Goal: Book appointment/travel/reservation

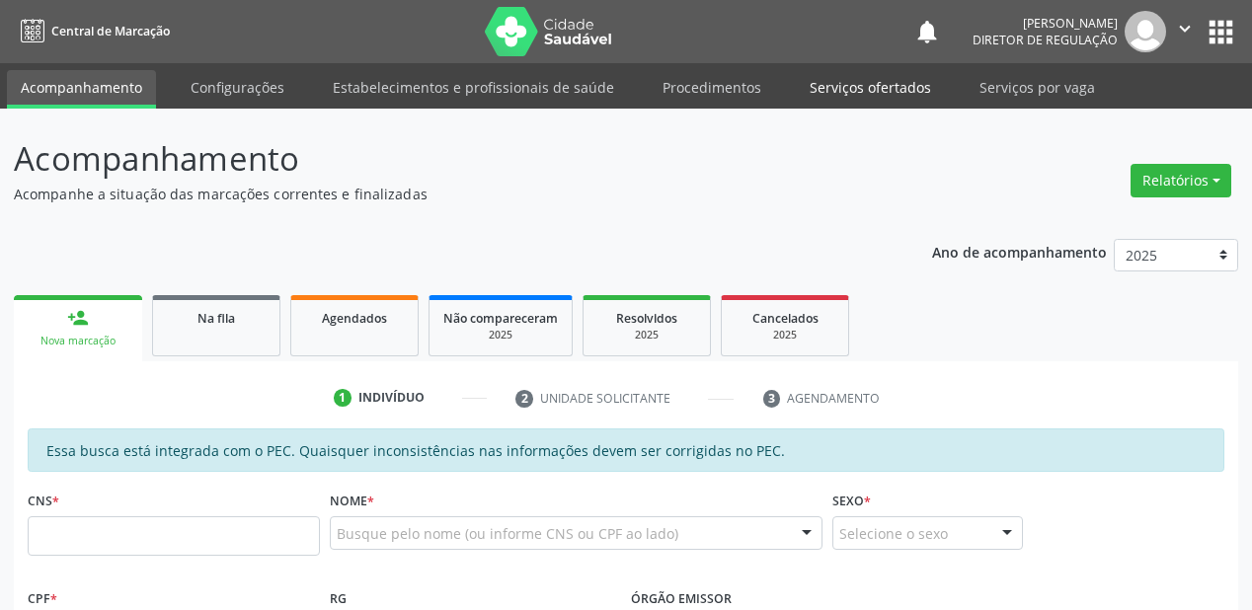
click at [850, 78] on link "Serviços ofertados" at bounding box center [870, 87] width 149 height 35
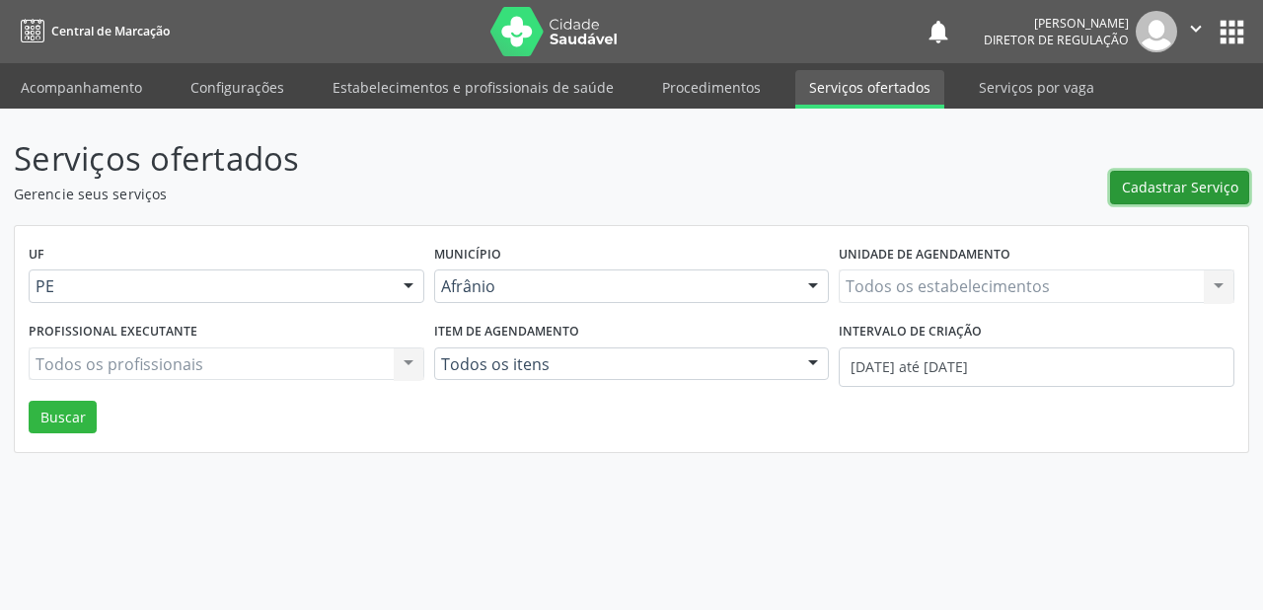
click at [1167, 191] on span "Cadastrar Serviço" at bounding box center [1180, 187] width 116 height 21
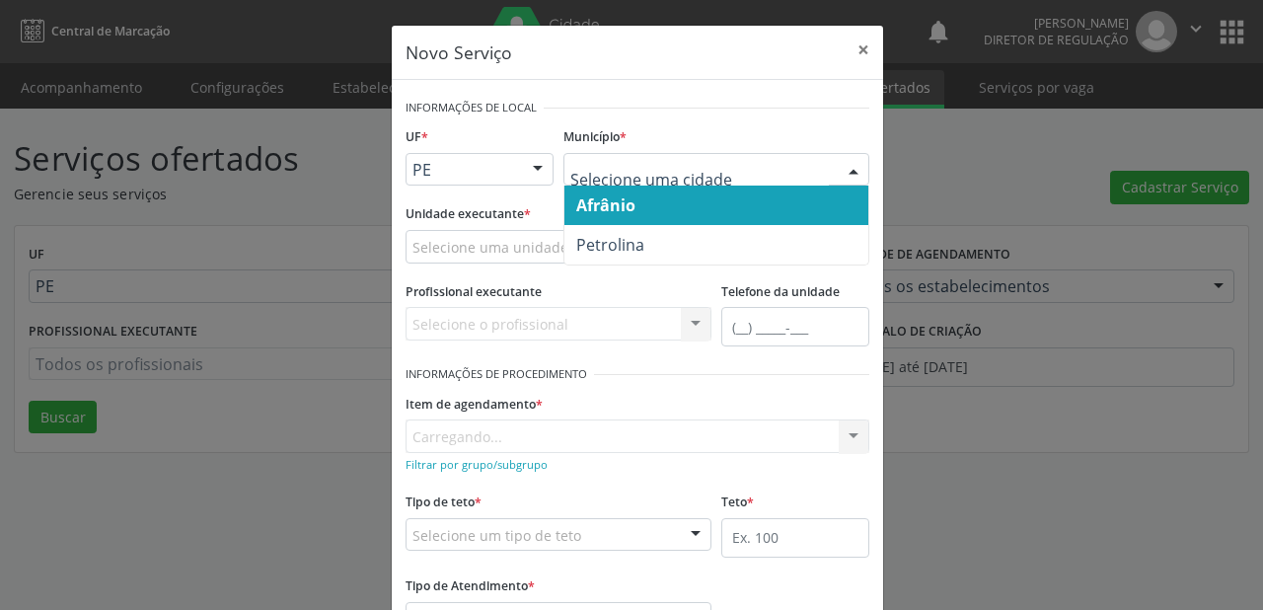
click at [634, 183] on div at bounding box center [717, 170] width 306 height 34
click at [612, 209] on span "Afrânio" at bounding box center [605, 205] width 59 height 22
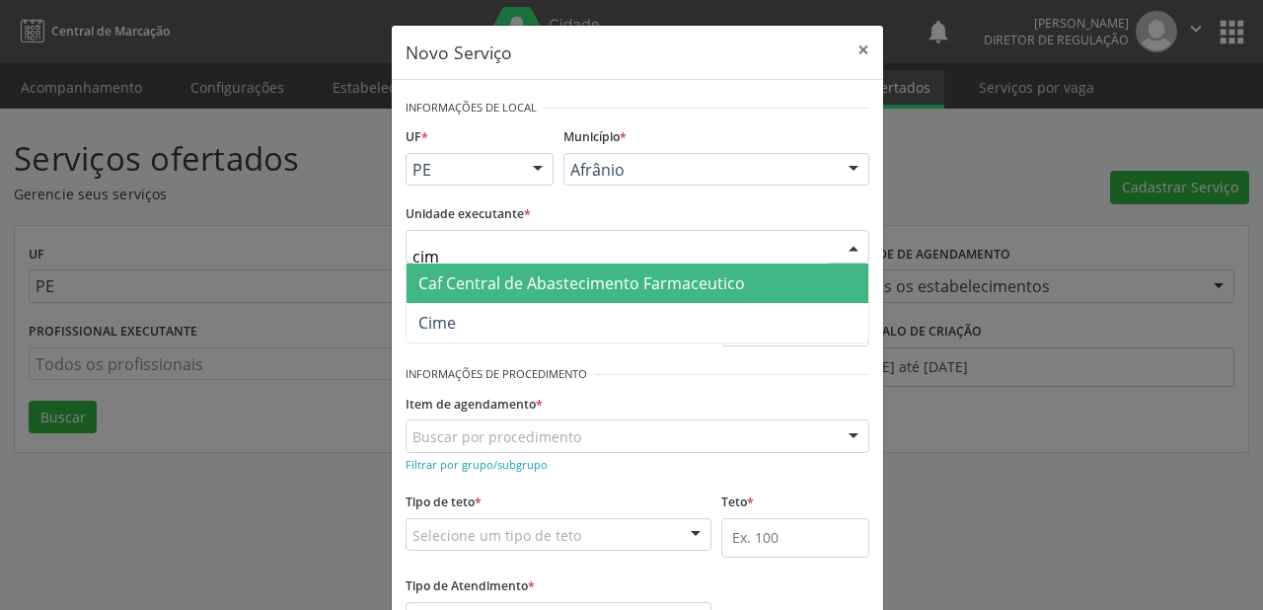
type input "cime"
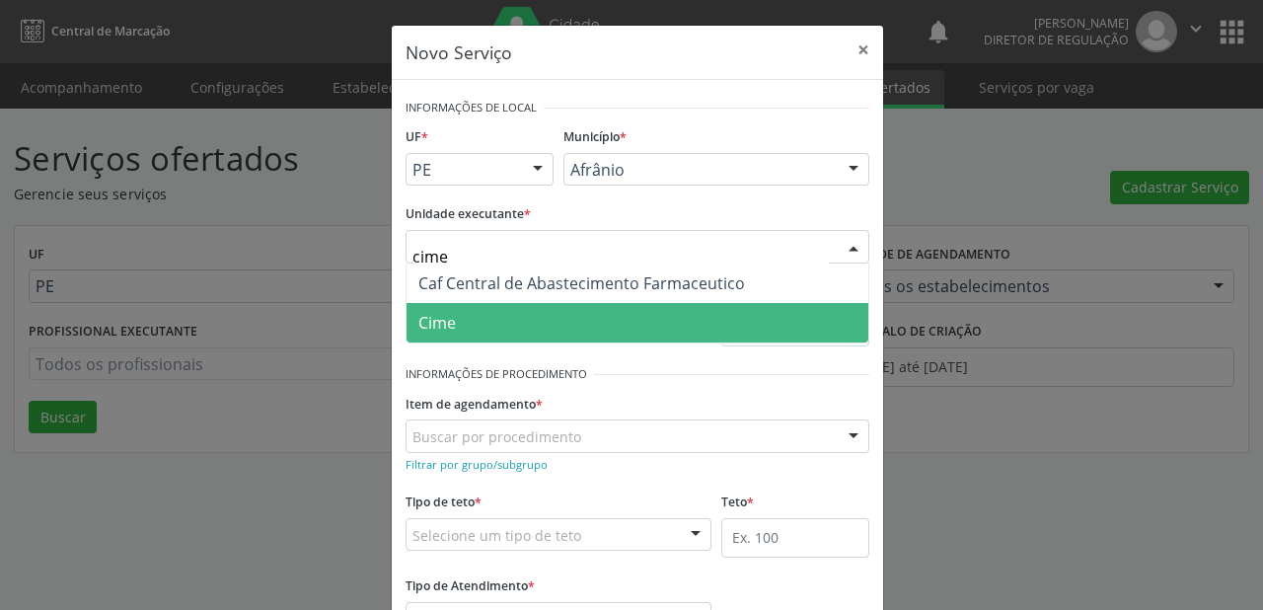
click at [461, 326] on span "Cime" at bounding box center [638, 322] width 462 height 39
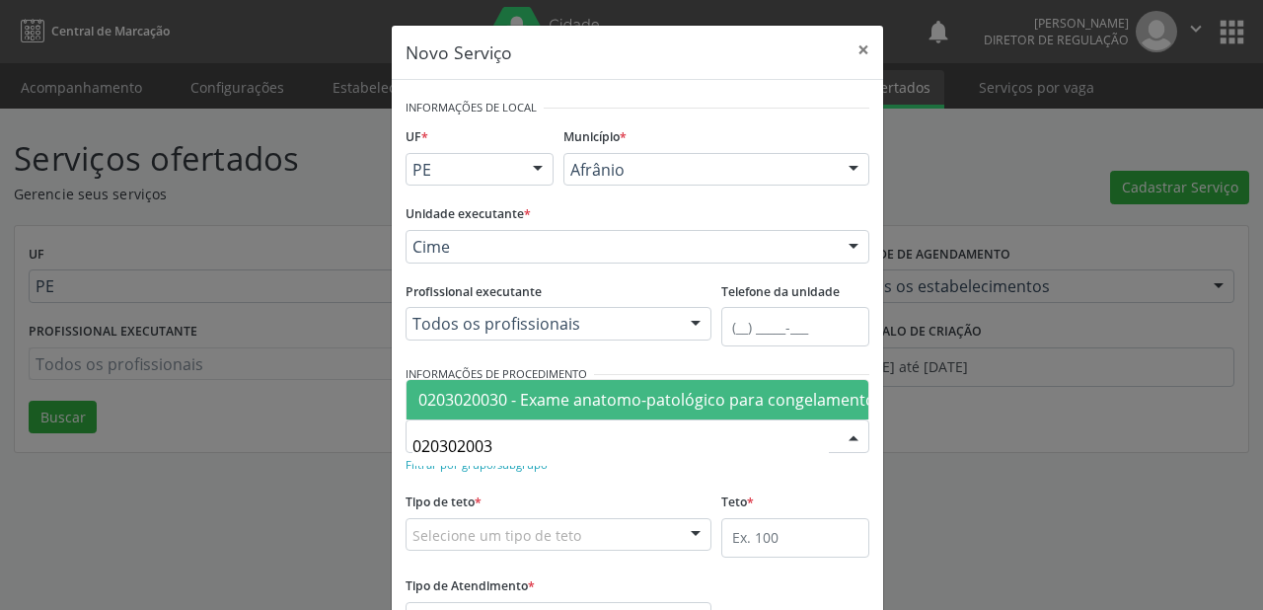
type input "0203020030"
click at [504, 389] on span "0203020030 - Exame anatomo-patológico para congelamento / parafina por peça cir…" at bounding box center [922, 400] width 1007 height 22
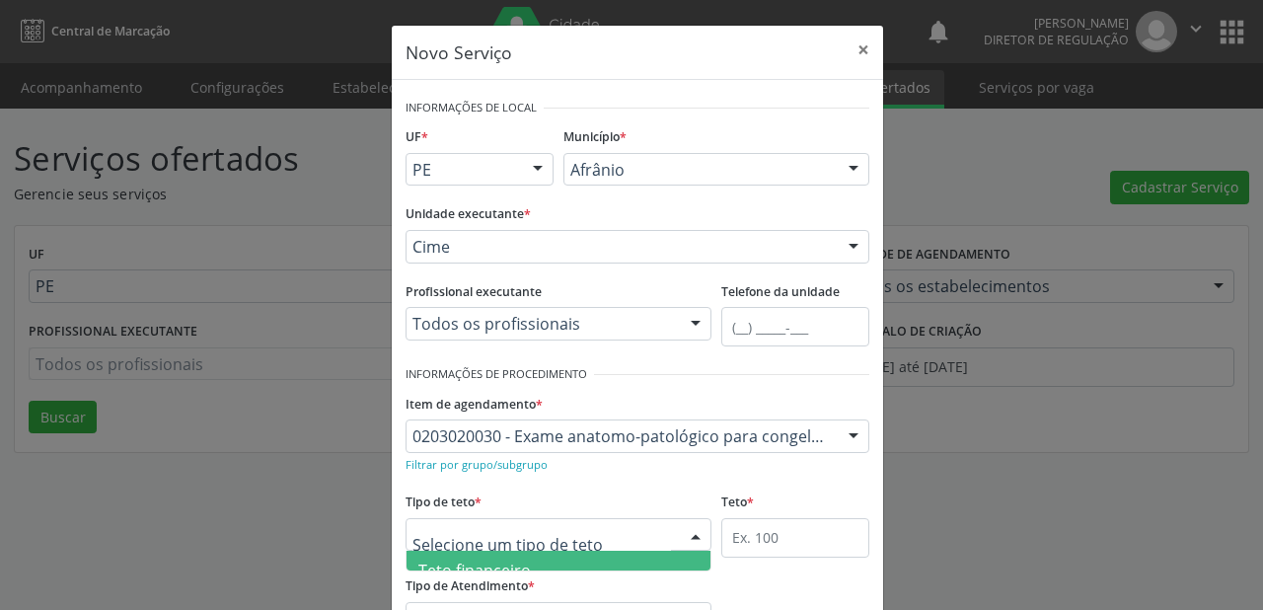
click at [444, 565] on span "Teto financeiro" at bounding box center [475, 571] width 113 height 22
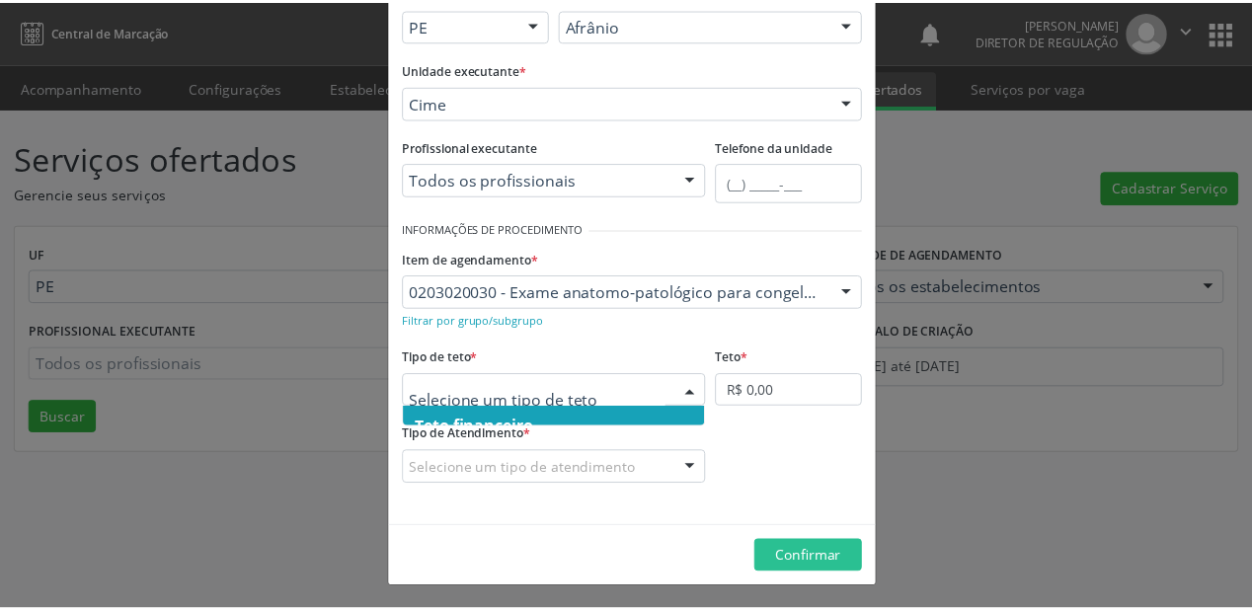
scroll to position [59, 0]
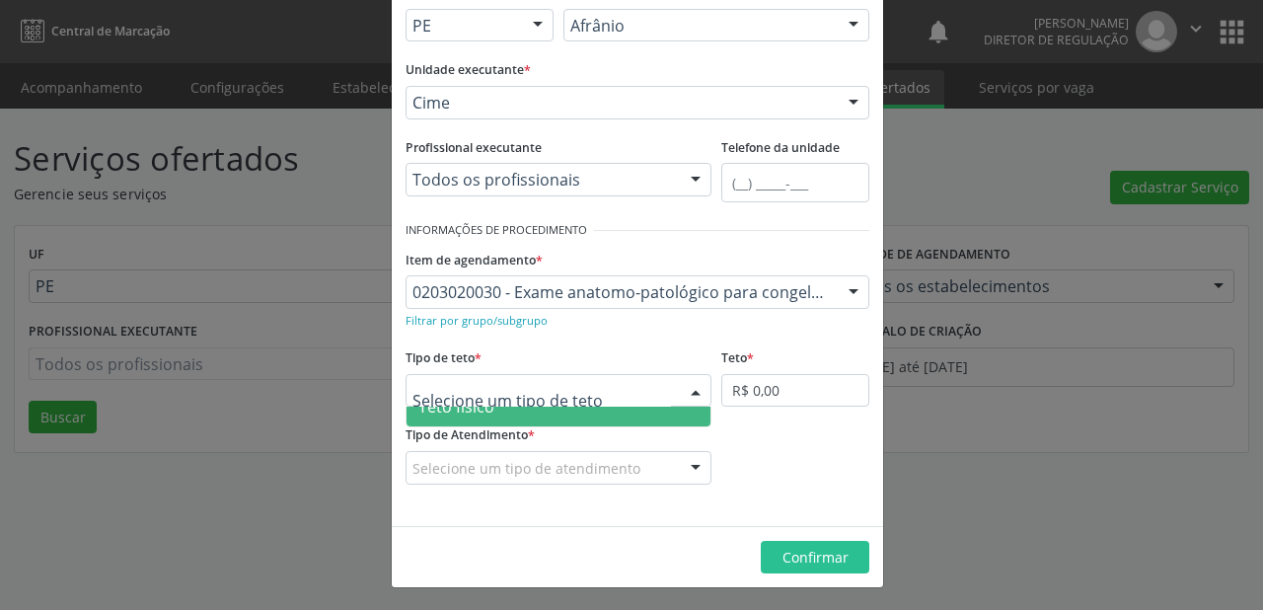
click at [466, 410] on span "Teto físico" at bounding box center [457, 407] width 76 height 22
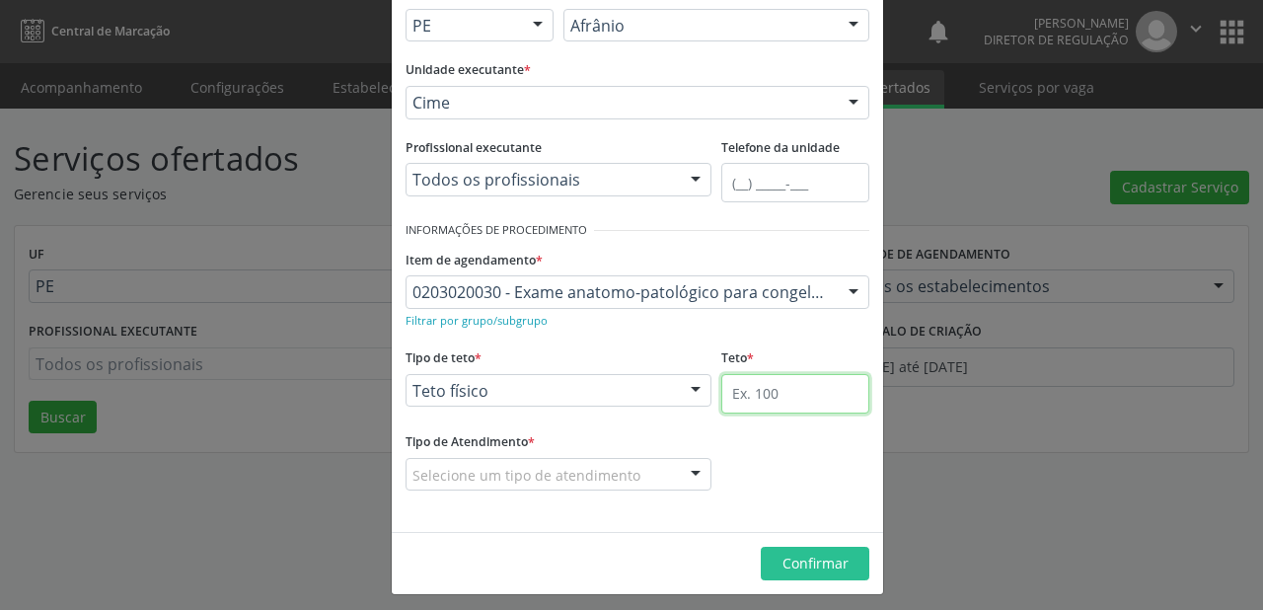
click at [732, 384] on input "text" at bounding box center [796, 393] width 148 height 39
type input "1"
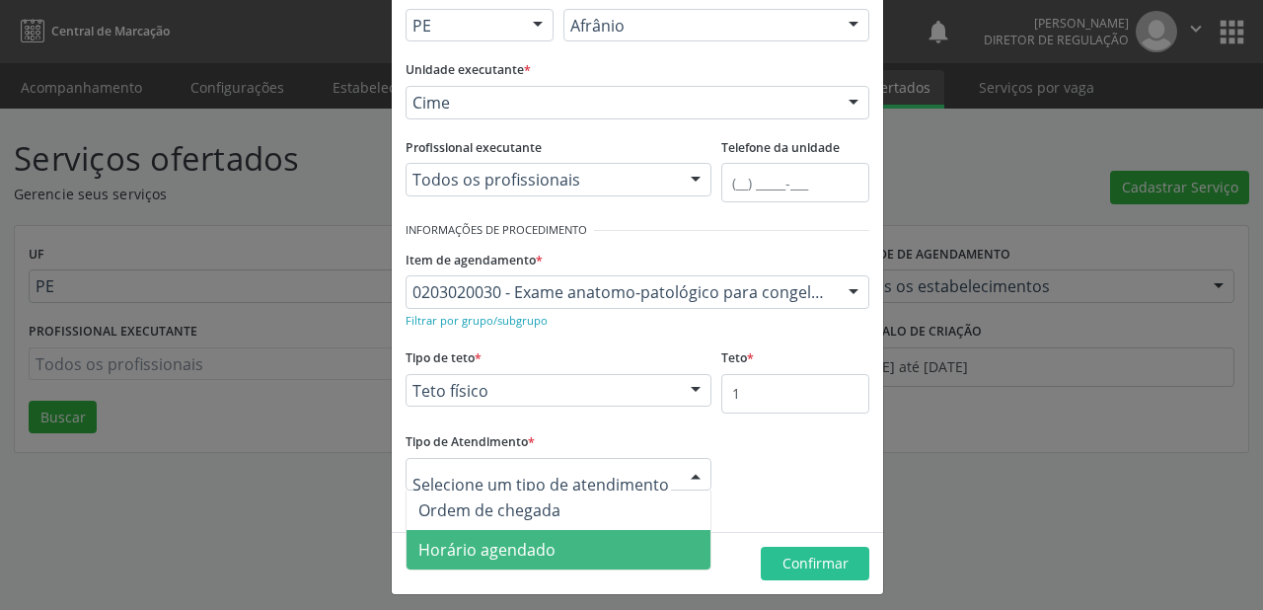
click at [474, 520] on span "Ordem de chegada" at bounding box center [559, 510] width 304 height 39
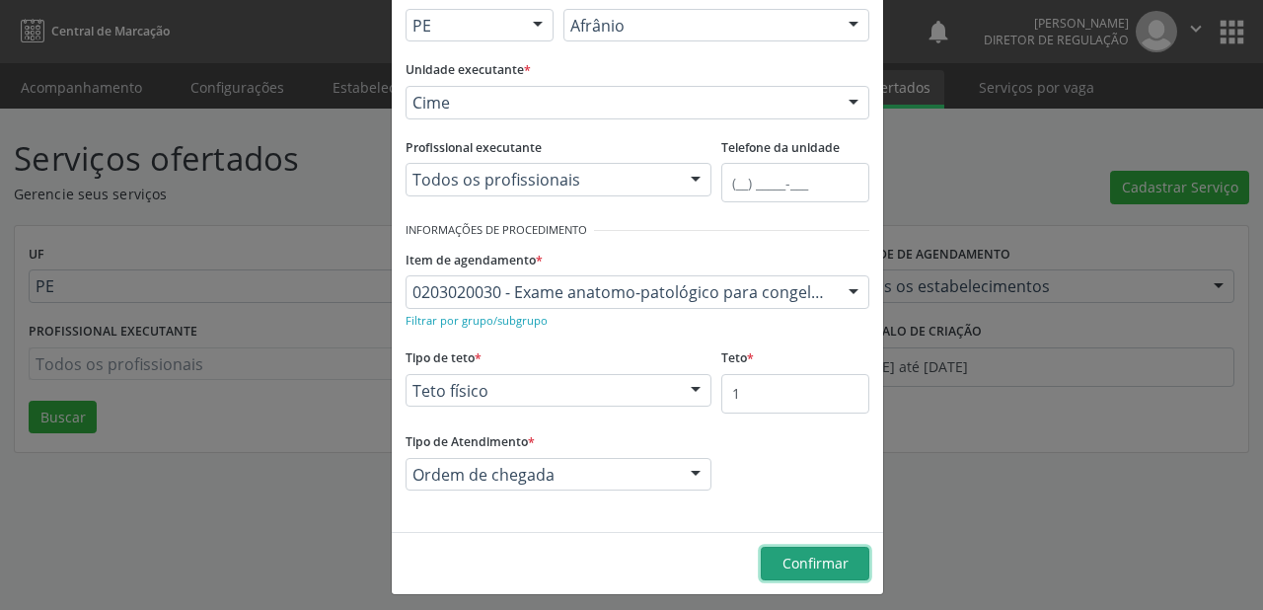
click at [820, 556] on span "Confirmar" at bounding box center [816, 563] width 66 height 19
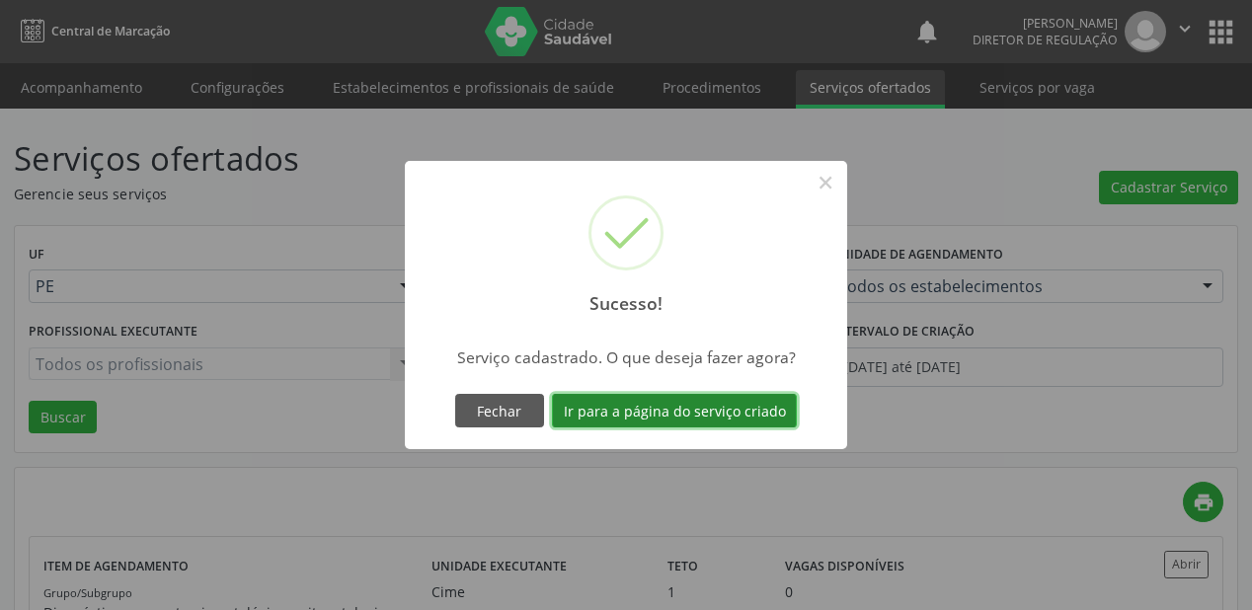
click at [627, 415] on button "Ir para a página do serviço criado" at bounding box center [674, 411] width 245 height 34
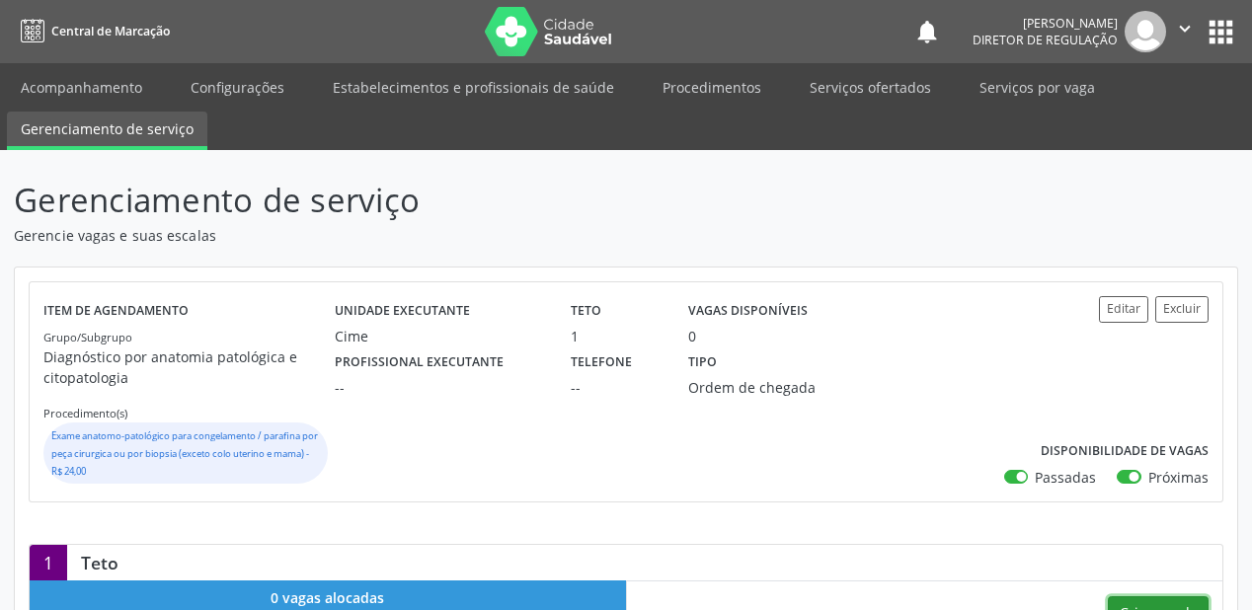
click at [1161, 597] on button "Criar escala" at bounding box center [1157, 613] width 101 height 34
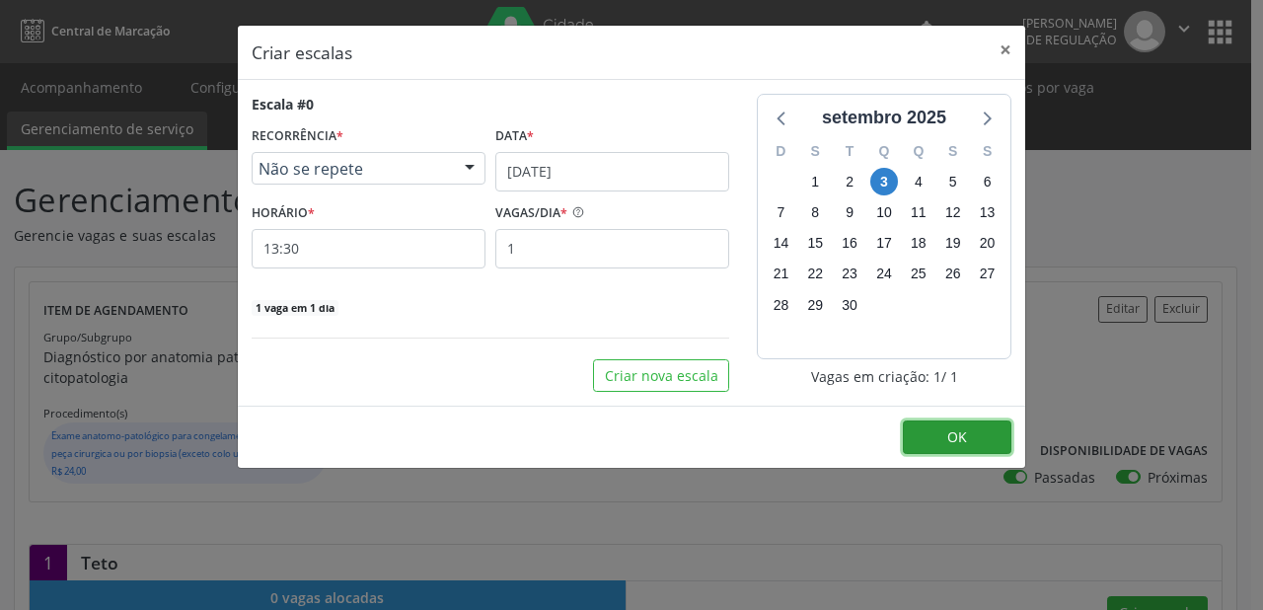
click at [956, 434] on span "OK" at bounding box center [958, 436] width 20 height 19
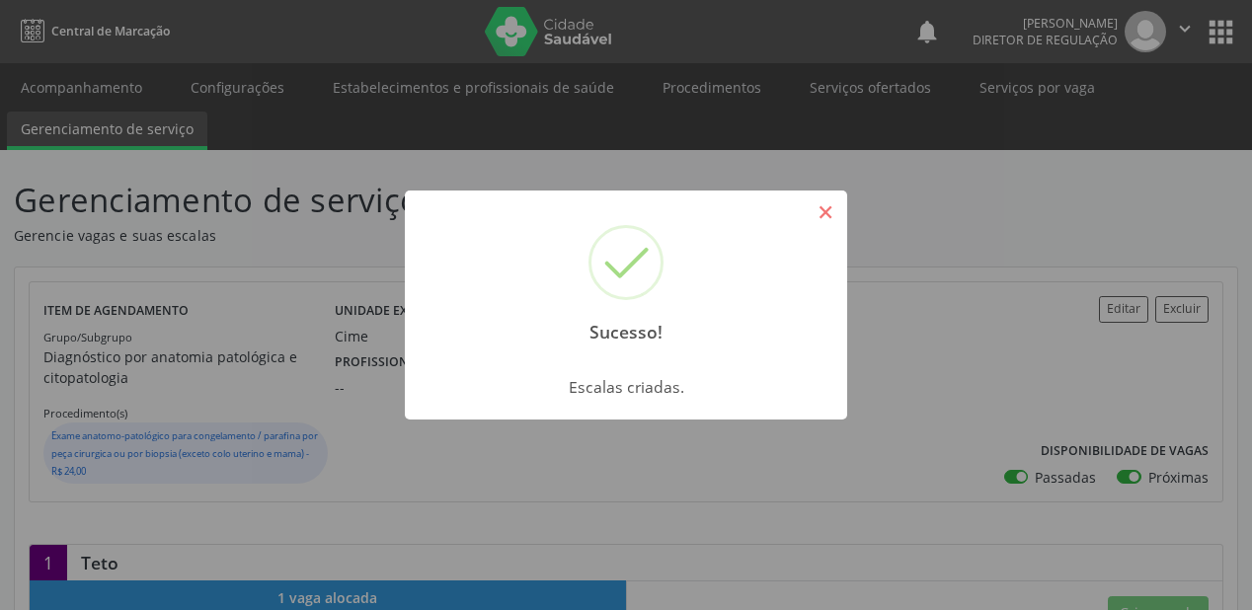
click at [824, 217] on button "×" at bounding box center [825, 212] width 34 height 34
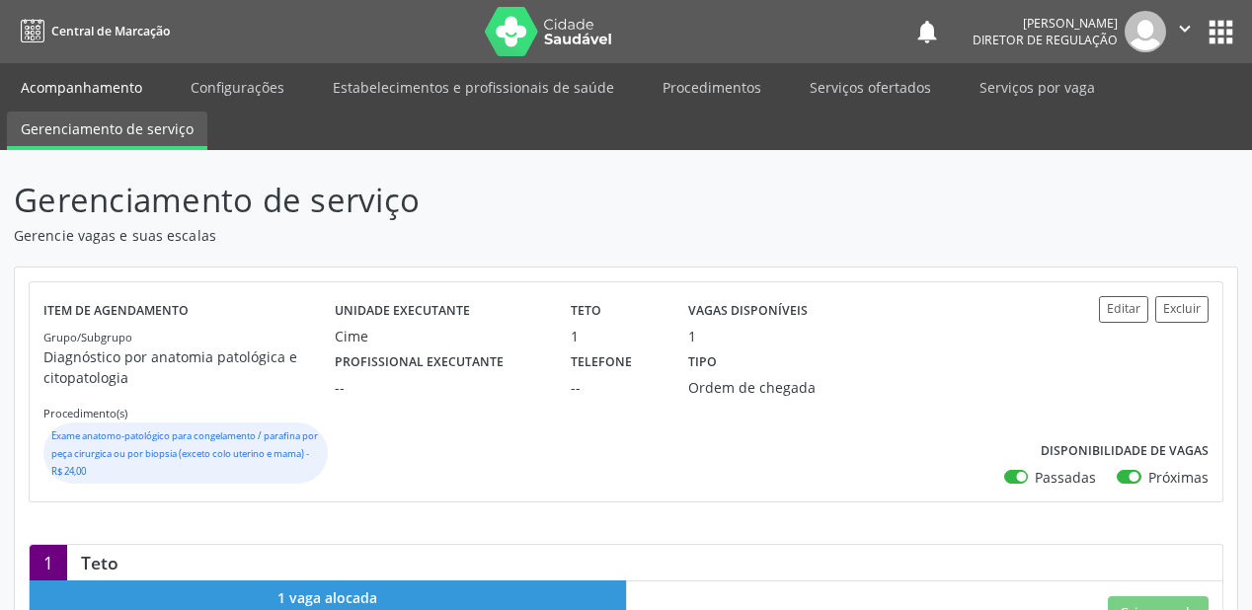
click at [115, 90] on link "Acompanhamento" at bounding box center [81, 87] width 149 height 35
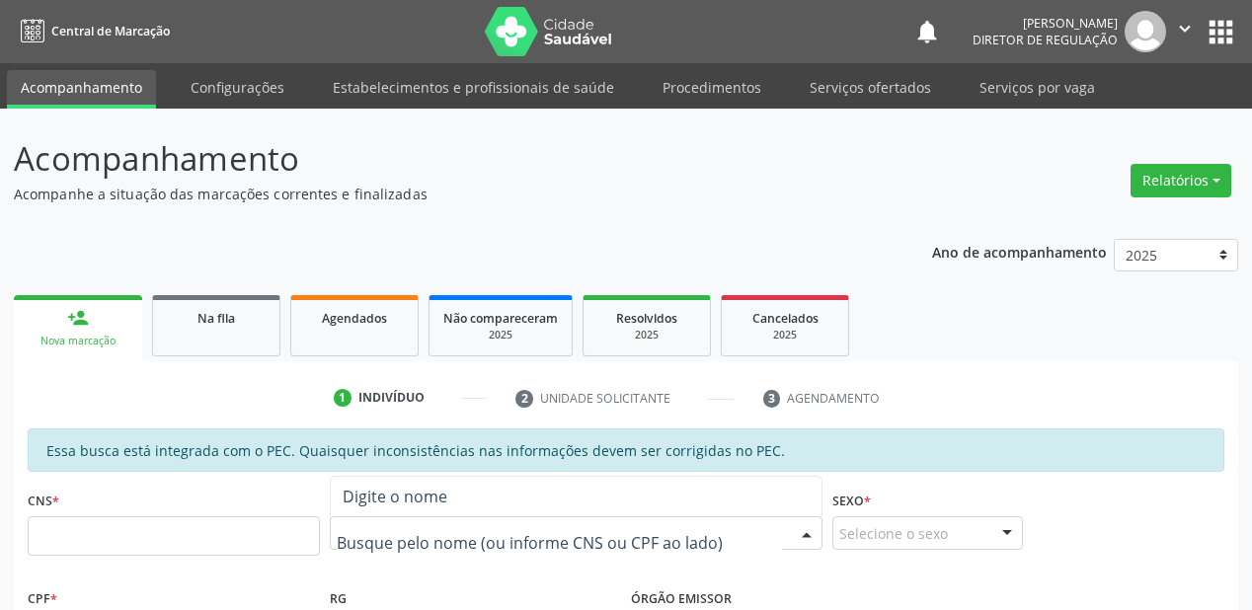
drag, startPoint x: 404, startPoint y: 521, endPoint x: 399, endPoint y: 532, distance: 11.9
click at [402, 525] on div at bounding box center [576, 533] width 493 height 34
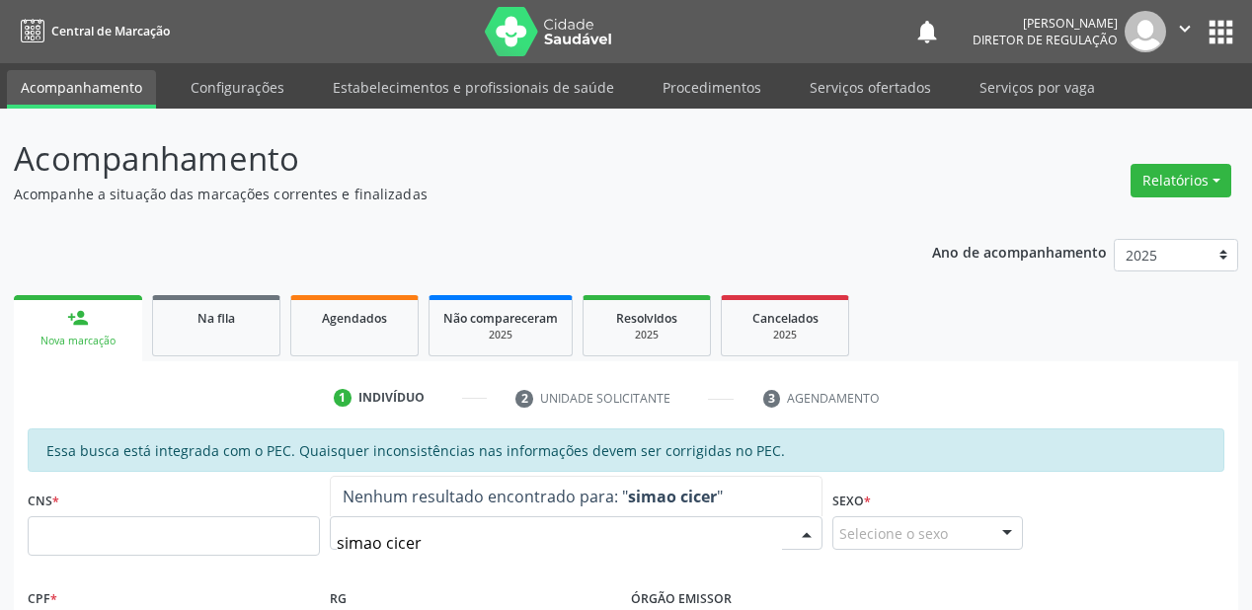
type input "simao cicero"
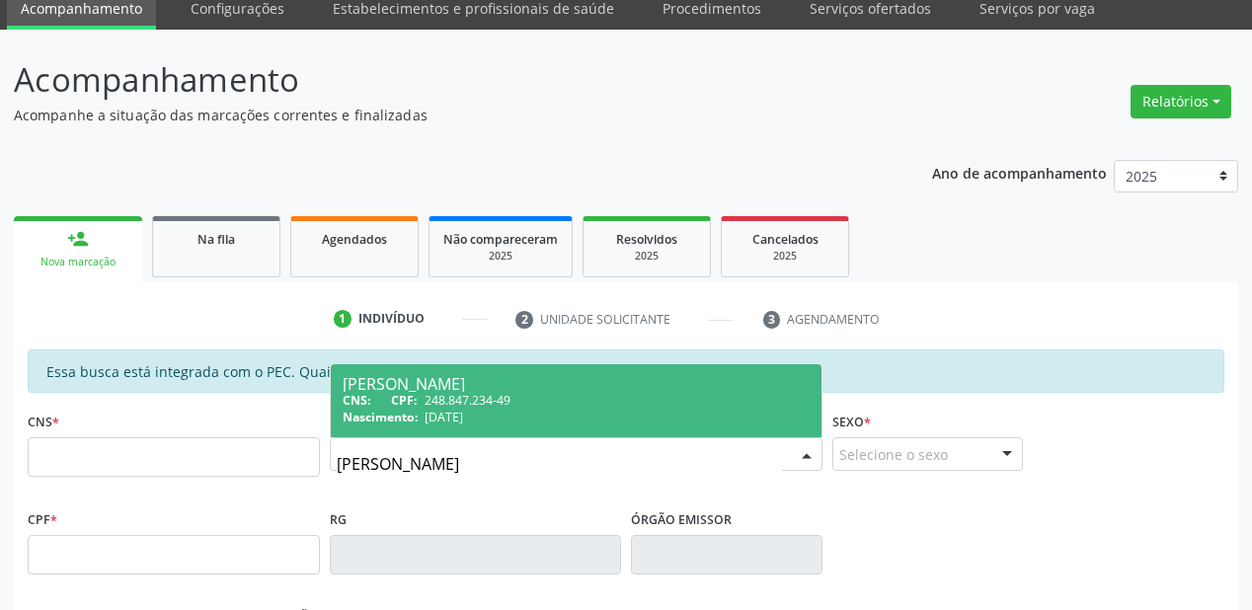
click at [437, 383] on div "[PERSON_NAME]" at bounding box center [576, 384] width 467 height 16
type input "248.847.234-49"
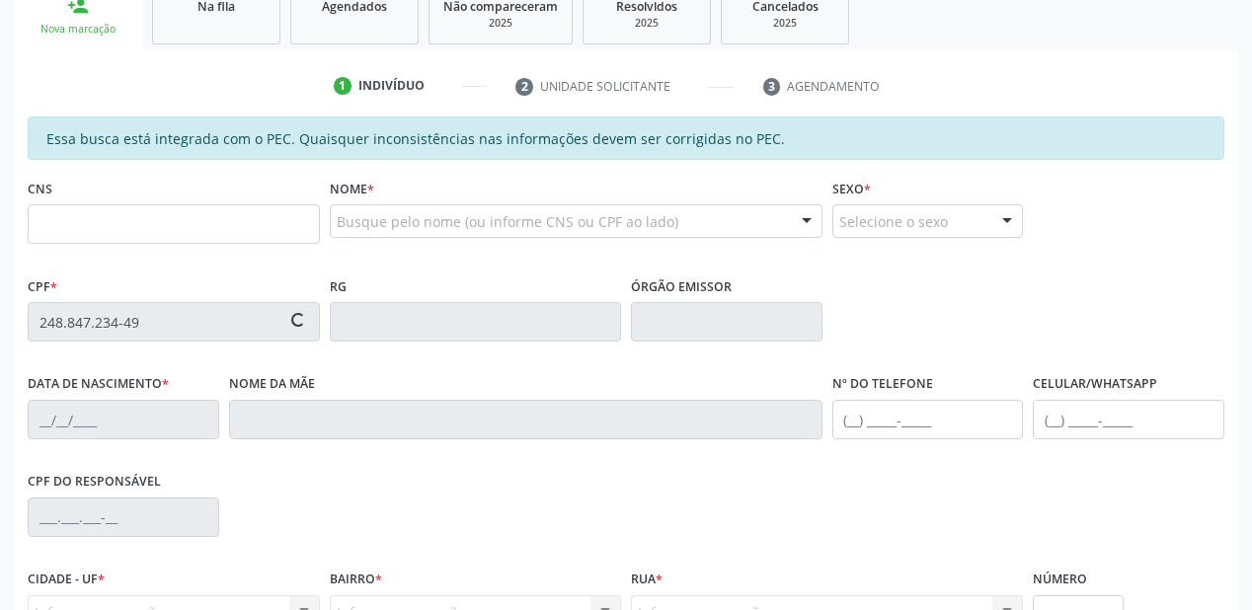
scroll to position [316, 0]
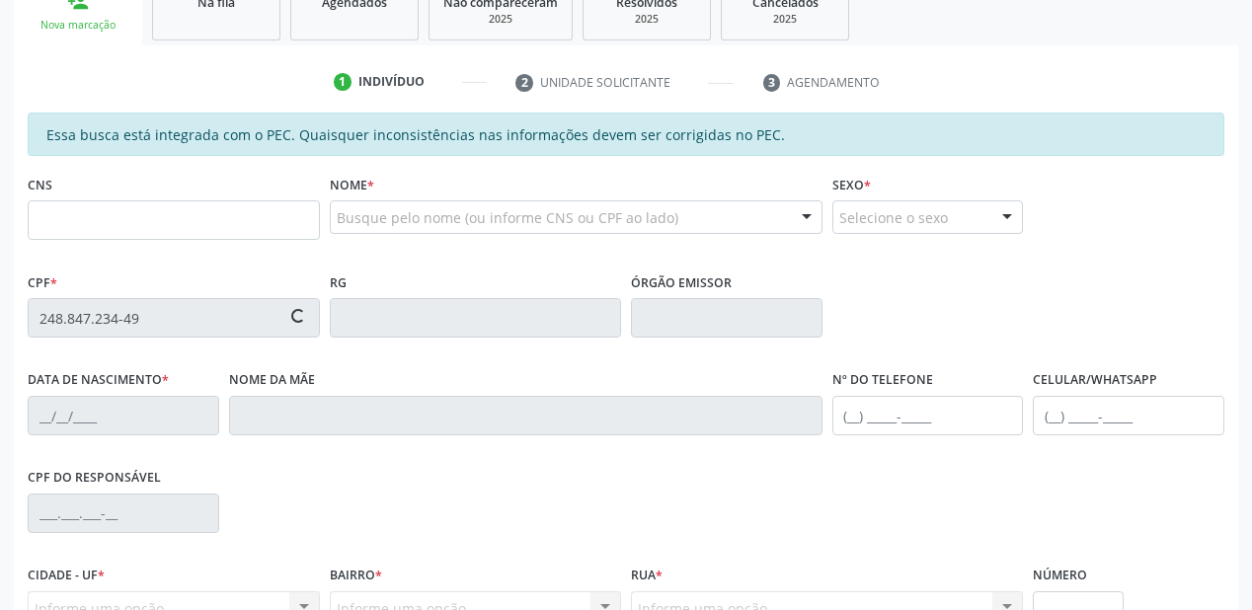
type input "20[DATE]"
type input "[PERSON_NAME]"
type input "[PHONE_NUMBER]"
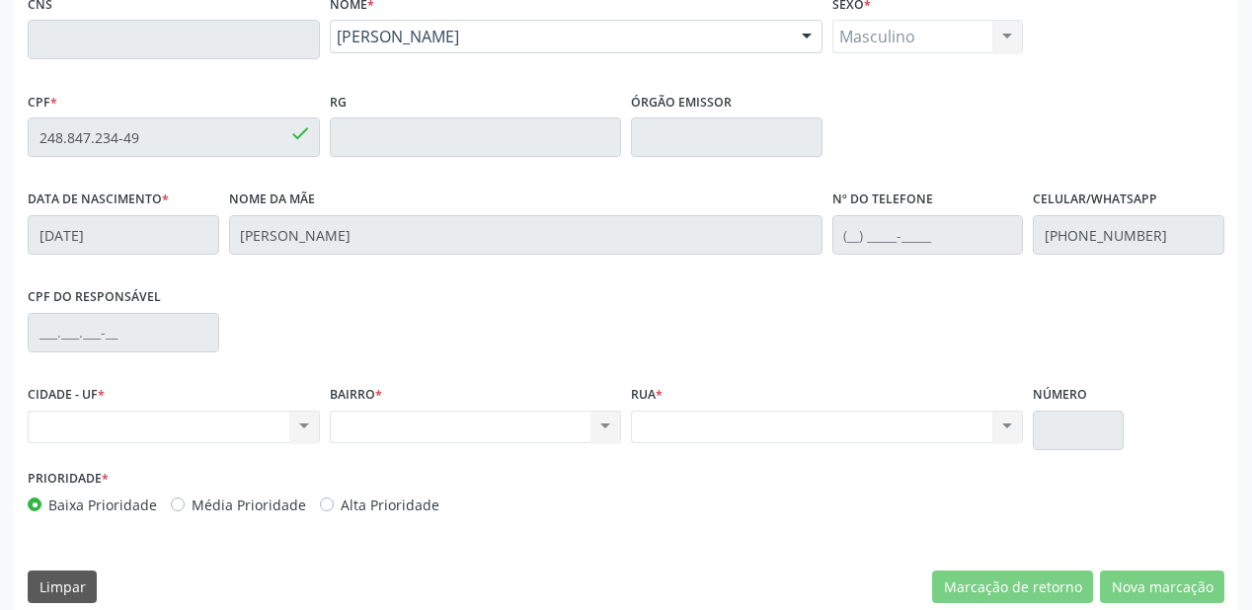
scroll to position [358, 0]
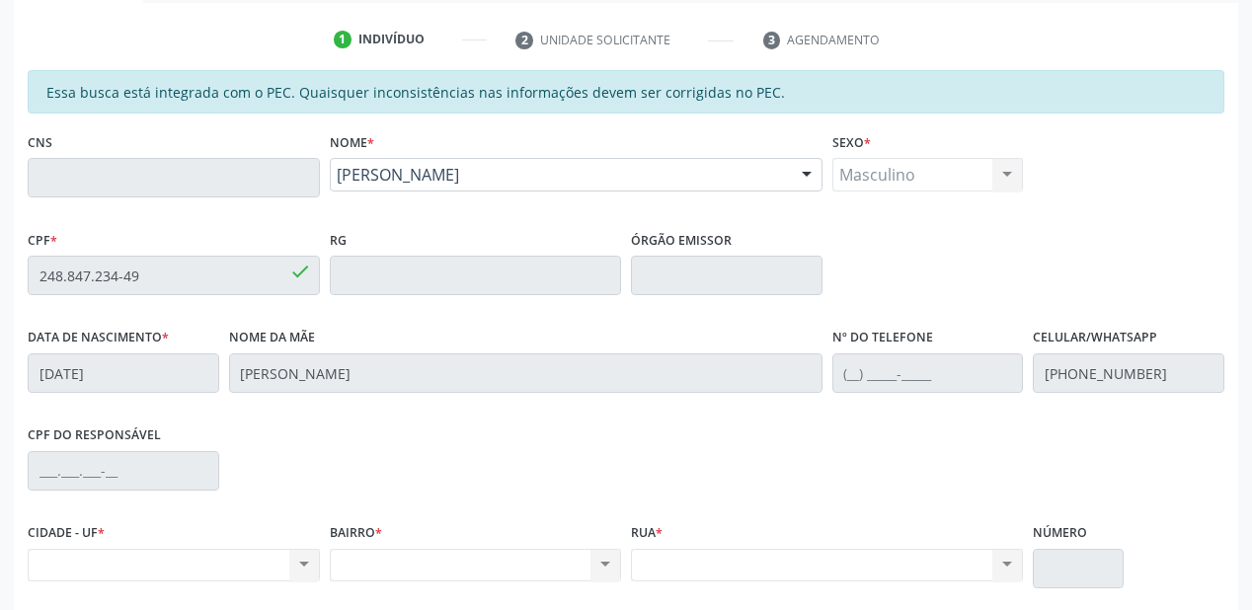
click at [26, 280] on div "CPF * 248.847.234-49 done" at bounding box center [174, 274] width 302 height 98
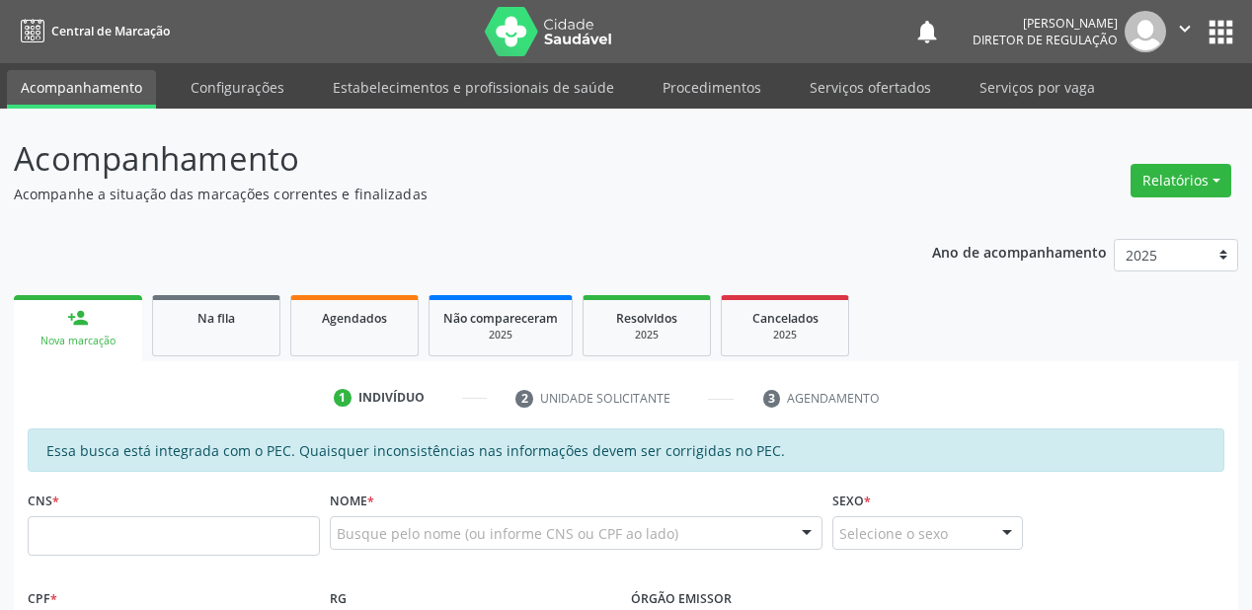
scroll to position [423, 0]
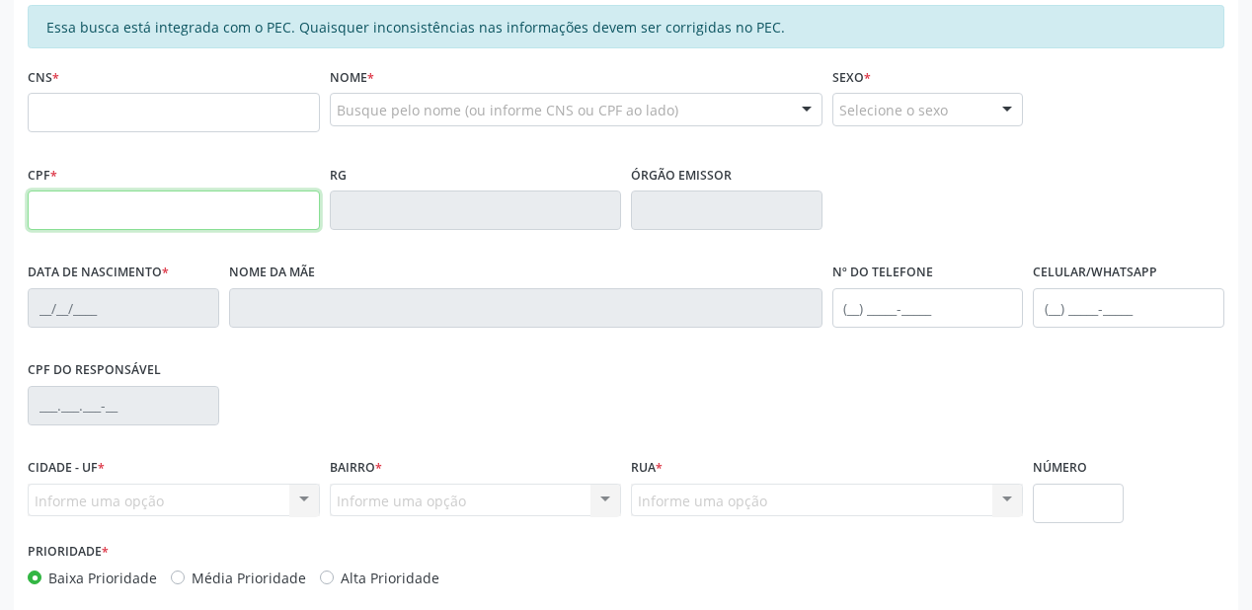
click at [114, 205] on input "text" at bounding box center [174, 210] width 292 height 39
paste input "248.847.234-49"
type input "248.847.234-49"
type input "20[DATE]"
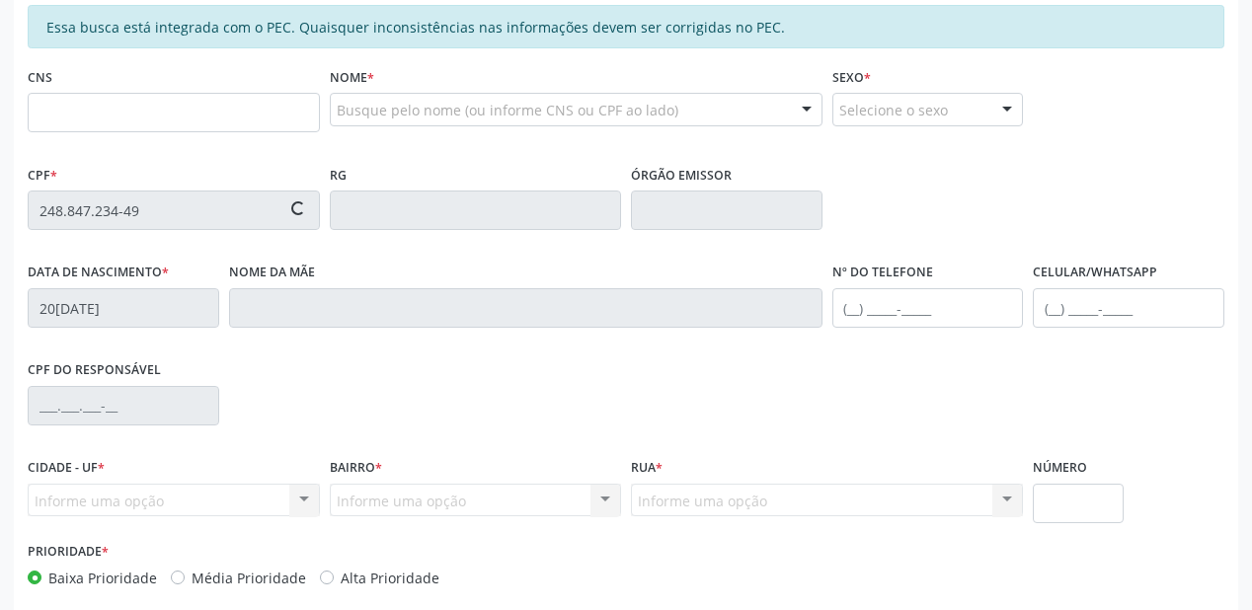
type input "[PERSON_NAME]"
type input "[PHONE_NUMBER]"
type input "S/N"
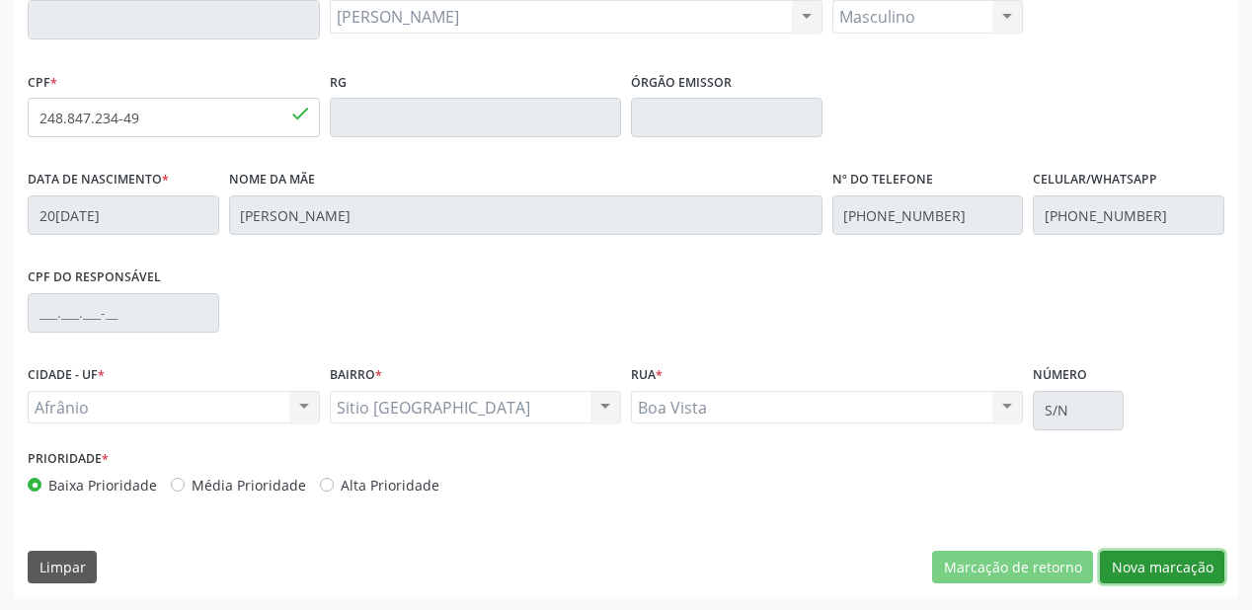
click at [1117, 564] on button "Nova marcação" at bounding box center [1162, 568] width 124 height 34
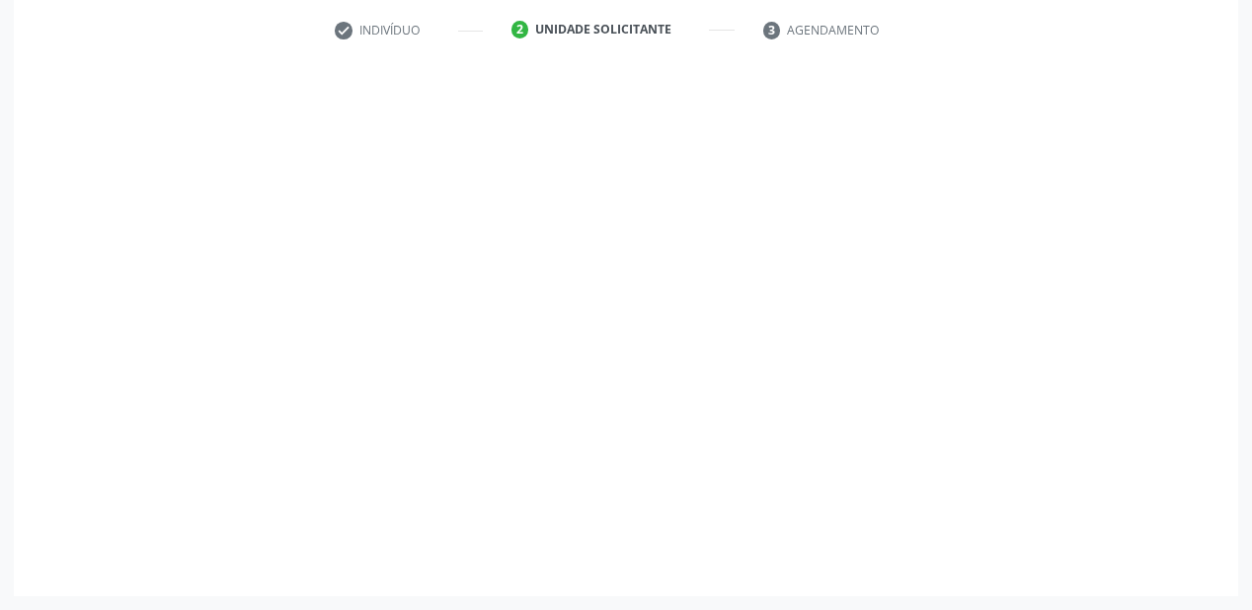
scroll to position [367, 0]
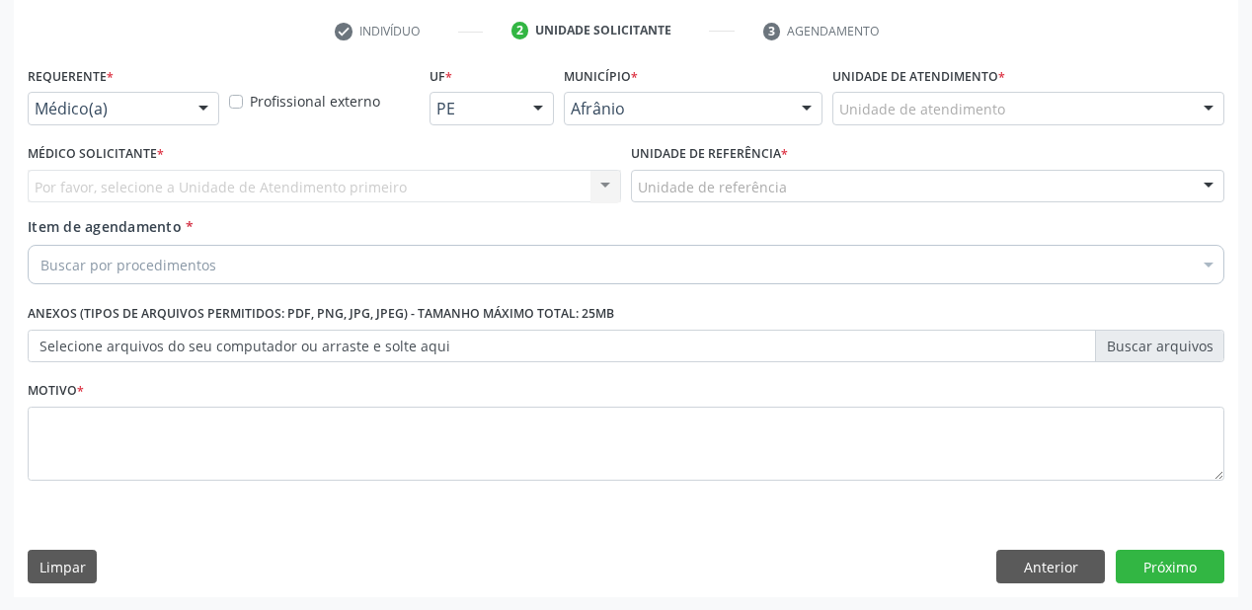
click at [849, 130] on div "Unidade de atendimento * Unidade de atendimento Academia da Saude de Afranio Ac…" at bounding box center [1028, 99] width 402 height 77
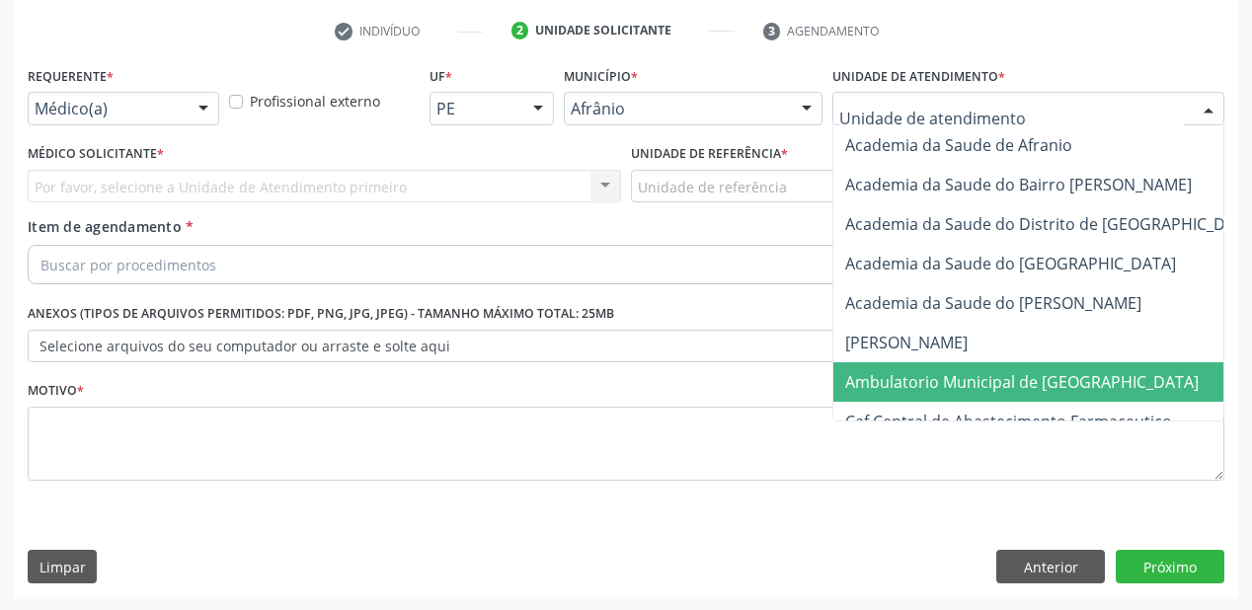
drag, startPoint x: 891, startPoint y: 372, endPoint x: 819, endPoint y: 304, distance: 99.2
click at [888, 367] on span "Ambulatorio Municipal de [GEOGRAPHIC_DATA]" at bounding box center [1074, 381] width 482 height 39
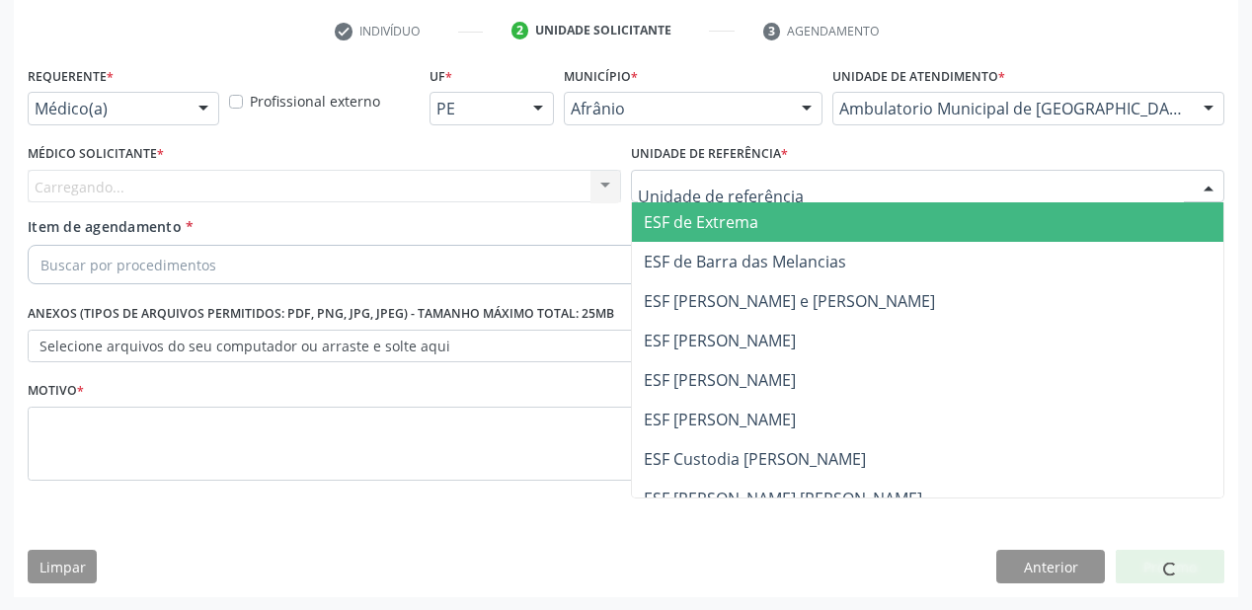
click at [666, 173] on div at bounding box center [927, 187] width 593 height 34
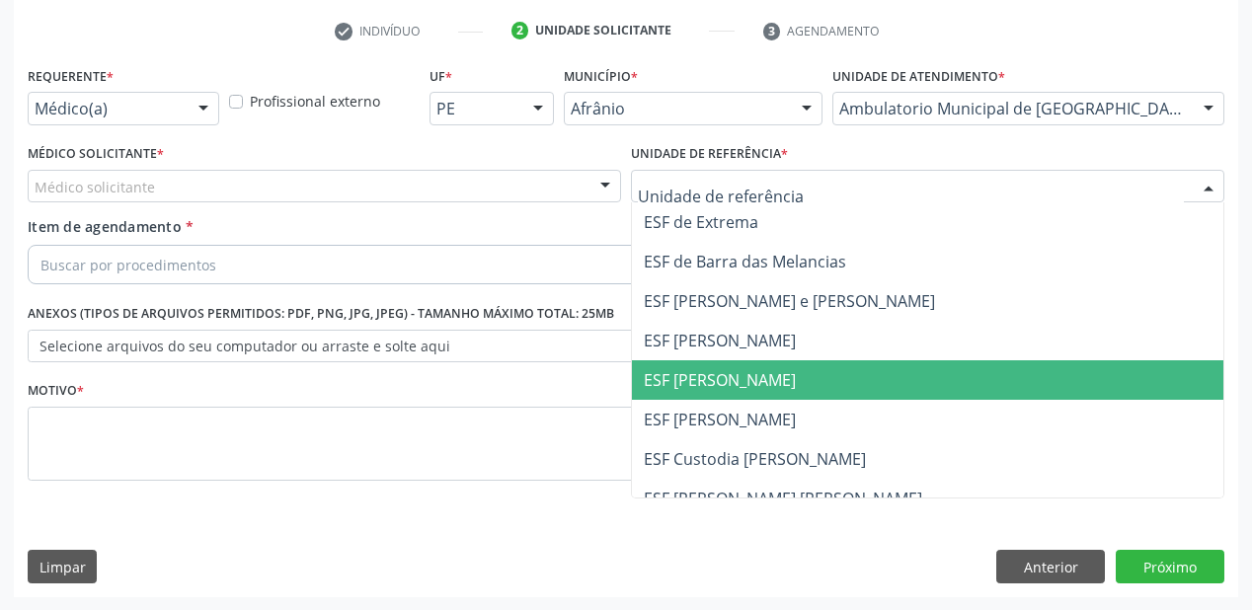
click at [683, 378] on span "ESF [PERSON_NAME]" at bounding box center [720, 380] width 152 height 22
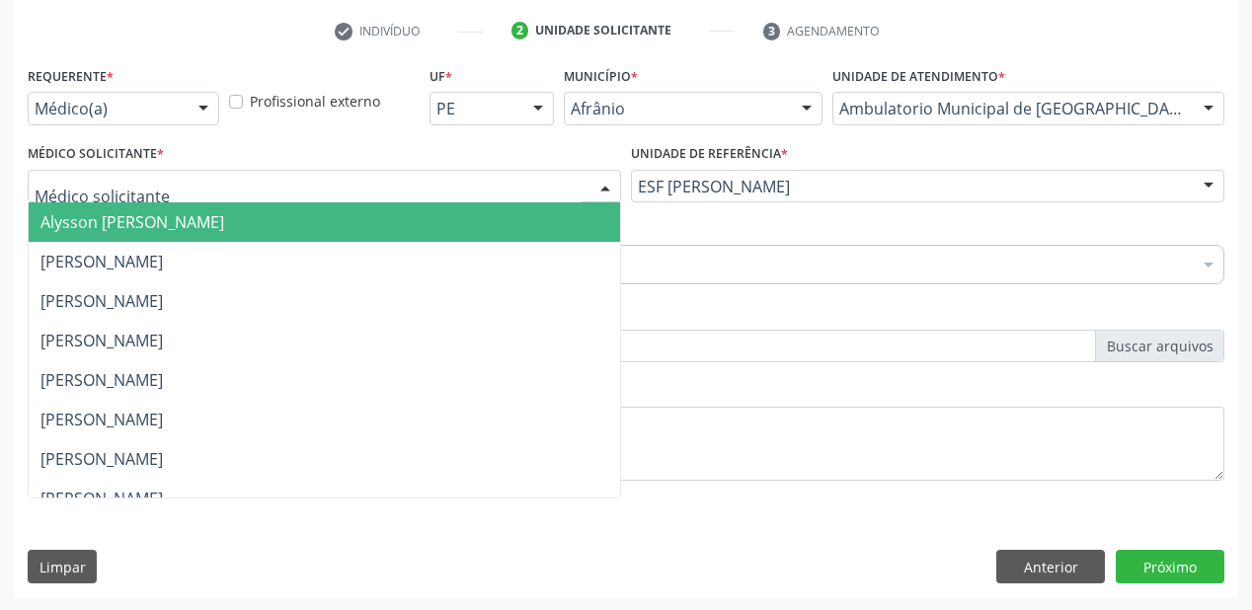
drag, startPoint x: 121, startPoint y: 193, endPoint x: 115, endPoint y: 217, distance: 24.7
click at [115, 218] on span "Alysson [PERSON_NAME]" at bounding box center [132, 222] width 184 height 22
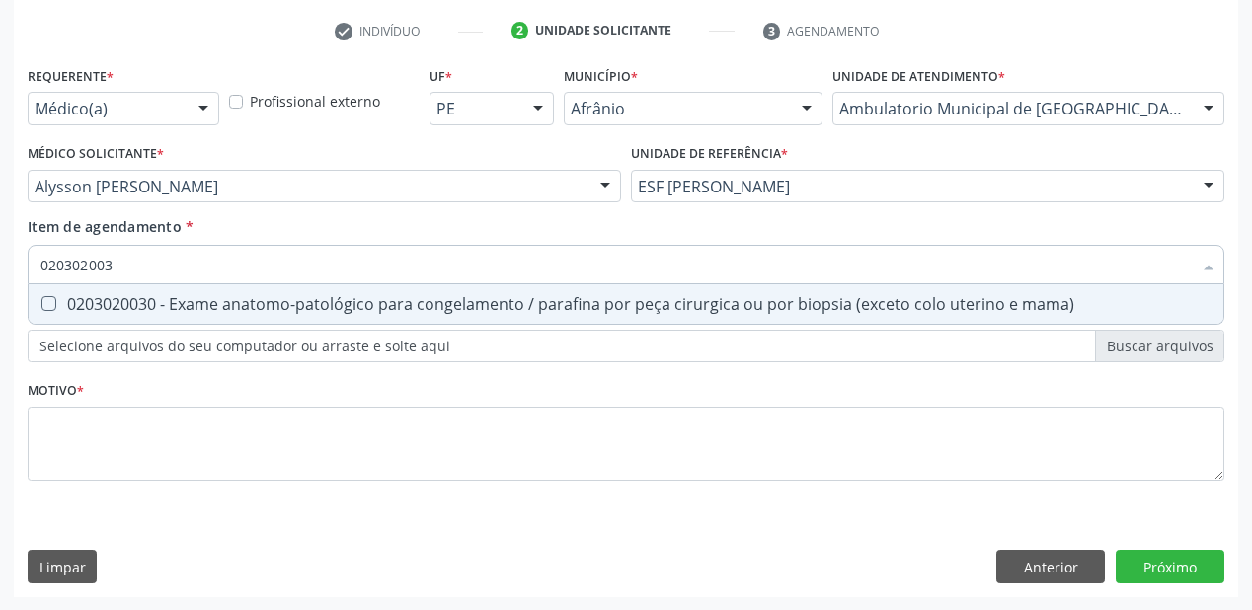
type input "0203020030"
click at [108, 316] on span "0203020030 - Exame anatomo-patológico para congelamento / parafina por peça cir…" at bounding box center [626, 303] width 1194 height 39
checkbox mama\) "true"
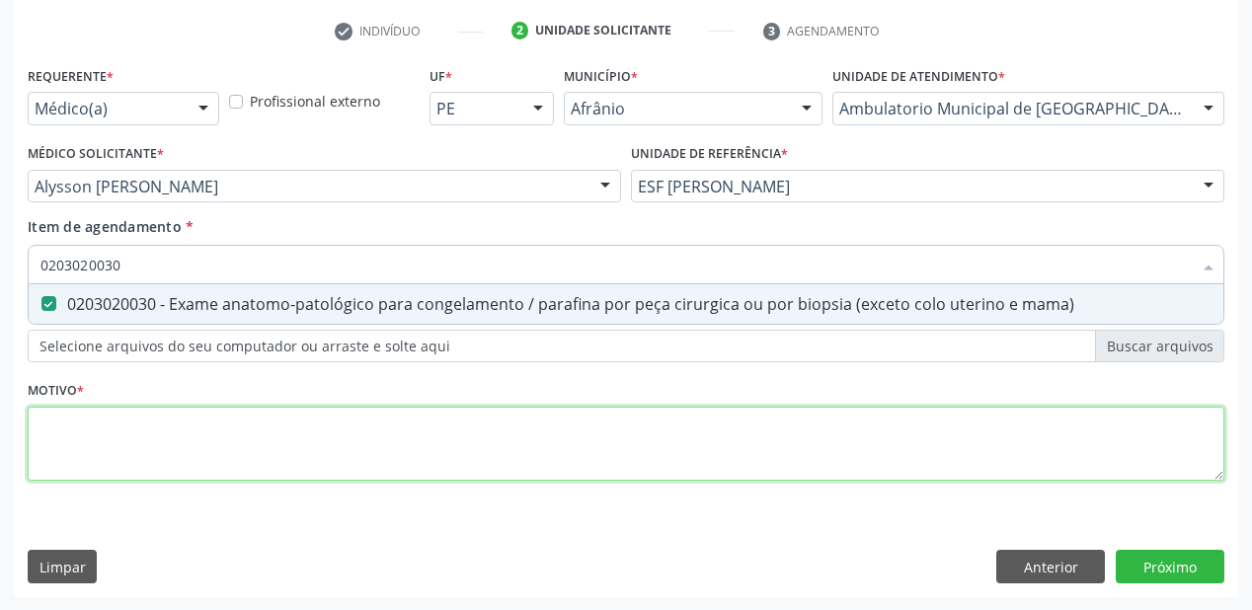
click at [103, 428] on div "Requerente * Médico(a) Médico(a) Enfermeiro(a) Paciente Nenhum resultado encont…" at bounding box center [626, 284] width 1196 height 447
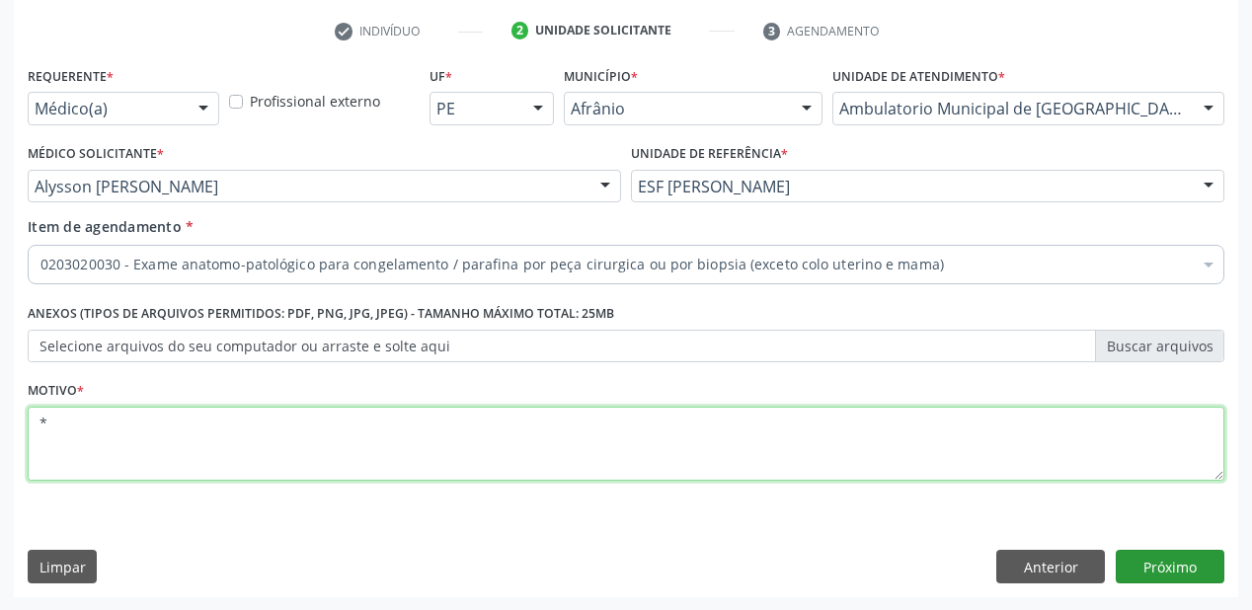
type textarea "*"
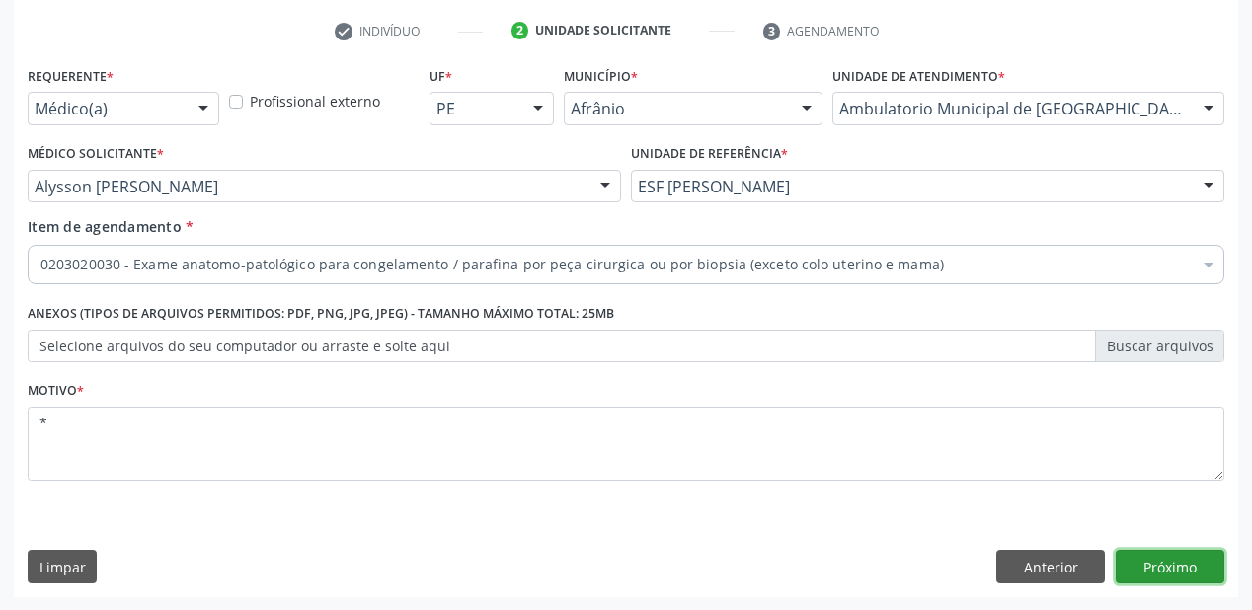
click at [1151, 564] on button "Próximo" at bounding box center [1169, 567] width 109 height 34
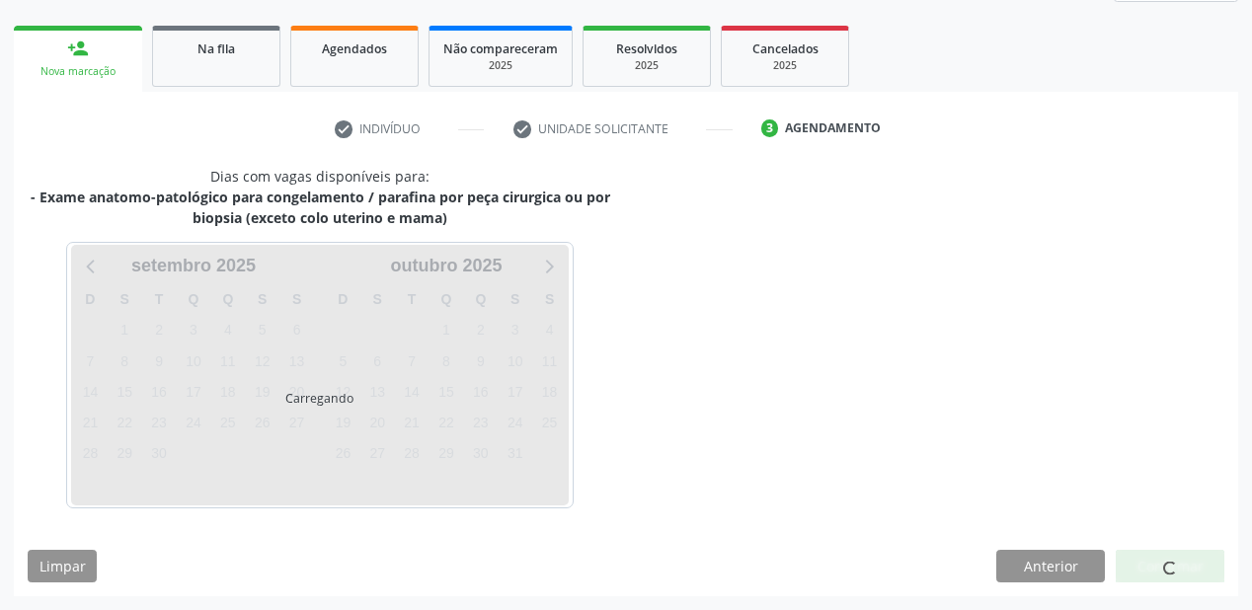
scroll to position [268, 0]
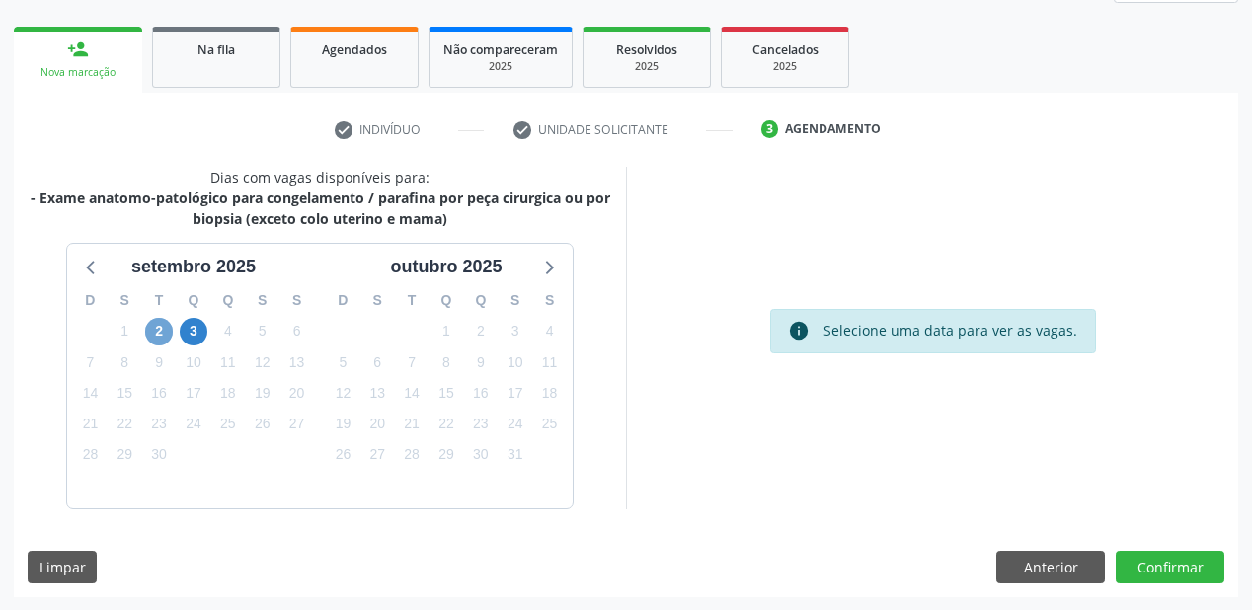
click at [159, 332] on span "2" at bounding box center [159, 332] width 28 height 28
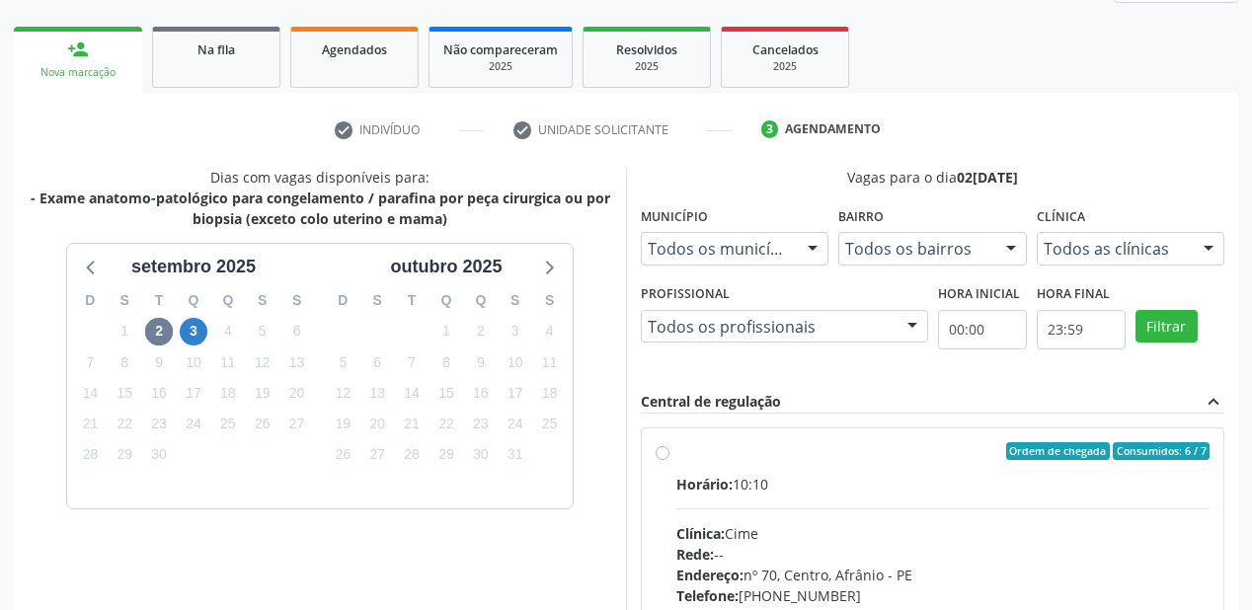
click at [912, 529] on div "Clínica: Cime" at bounding box center [942, 533] width 533 height 21
click at [669, 460] on input "Ordem de chegada Consumidos: 6 / 7 Horário: 10:10 Clínica: Cime Rede: -- Endere…" at bounding box center [662, 451] width 14 height 18
radio input "true"
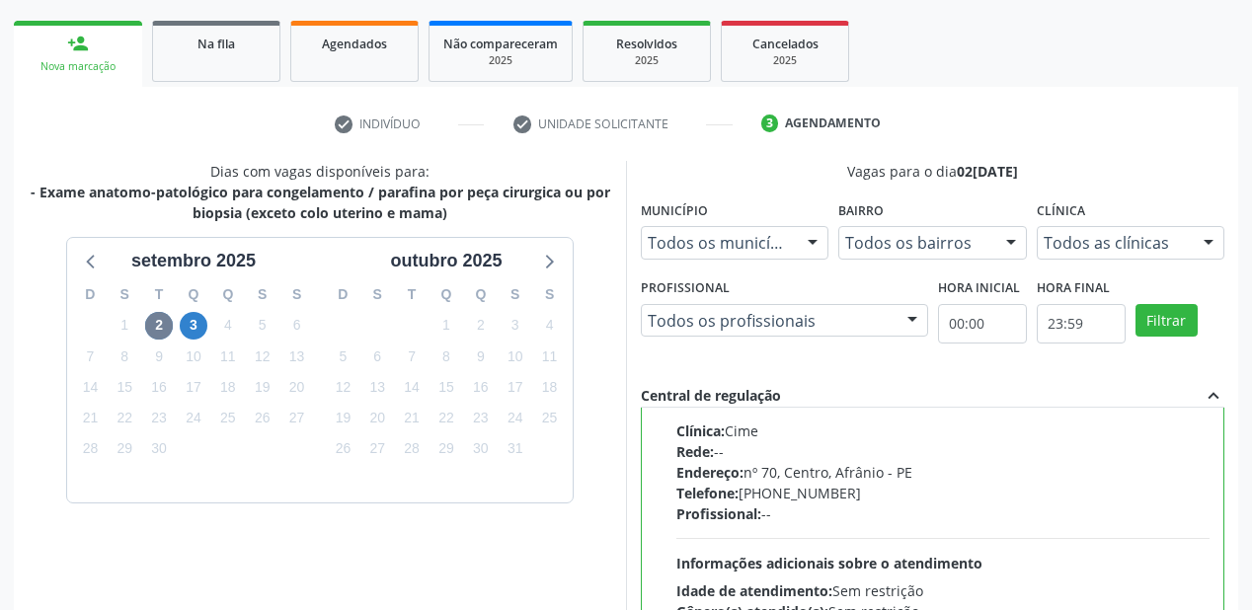
scroll to position [569, 0]
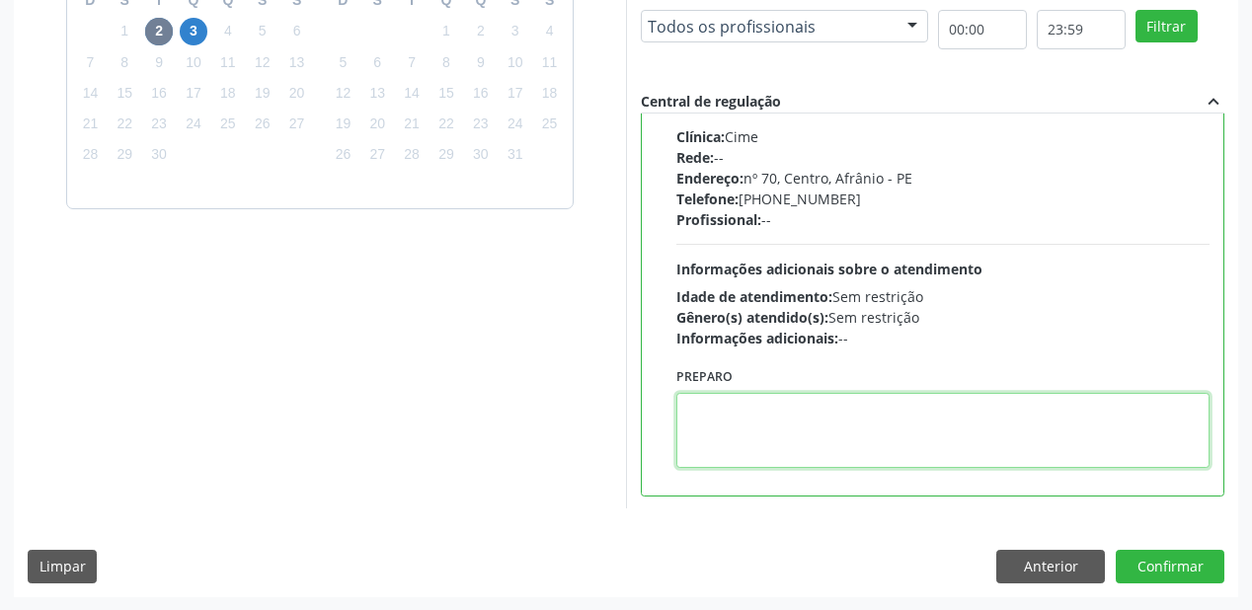
click at [892, 446] on textarea at bounding box center [942, 430] width 533 height 75
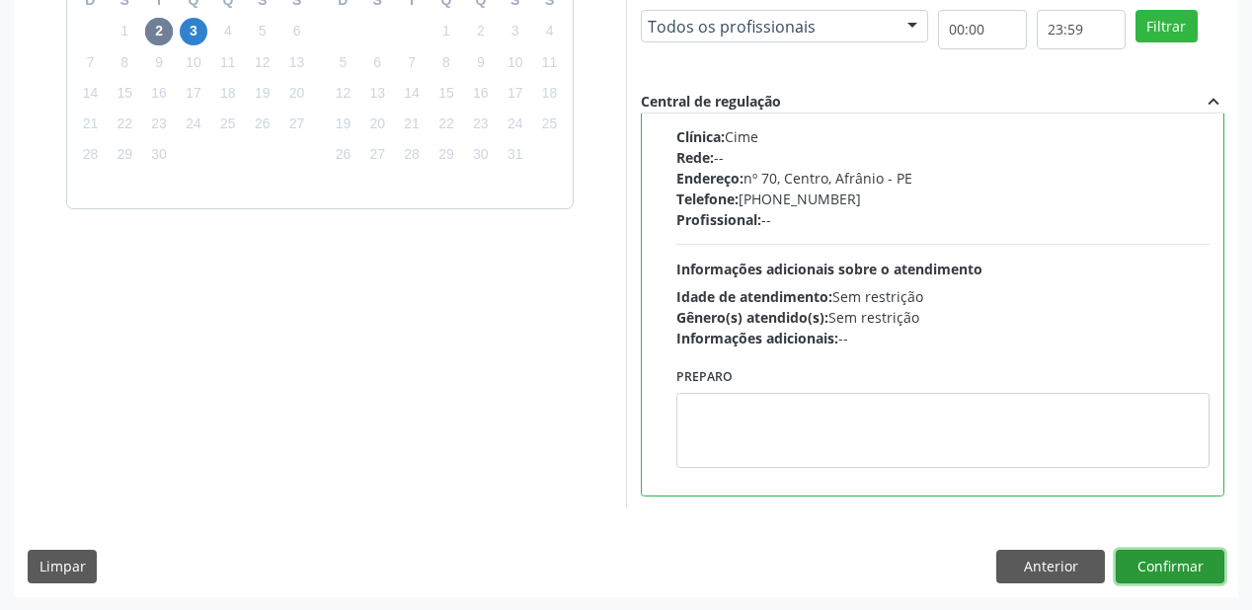
click at [1131, 560] on button "Confirmar" at bounding box center [1169, 567] width 109 height 34
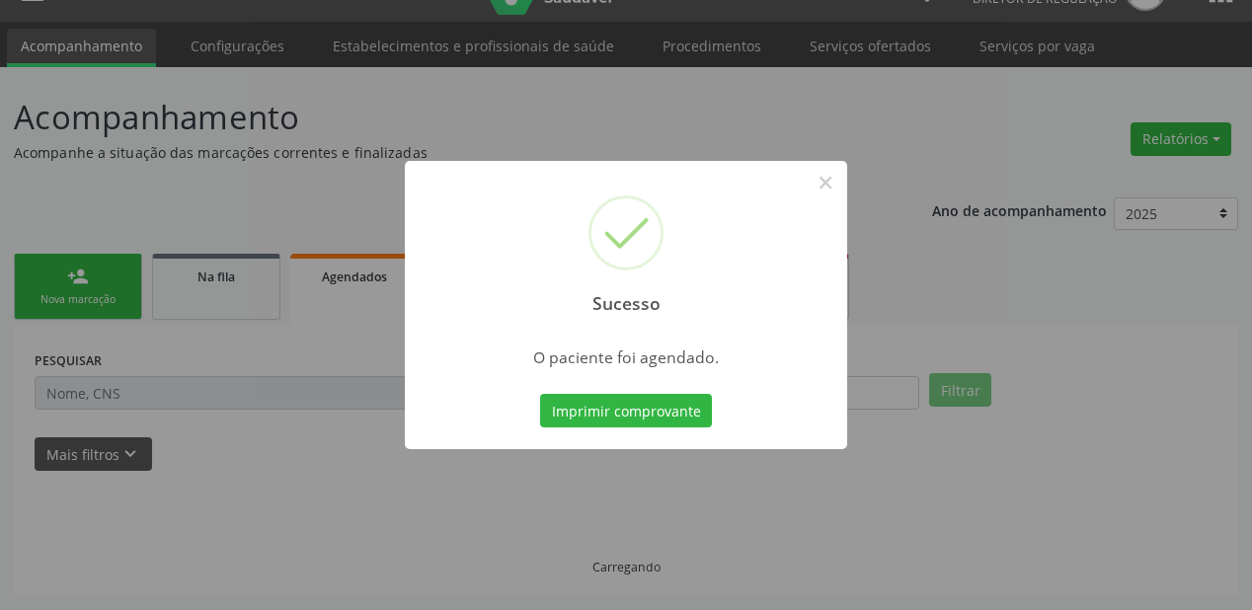
scroll to position [39, 0]
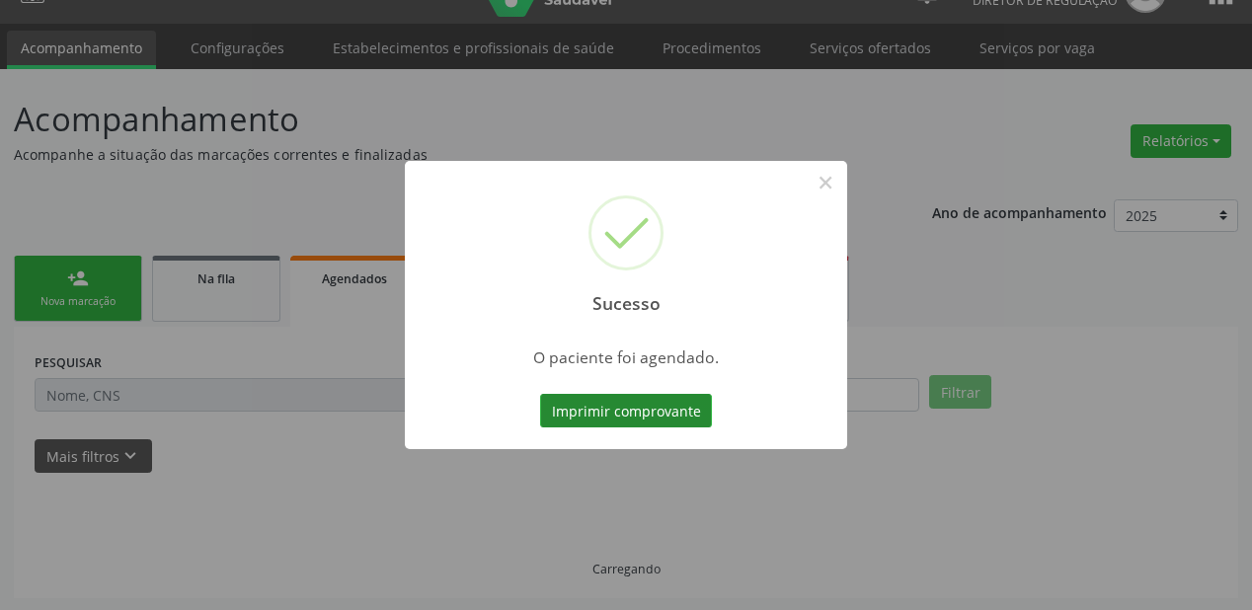
click at [683, 402] on button "Imprimir comprovante" at bounding box center [626, 411] width 172 height 34
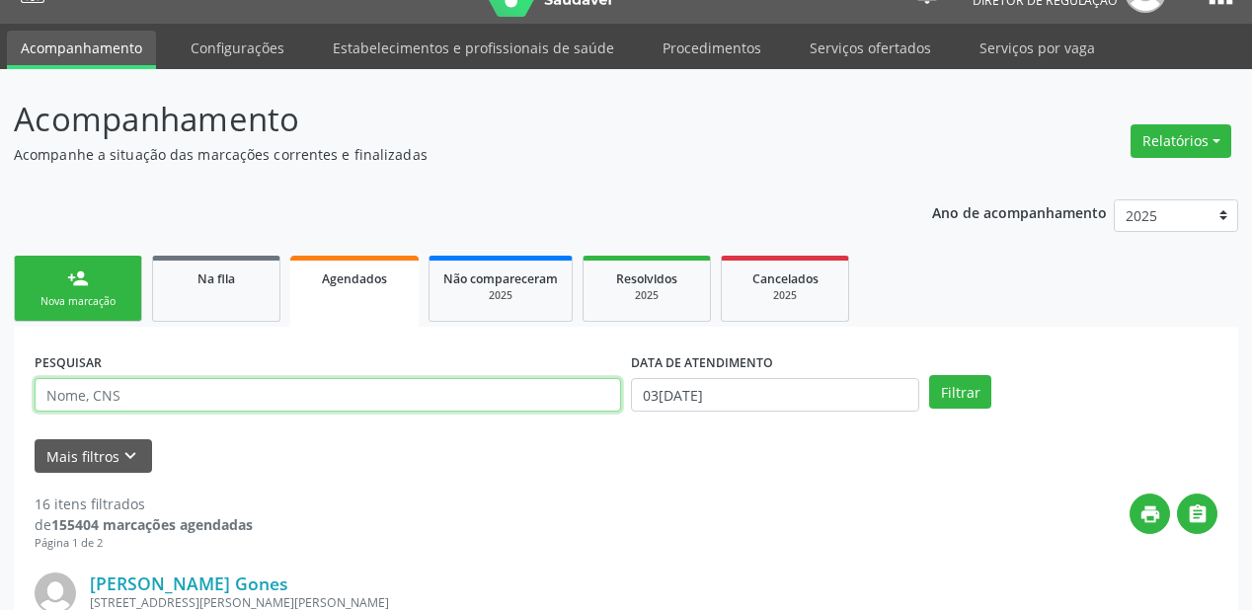
click at [119, 390] on input "text" at bounding box center [328, 395] width 586 height 34
click at [197, 289] on link "Na fila" at bounding box center [216, 289] width 128 height 66
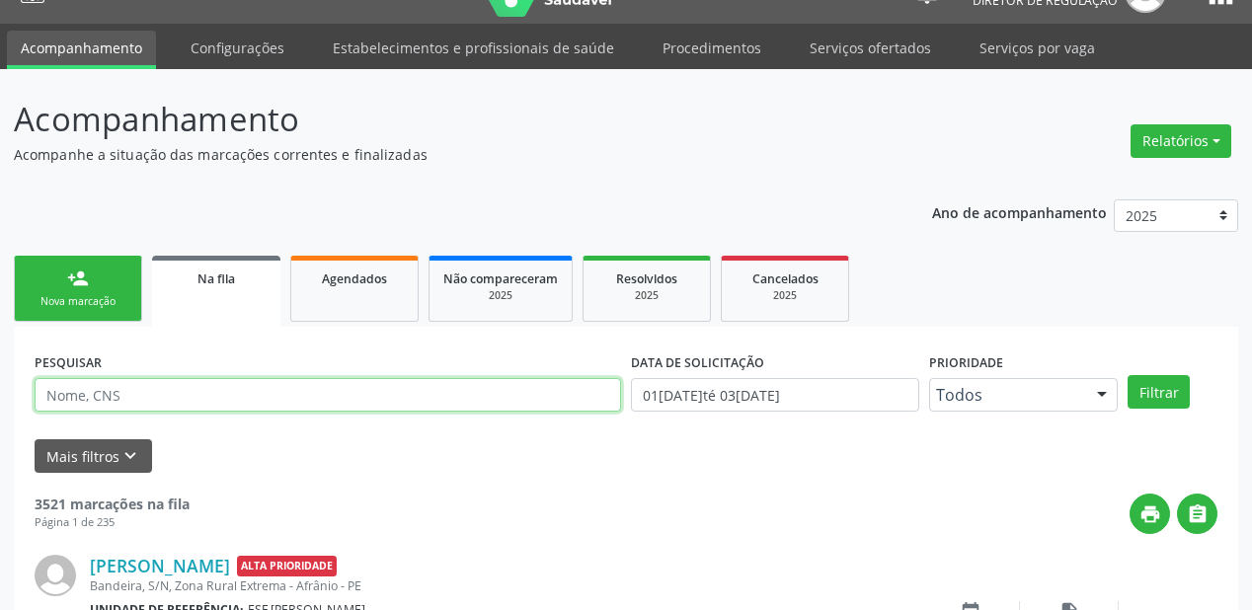
click at [110, 402] on input "text" at bounding box center [328, 395] width 586 height 34
type input "704008322672761"
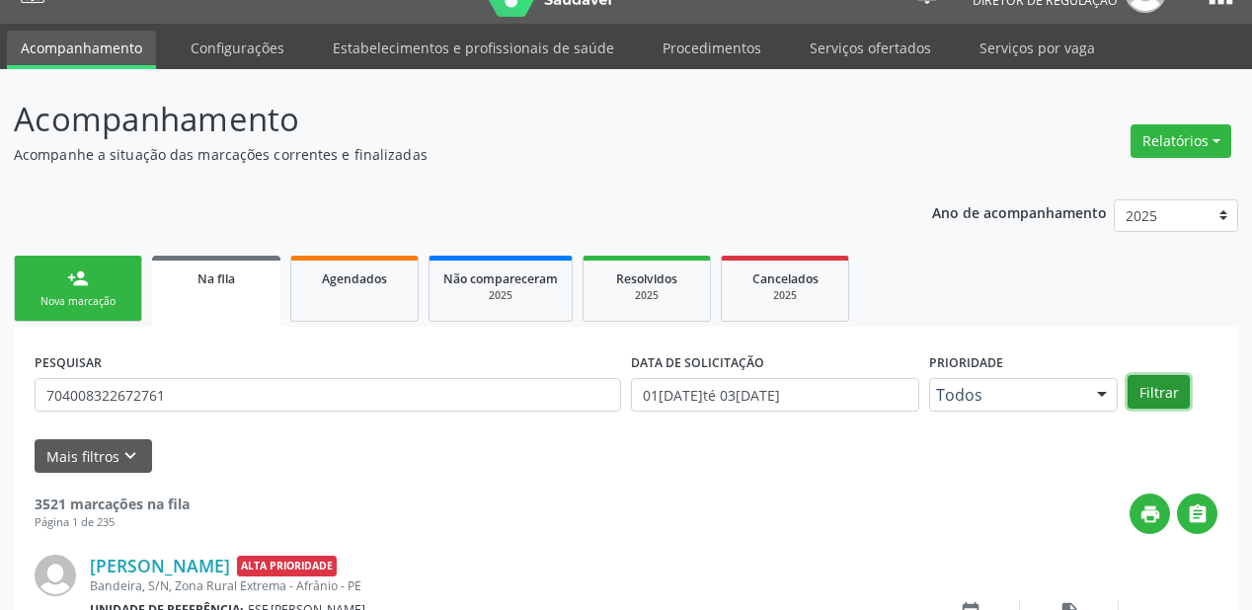
click at [1169, 405] on button "Filtrar" at bounding box center [1158, 392] width 62 height 34
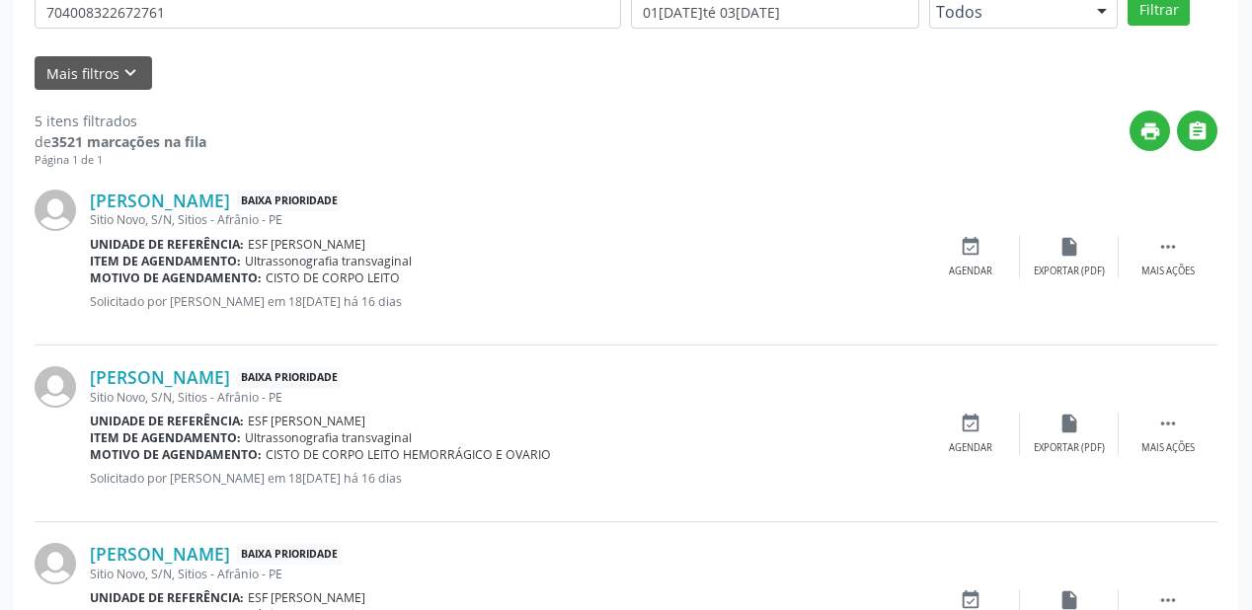
scroll to position [344, 0]
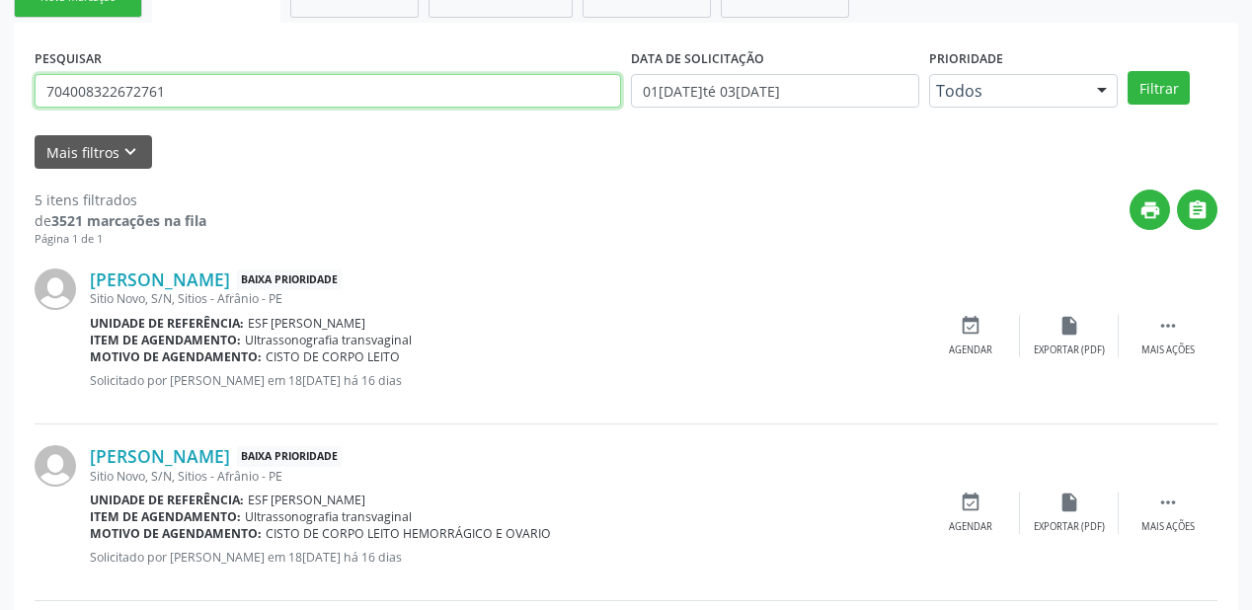
click at [185, 91] on input "704008322672761" at bounding box center [328, 91] width 586 height 34
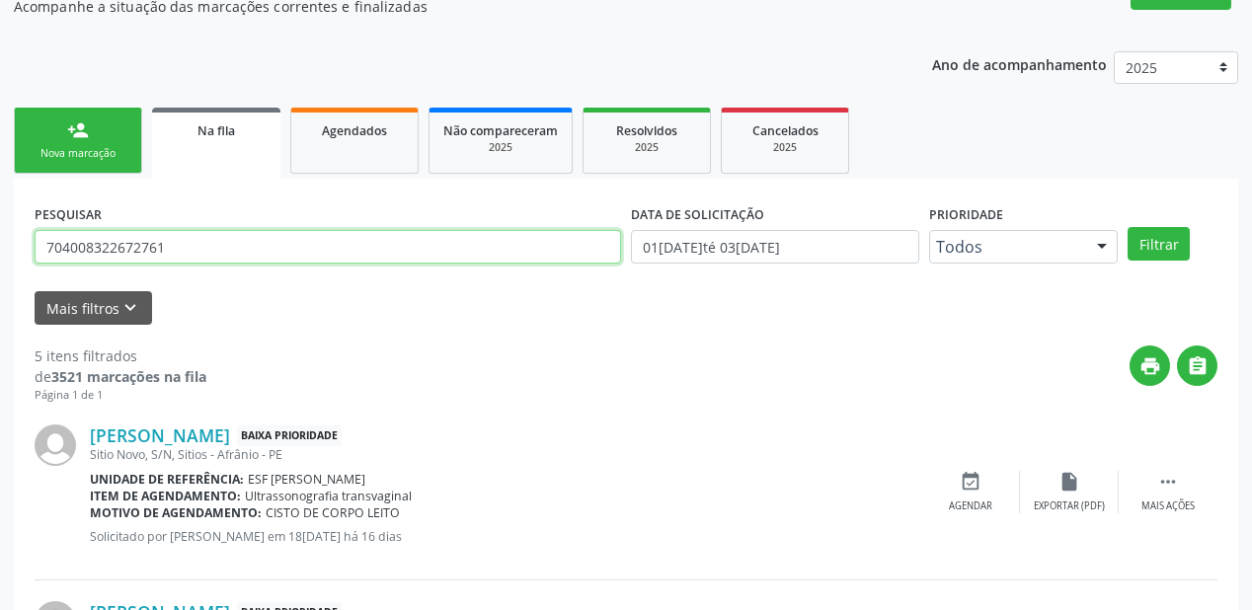
scroll to position [186, 0]
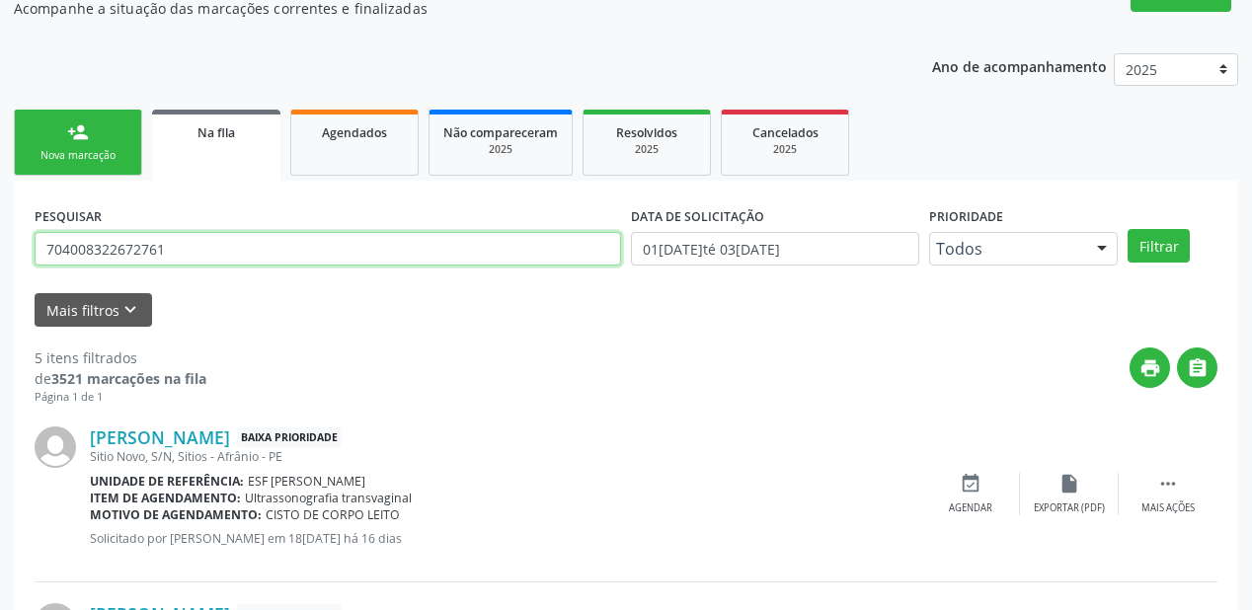
drag, startPoint x: 179, startPoint y: 243, endPoint x: 15, endPoint y: 246, distance: 163.9
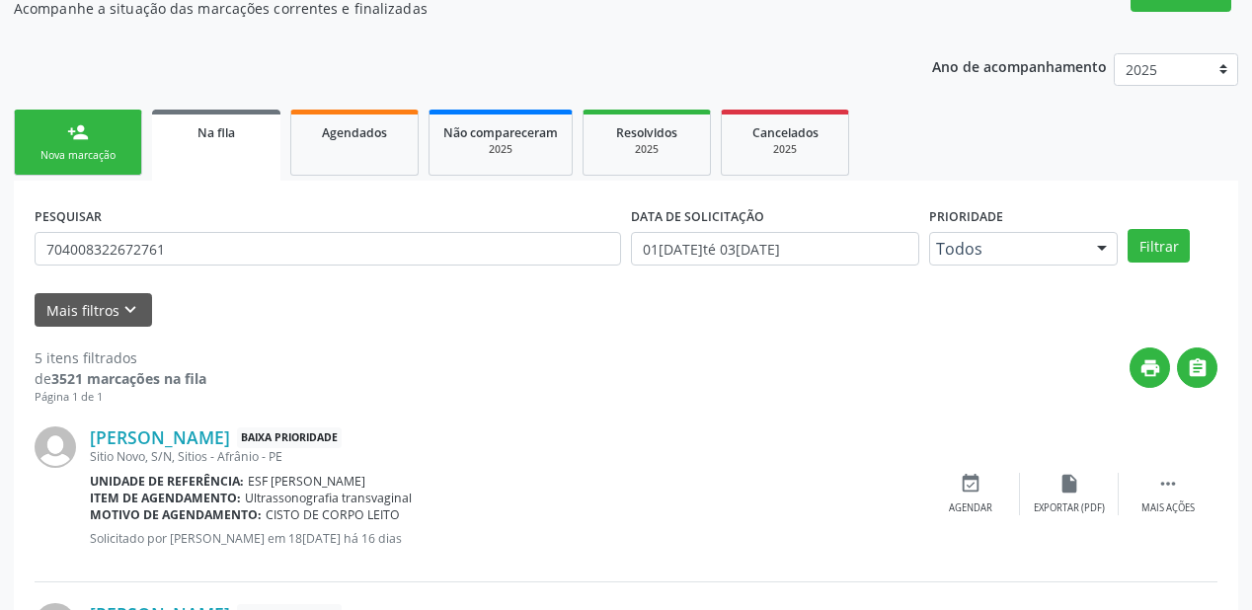
click at [89, 113] on link "person_add Nova marcação" at bounding box center [78, 143] width 128 height 66
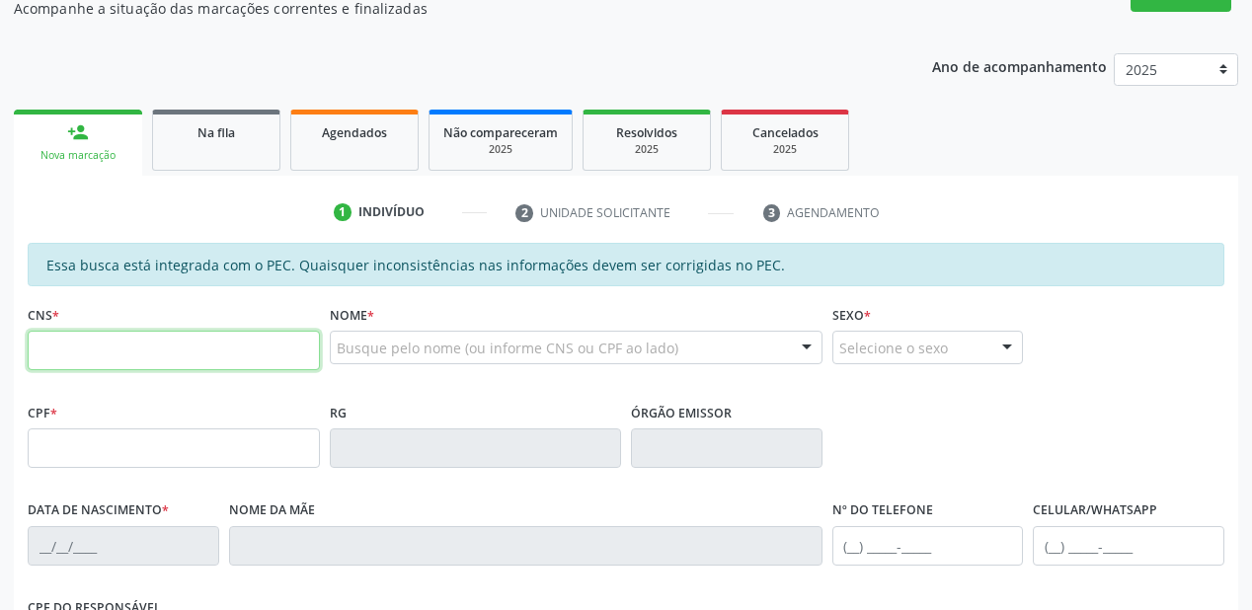
click at [115, 357] on input "text" at bounding box center [174, 350] width 292 height 39
type input "704 0083 2267 2761"
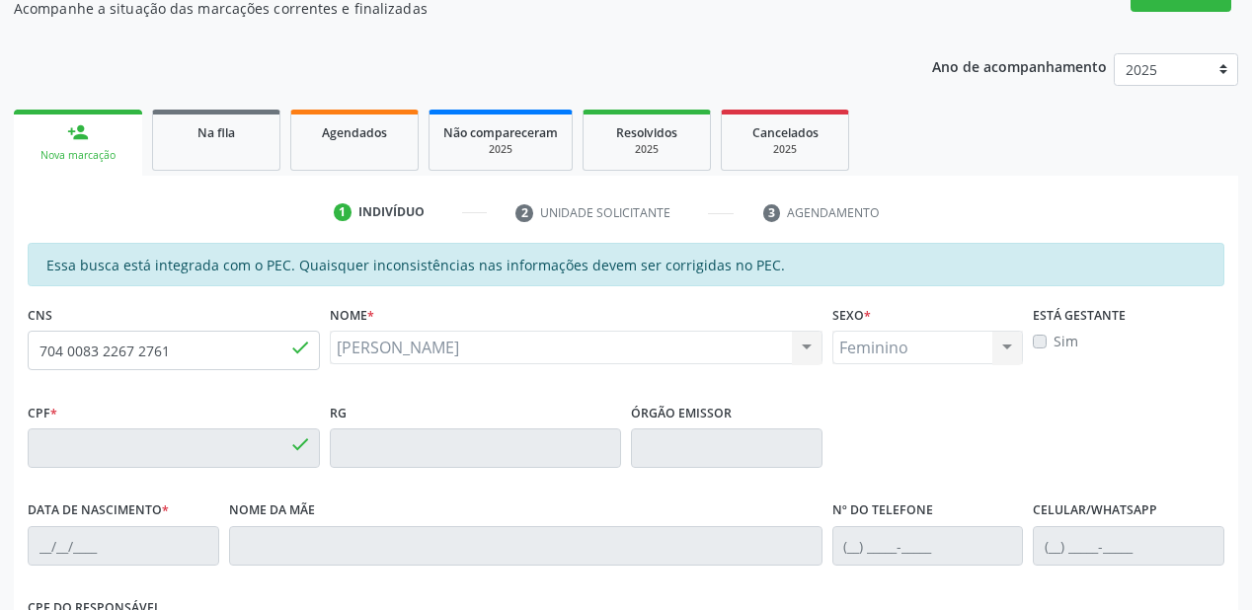
type input "080.429.654-51"
type input "3[DATE]"
type input "[PERSON_NAME]"
type input "[PHONE_NUMBER]"
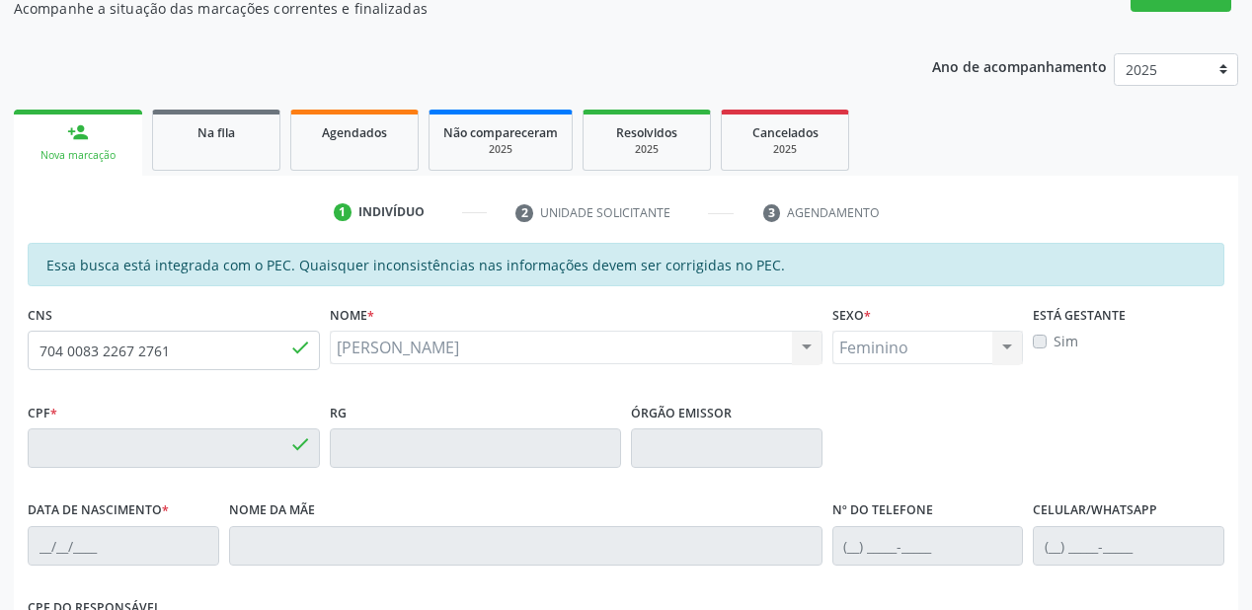
type input "S/N"
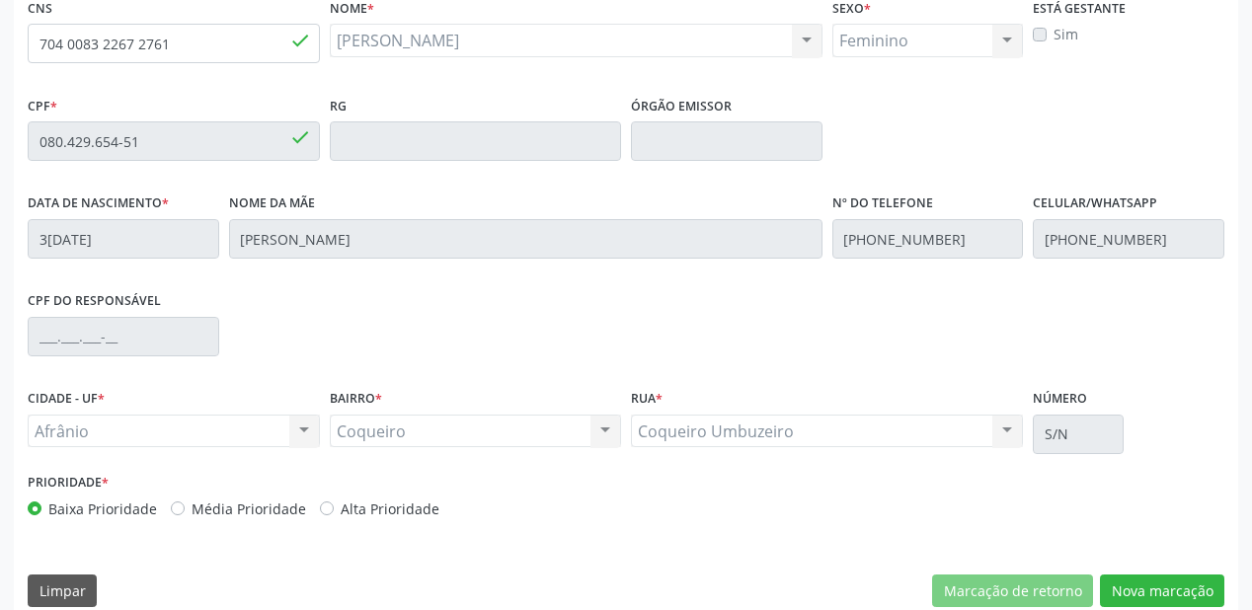
scroll to position [516, 0]
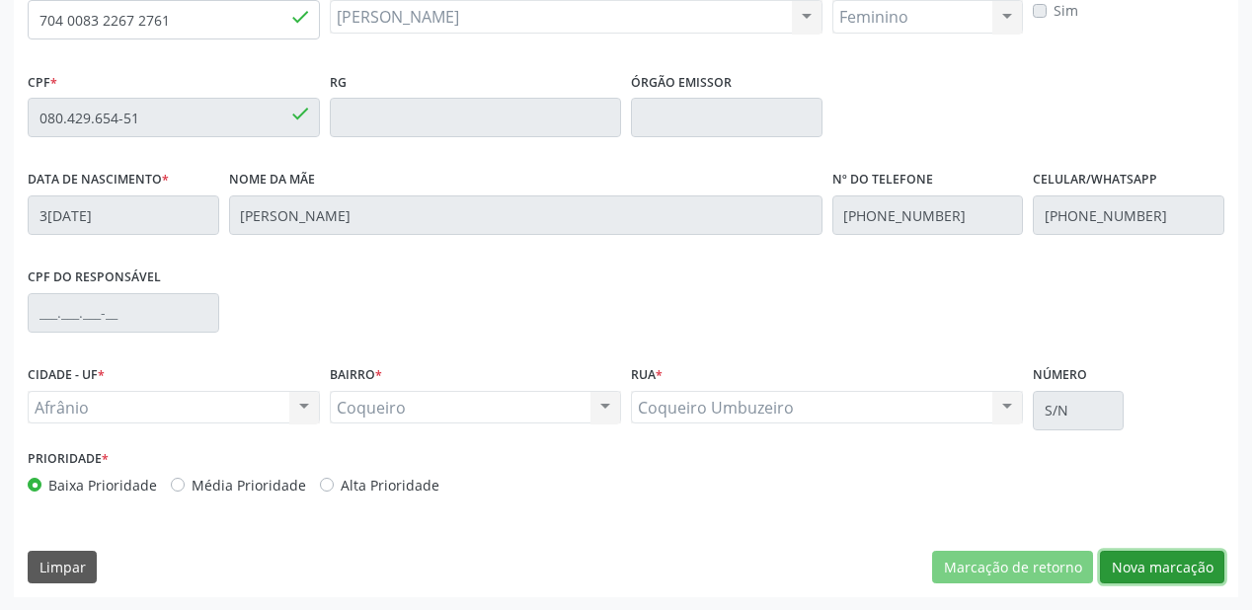
click at [1133, 568] on button "Nova marcação" at bounding box center [1162, 568] width 124 height 34
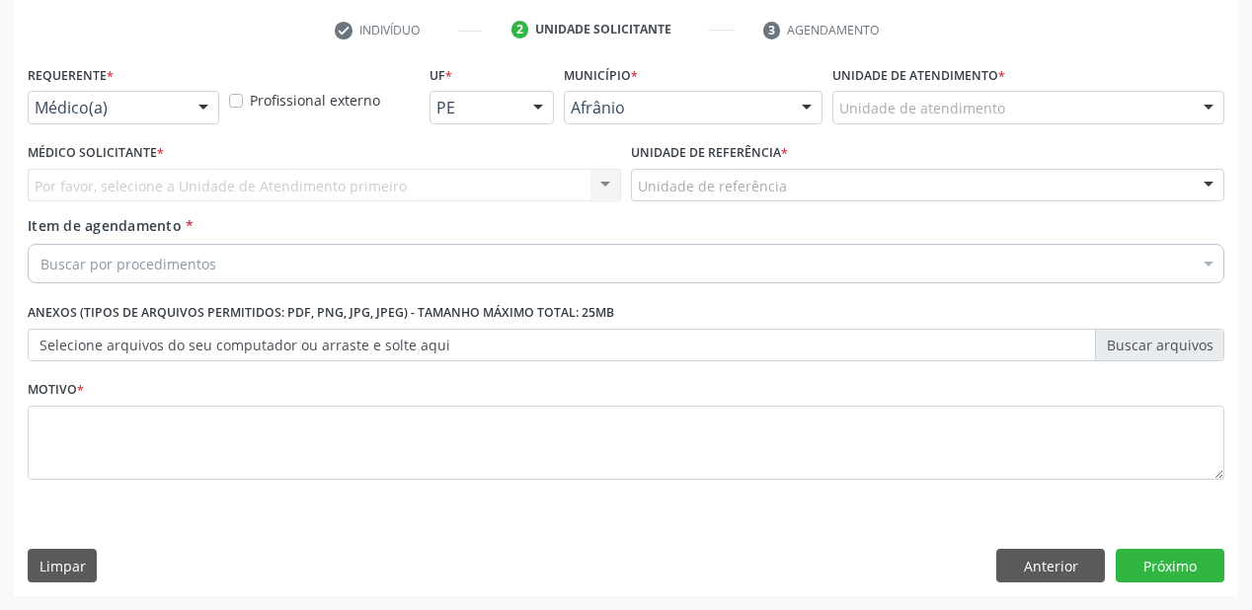
scroll to position [367, 0]
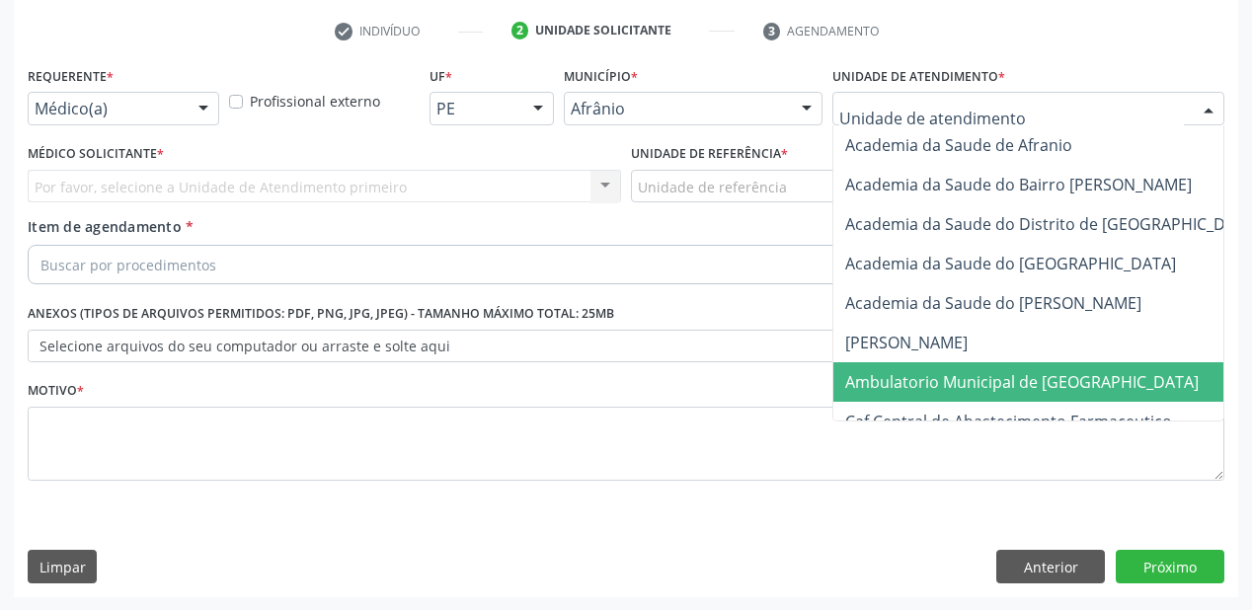
click at [892, 364] on span "Ambulatorio Municipal de [GEOGRAPHIC_DATA]" at bounding box center [1074, 381] width 482 height 39
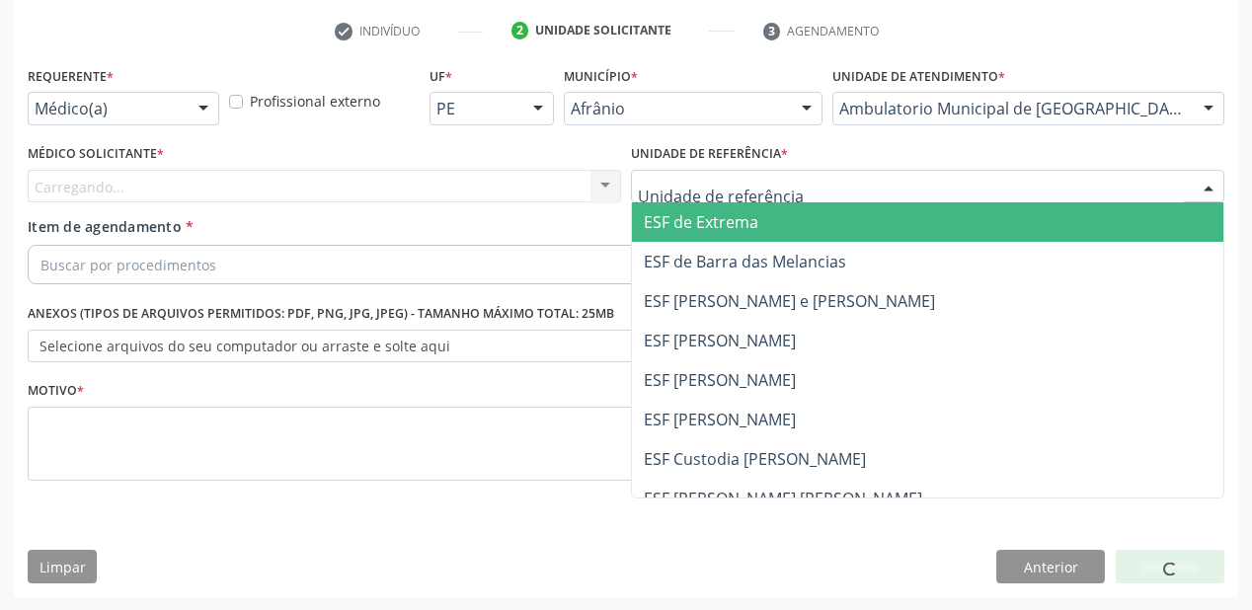
click at [684, 173] on div at bounding box center [927, 187] width 593 height 34
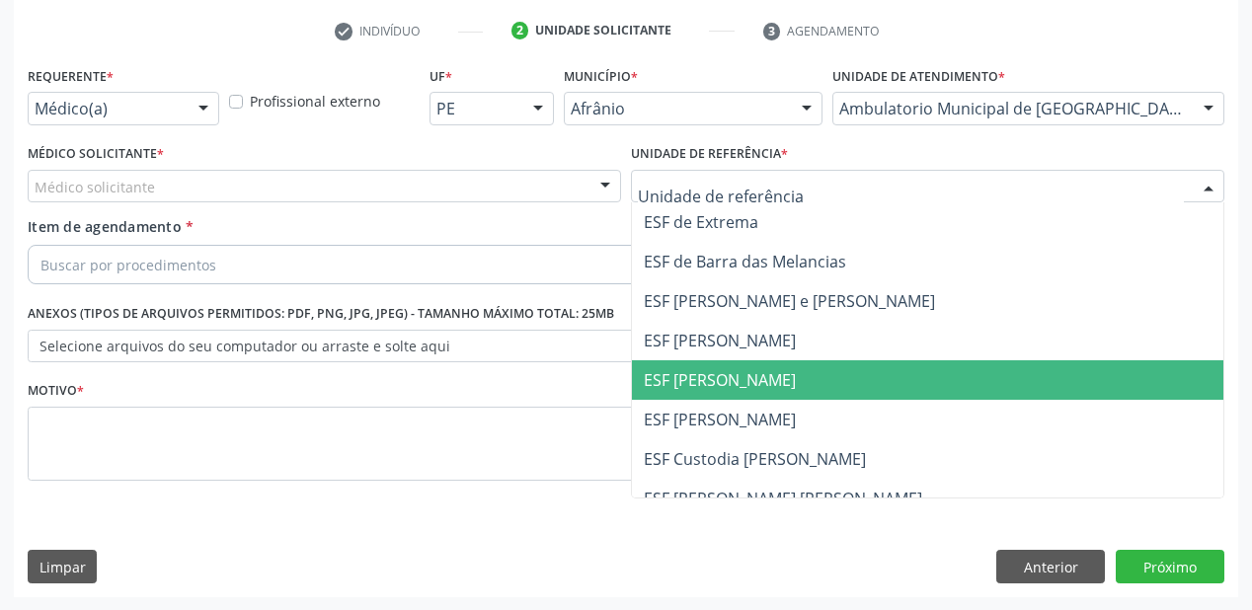
drag, startPoint x: 689, startPoint y: 367, endPoint x: 641, endPoint y: 347, distance: 52.2
click at [688, 365] on span "ESF [PERSON_NAME]" at bounding box center [927, 379] width 591 height 39
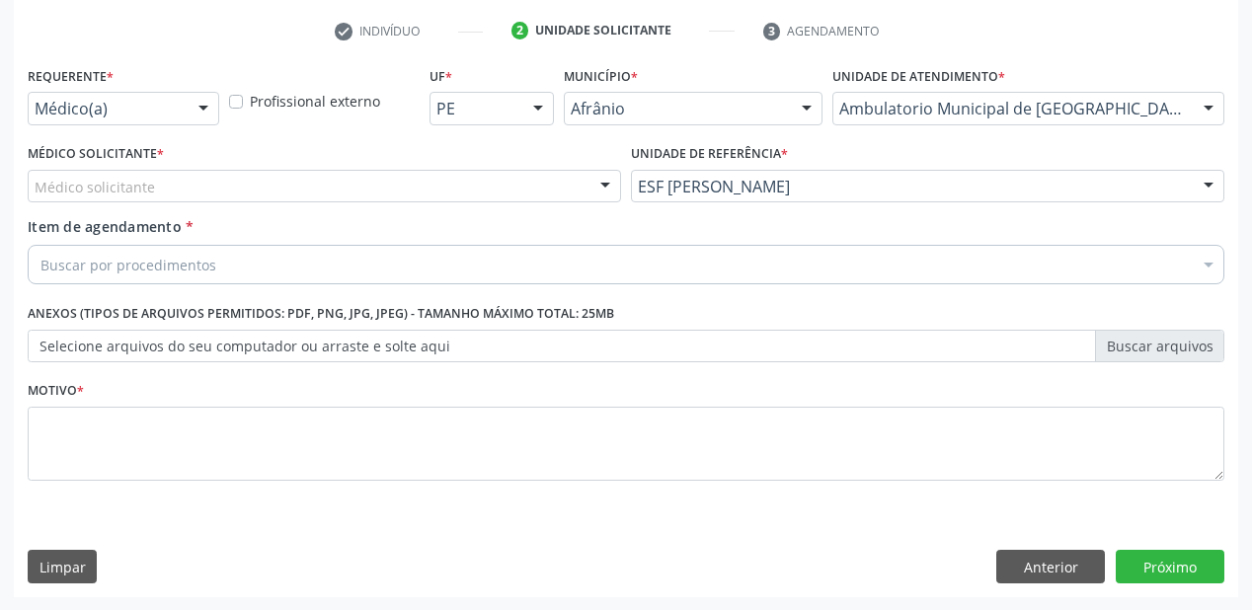
drag, startPoint x: 142, startPoint y: 197, endPoint x: 143, endPoint y: 211, distance: 13.9
click at [142, 198] on div "Médico solicitante" at bounding box center [324, 187] width 593 height 34
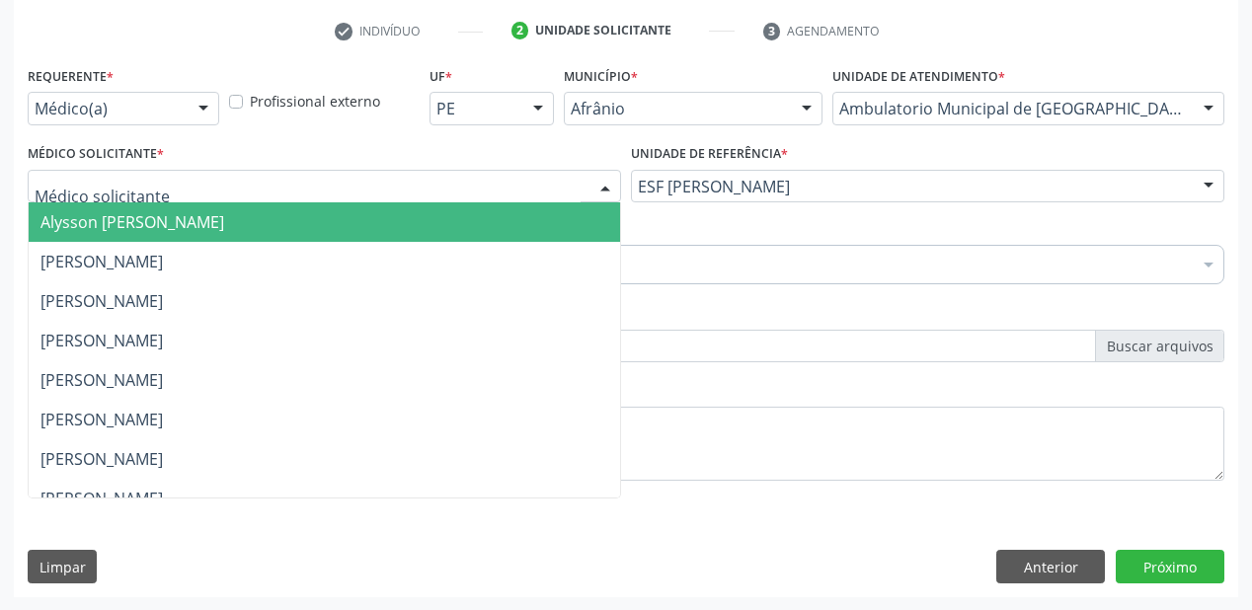
click at [144, 221] on span "Alysson [PERSON_NAME]" at bounding box center [132, 222] width 184 height 22
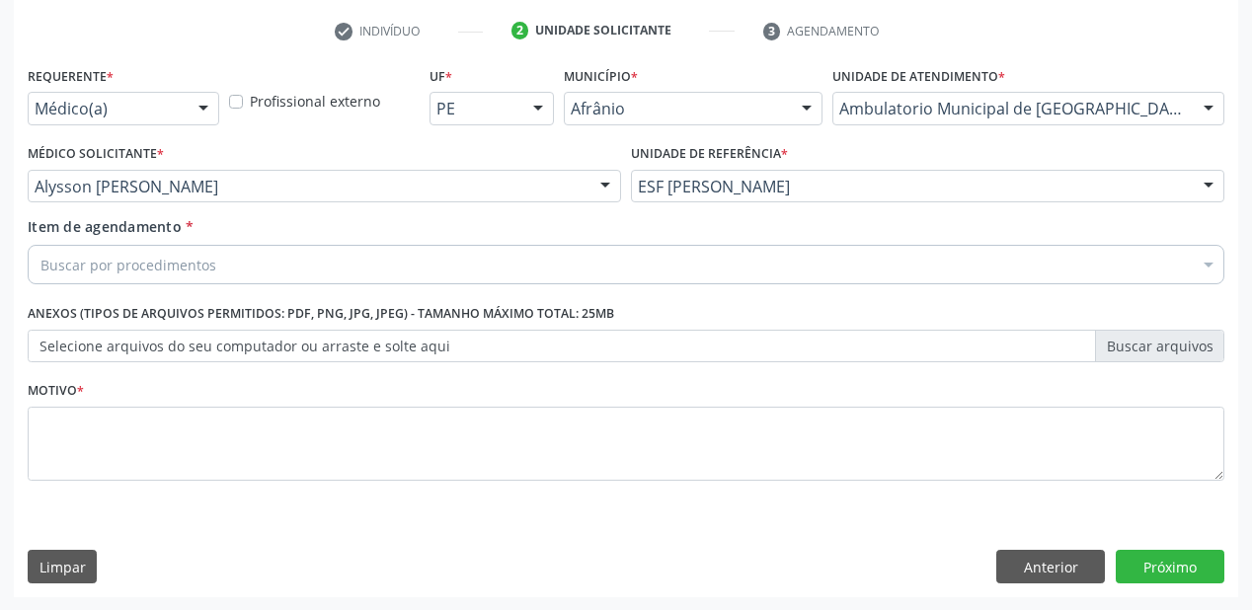
click at [130, 251] on div "Buscar por procedimentos" at bounding box center [626, 264] width 1196 height 39
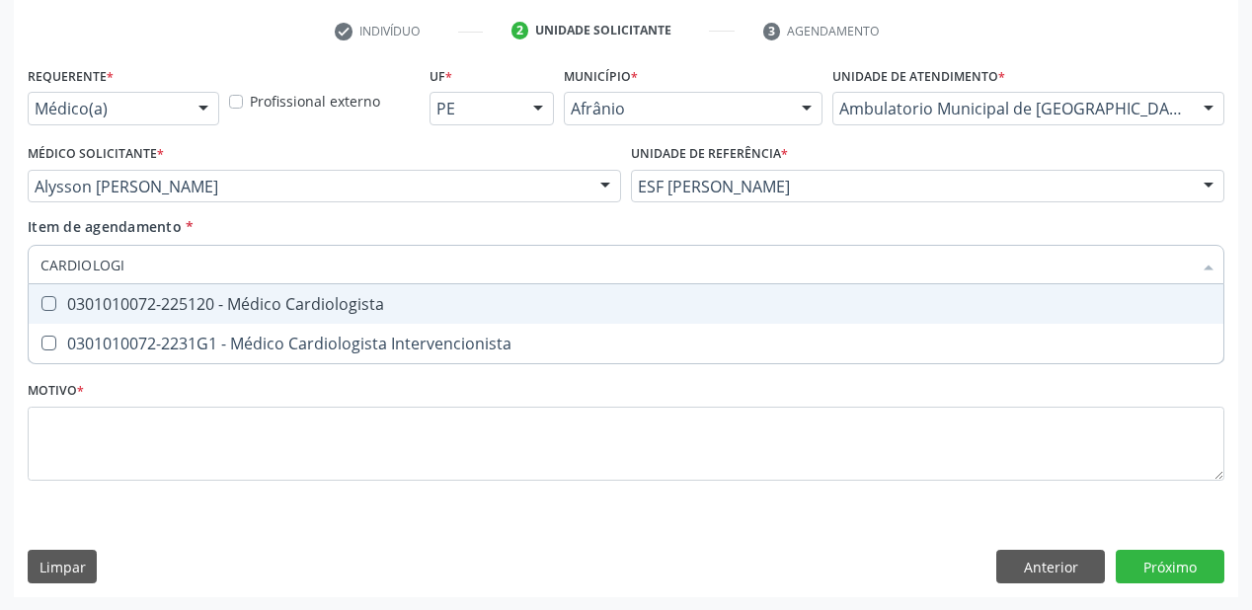
type input "CARDIOLOGIS"
drag, startPoint x: 69, startPoint y: 266, endPoint x: 0, endPoint y: 268, distance: 69.2
click at [0, 268] on div "Acompanhamento Acompanhe a situação das marcações correntes e finalizadas Relat…" at bounding box center [626, 176] width 1252 height 870
click at [66, 309] on div "0301010072-225120 - Médico Cardiologista" at bounding box center [625, 304] width 1171 height 16
checkbox Cardiologista "true"
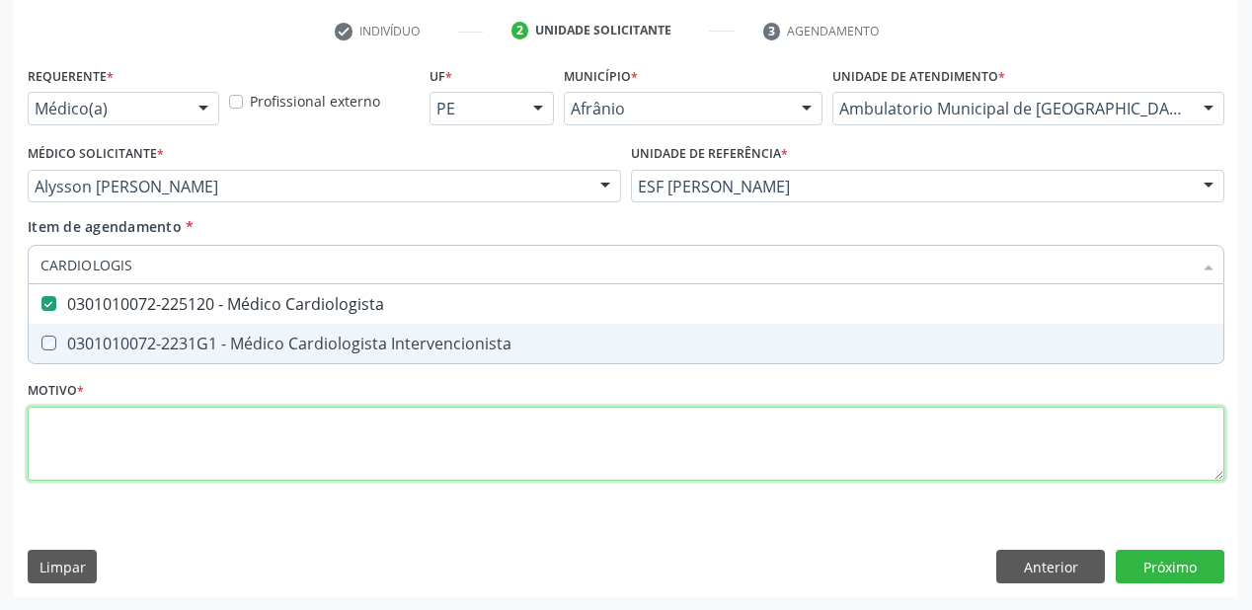
click at [71, 436] on div "Requerente * Médico(a) Médico(a) Enfermeiro(a) Paciente Nenhum resultado encont…" at bounding box center [626, 284] width 1196 height 447
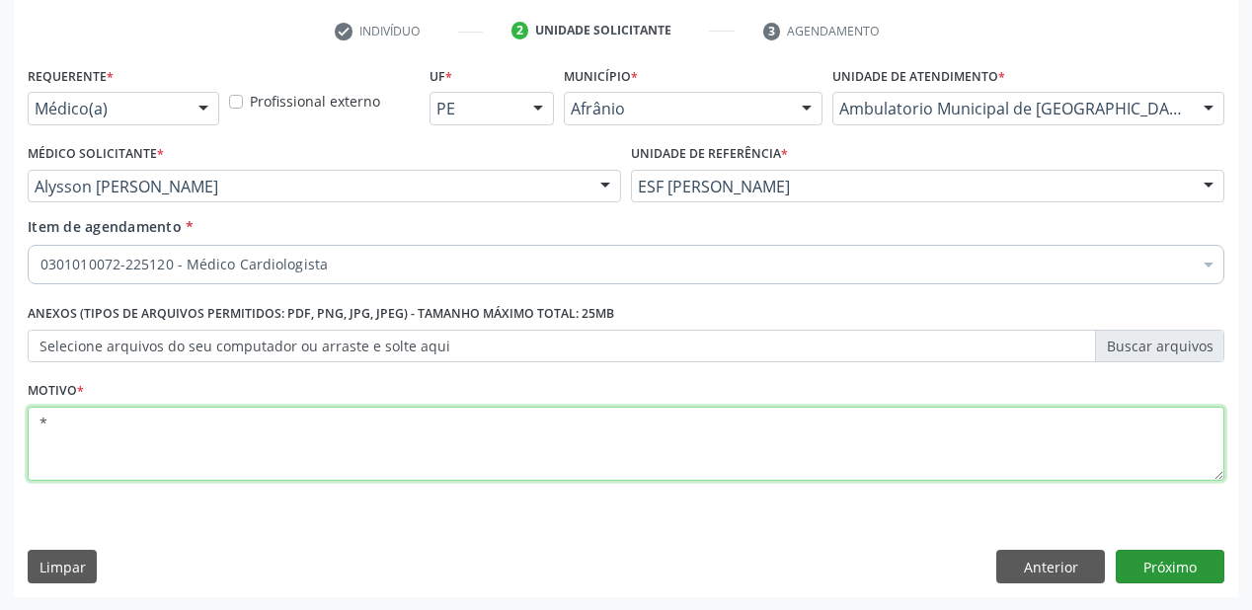
type textarea "*"
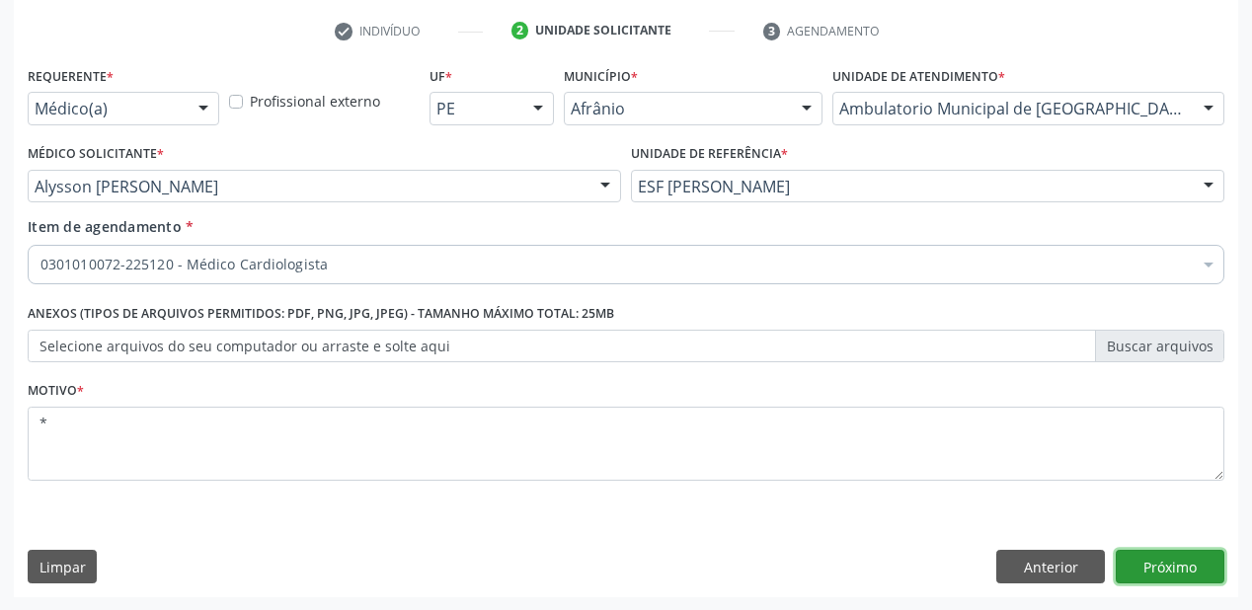
click at [1171, 569] on button "Próximo" at bounding box center [1169, 567] width 109 height 34
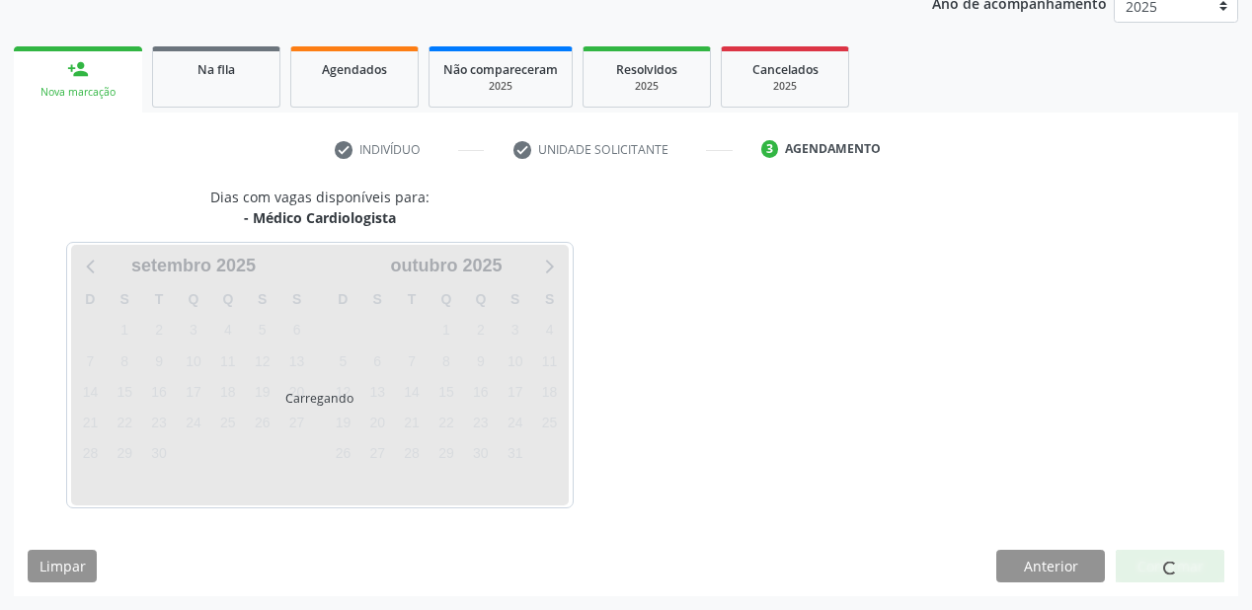
scroll to position [248, 0]
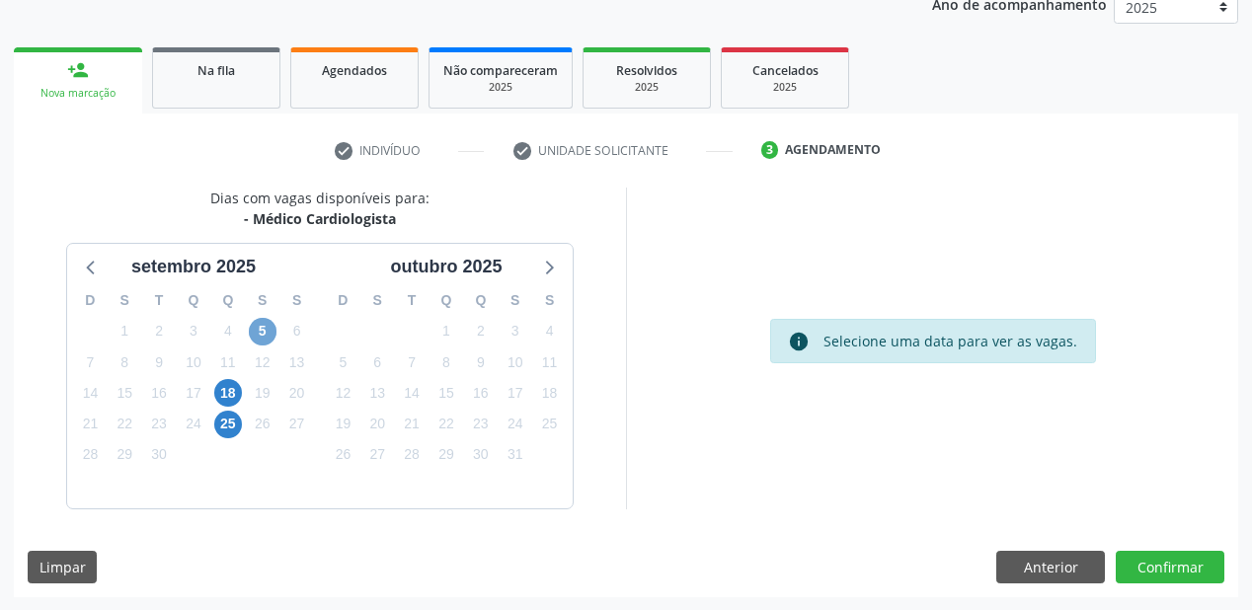
click at [261, 331] on span "5" at bounding box center [263, 332] width 28 height 28
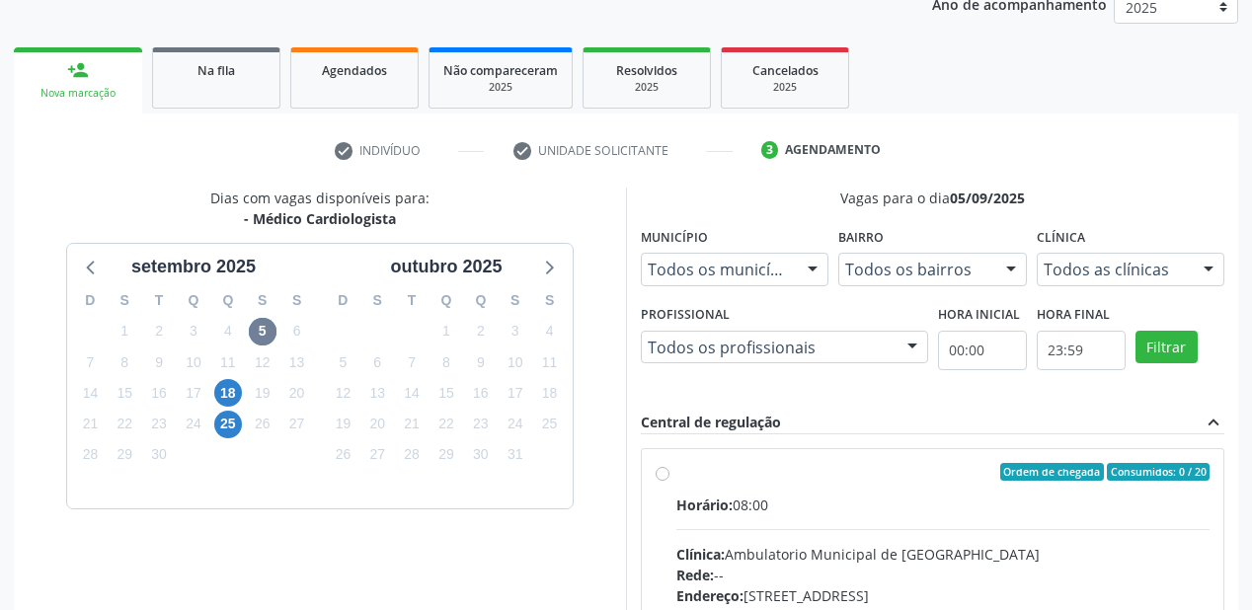
click at [828, 544] on div "Clínica: Ambulatorio Municipal de [GEOGRAPHIC_DATA]" at bounding box center [942, 554] width 533 height 21
radio input "true"
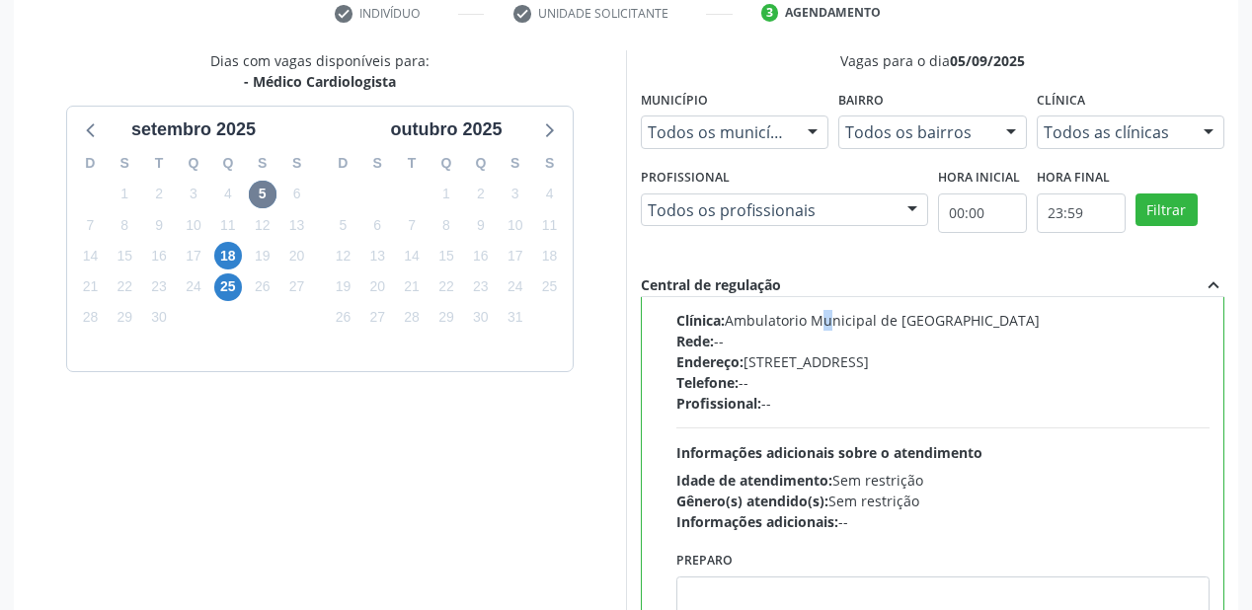
scroll to position [569, 0]
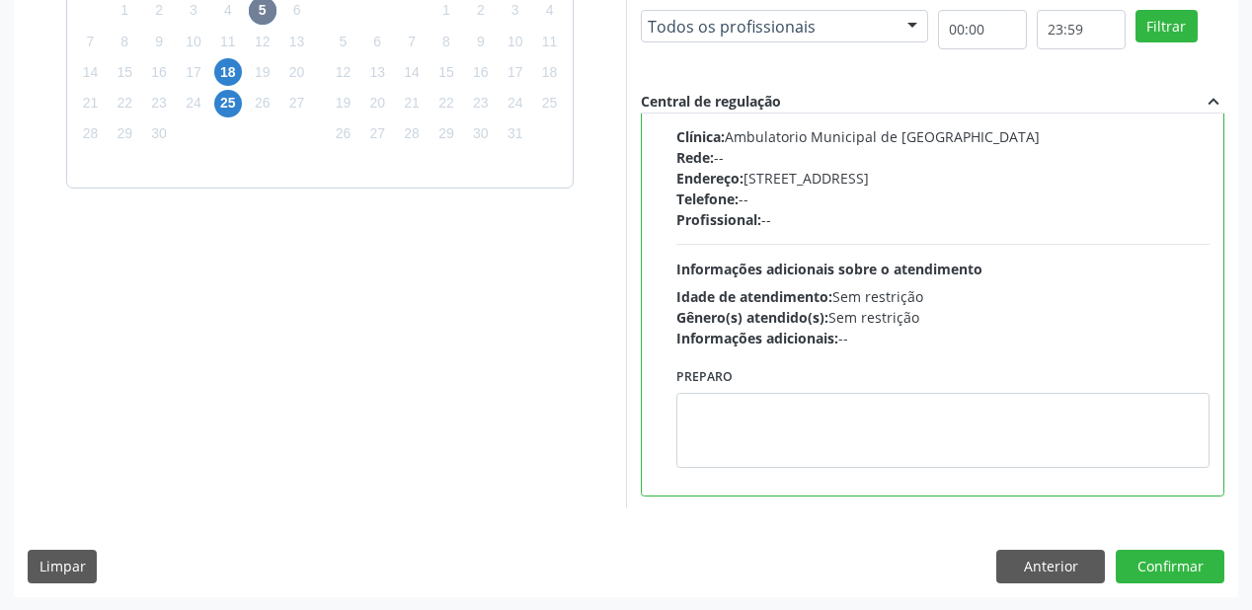
drag, startPoint x: 829, startPoint y: 467, endPoint x: 818, endPoint y: 443, distance: 26.1
click at [828, 462] on div "Preparo" at bounding box center [942, 421] width 543 height 119
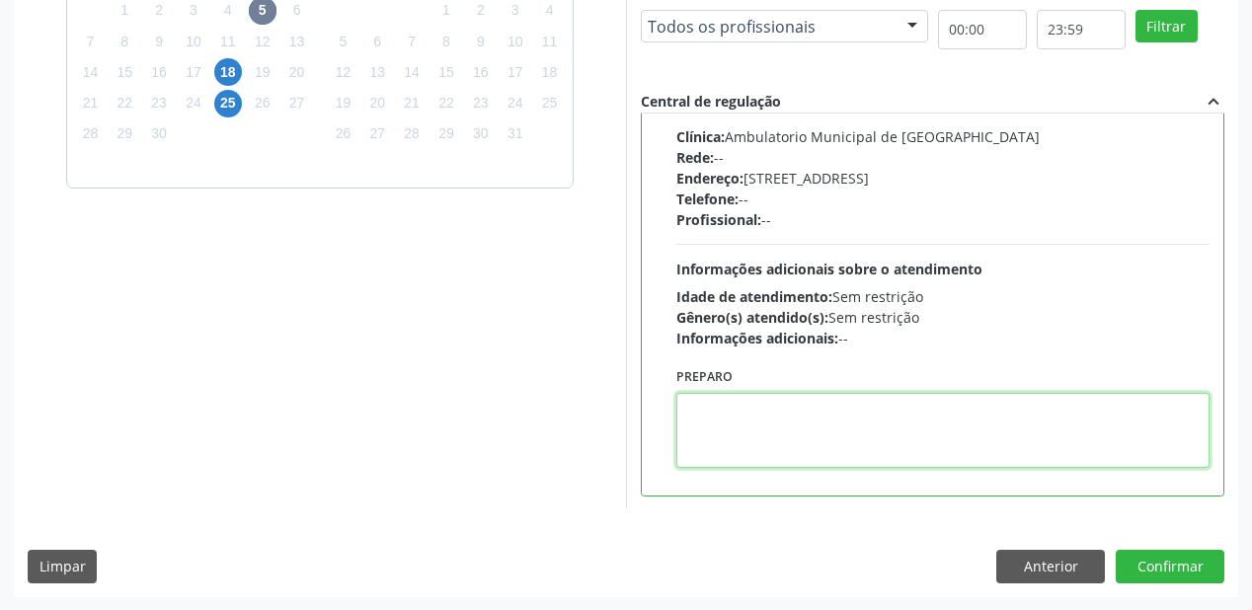
click at [818, 442] on textarea at bounding box center [942, 430] width 533 height 75
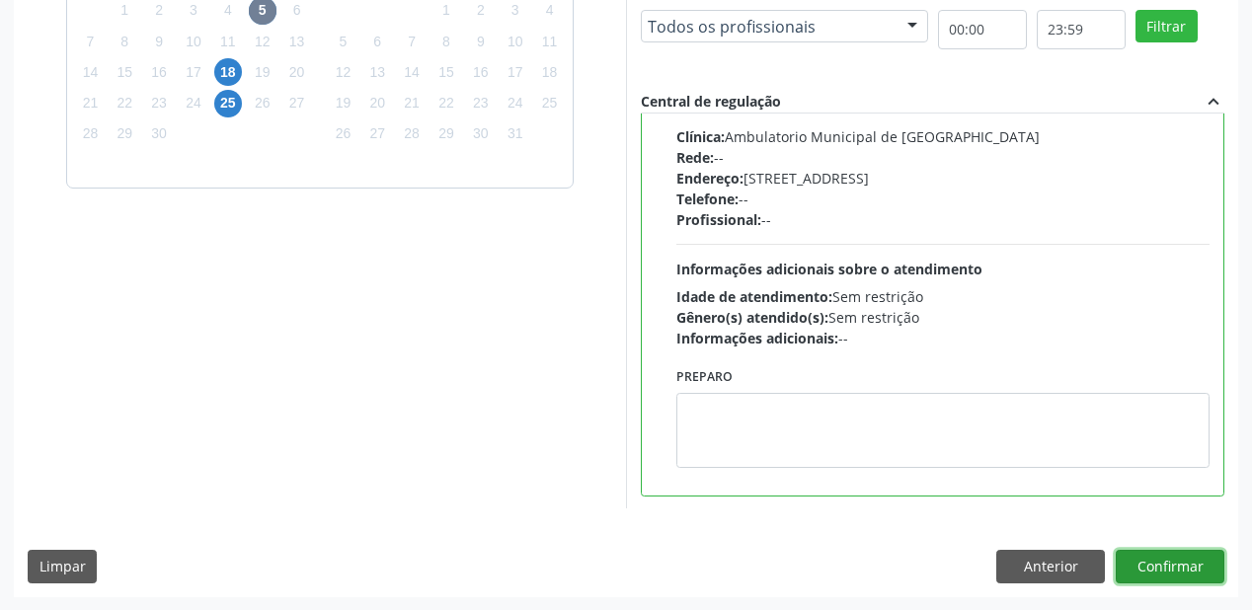
click at [1161, 566] on button "Confirmar" at bounding box center [1169, 567] width 109 height 34
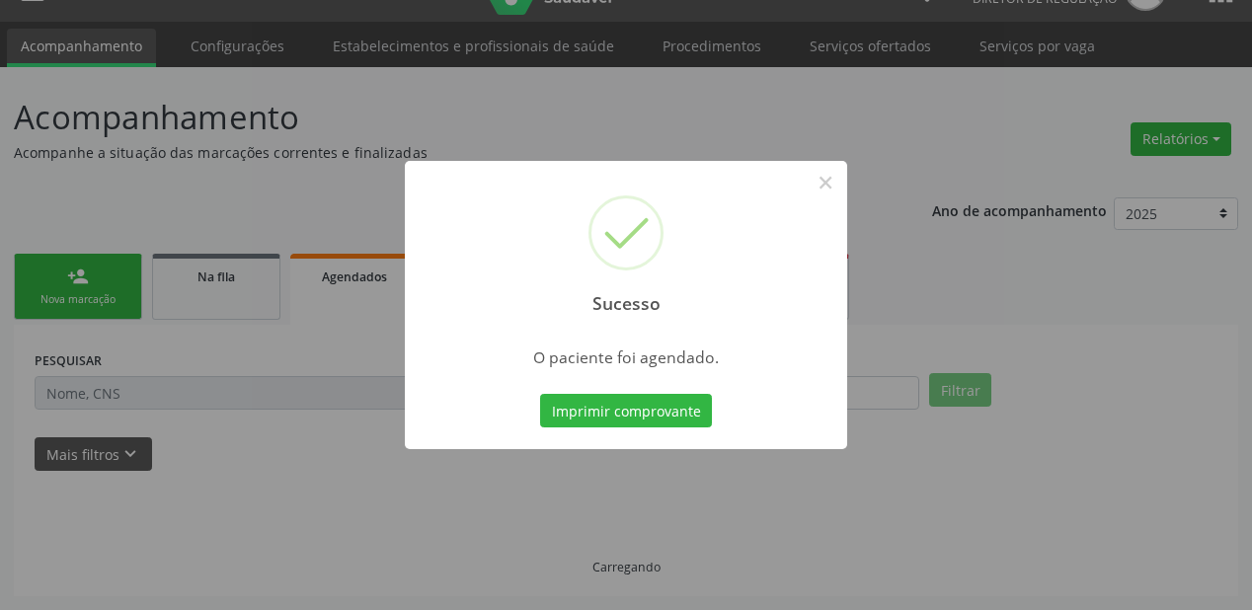
scroll to position [39, 0]
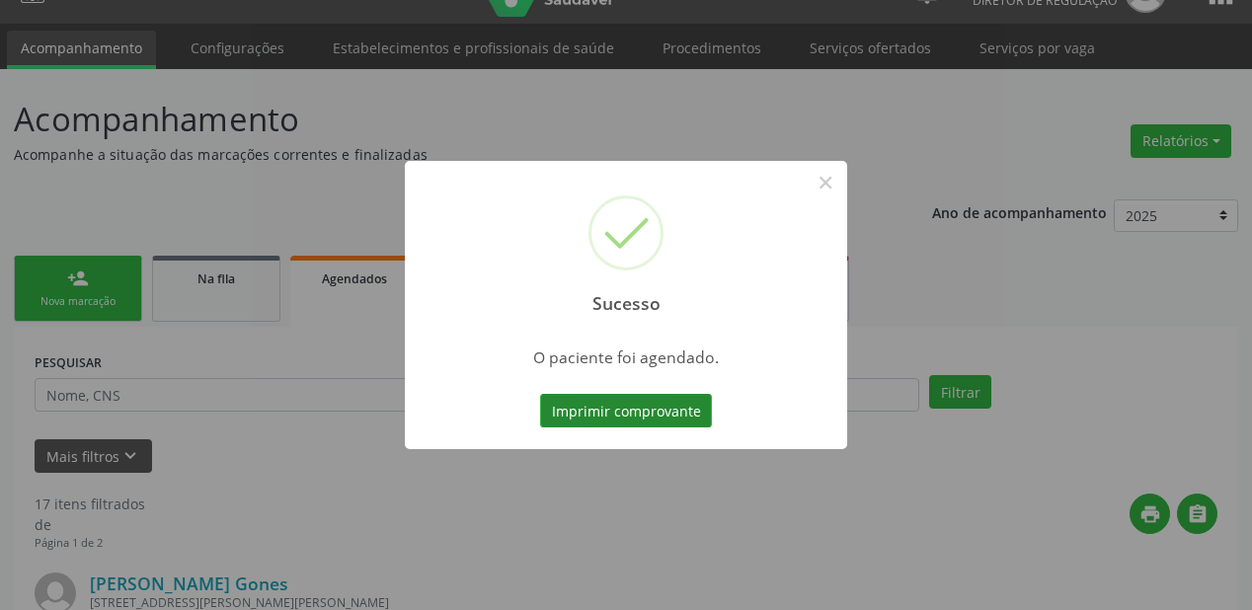
click at [594, 407] on button "Imprimir comprovante" at bounding box center [626, 411] width 172 height 34
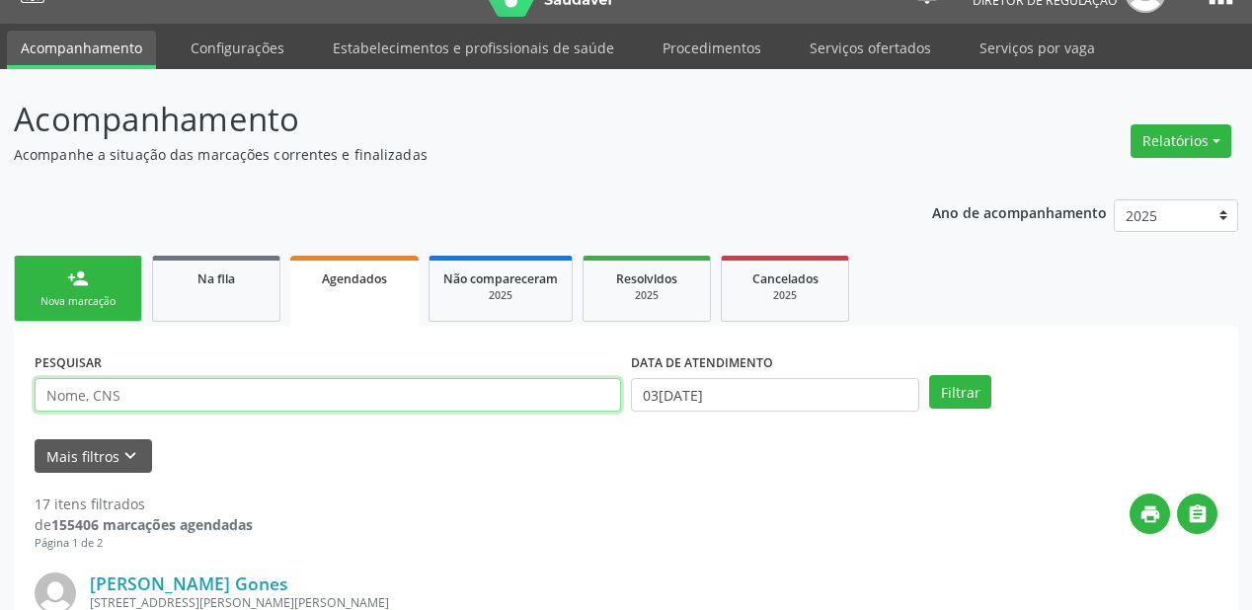
click at [108, 395] on input "text" at bounding box center [328, 395] width 586 height 34
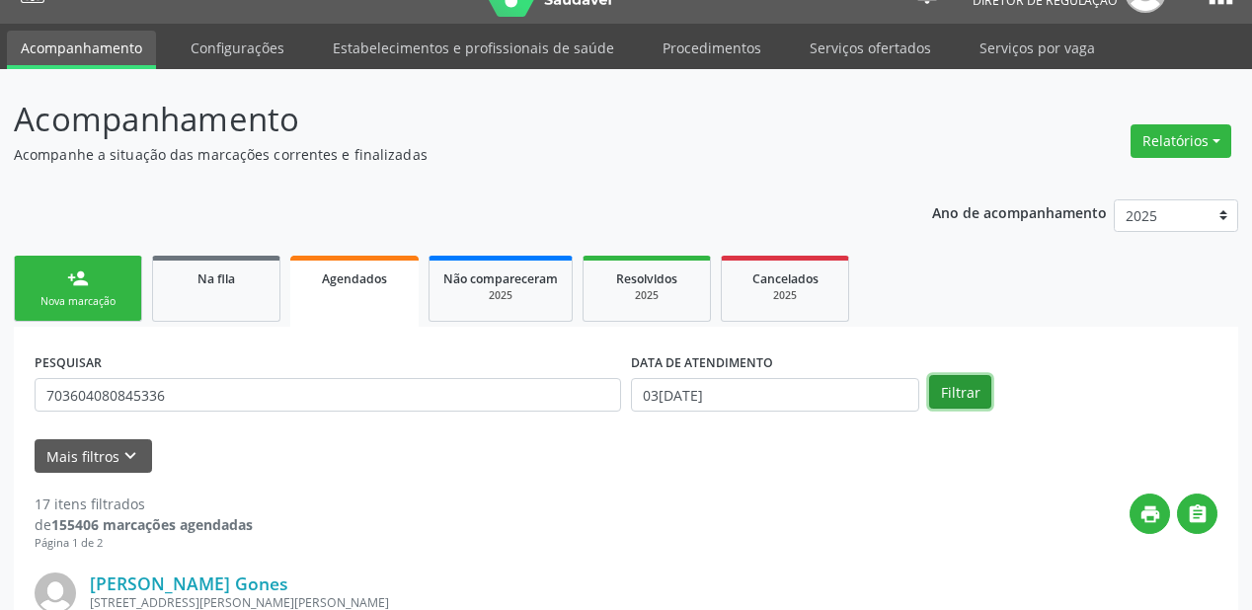
click at [953, 387] on button "Filtrar" at bounding box center [960, 392] width 62 height 34
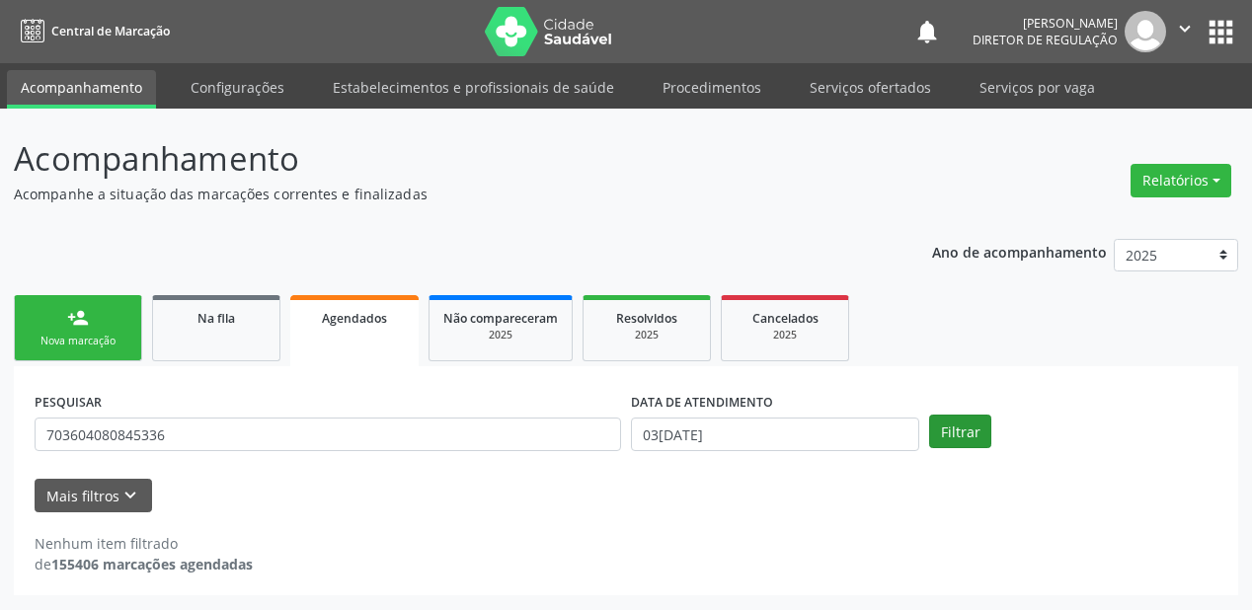
scroll to position [0, 0]
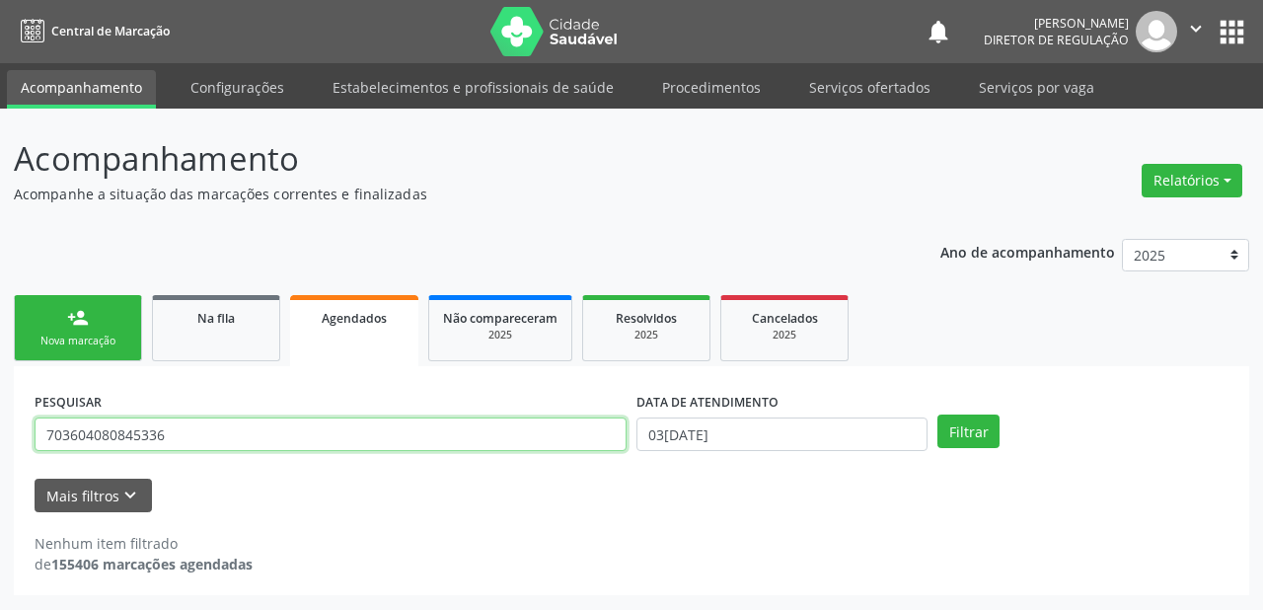
click at [166, 442] on input "703604080845336" at bounding box center [331, 435] width 592 height 34
type input "7"
type input "703604080845336"
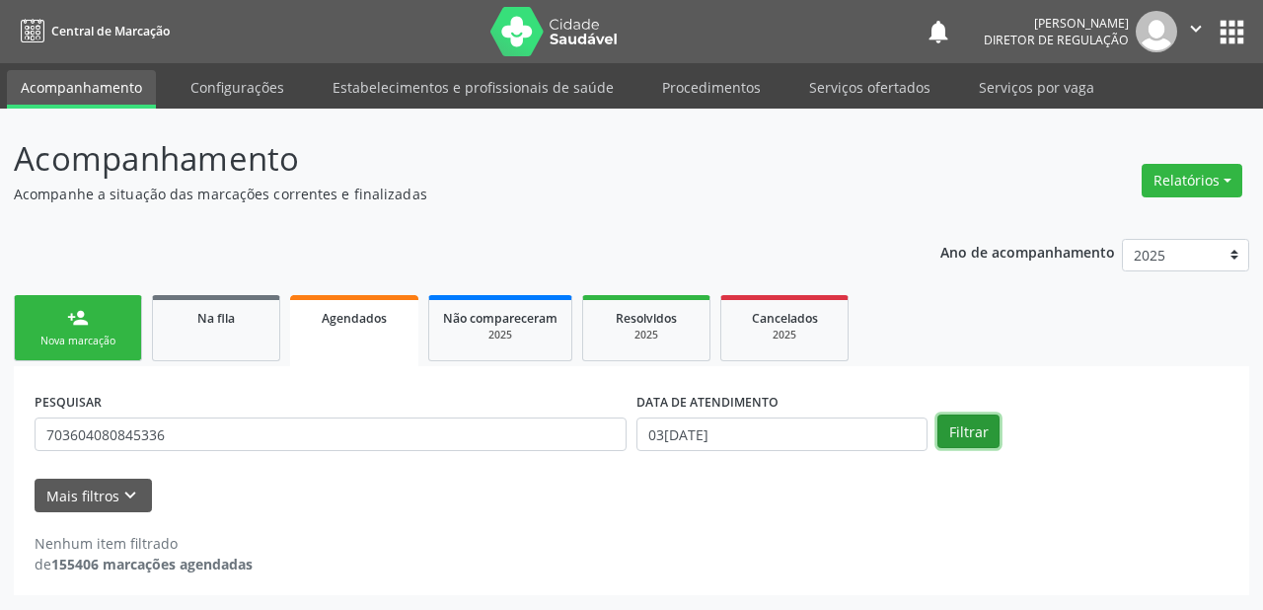
click at [977, 436] on button "Filtrar" at bounding box center [969, 432] width 62 height 34
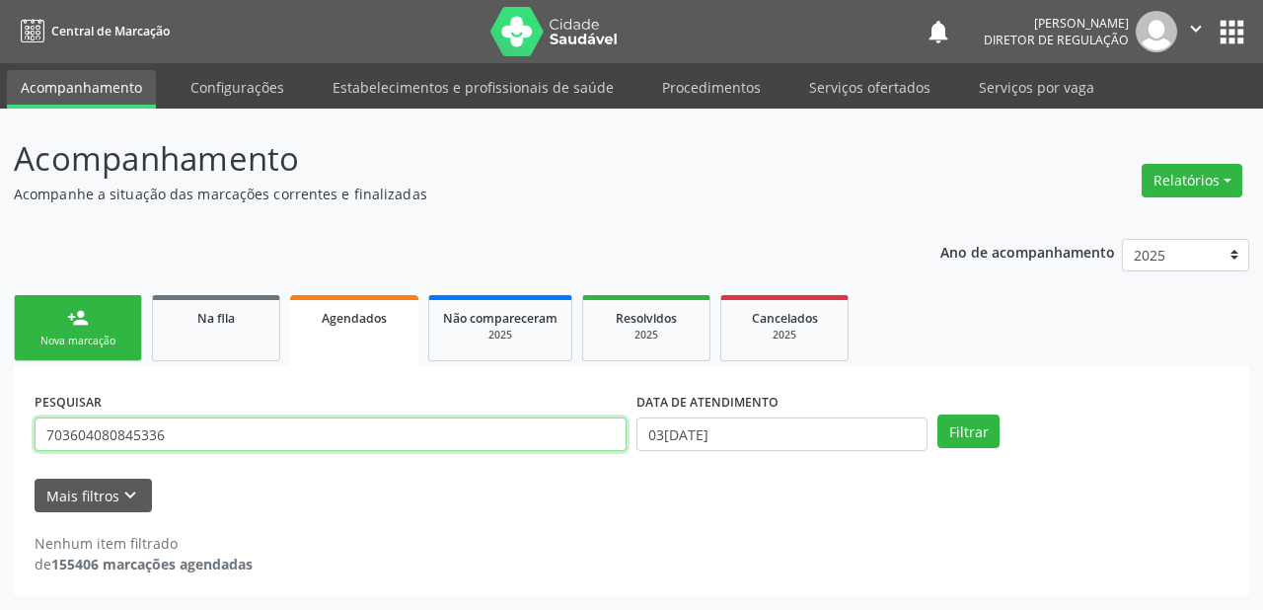
drag, startPoint x: 162, startPoint y: 437, endPoint x: 27, endPoint y: 450, distance: 135.8
click at [27, 450] on div "PESQUISAR 703604080845336 DATA DE ATENDIMENTO [DATE] Filtrar UNIDADE DE REFERÊN…" at bounding box center [632, 480] width 1236 height 229
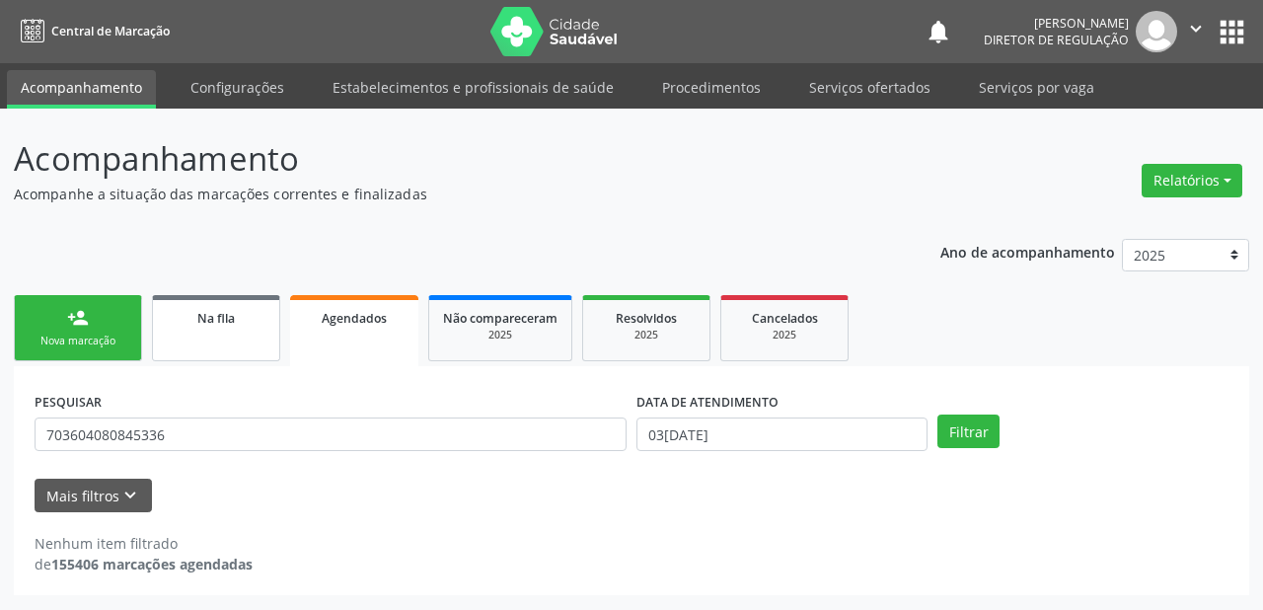
click at [197, 312] on span "Na fila" at bounding box center [216, 318] width 38 height 17
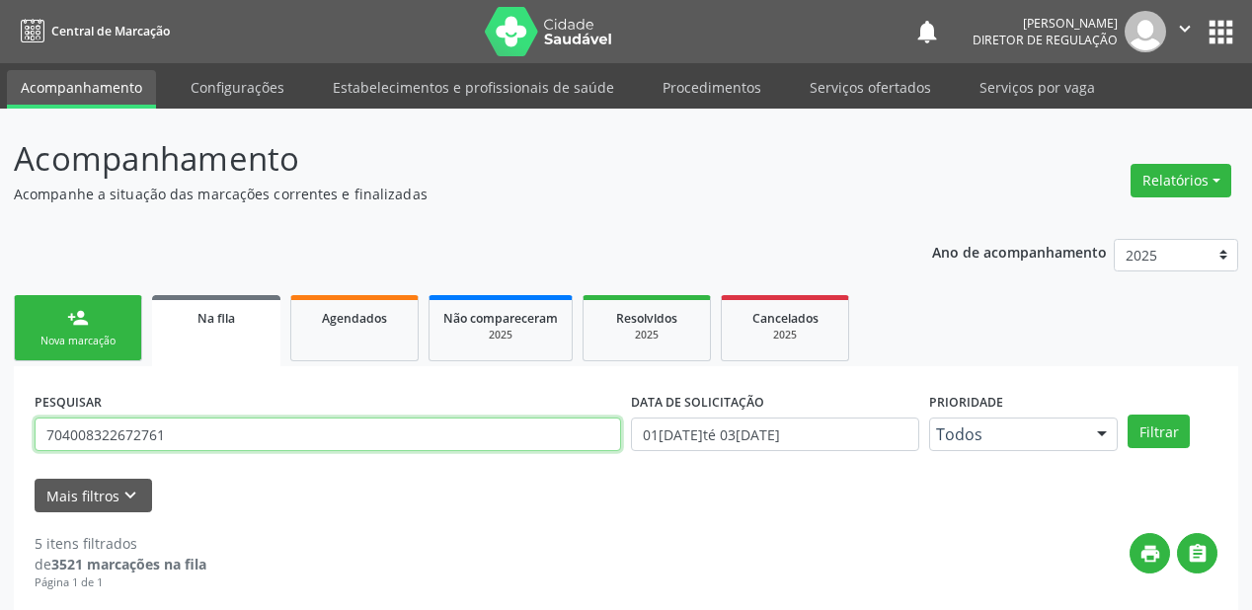
click at [195, 439] on input "704008322672761" at bounding box center [328, 435] width 586 height 34
type input "7"
paste input "703604080845336"
type input "703604080845336"
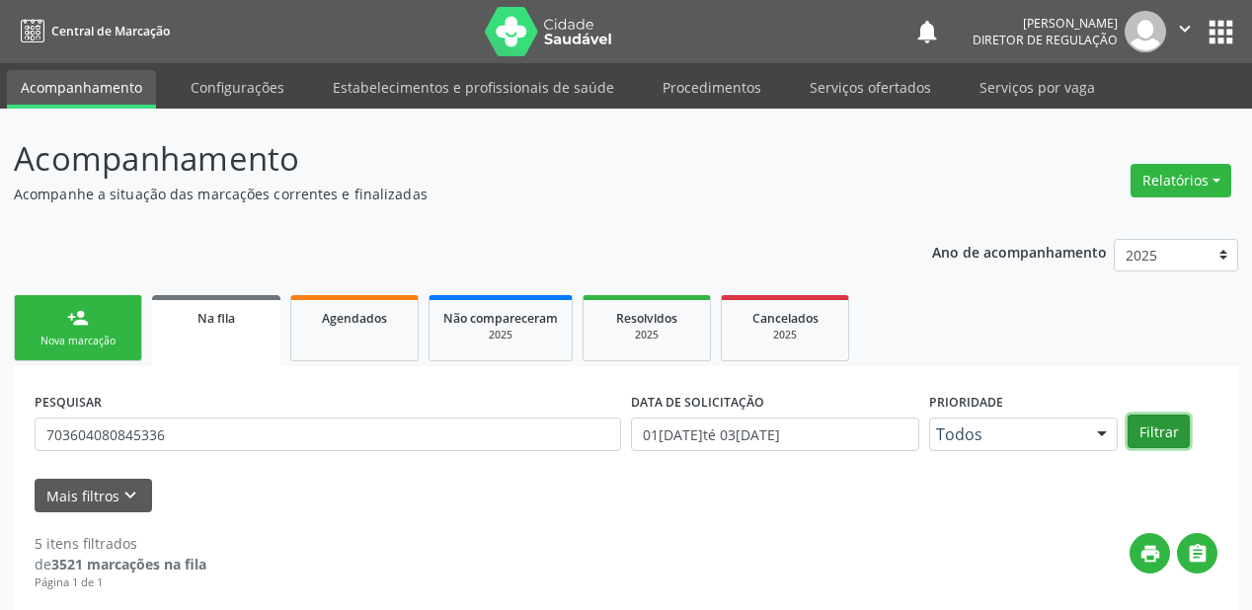
click at [1144, 428] on button "Filtrar" at bounding box center [1158, 432] width 62 height 34
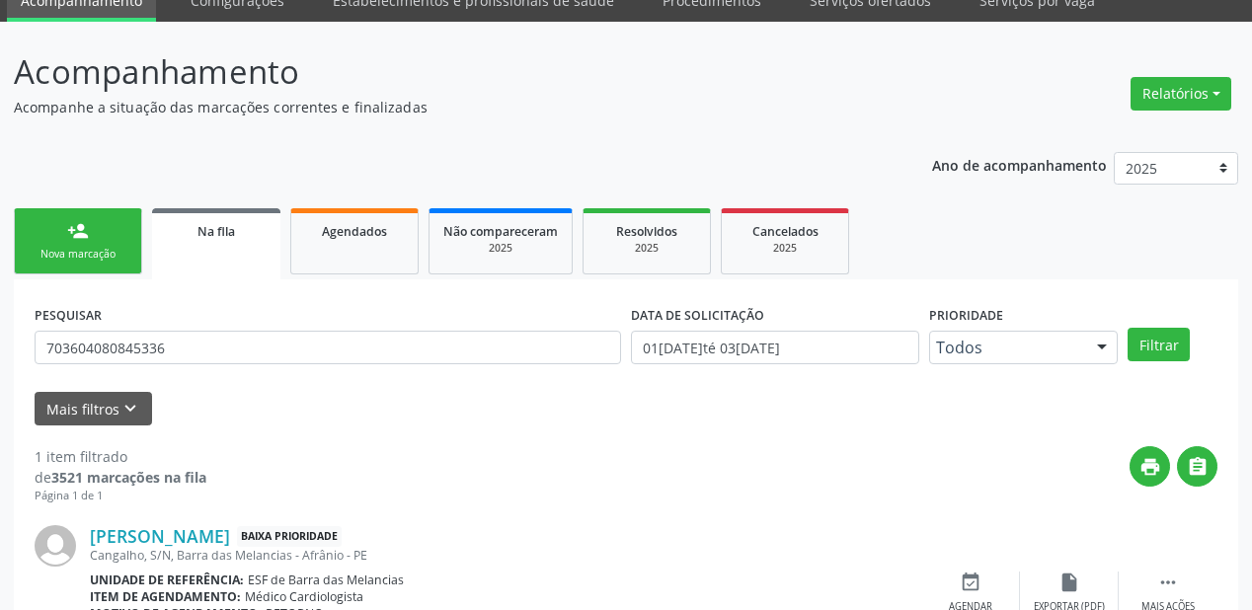
scroll to position [190, 0]
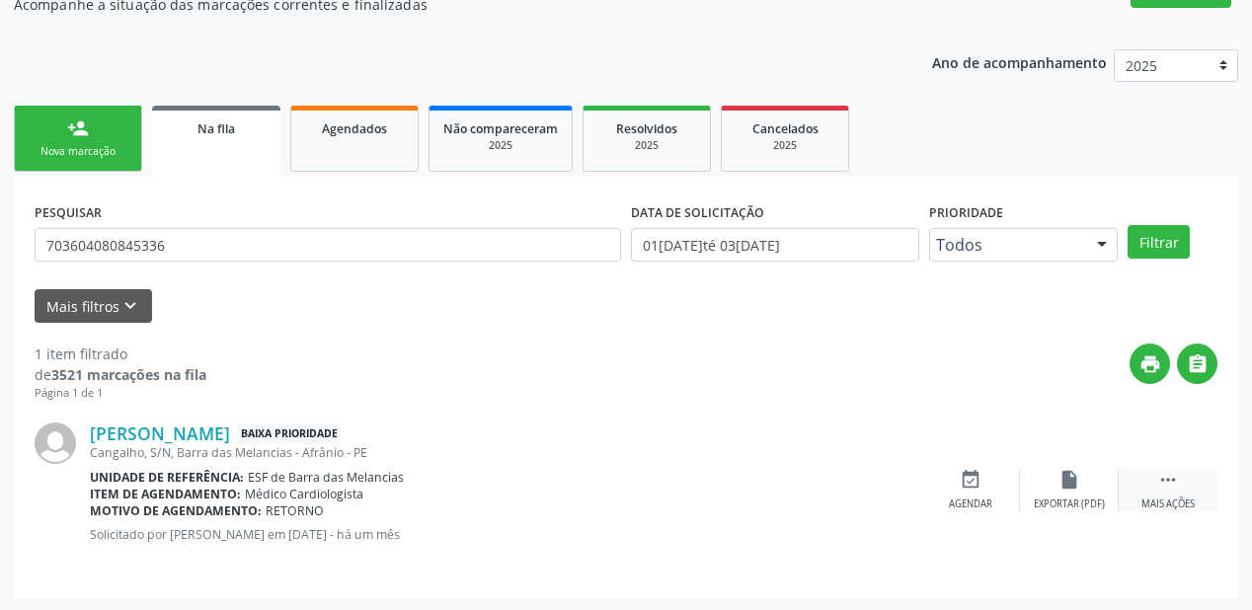
click at [1164, 474] on icon "" at bounding box center [1168, 480] width 22 height 22
click at [668, 497] on div "Agendar" at bounding box center [673, 504] width 43 height 14
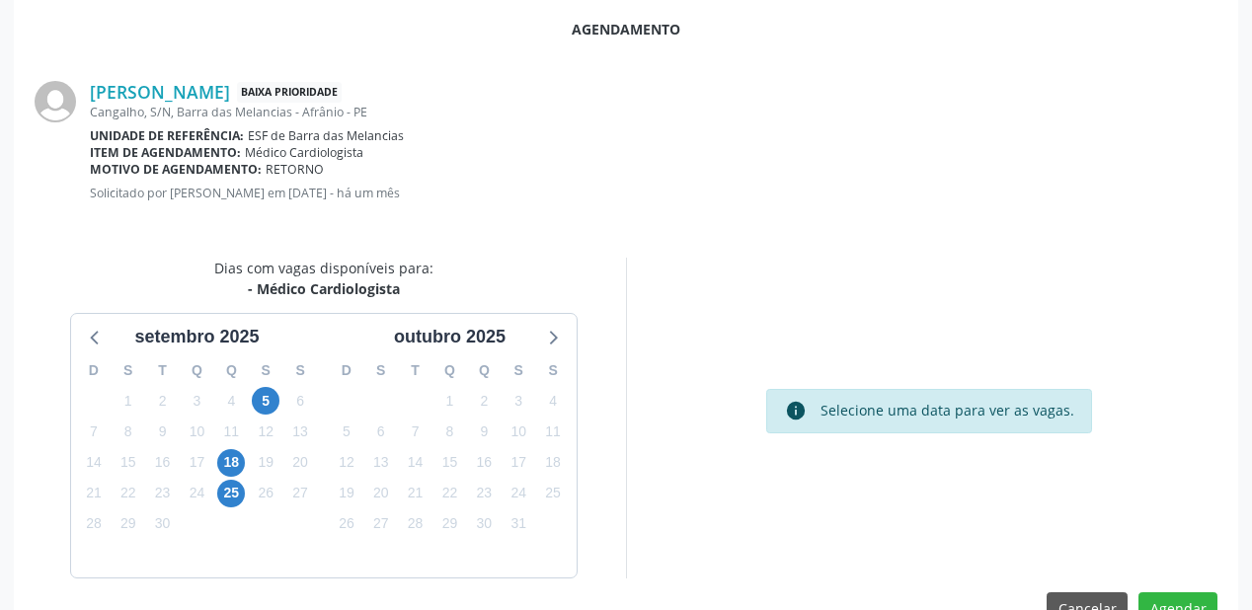
scroll to position [369, 0]
click at [268, 397] on span "5" at bounding box center [266, 400] width 28 height 28
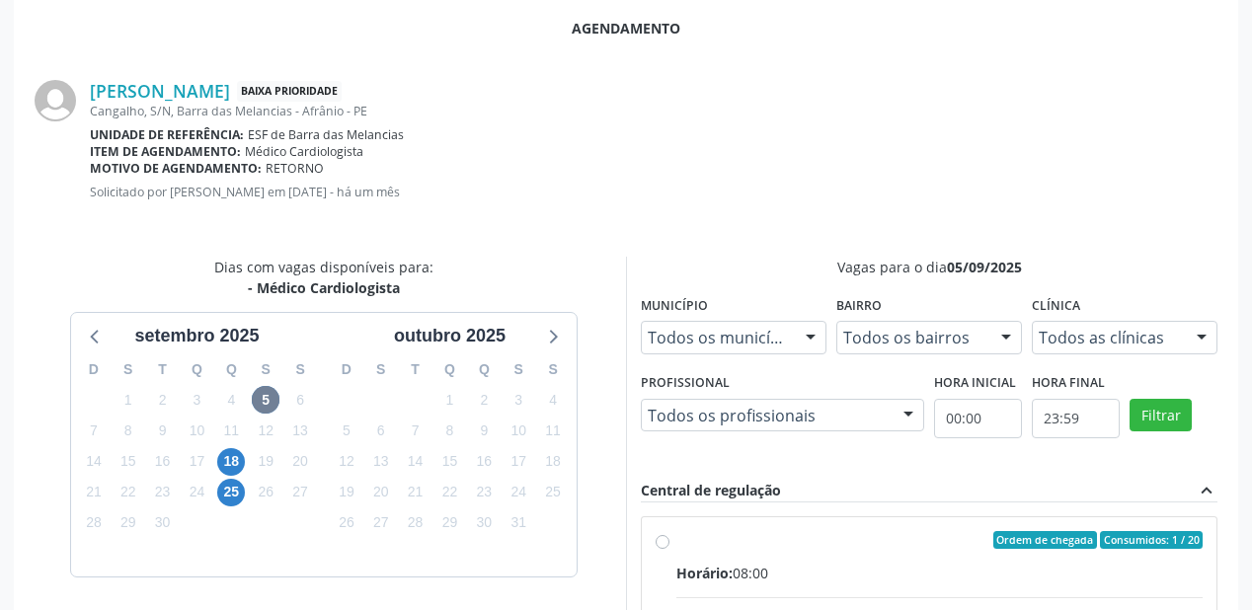
click at [1018, 542] on span "Ordem de chegada" at bounding box center [1045, 540] width 104 height 18
click at [669, 542] on input "Ordem de chegada Consumidos: 1 / 20 Horário: 08:00 Clínica: Ambulatorio Municip…" at bounding box center [662, 540] width 14 height 18
radio input "true"
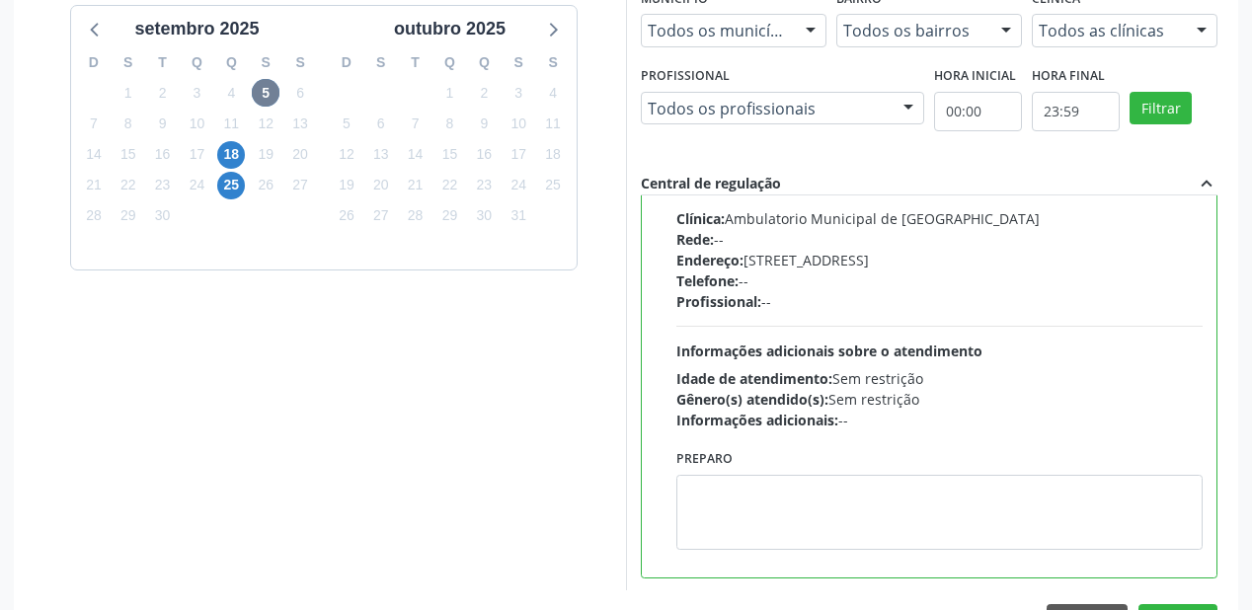
scroll to position [736, 0]
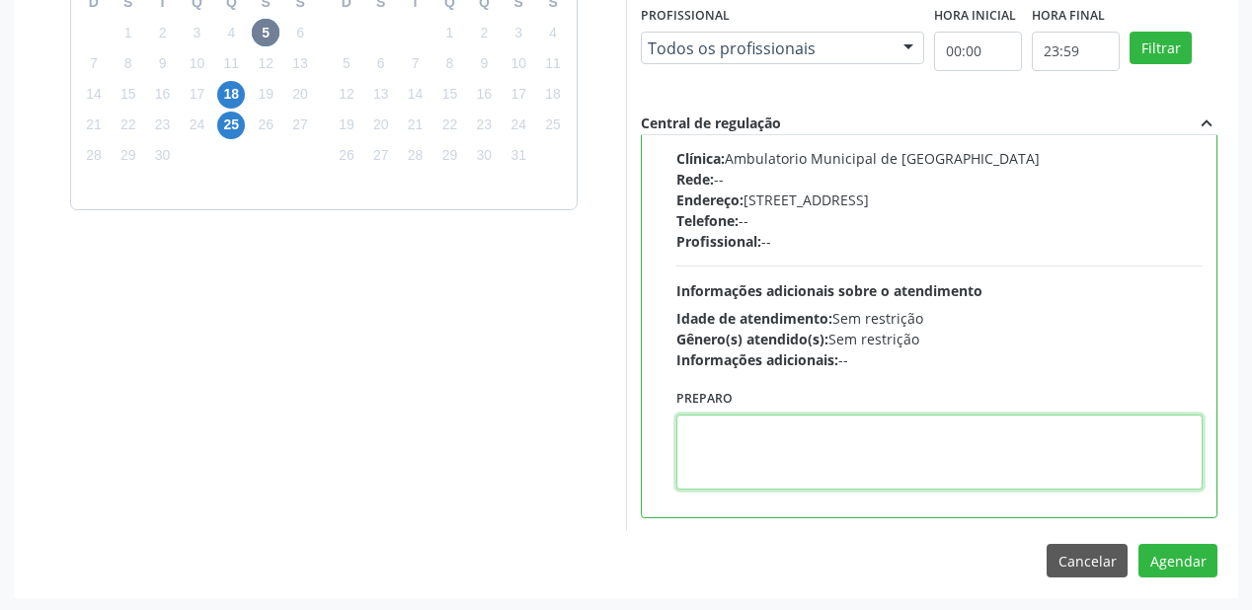
click at [820, 474] on textarea at bounding box center [939, 452] width 526 height 75
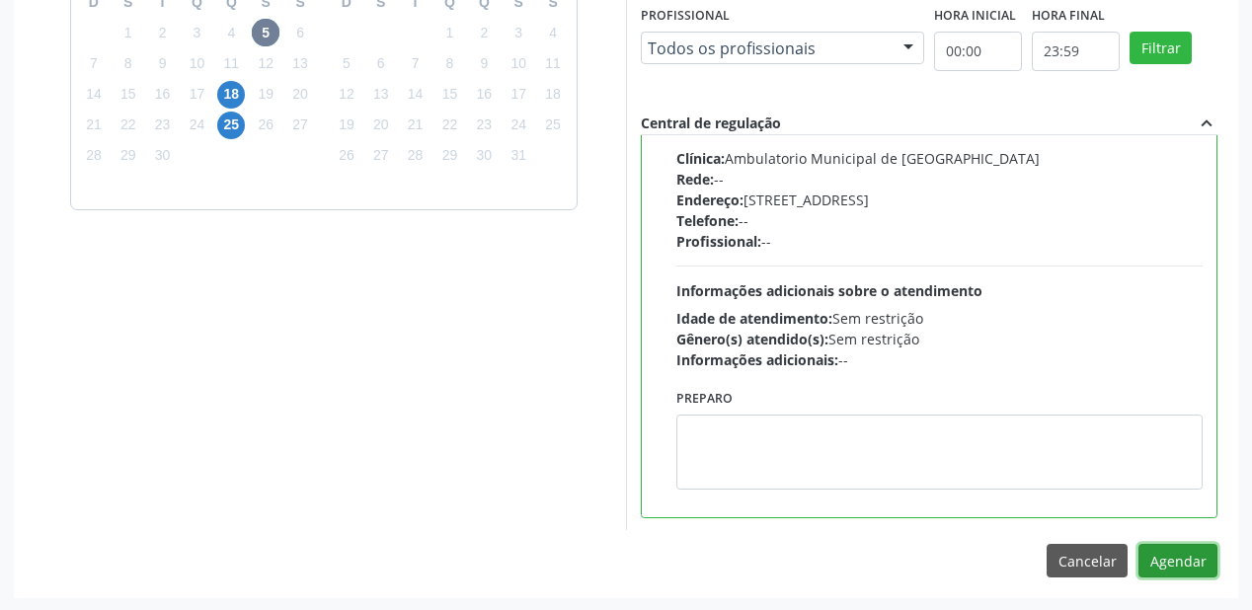
click at [1156, 551] on button "Agendar" at bounding box center [1177, 561] width 79 height 34
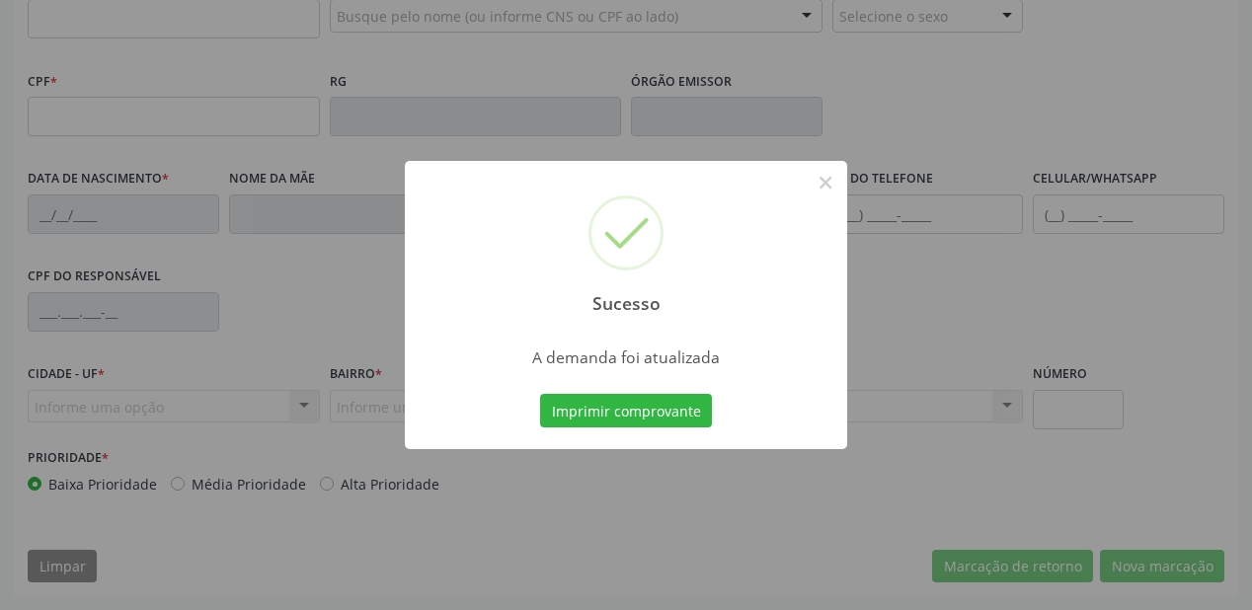
scroll to position [516, 0]
click at [624, 411] on button "Imprimir comprovante" at bounding box center [626, 411] width 172 height 34
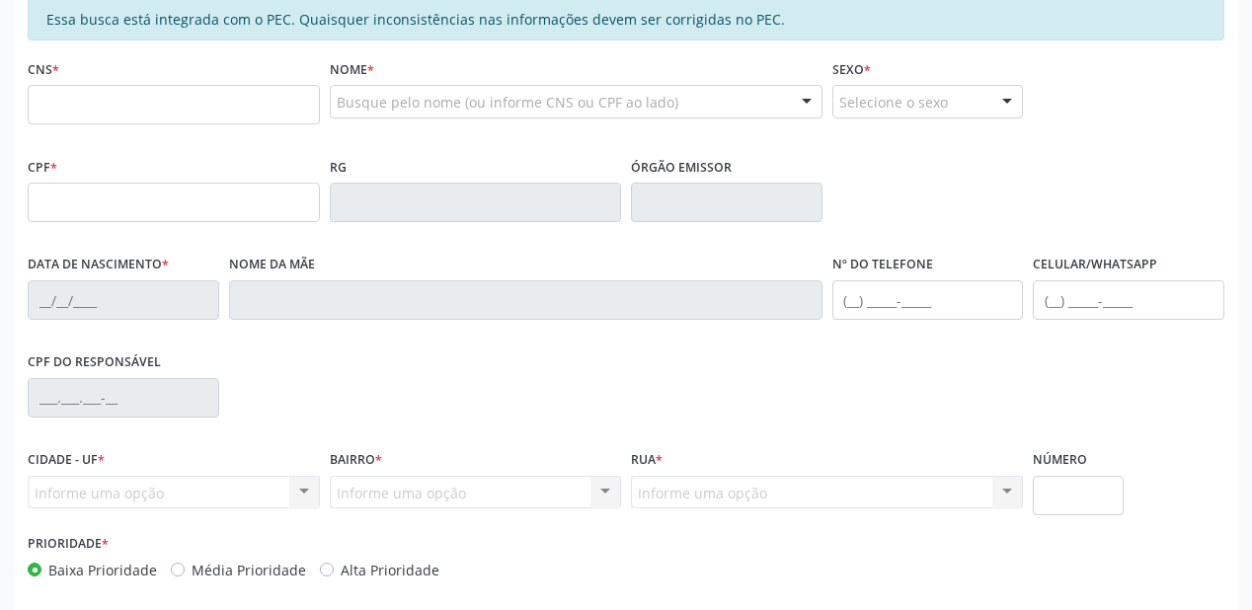
scroll to position [279, 0]
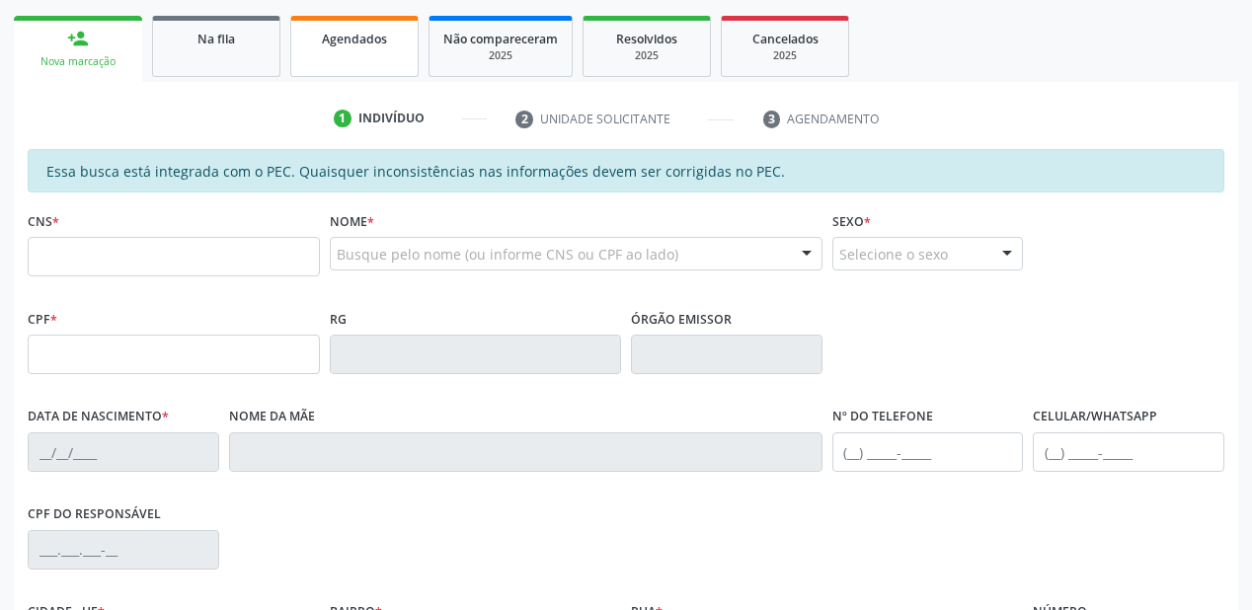
click at [344, 55] on link "Agendados" at bounding box center [354, 46] width 128 height 61
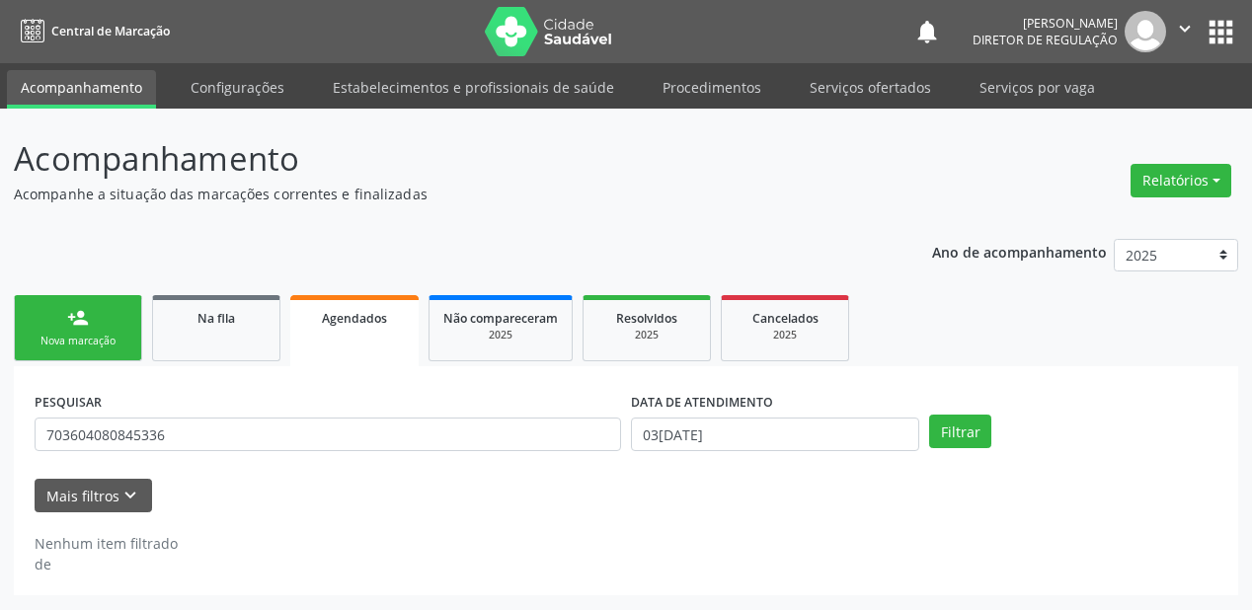
scroll to position [0, 0]
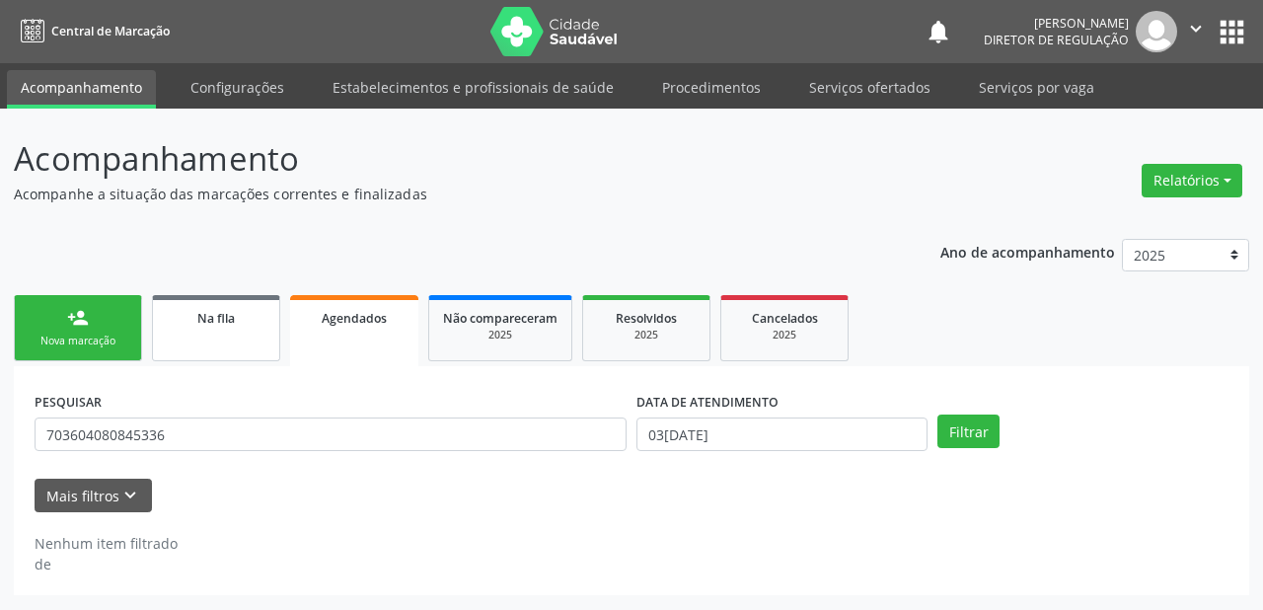
click at [190, 327] on div "Na fila" at bounding box center [216, 317] width 99 height 21
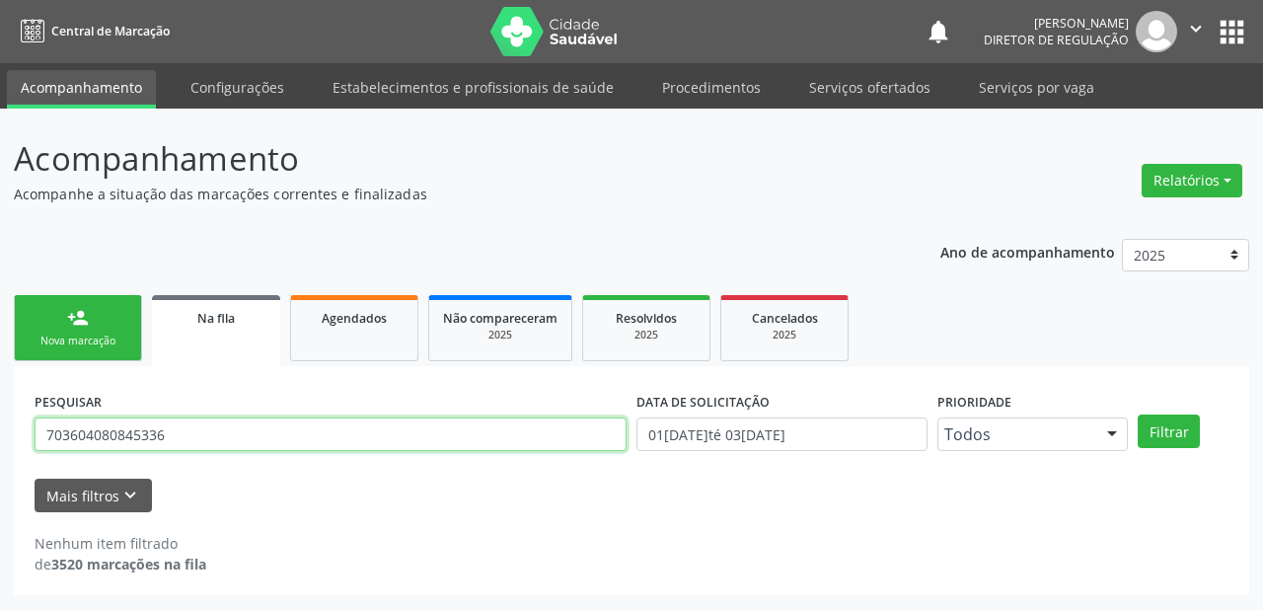
click at [193, 427] on input "703604080845336" at bounding box center [331, 435] width 592 height 34
type input "7"
type input "704008872168063"
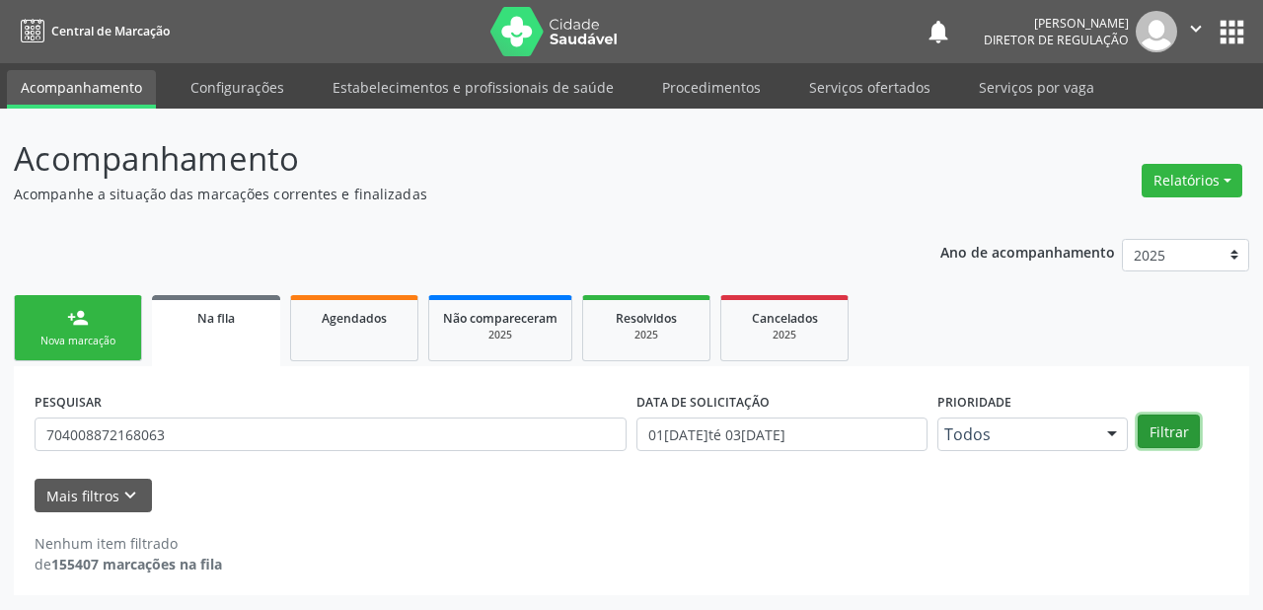
click at [1171, 434] on button "Filtrar" at bounding box center [1169, 432] width 62 height 34
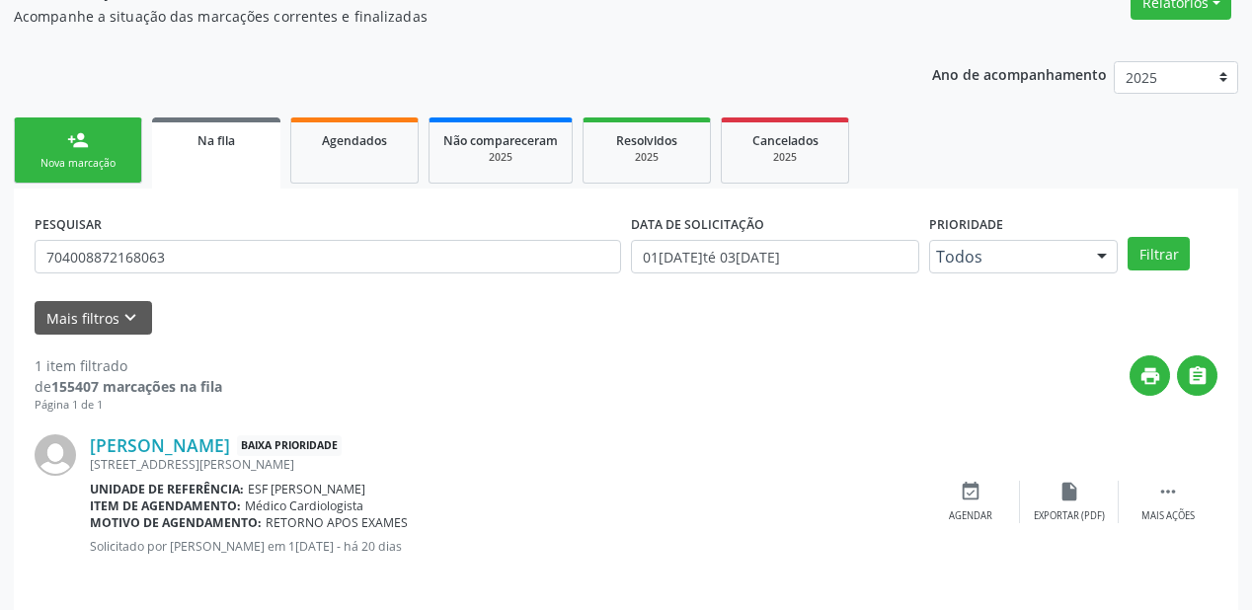
scroll to position [190, 0]
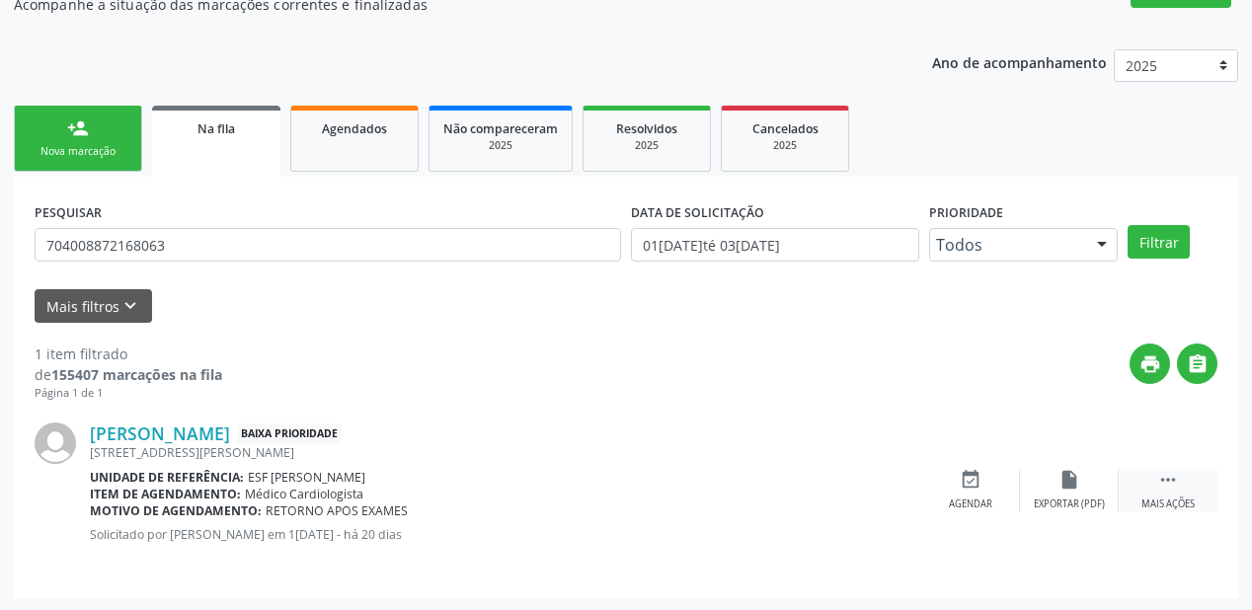
click at [1162, 476] on icon "" at bounding box center [1168, 480] width 22 height 22
click at [686, 493] on div "event_available Agendar" at bounding box center [674, 490] width 99 height 42
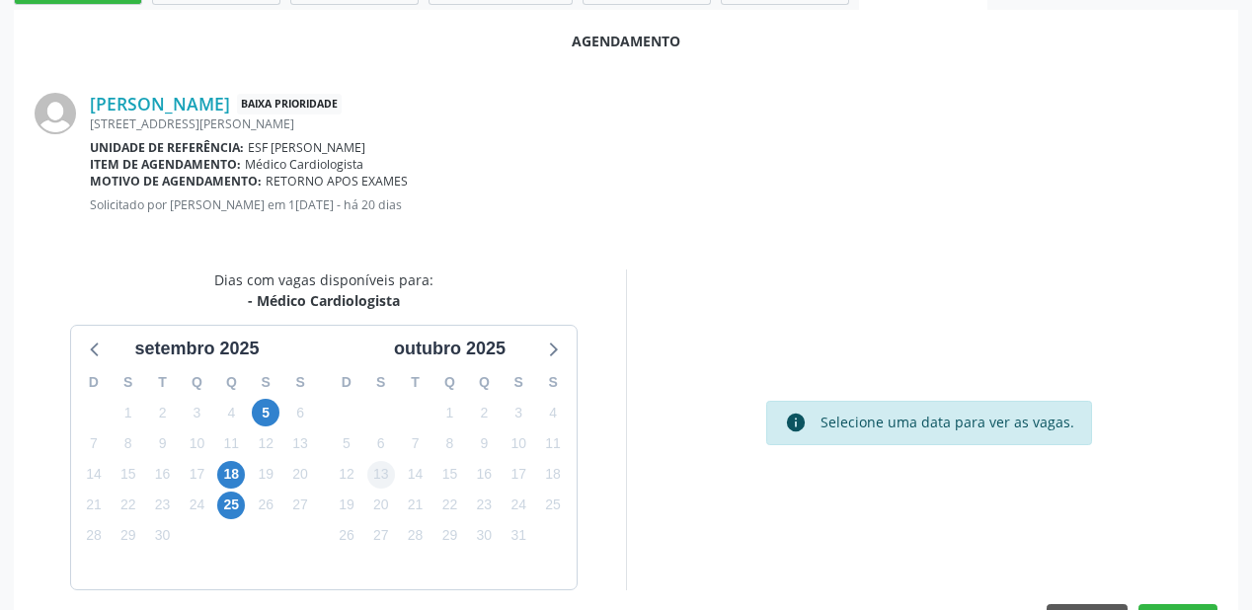
scroll to position [416, 0]
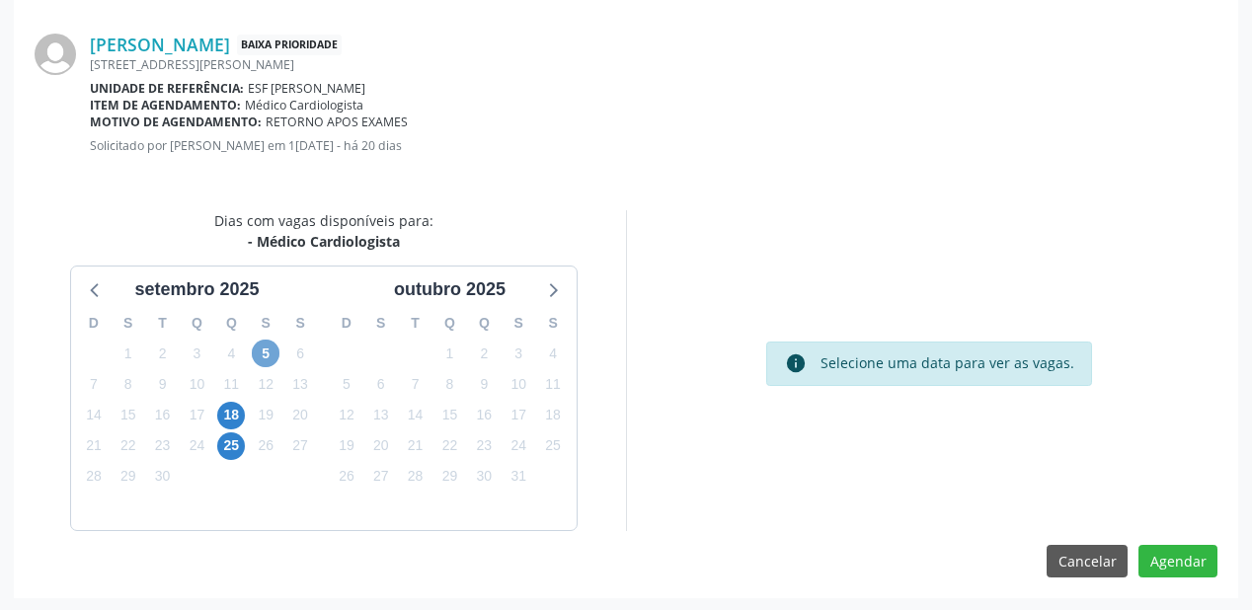
click at [267, 358] on span "5" at bounding box center [266, 354] width 28 height 28
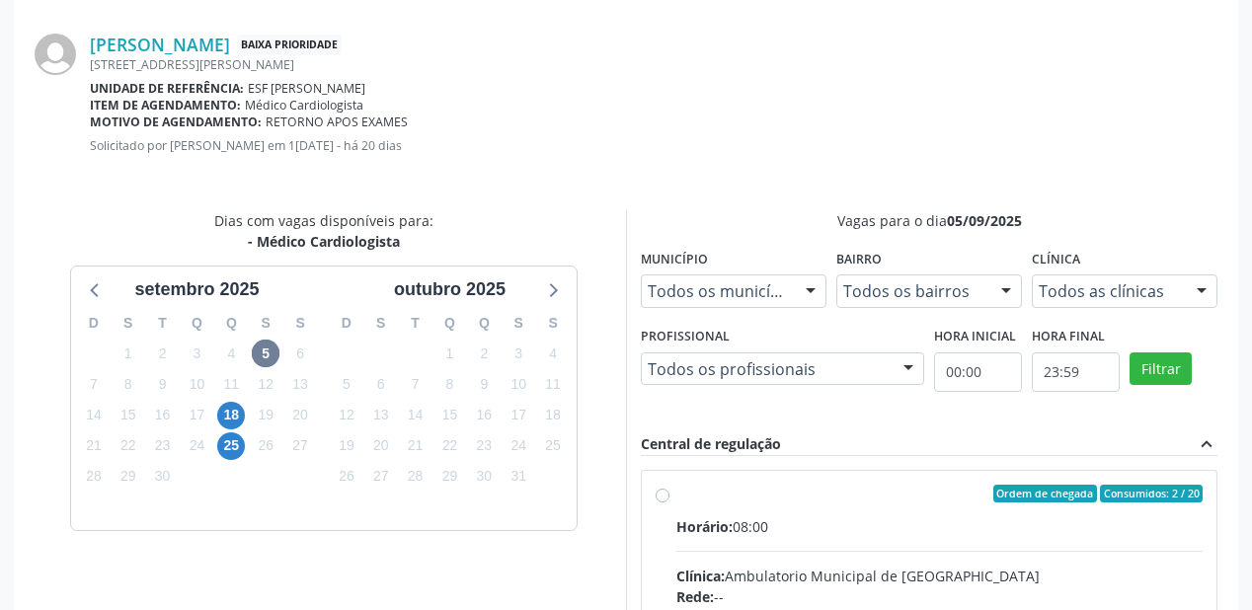
click at [669, 502] on input "Ordem de chegada Consumidos: 2 / 20 Horário: 08:00 Clínica: Ambulatorio Municip…" at bounding box center [662, 494] width 14 height 18
radio input "true"
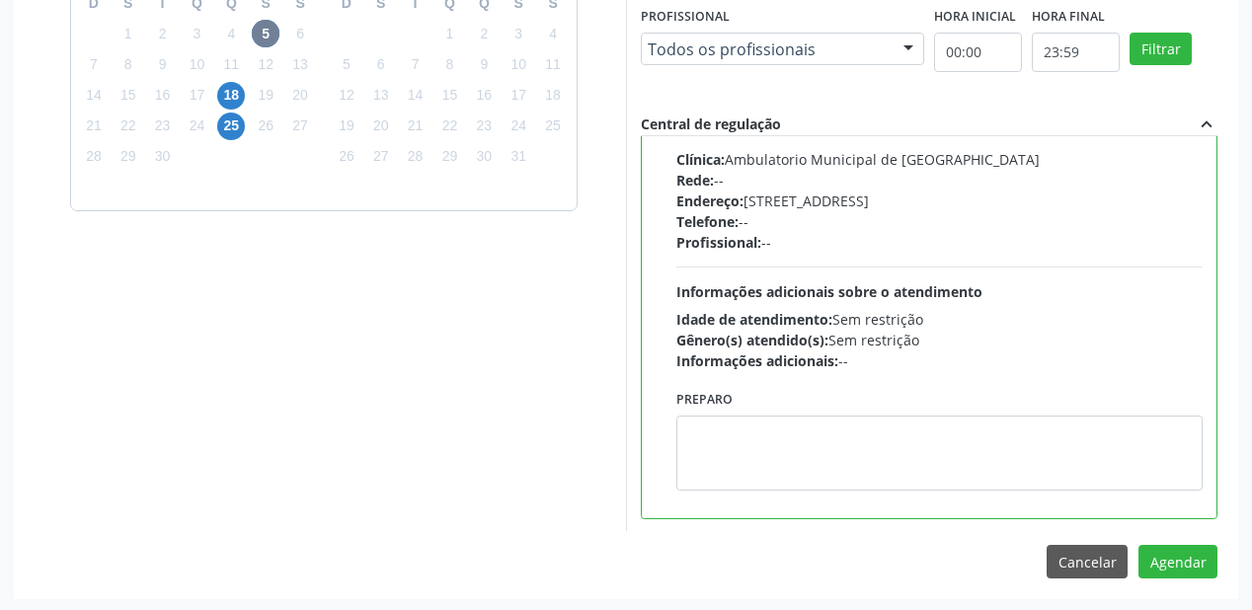
scroll to position [736, 0]
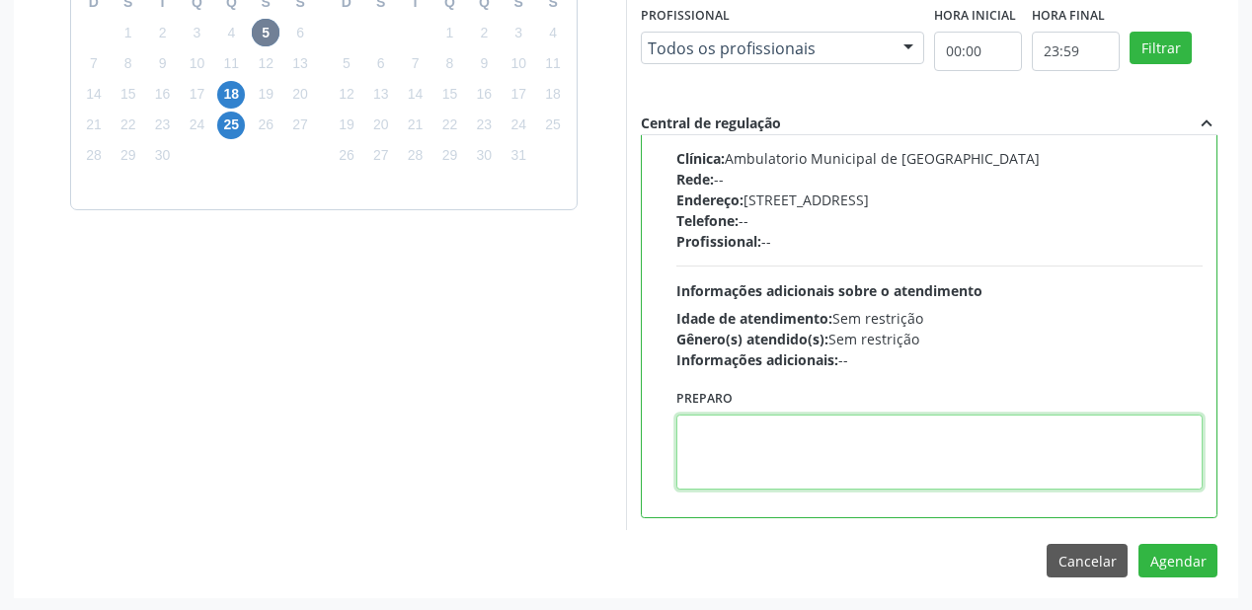
click at [771, 434] on textarea at bounding box center [939, 452] width 526 height 75
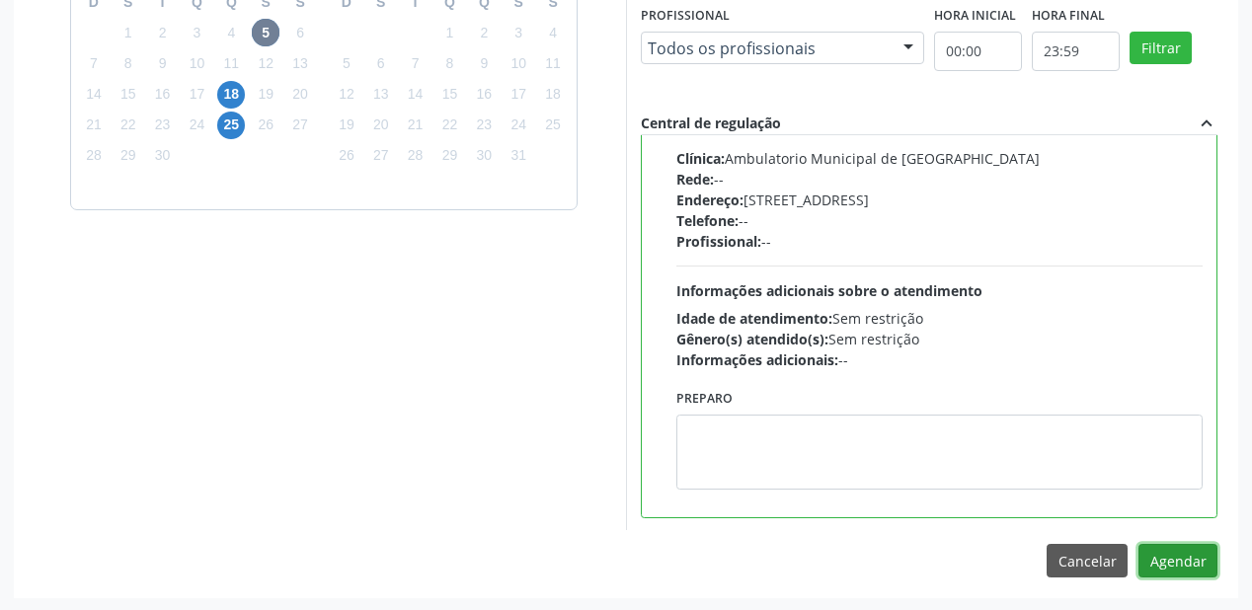
click at [1173, 561] on button "Agendar" at bounding box center [1177, 561] width 79 height 34
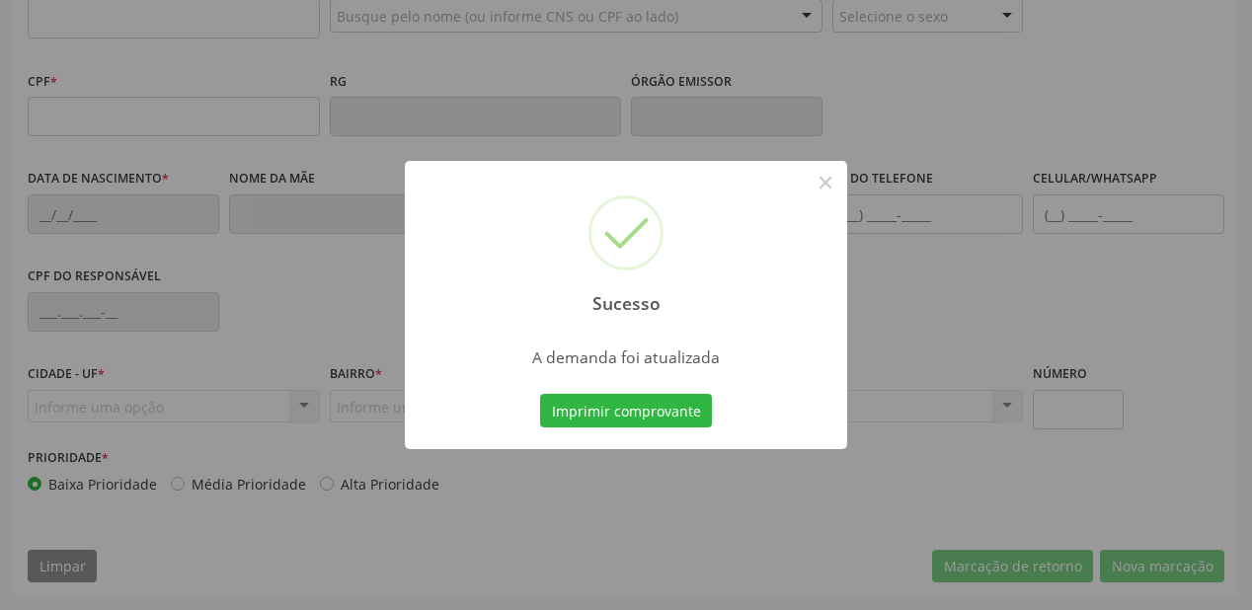
scroll to position [516, 0]
click at [619, 411] on button "Imprimir comprovante" at bounding box center [626, 411] width 172 height 34
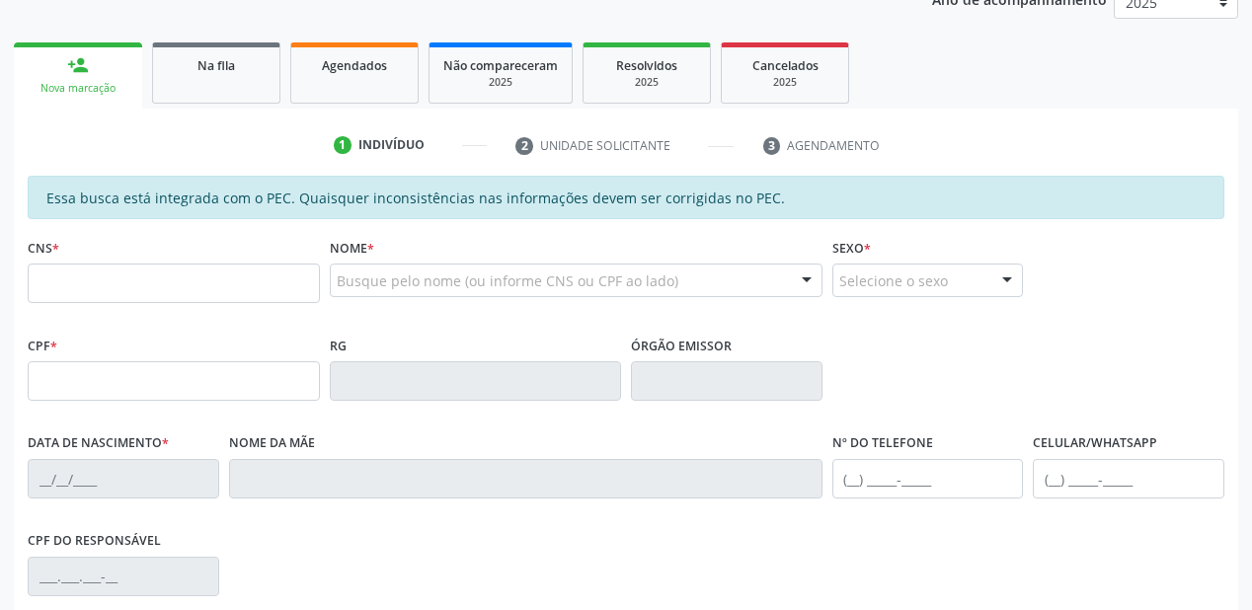
scroll to position [200, 0]
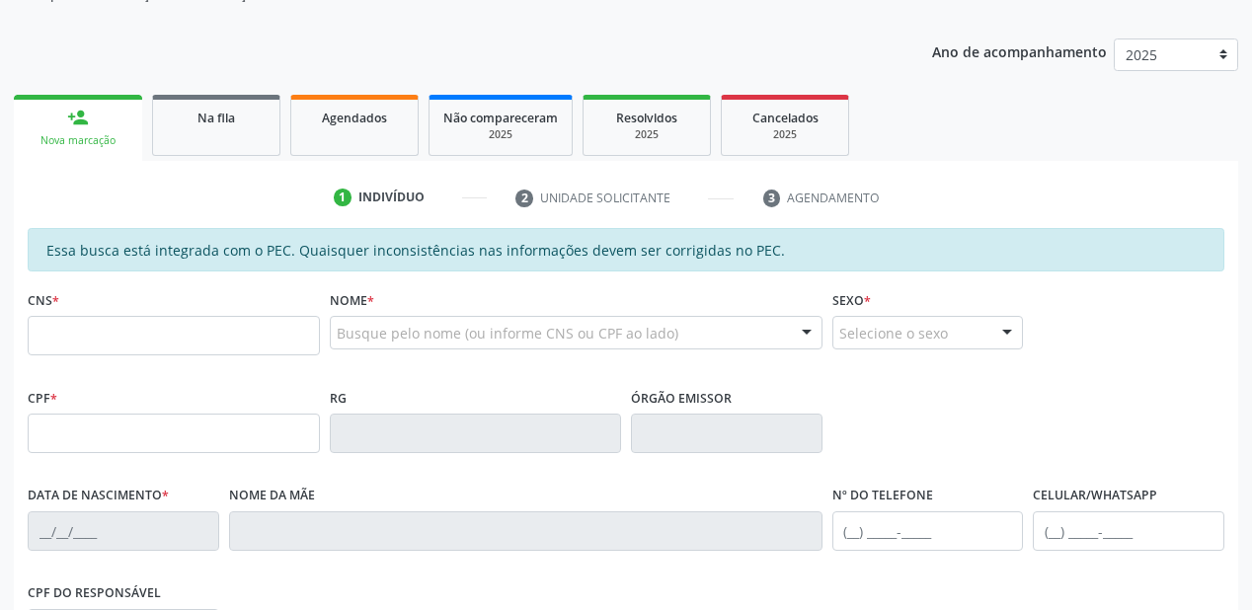
drag, startPoint x: 223, startPoint y: 141, endPoint x: 377, endPoint y: 182, distance: 159.2
click at [221, 141] on link "Na fila" at bounding box center [216, 125] width 128 height 61
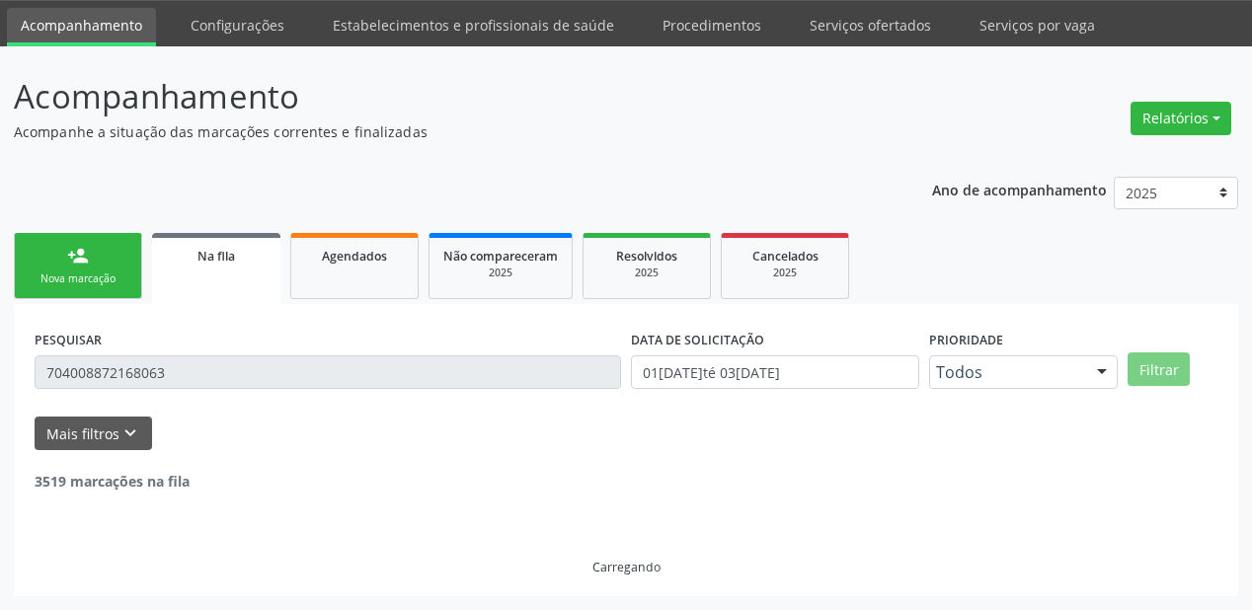
scroll to position [0, 0]
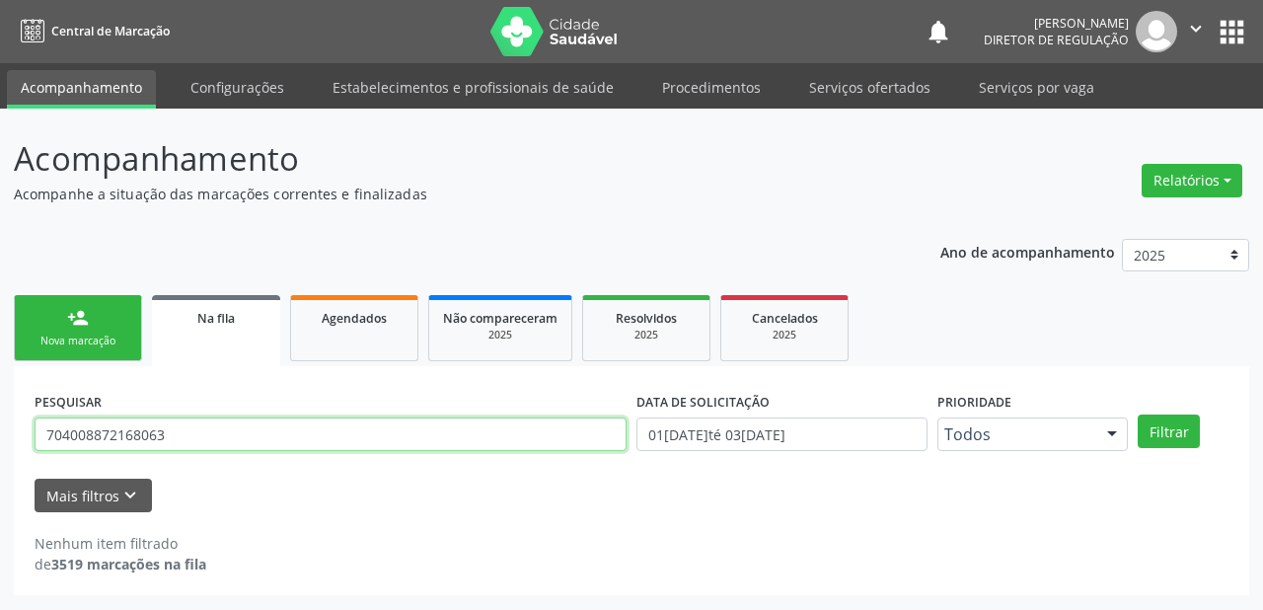
click at [203, 434] on input "704008872168063" at bounding box center [331, 435] width 592 height 34
type input "7"
type input "705609428606219"
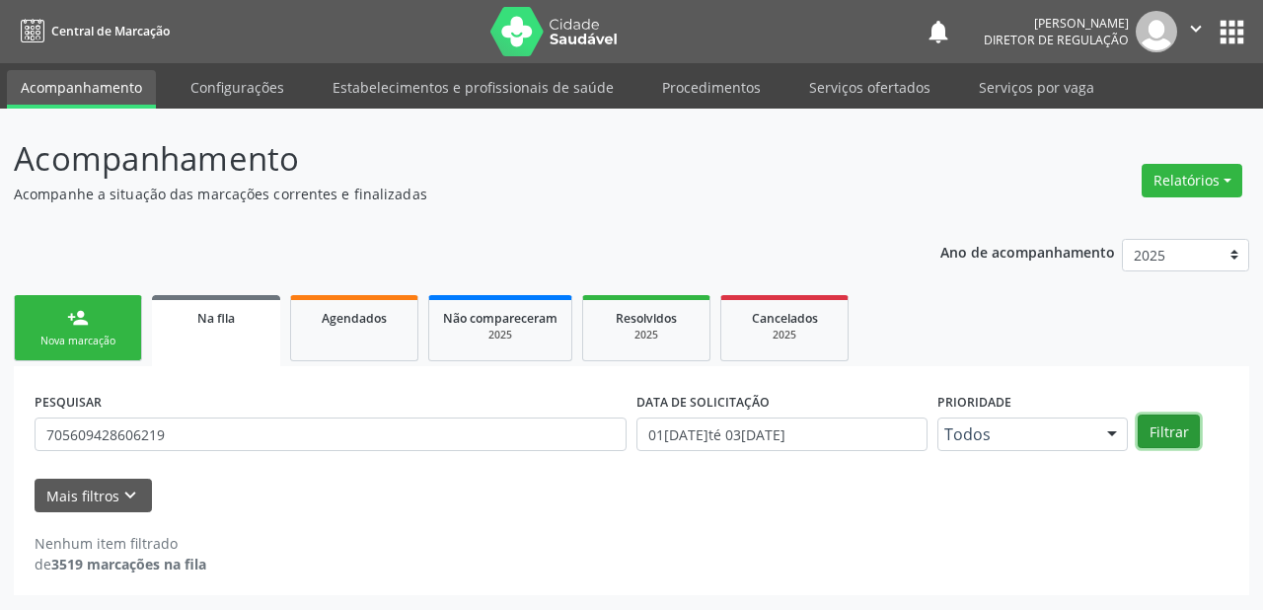
click at [1158, 433] on button "Filtrar" at bounding box center [1169, 432] width 62 height 34
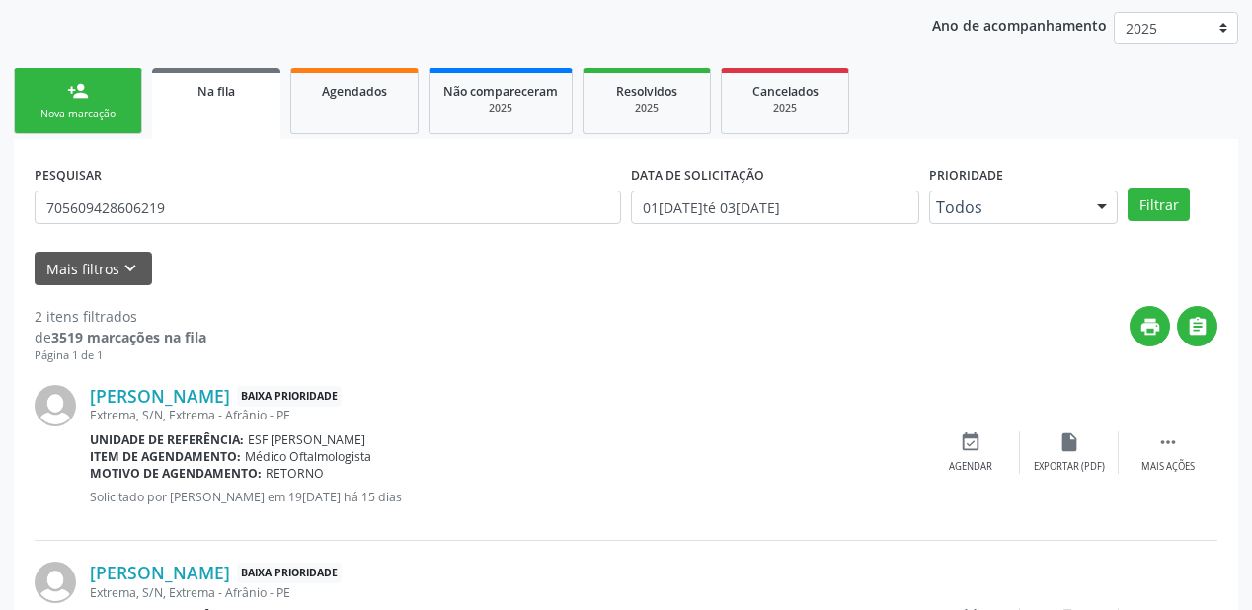
scroll to position [366, 0]
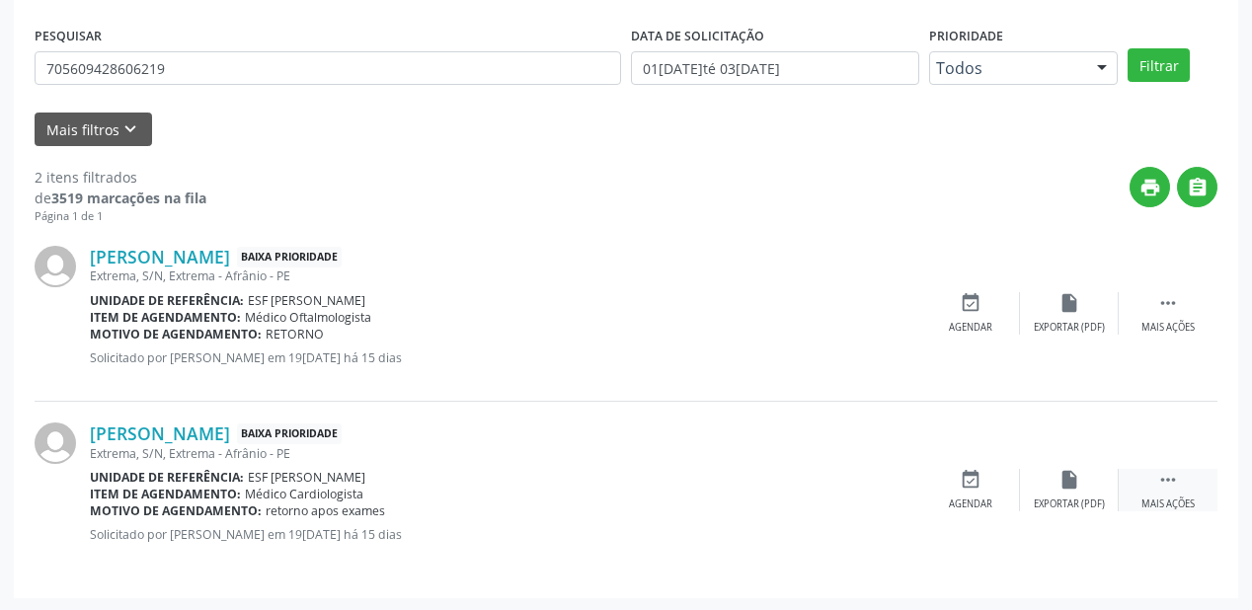
click at [1169, 478] on icon "" at bounding box center [1168, 480] width 22 height 22
click at [652, 497] on div "Agendar" at bounding box center [673, 504] width 43 height 14
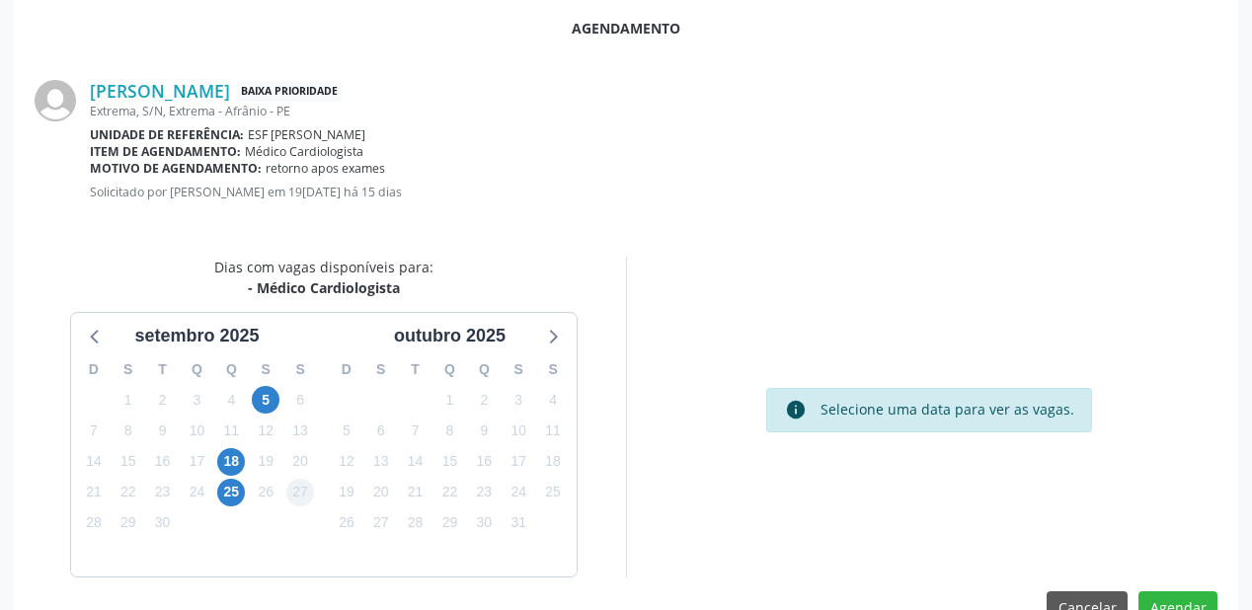
scroll to position [416, 0]
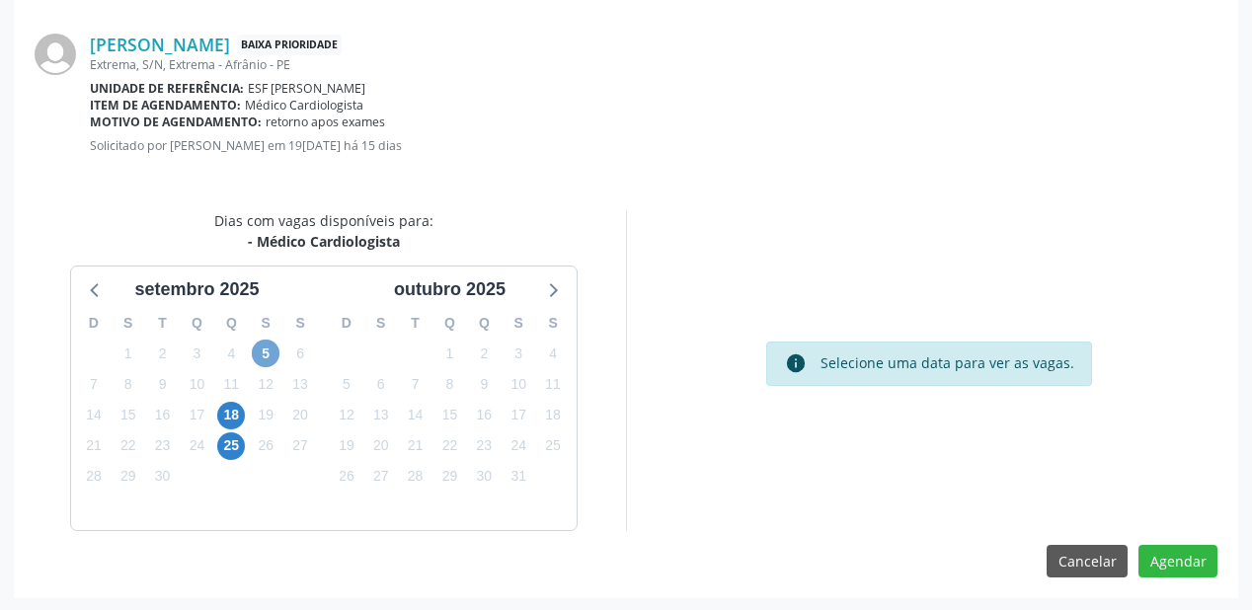
click at [265, 349] on span "5" at bounding box center [266, 354] width 28 height 28
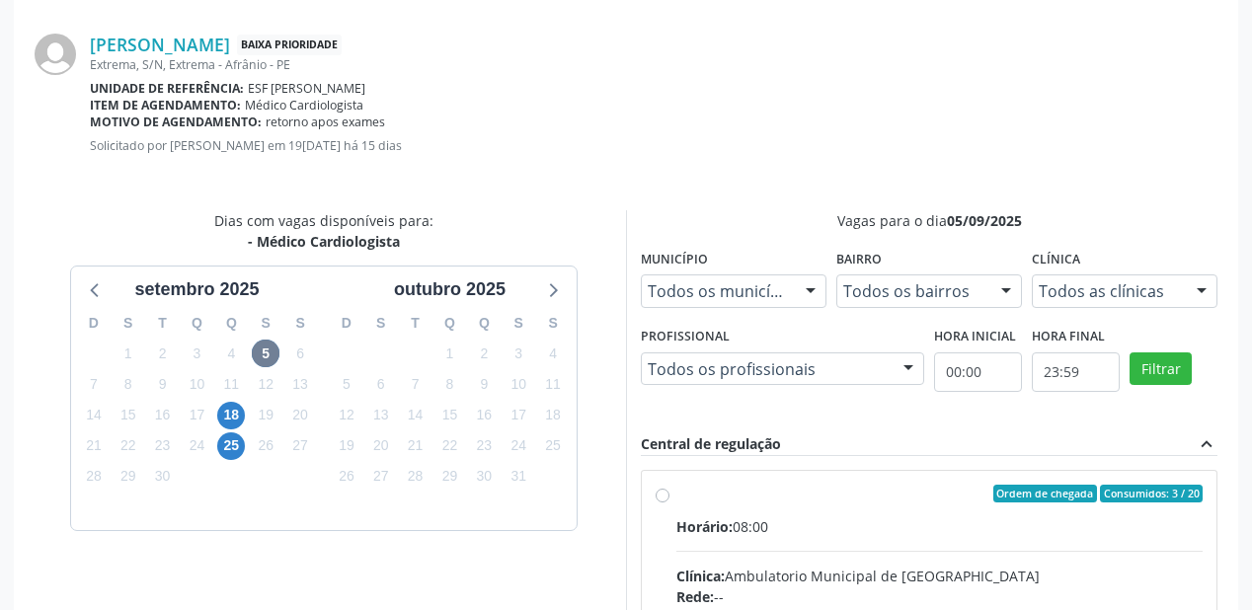
click at [920, 533] on div "Horário: 08:00" at bounding box center [939, 526] width 526 height 21
click at [669, 502] on input "Ordem de chegada Consumidos: 3 / 20 Horário: 08:00 Clínica: Ambulatorio Municip…" at bounding box center [662, 494] width 14 height 18
radio input "true"
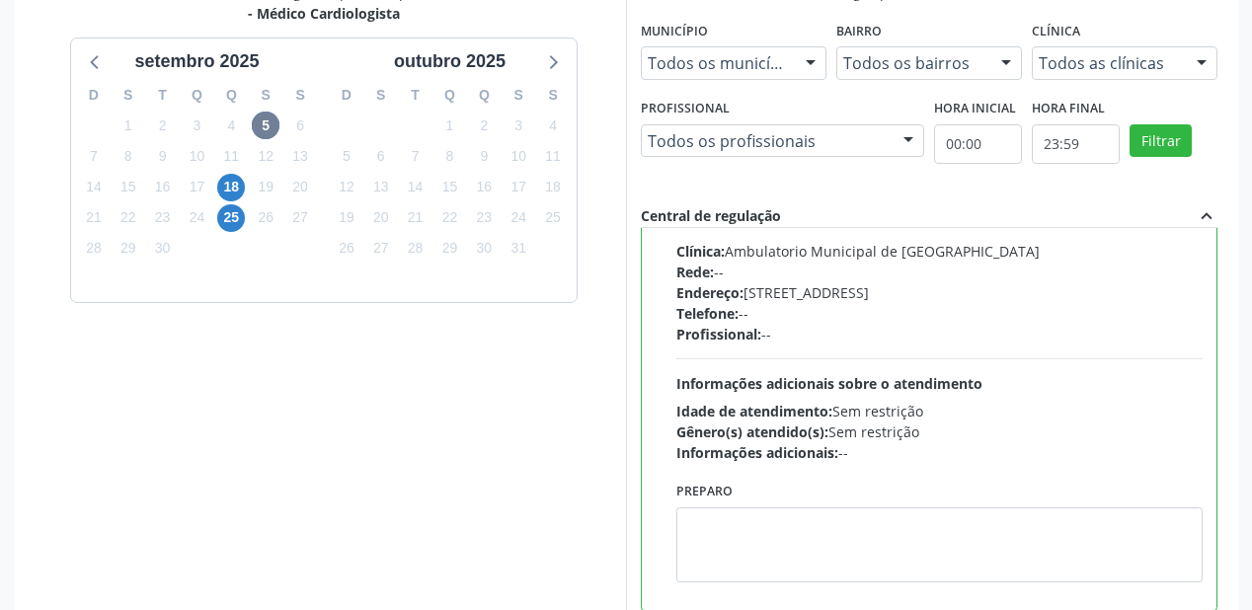
scroll to position [736, 0]
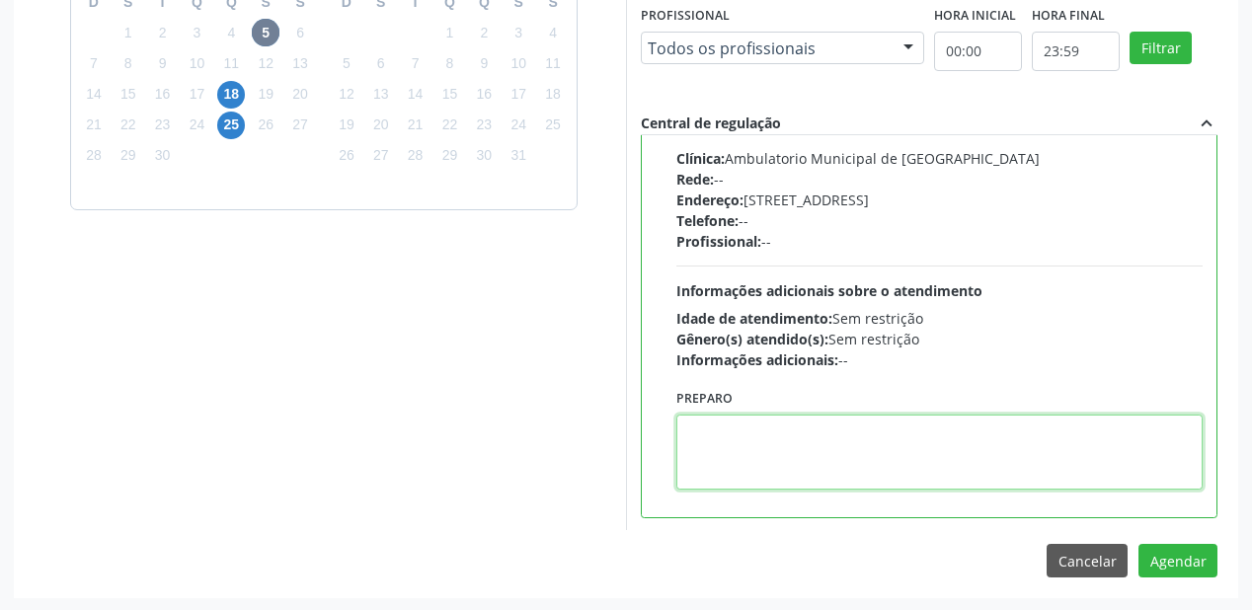
click at [812, 470] on textarea at bounding box center [939, 452] width 526 height 75
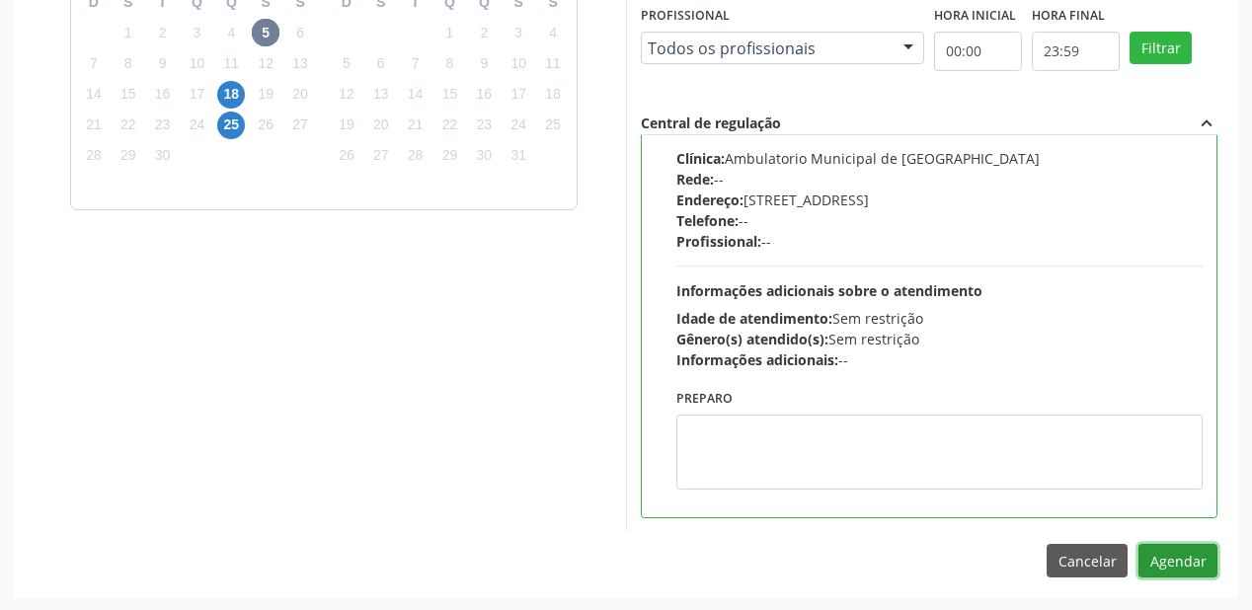
click at [1169, 551] on button "Agendar" at bounding box center [1177, 561] width 79 height 34
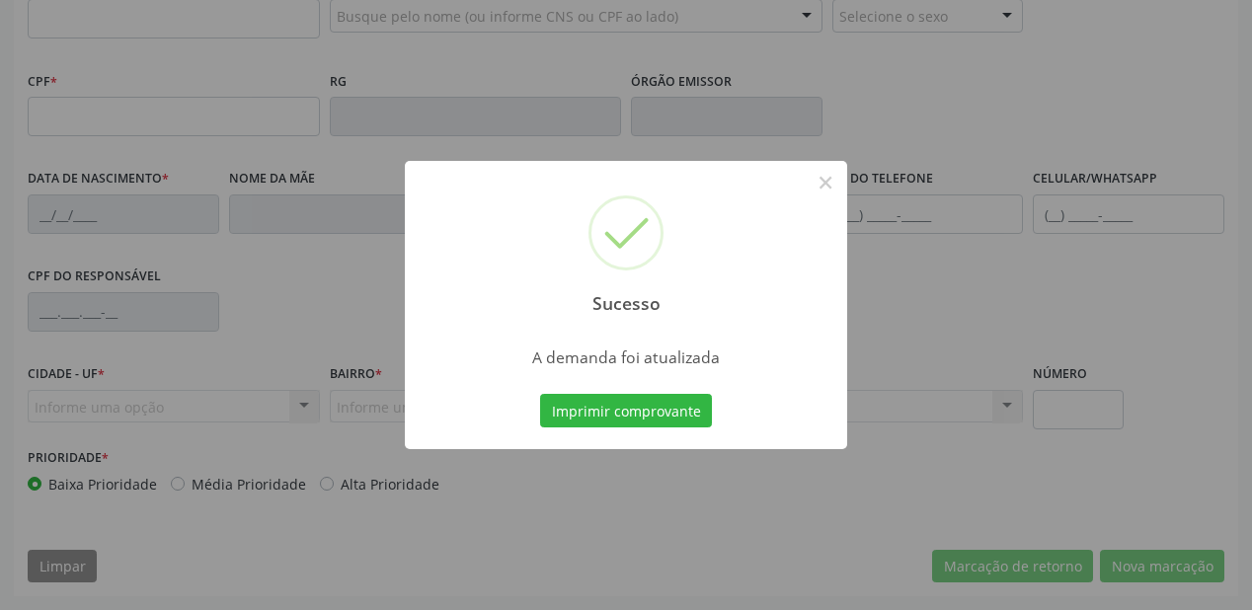
scroll to position [516, 0]
click at [613, 411] on button "Imprimir comprovante" at bounding box center [626, 411] width 172 height 34
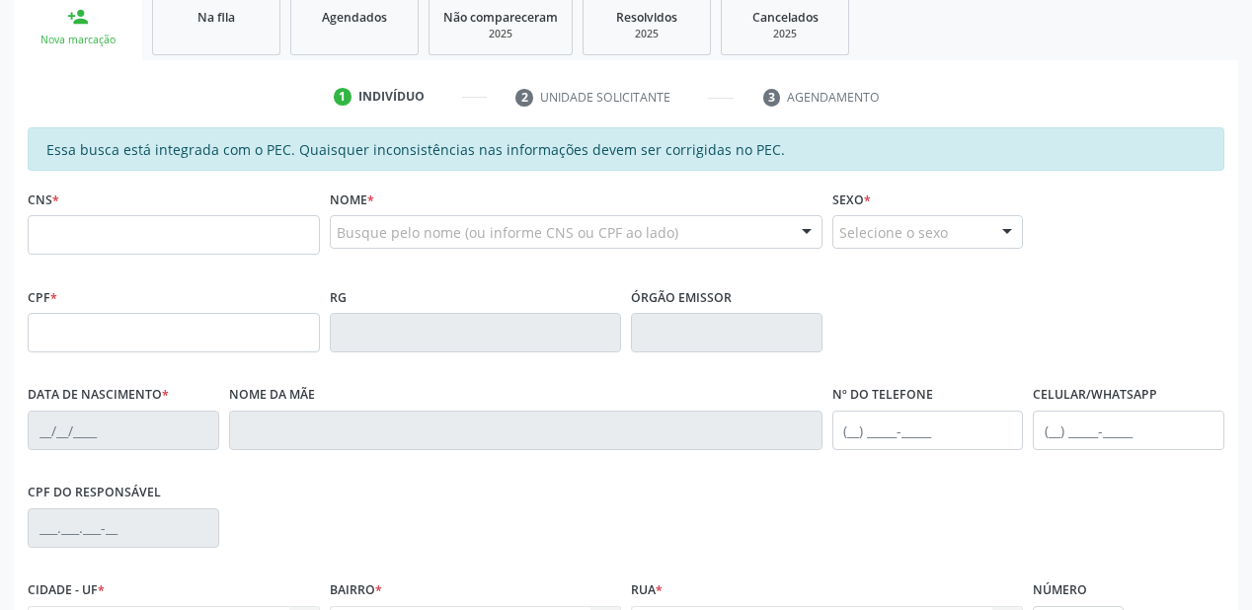
scroll to position [279, 0]
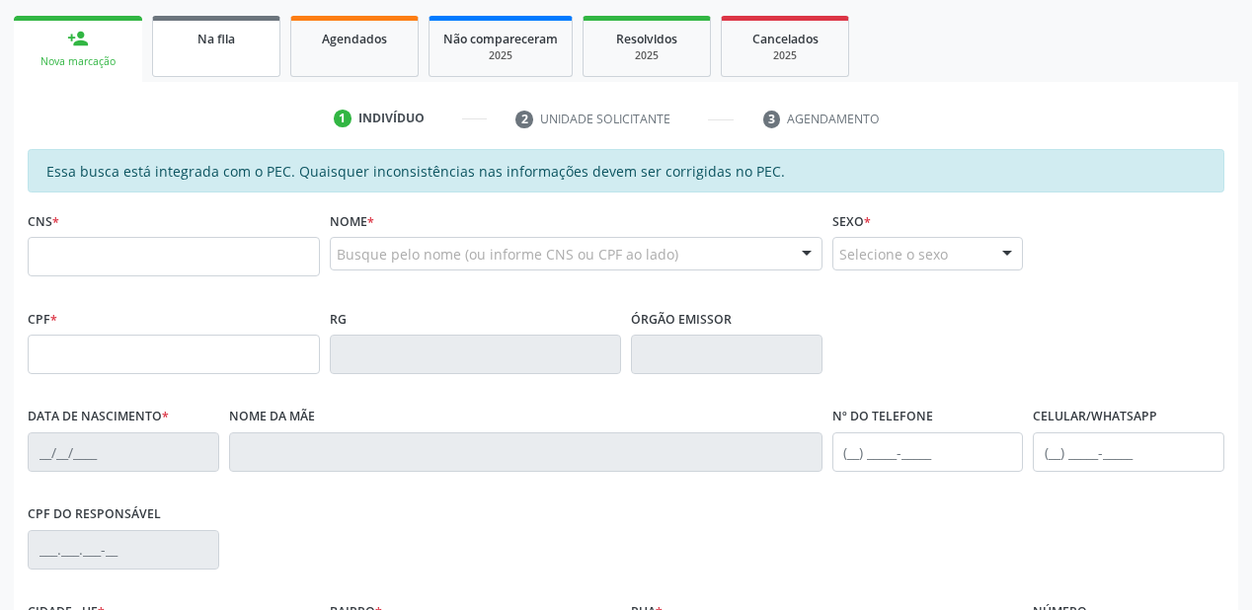
click at [228, 45] on span "Na fila" at bounding box center [216, 39] width 38 height 17
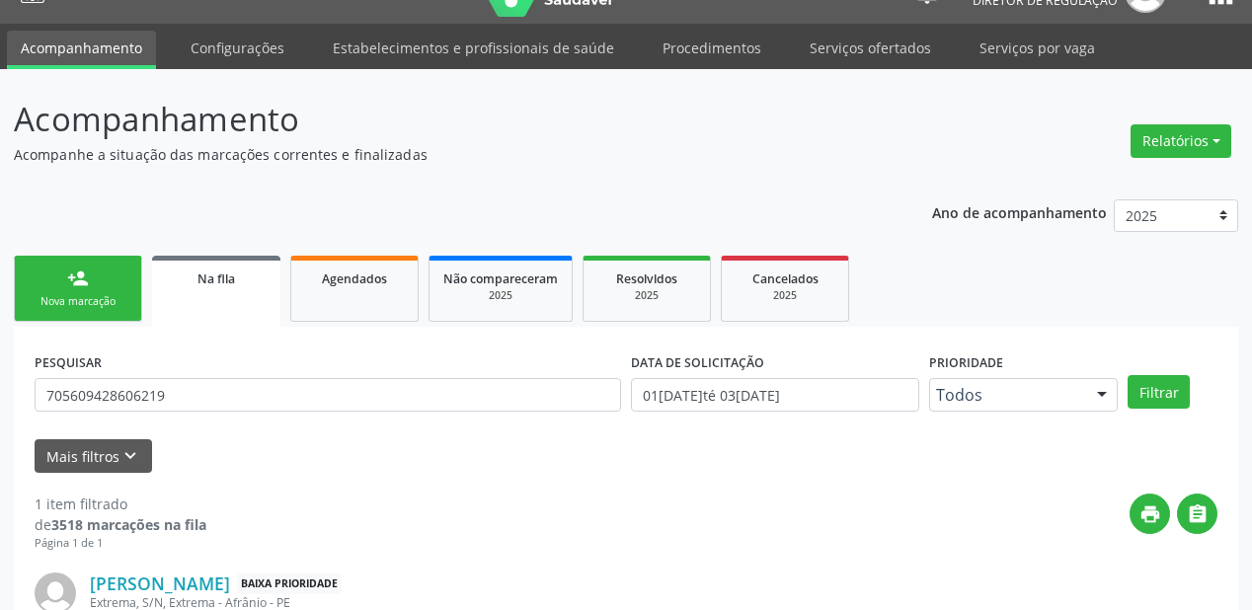
scroll to position [190, 0]
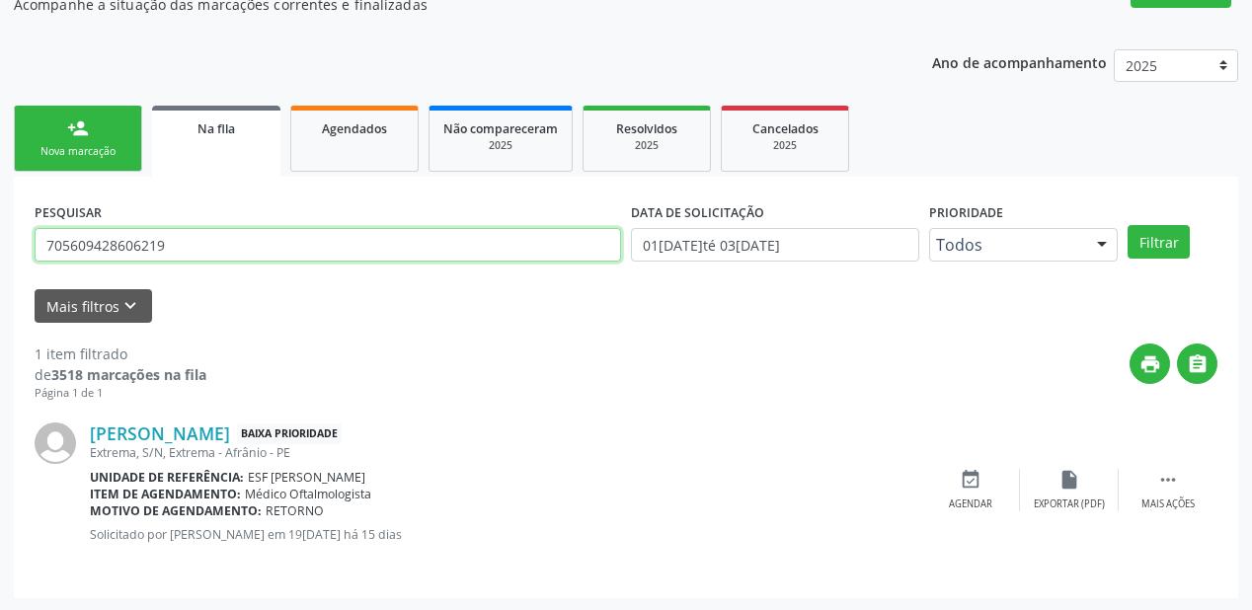
click at [170, 237] on input "705609428606219" at bounding box center [328, 245] width 586 height 34
type input "7"
type input "702006367961187"
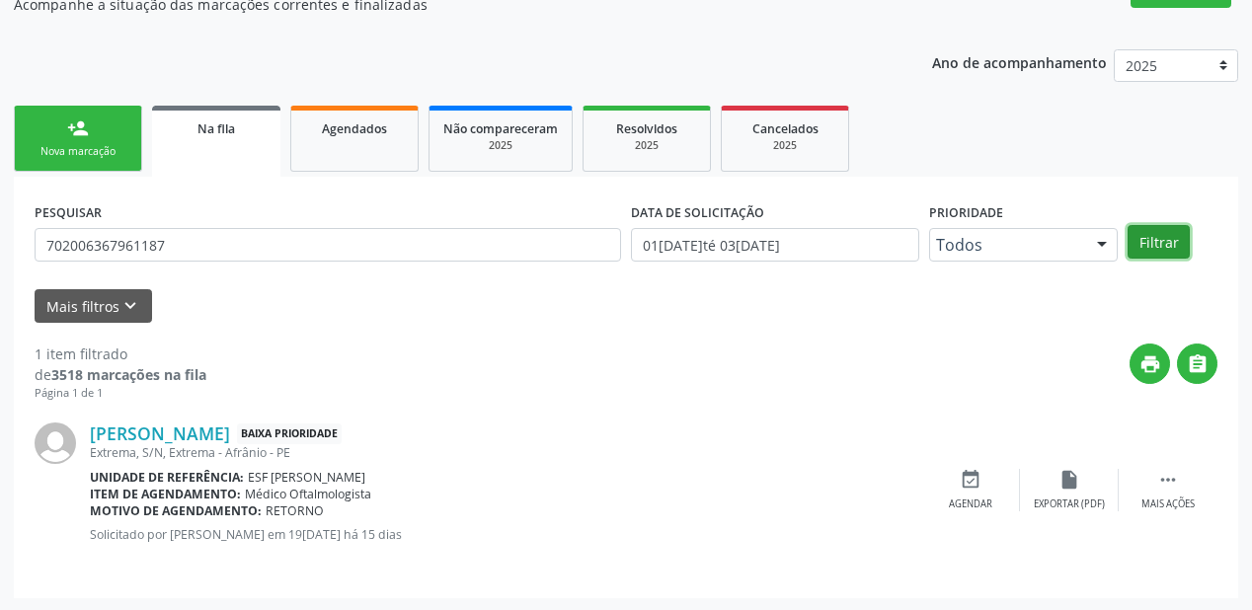
click at [1154, 244] on button "Filtrar" at bounding box center [1158, 242] width 62 height 34
click at [1161, 476] on icon "" at bounding box center [1168, 480] width 22 height 22
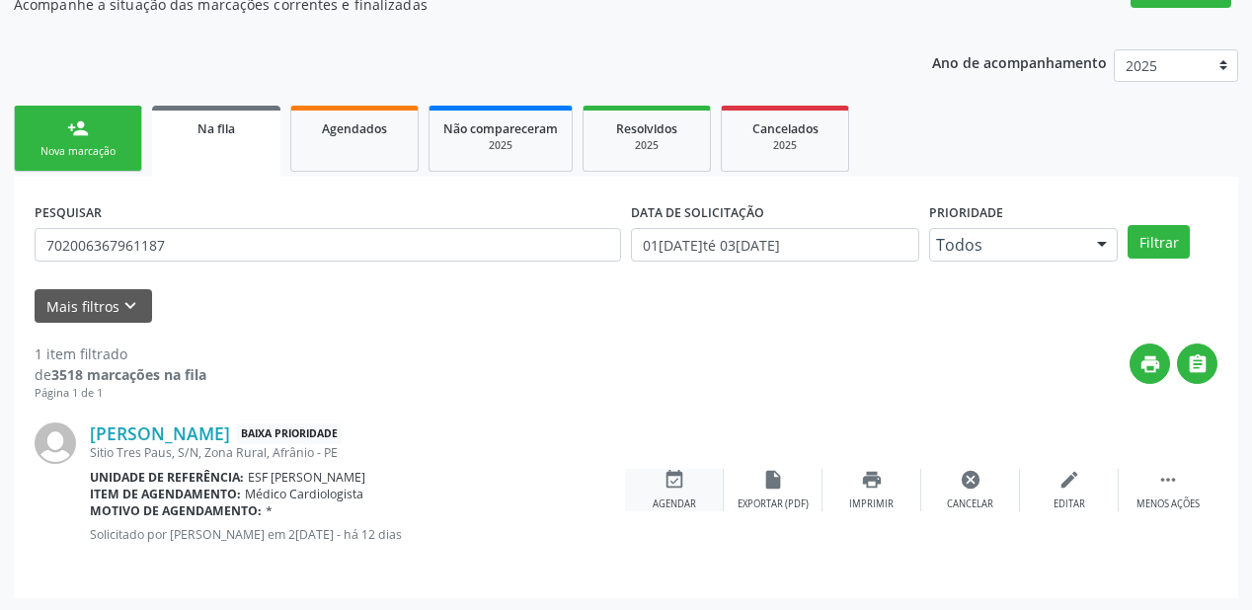
click at [679, 488] on icon "event_available" at bounding box center [674, 480] width 22 height 22
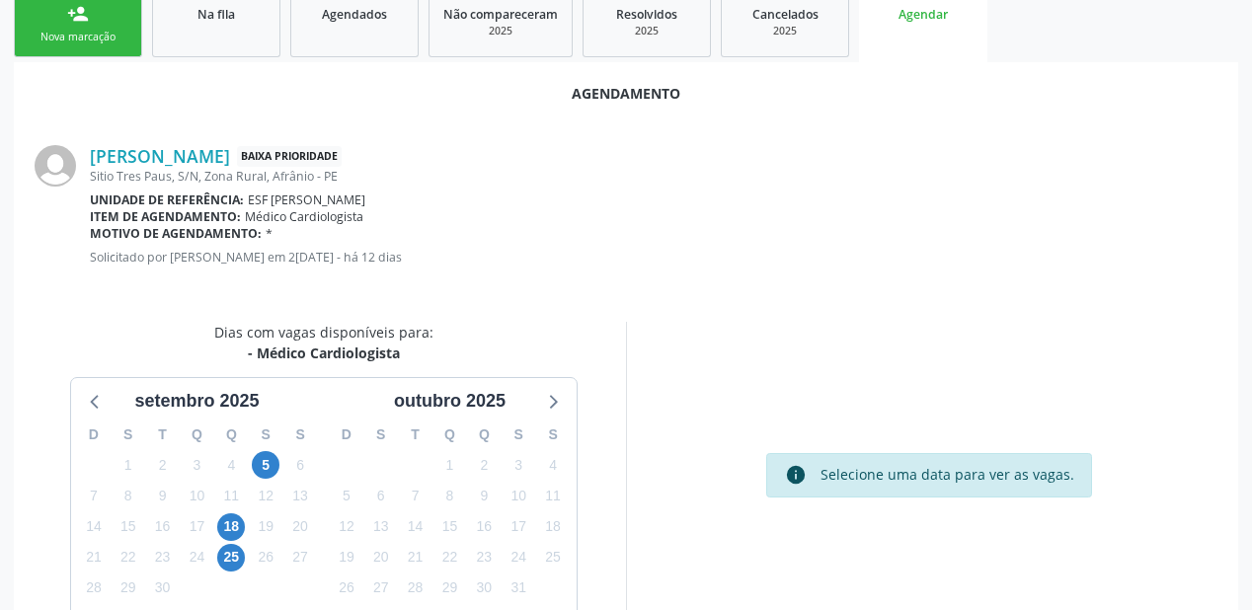
scroll to position [416, 0]
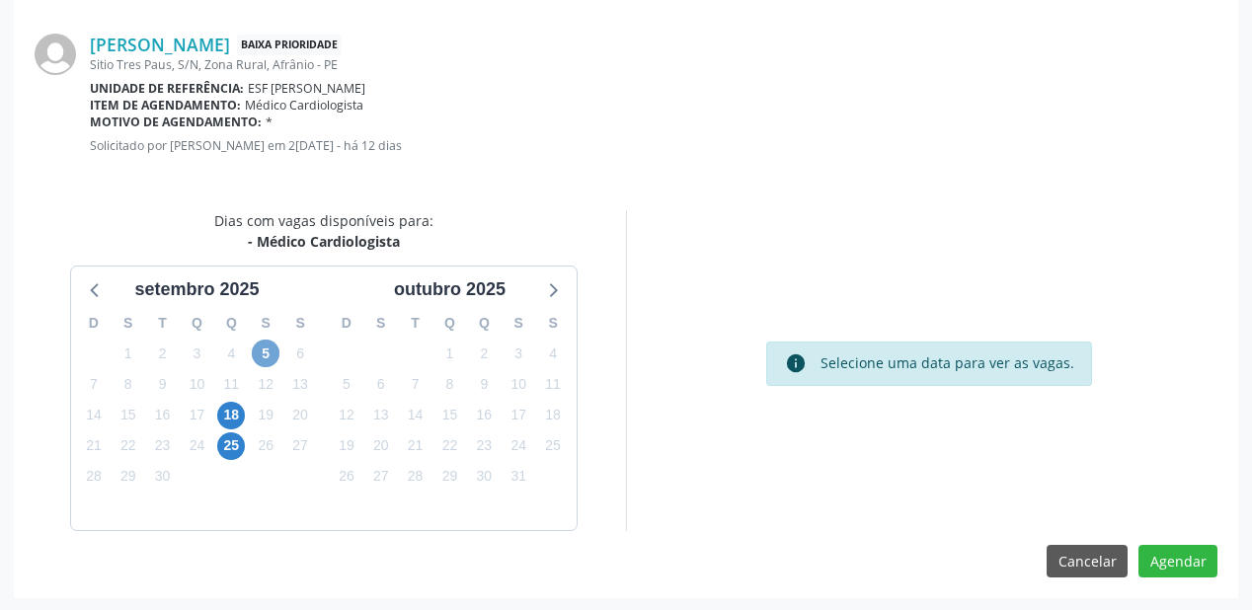
click at [266, 355] on span "5" at bounding box center [266, 354] width 28 height 28
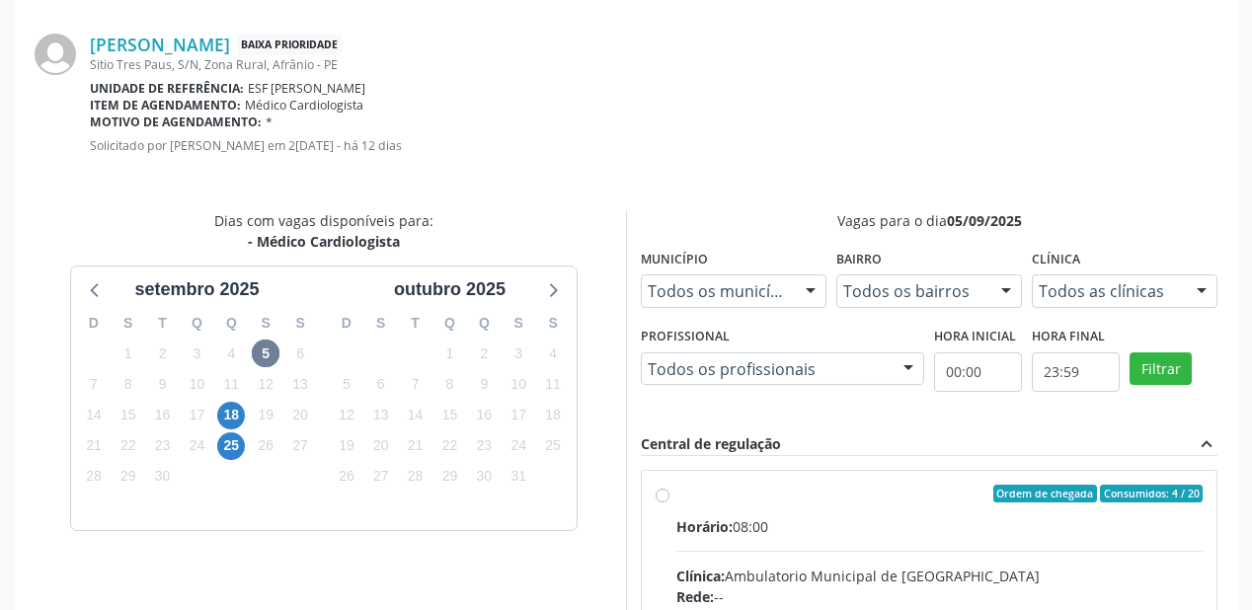
click at [802, 530] on div "Horário: 08:00" at bounding box center [939, 526] width 526 height 21
click at [669, 502] on input "Ordem de chegada Consumidos: 4 / 20 Horário: 08:00 Clínica: Ambulatorio Municip…" at bounding box center [662, 494] width 14 height 18
radio input "true"
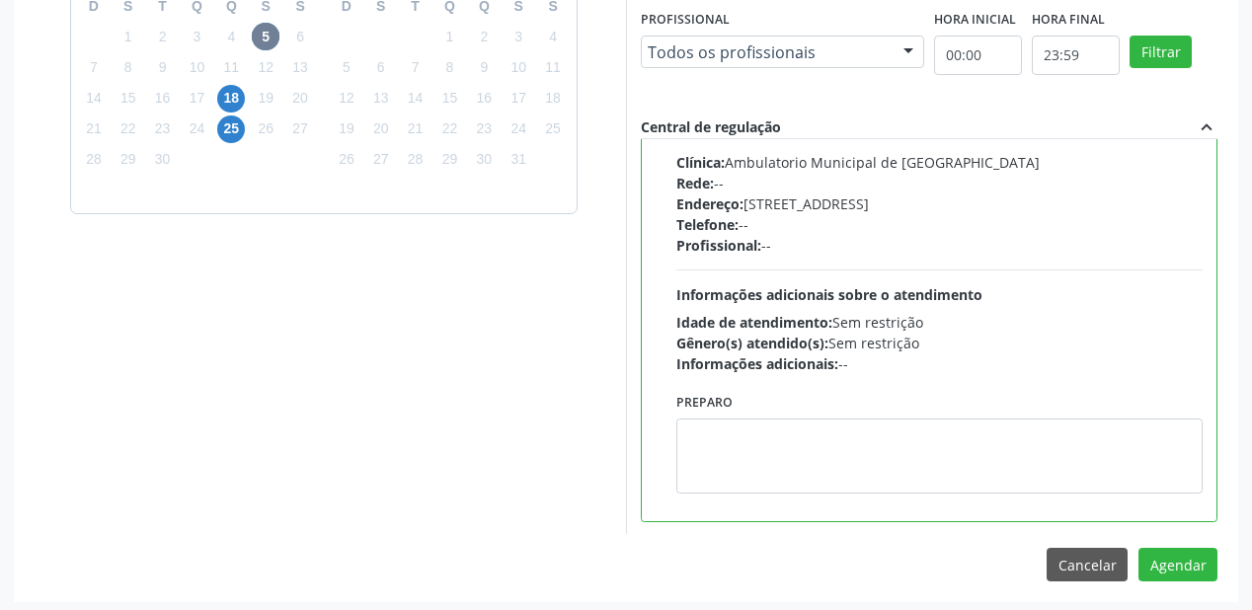
scroll to position [736, 0]
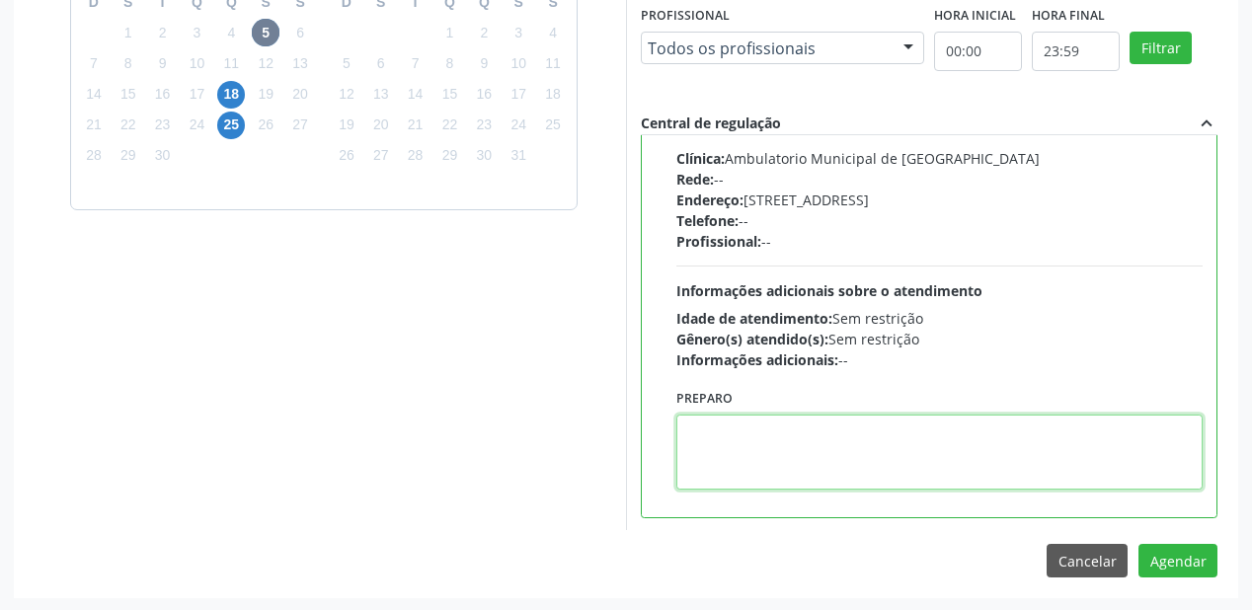
click at [762, 463] on textarea at bounding box center [939, 452] width 526 height 75
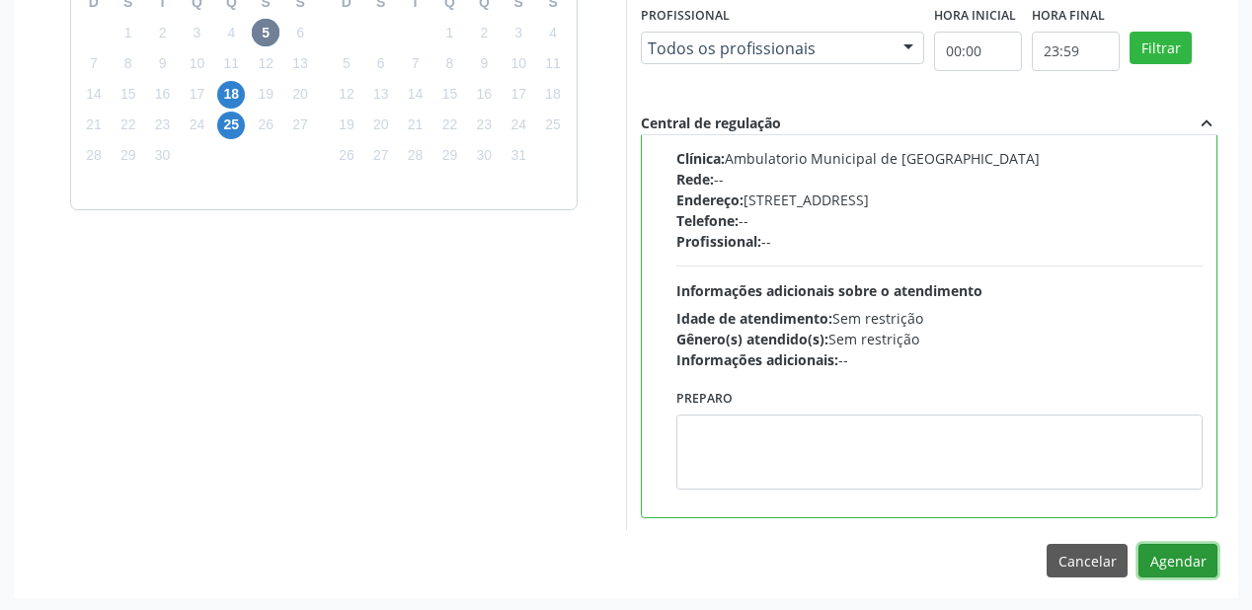
click at [1154, 557] on button "Agendar" at bounding box center [1177, 561] width 79 height 34
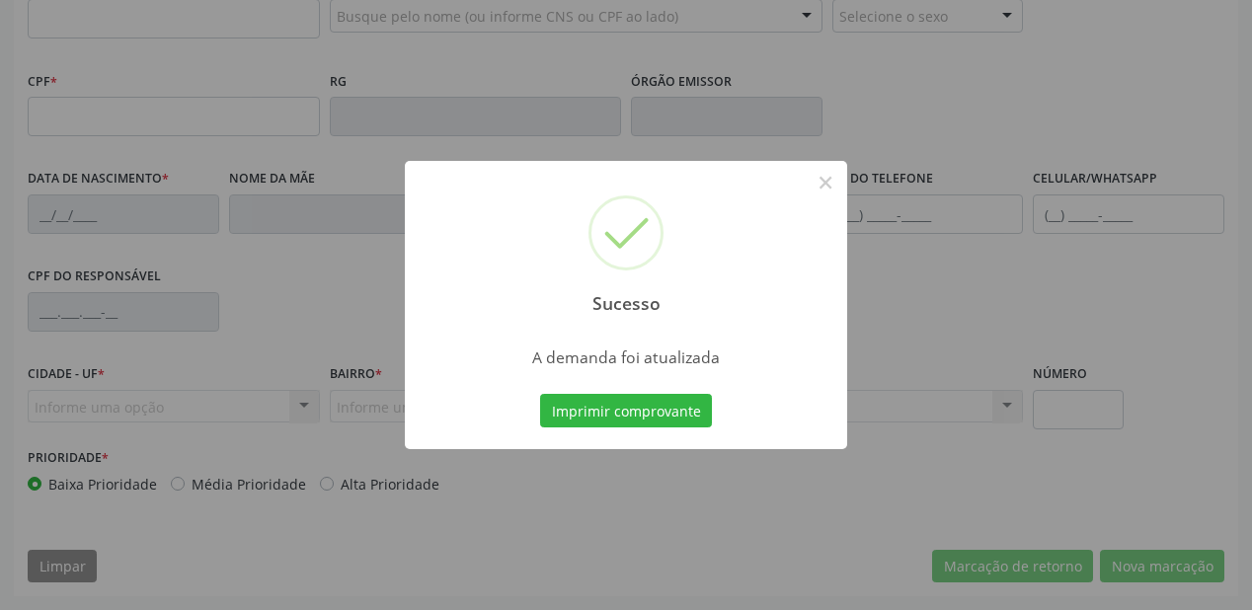
scroll to position [516, 0]
click at [620, 412] on button "Imprimir comprovante" at bounding box center [626, 411] width 172 height 34
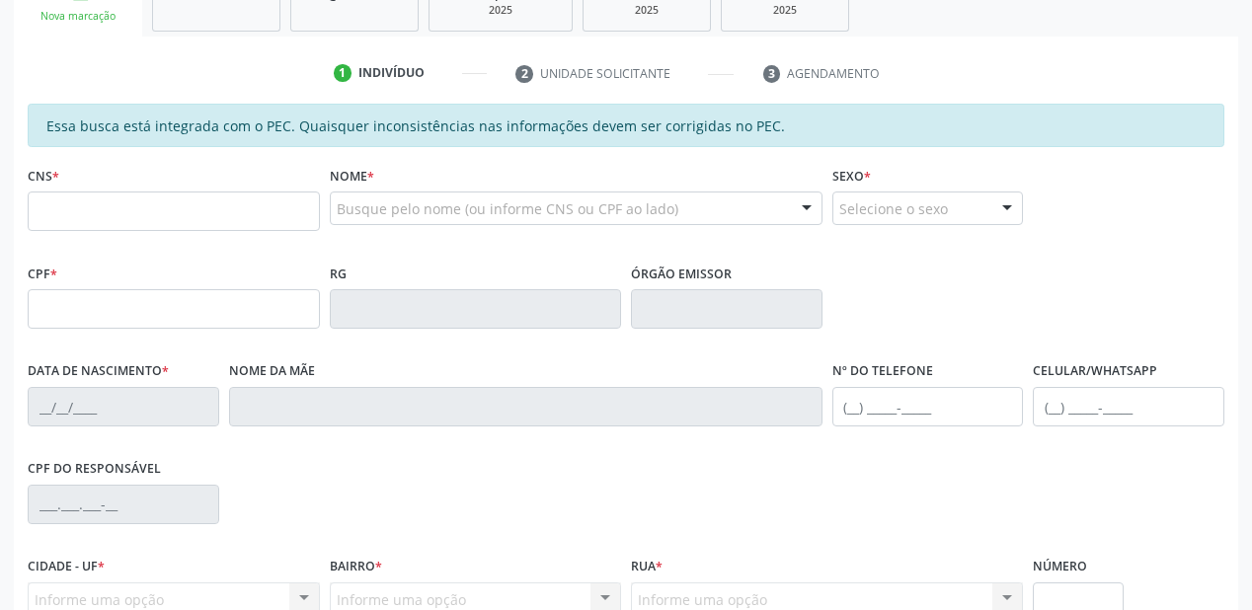
scroll to position [279, 0]
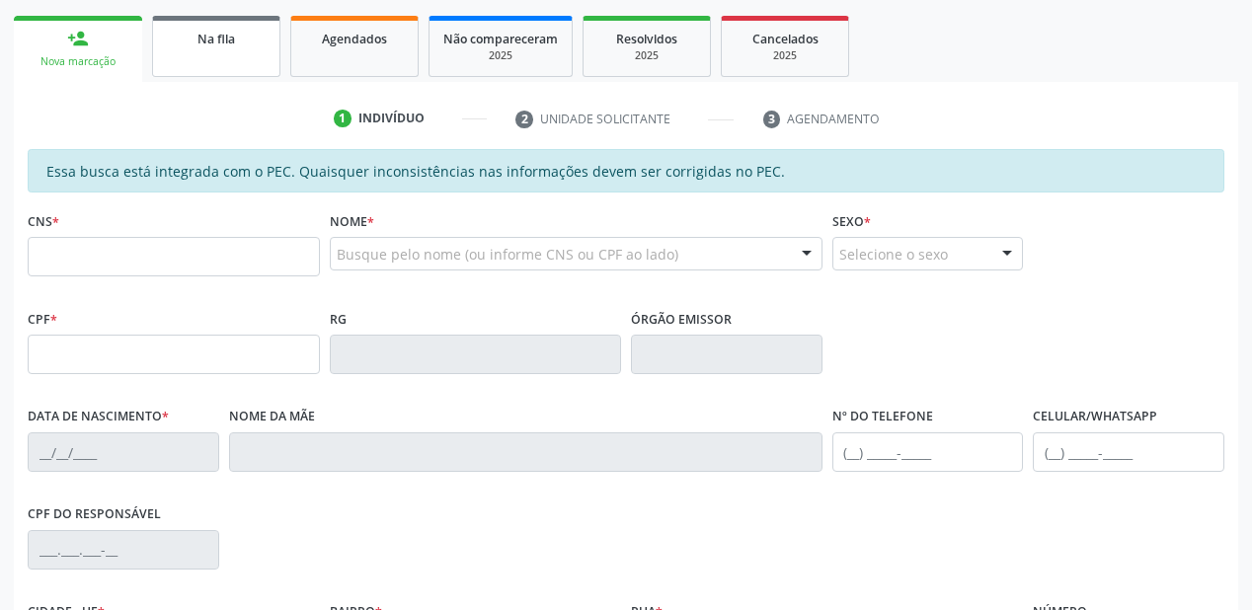
click at [252, 57] on link "Na fila" at bounding box center [216, 46] width 128 height 61
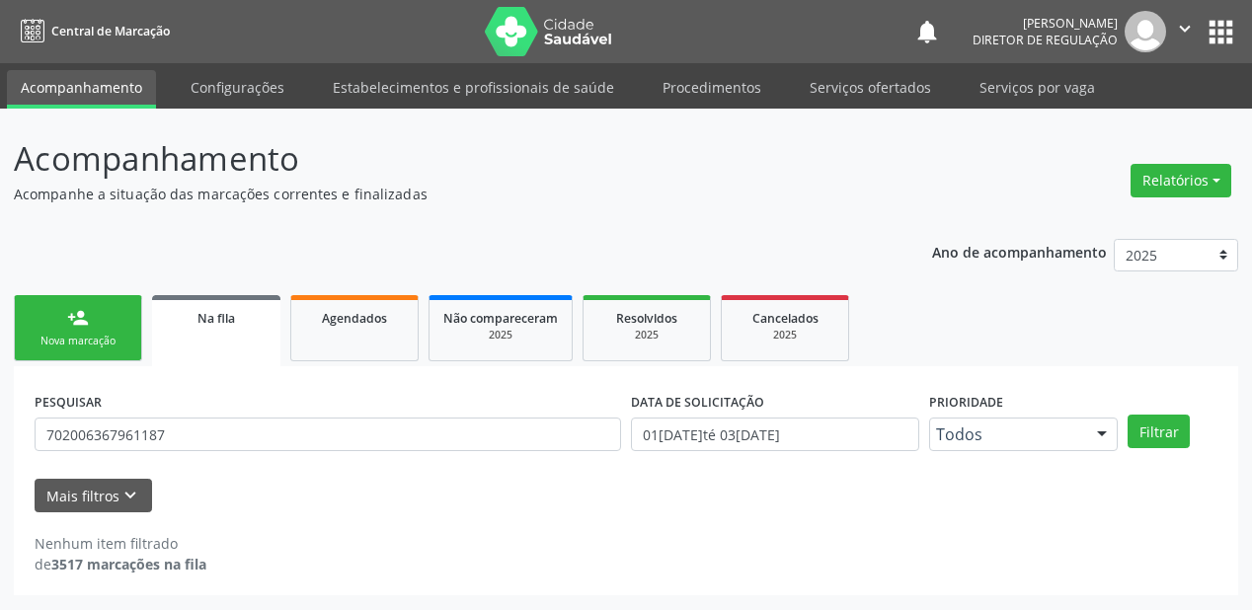
scroll to position [0, 0]
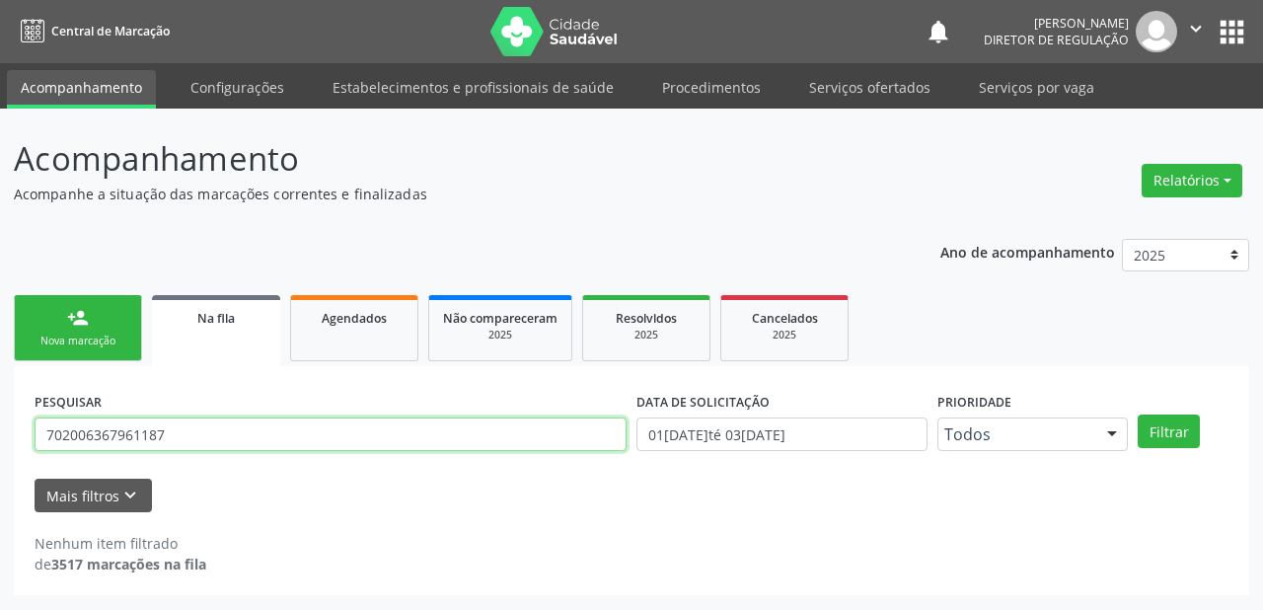
click at [191, 437] on input "702006367961187" at bounding box center [331, 435] width 592 height 34
type input "7"
type input "700000724754908"
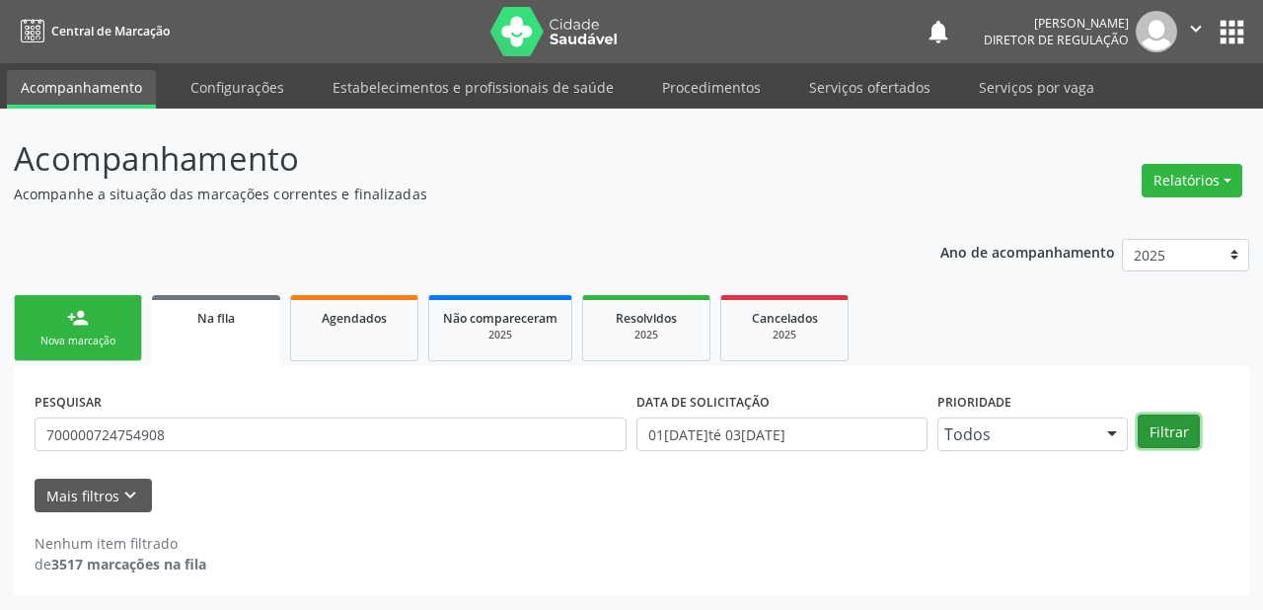
click at [1178, 434] on button "Filtrar" at bounding box center [1169, 432] width 62 height 34
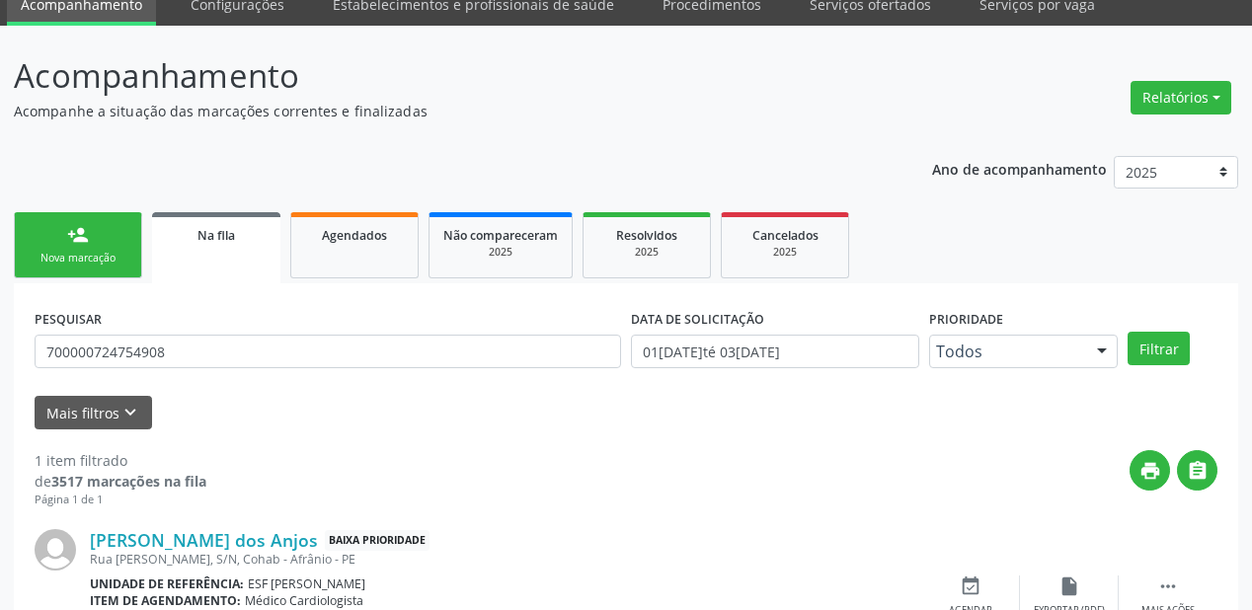
scroll to position [190, 0]
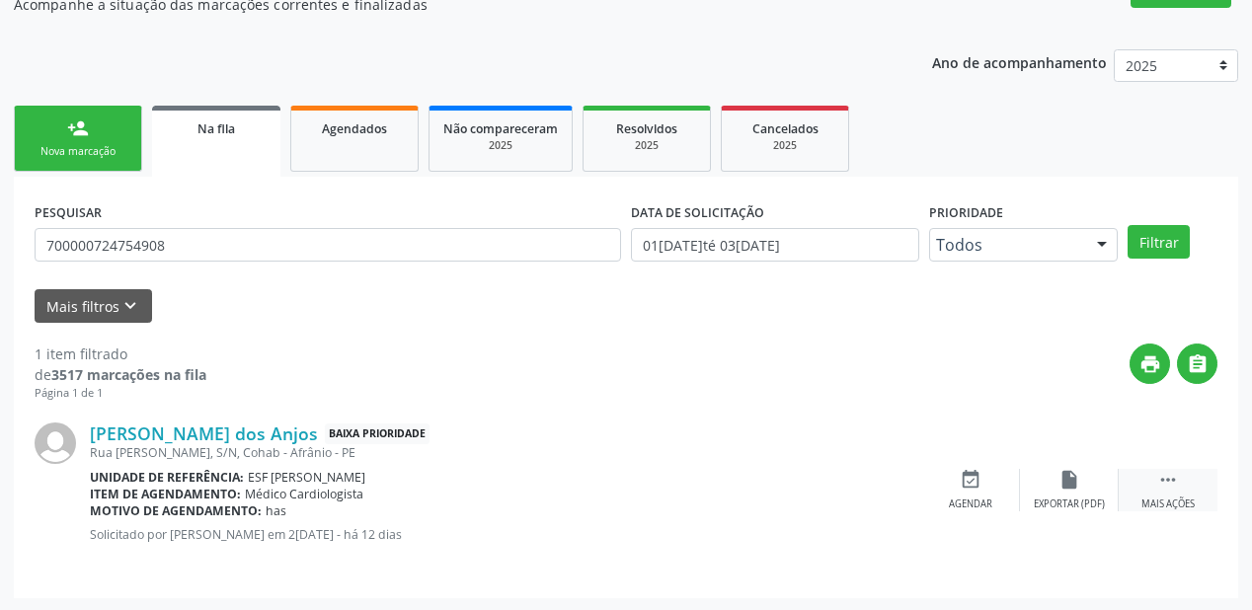
click at [1165, 474] on icon "" at bounding box center [1168, 480] width 22 height 22
click at [690, 493] on div "event_available Agendar" at bounding box center [674, 490] width 99 height 42
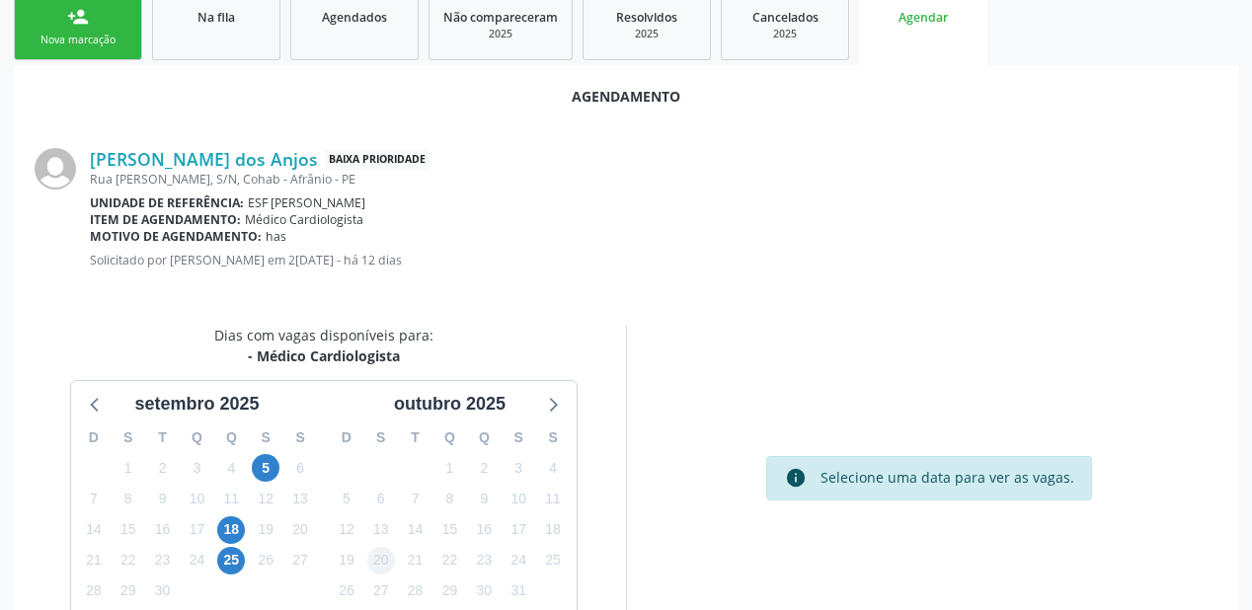
scroll to position [416, 0]
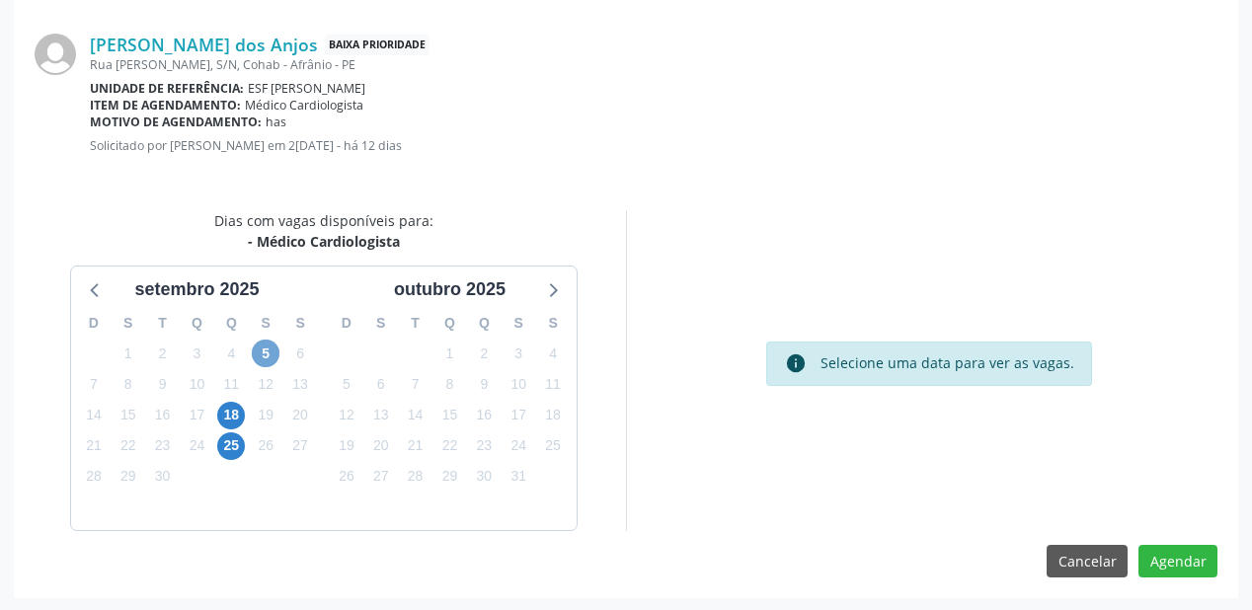
click at [261, 347] on span "5" at bounding box center [266, 354] width 28 height 28
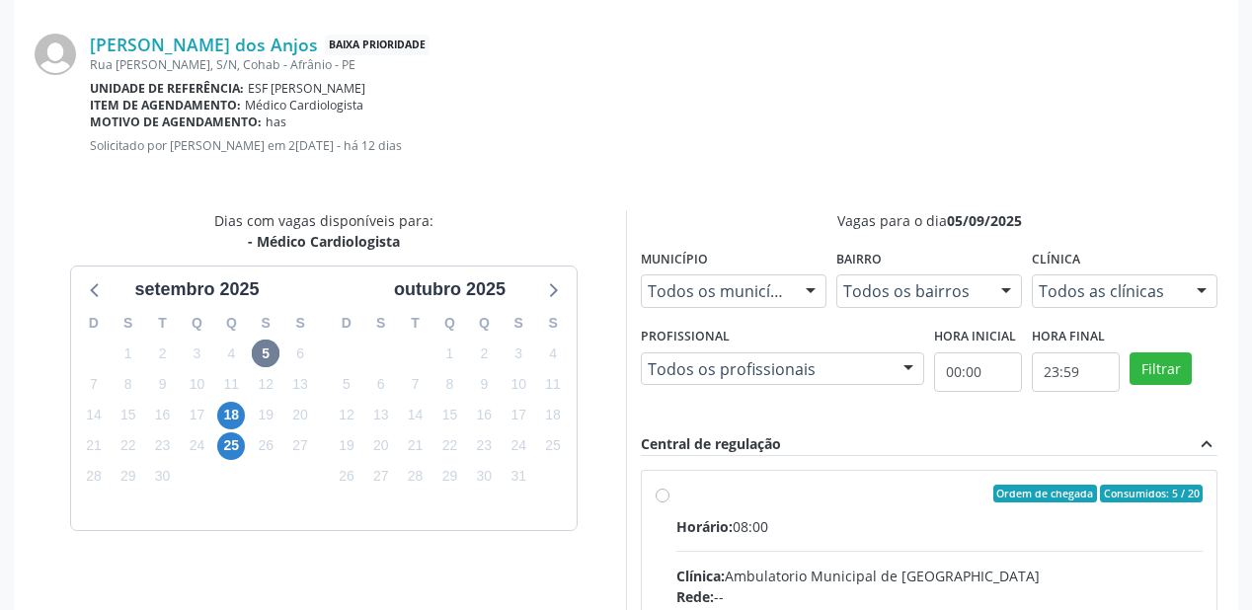
click at [842, 533] on div "Horário: 08:00" at bounding box center [939, 526] width 526 height 21
click at [669, 502] on input "Ordem de chegada Consumidos: 5 / 20 Horário: 08:00 Clínica: Ambulatorio Municip…" at bounding box center [662, 494] width 14 height 18
radio input "true"
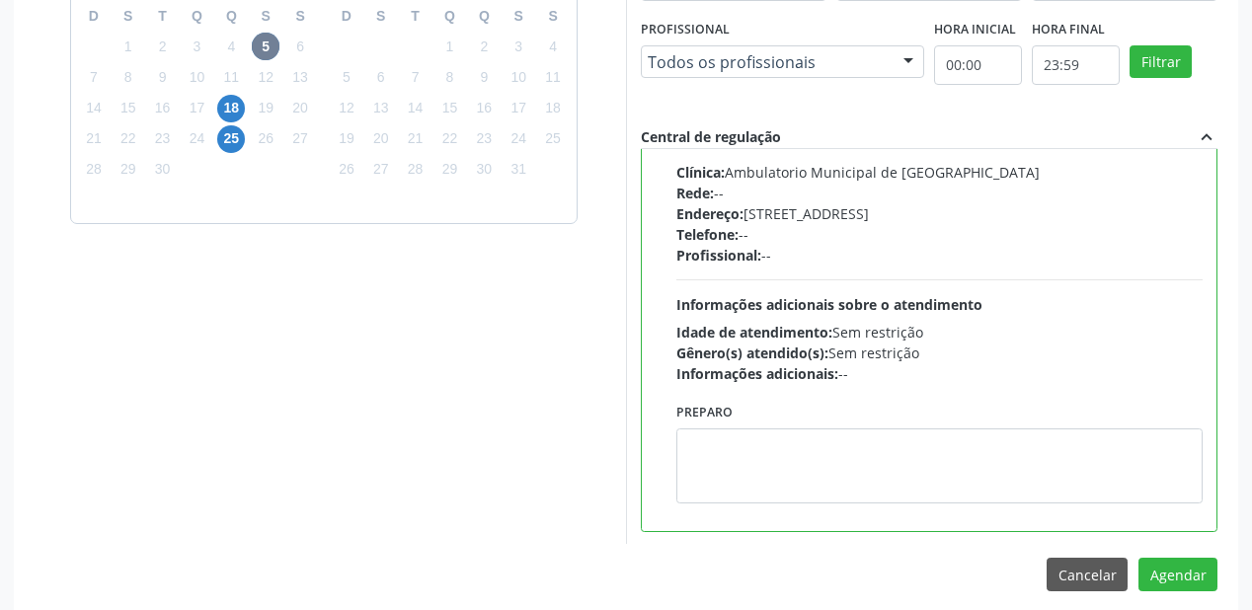
scroll to position [731, 0]
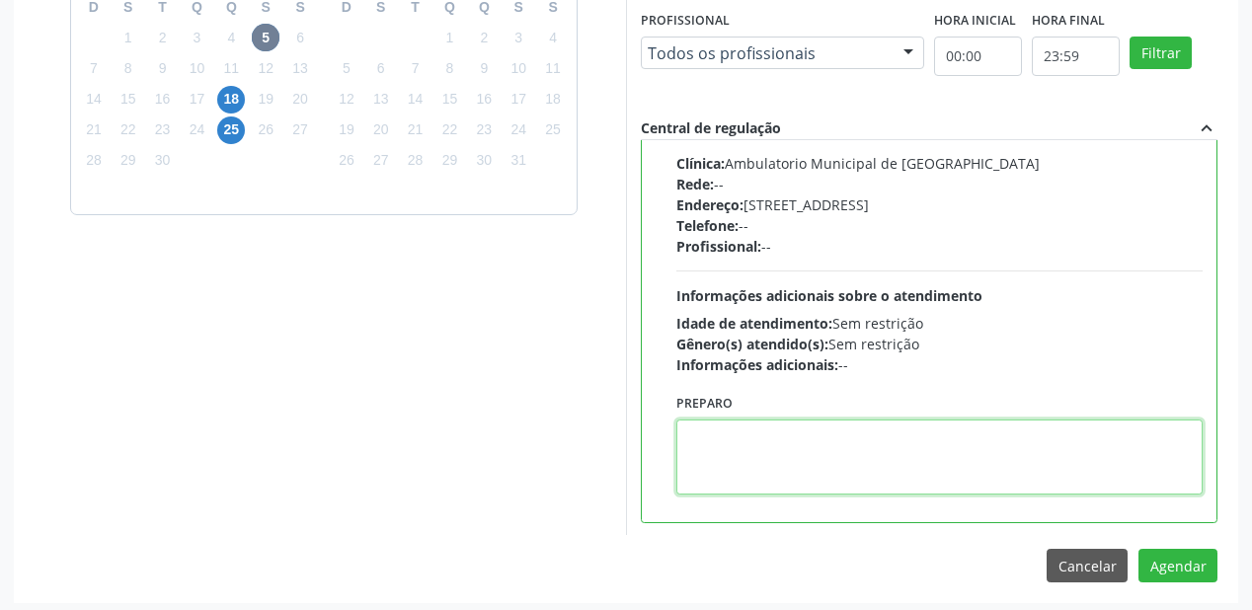
click at [833, 453] on textarea at bounding box center [939, 457] width 526 height 75
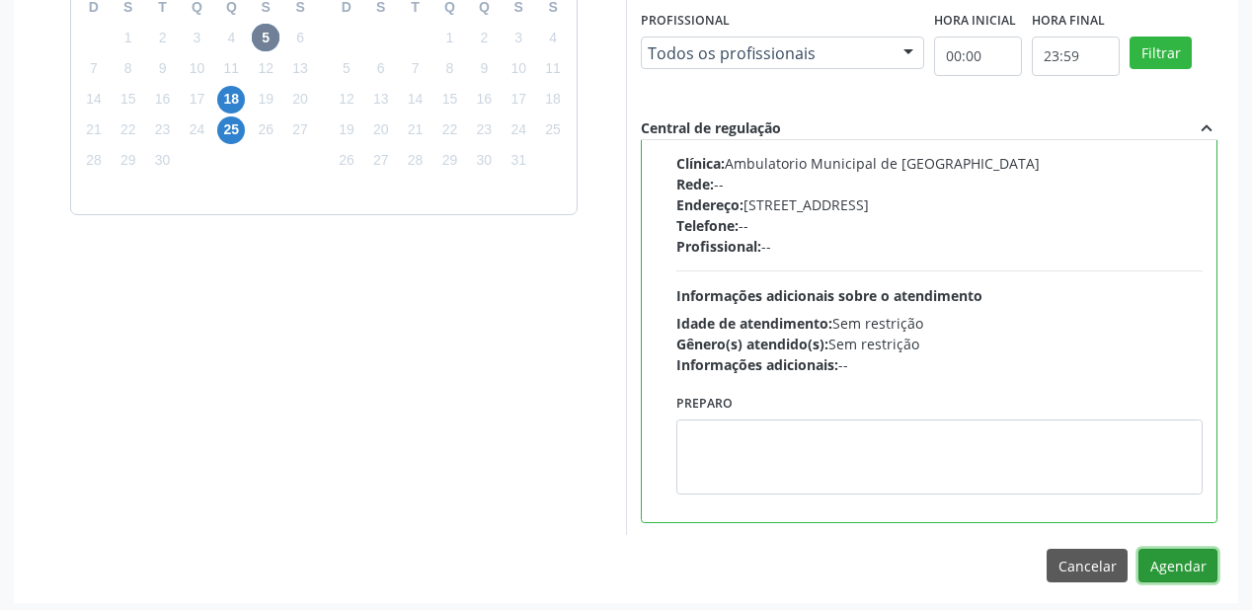
click at [1149, 564] on button "Agendar" at bounding box center [1177, 566] width 79 height 34
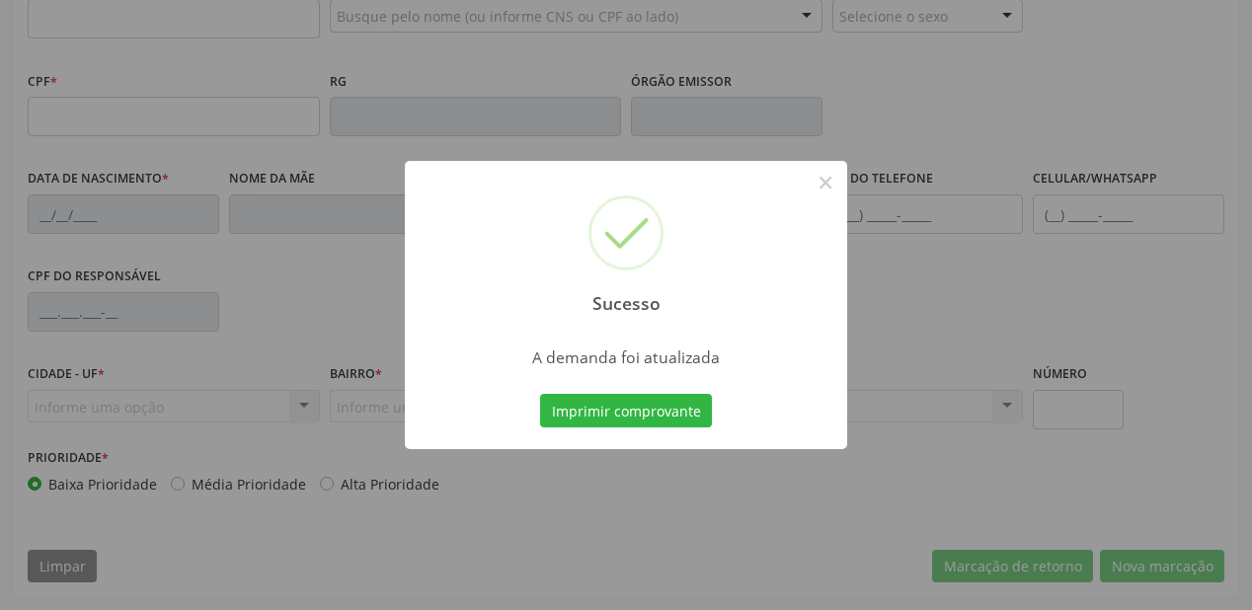
scroll to position [516, 0]
click at [620, 409] on button "Imprimir comprovante" at bounding box center [626, 411] width 172 height 34
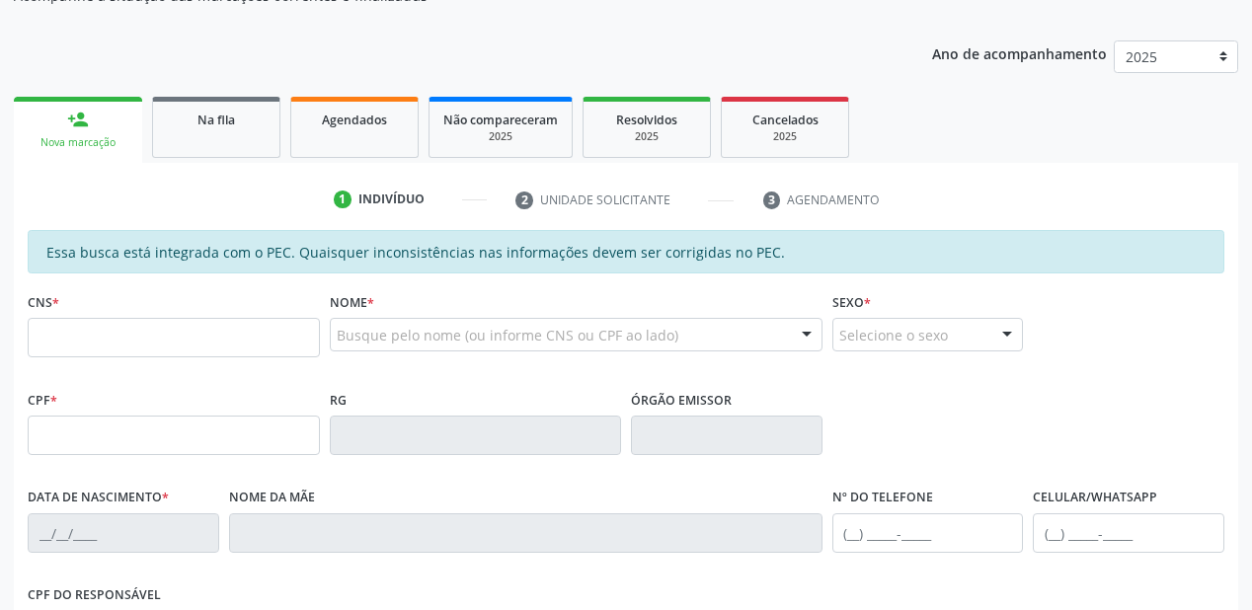
scroll to position [0, 0]
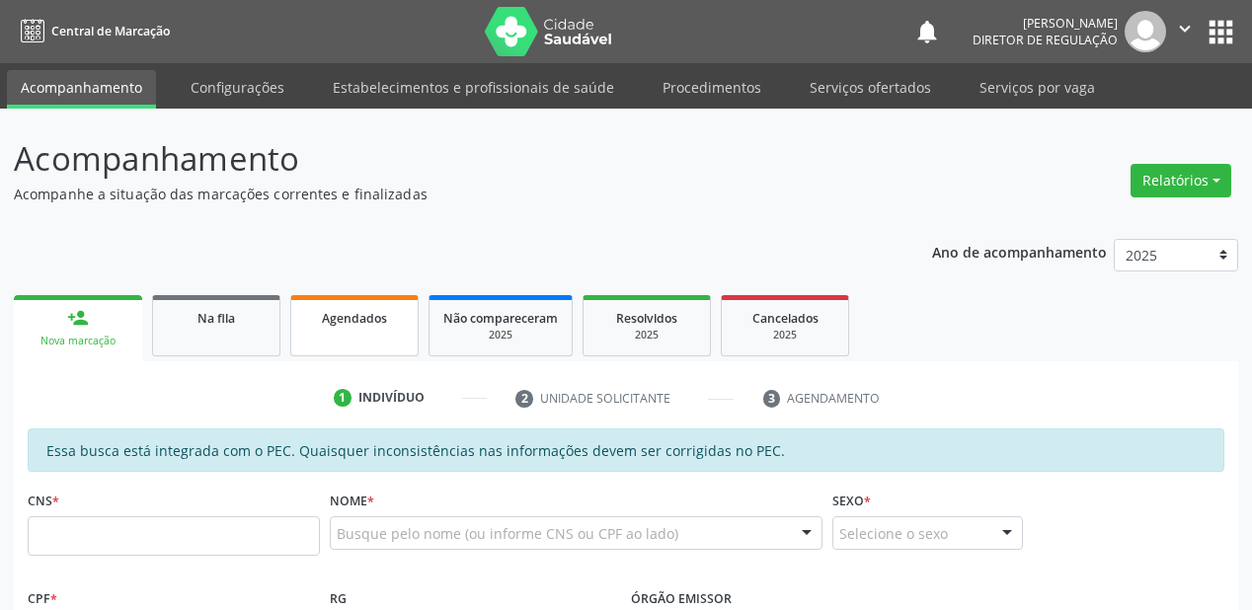
click at [317, 328] on link "Agendados" at bounding box center [354, 325] width 128 height 61
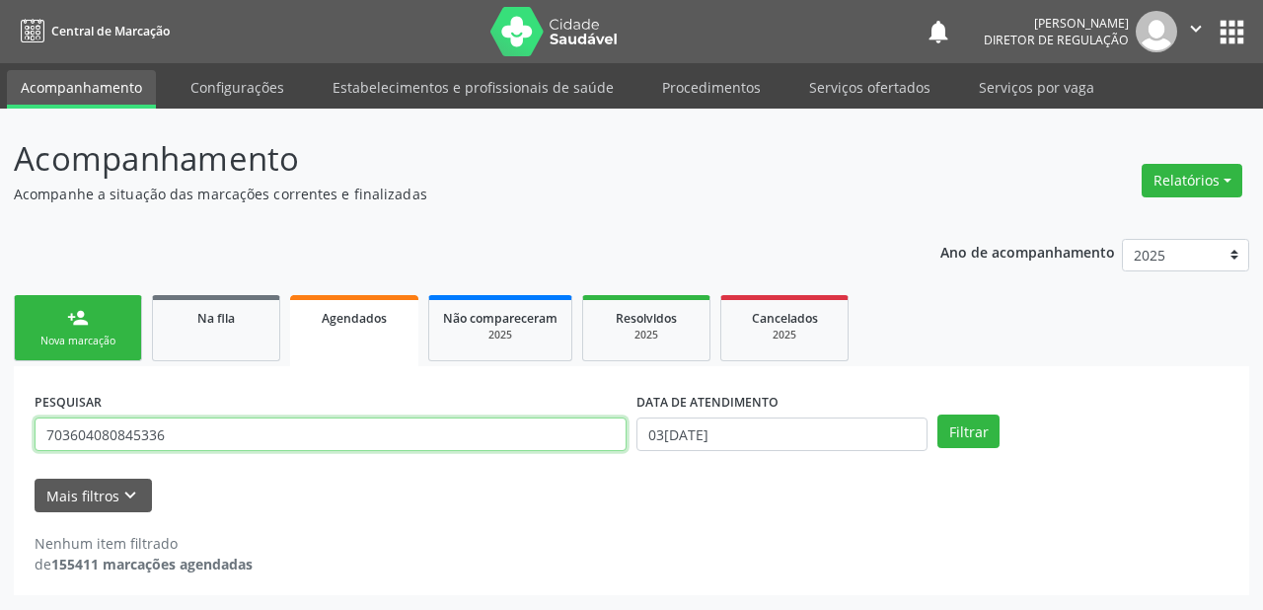
click at [189, 432] on input "703604080845336" at bounding box center [331, 435] width 592 height 34
type input "7"
drag, startPoint x: 59, startPoint y: 432, endPoint x: 0, endPoint y: 431, distance: 59.2
click at [0, 431] on div "Acompanhamento Acompanhe a situação das marcações correntes e finalizadas Relat…" at bounding box center [631, 359] width 1263 height 501
type input "708505345338472"
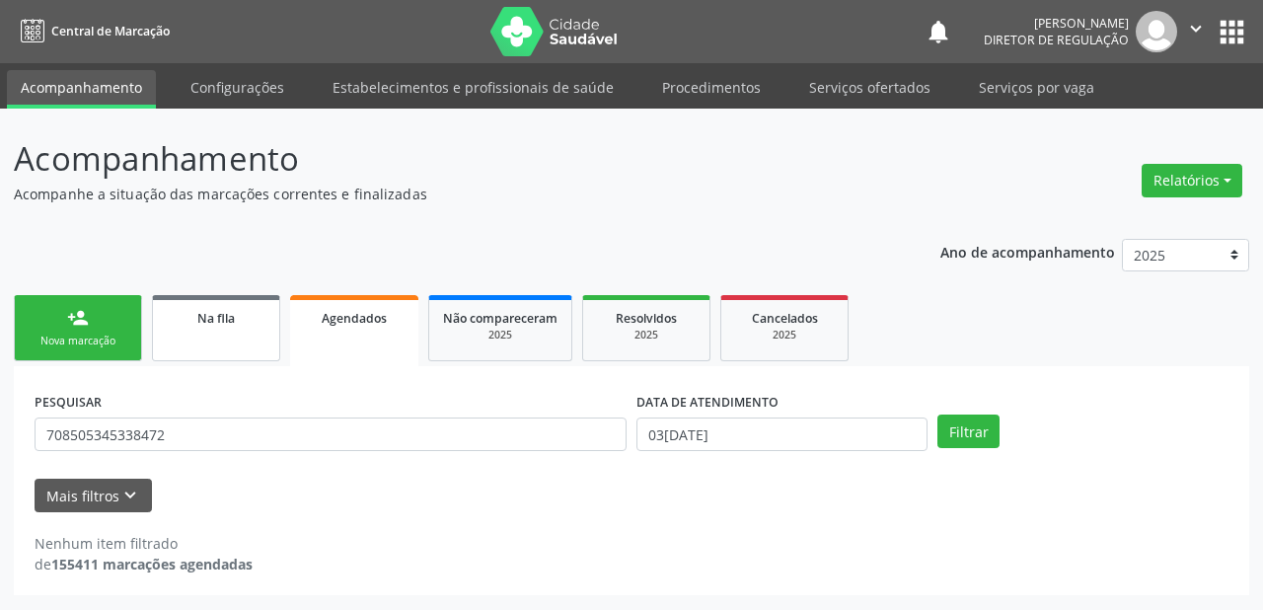
click at [201, 324] on span "Na fila" at bounding box center [216, 318] width 38 height 17
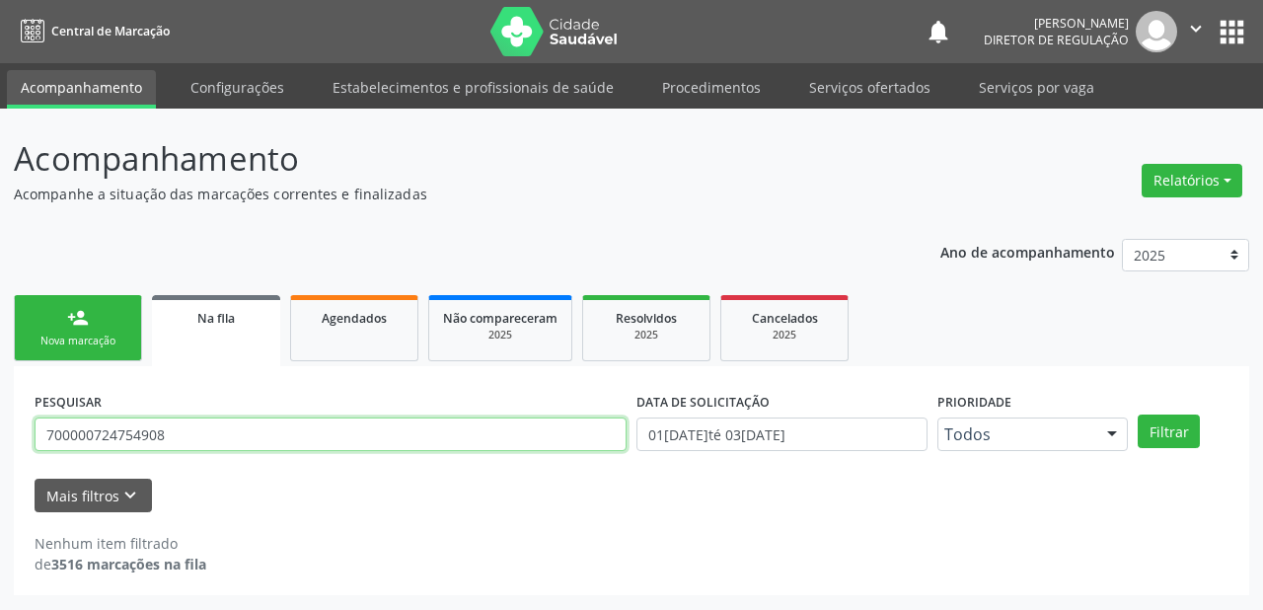
click at [213, 440] on input "700000724754908" at bounding box center [331, 435] width 592 height 34
type input "7"
paste input "708505345338472"
type input "708505345338472"
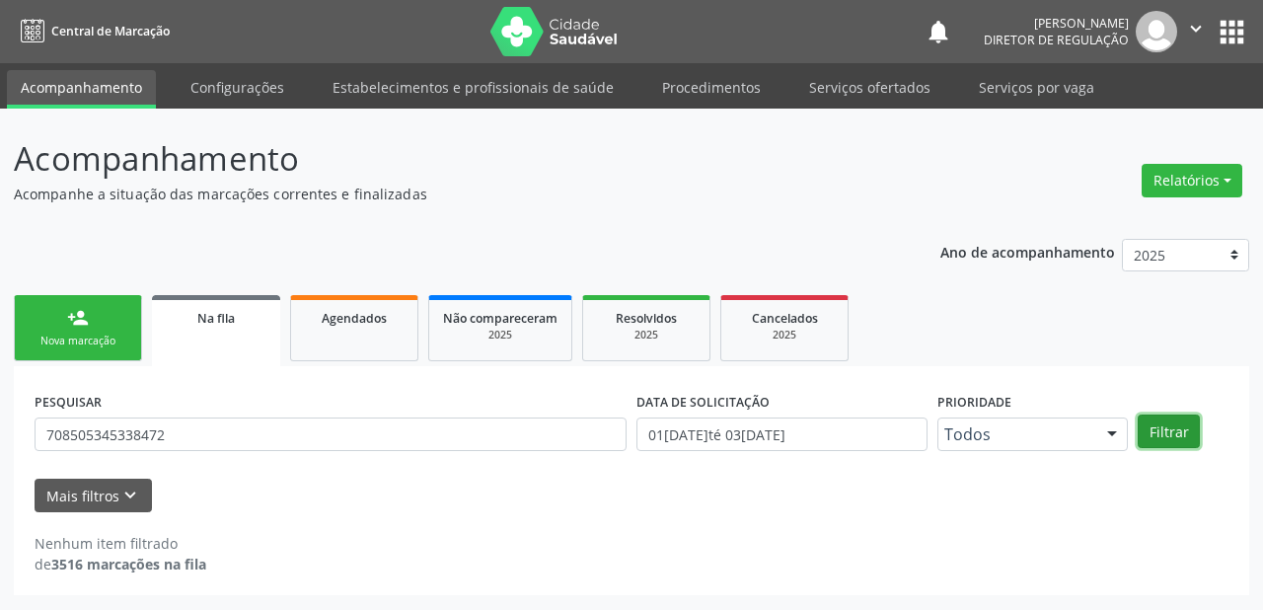
click at [1177, 432] on button "Filtrar" at bounding box center [1169, 432] width 62 height 34
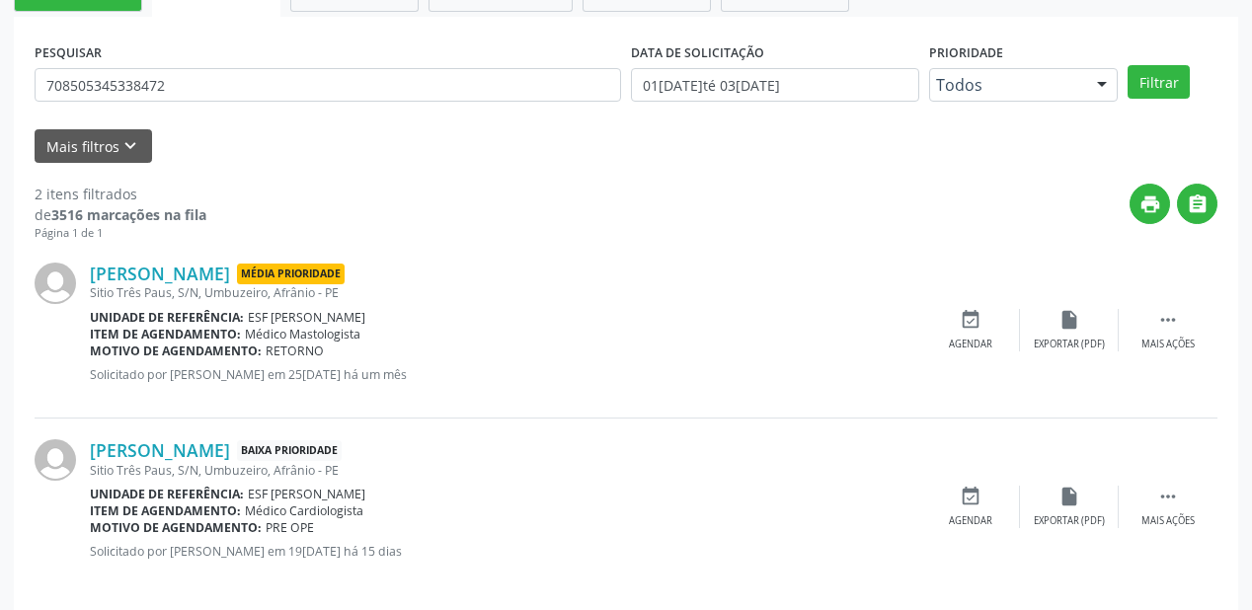
scroll to position [366, 0]
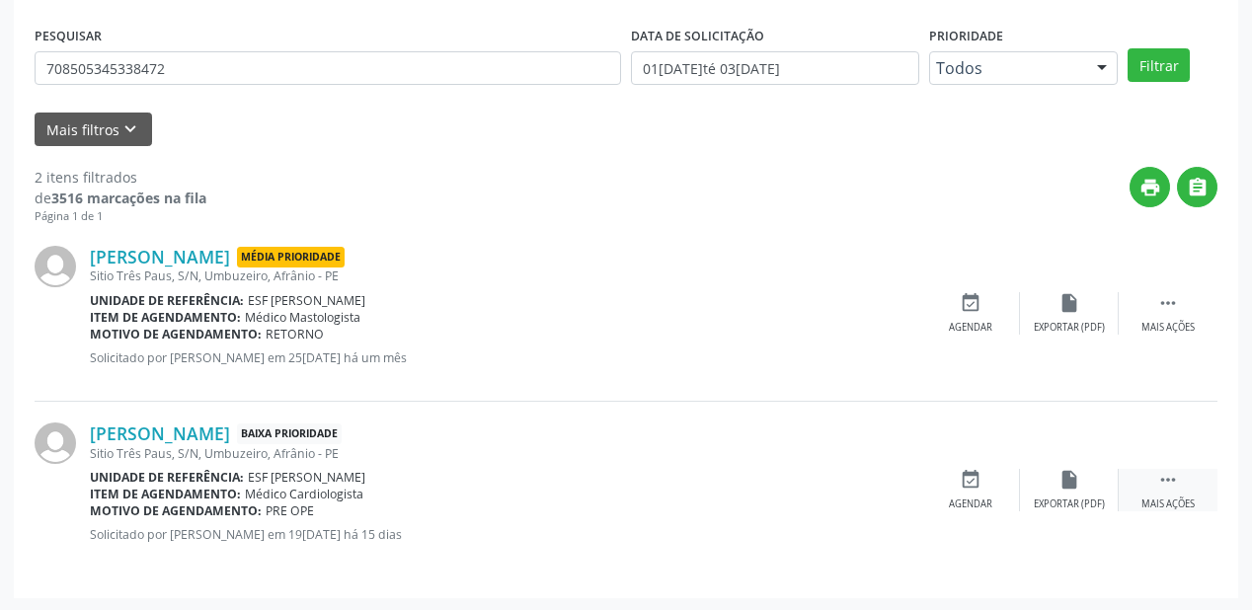
drag, startPoint x: 1168, startPoint y: 473, endPoint x: 1122, endPoint y: 474, distance: 45.4
click at [1167, 473] on icon "" at bounding box center [1168, 480] width 22 height 22
click at [663, 478] on icon "event_available" at bounding box center [674, 480] width 22 height 22
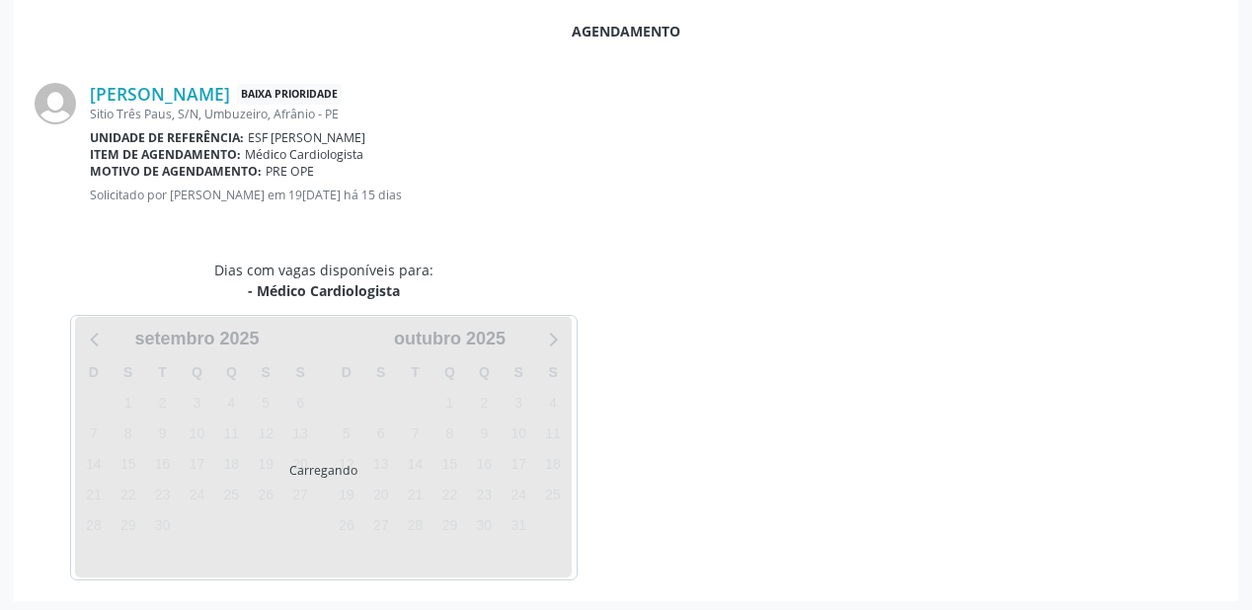
scroll to position [0, 0]
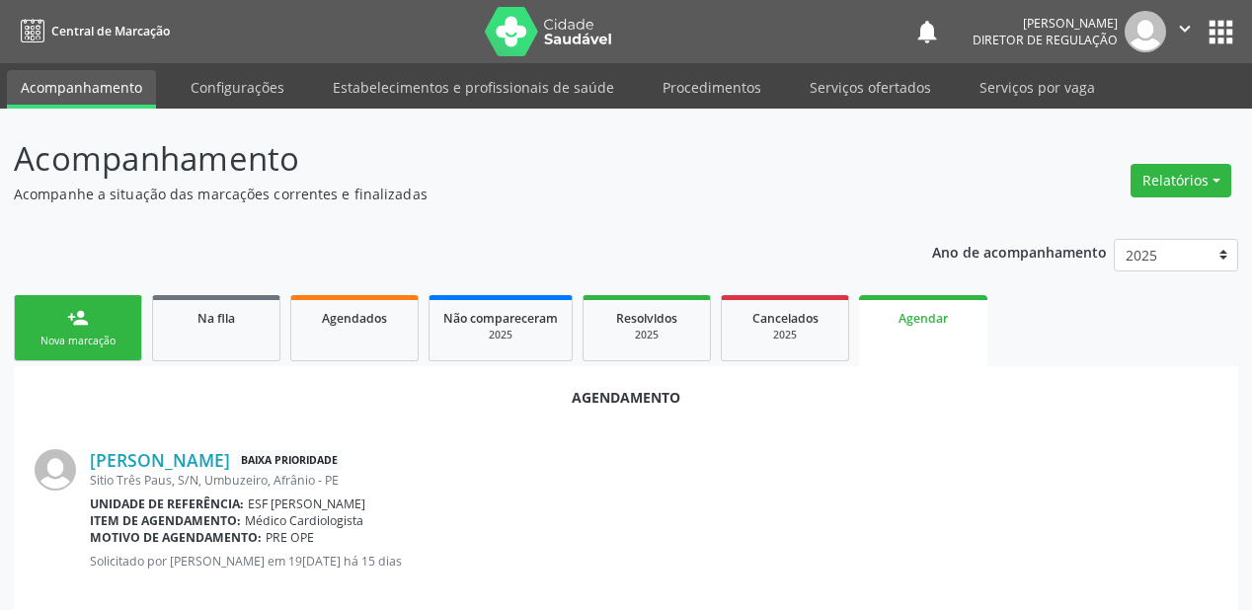
click at [674, 480] on div "Sitio Três Paus, S/N, Umbuzeiro, Afrânio - PE" at bounding box center [653, 480] width 1127 height 17
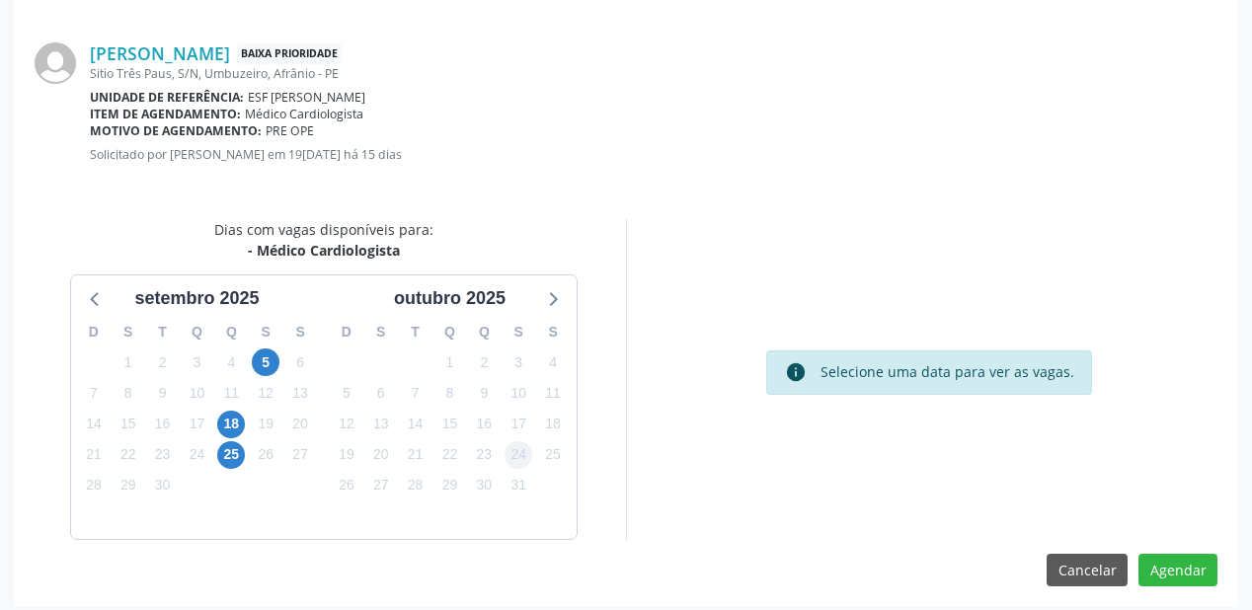
scroll to position [416, 0]
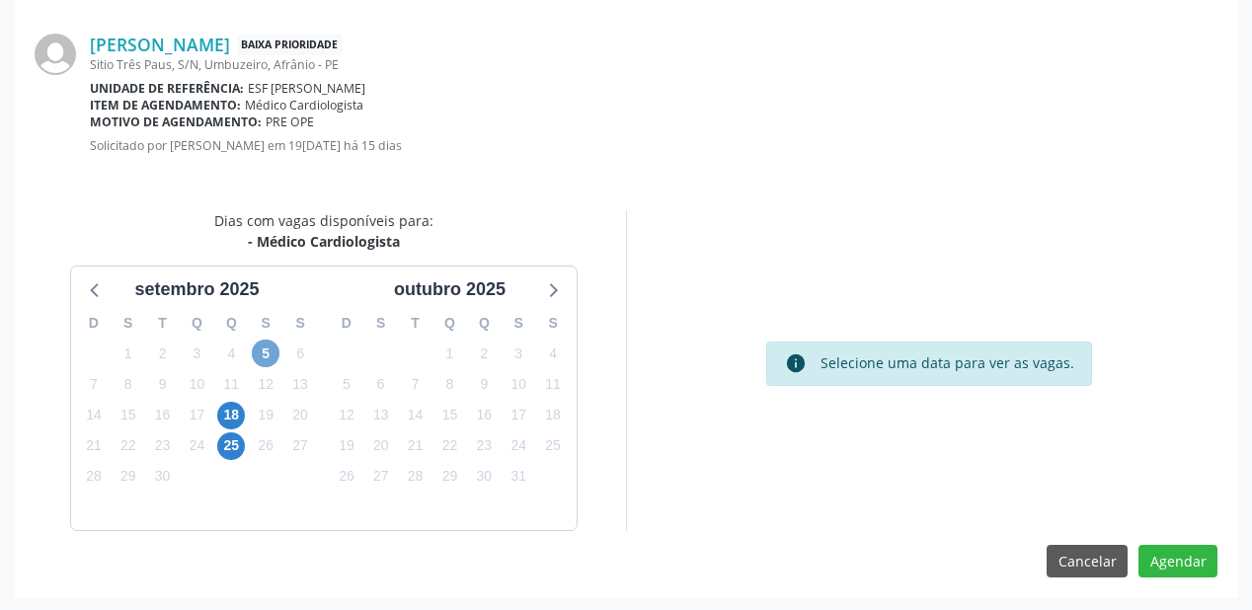
click at [271, 356] on span "5" at bounding box center [266, 354] width 28 height 28
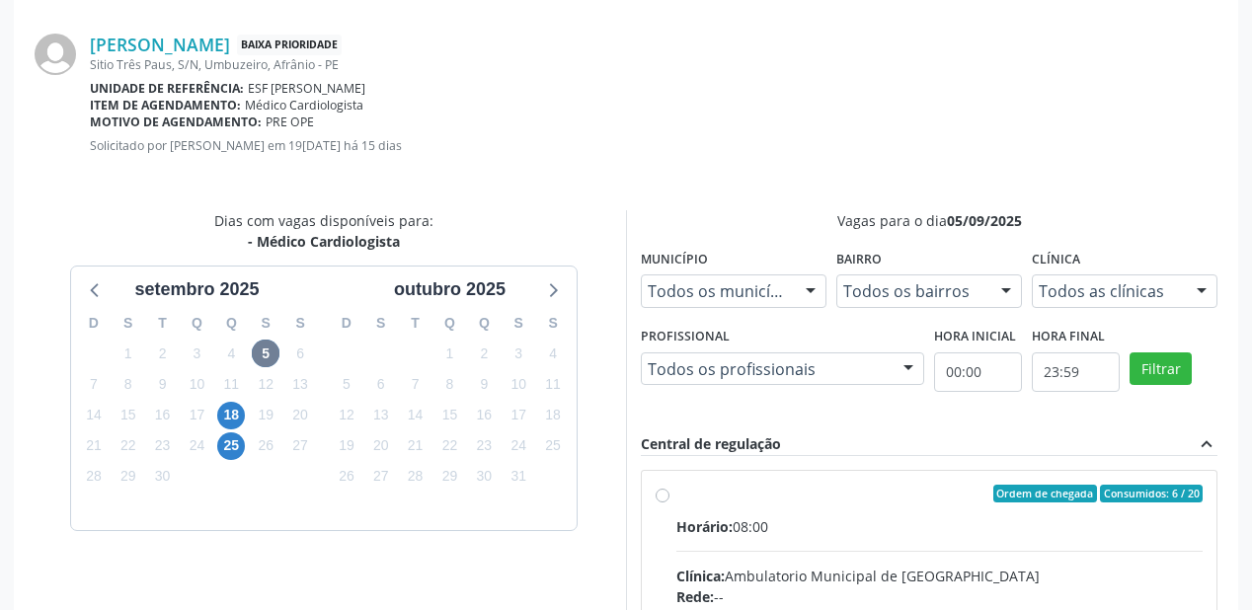
click at [806, 497] on div "Ordem de chegada Consumidos: 6 / 20" at bounding box center [939, 494] width 526 height 18
click at [669, 497] on input "Ordem de chegada Consumidos: 6 / 20 Horário: 08:00 Clínica: Ambulatorio Municip…" at bounding box center [662, 494] width 14 height 18
radio input "true"
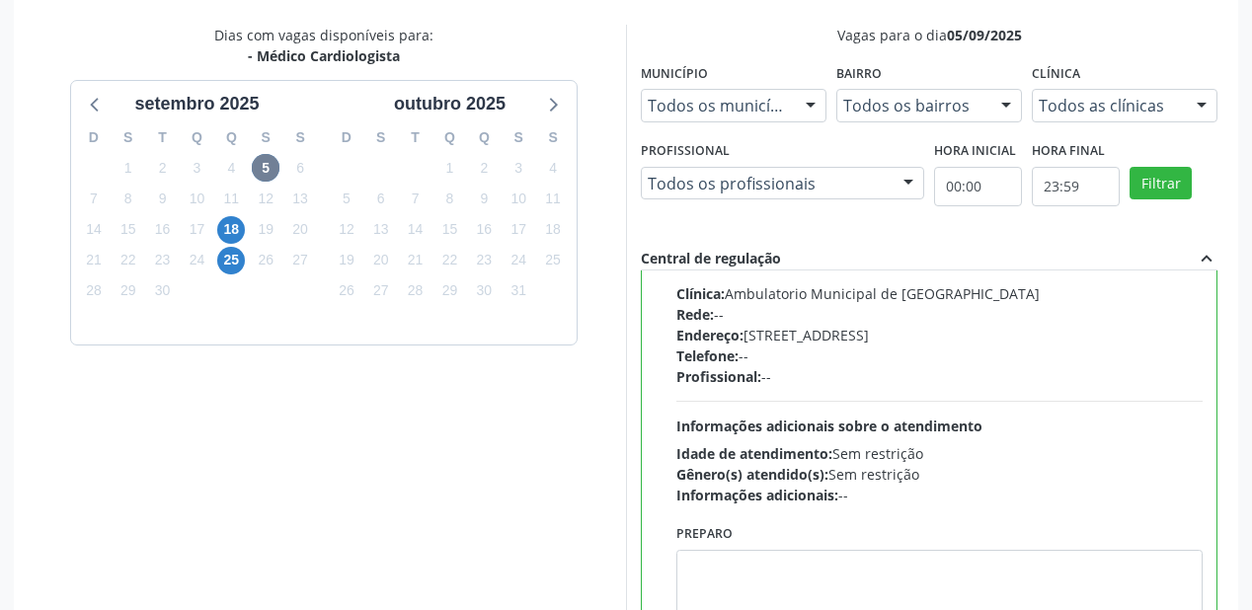
scroll to position [736, 0]
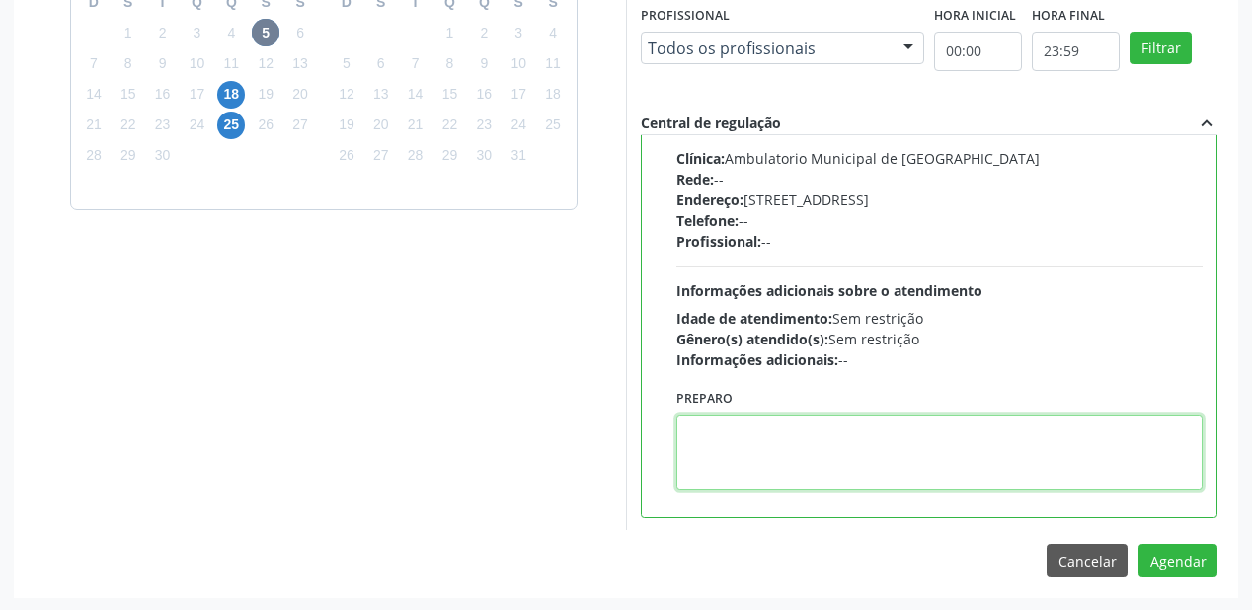
click at [809, 453] on textarea at bounding box center [939, 452] width 526 height 75
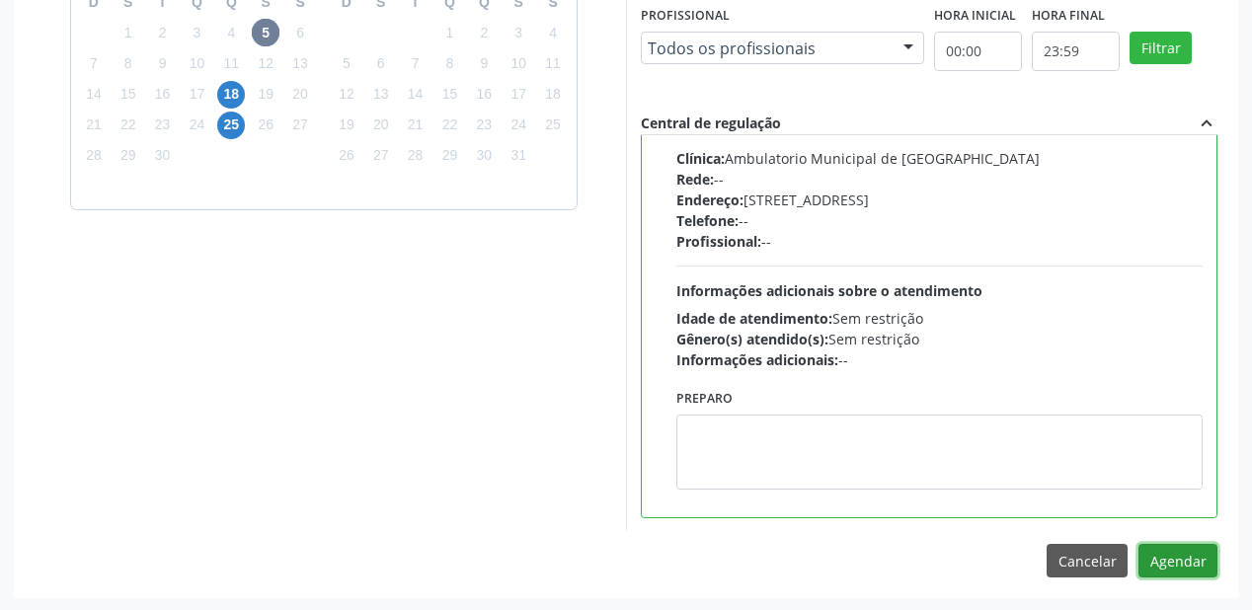
click at [1174, 561] on button "Agendar" at bounding box center [1177, 561] width 79 height 34
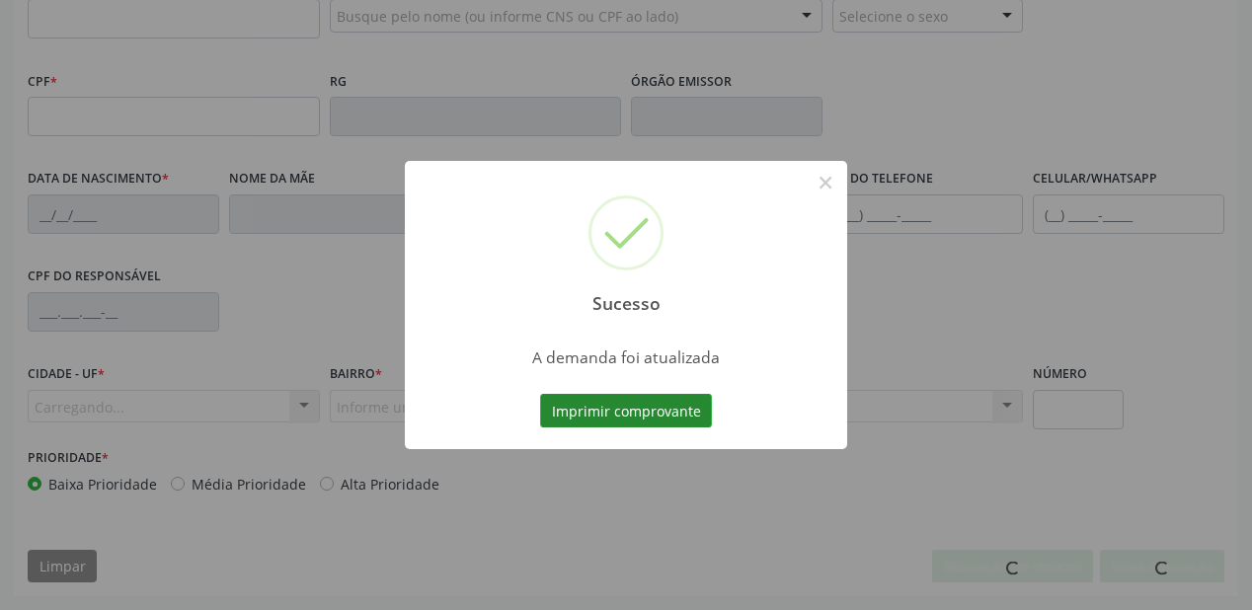
click at [658, 411] on button "Imprimir comprovante" at bounding box center [626, 411] width 172 height 34
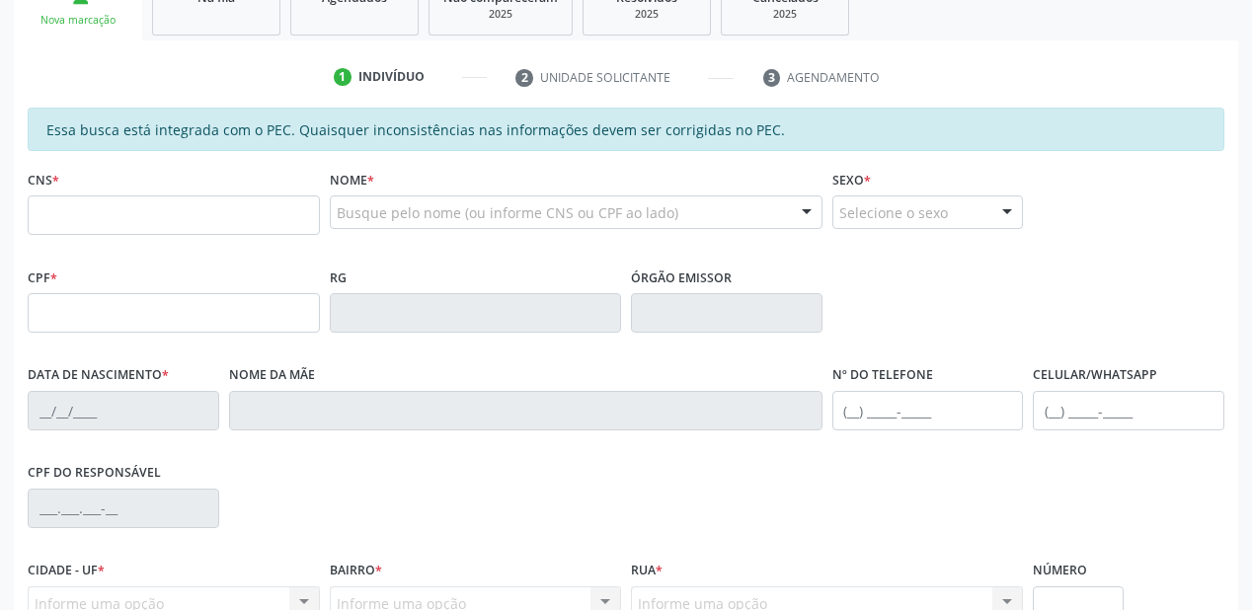
scroll to position [279, 0]
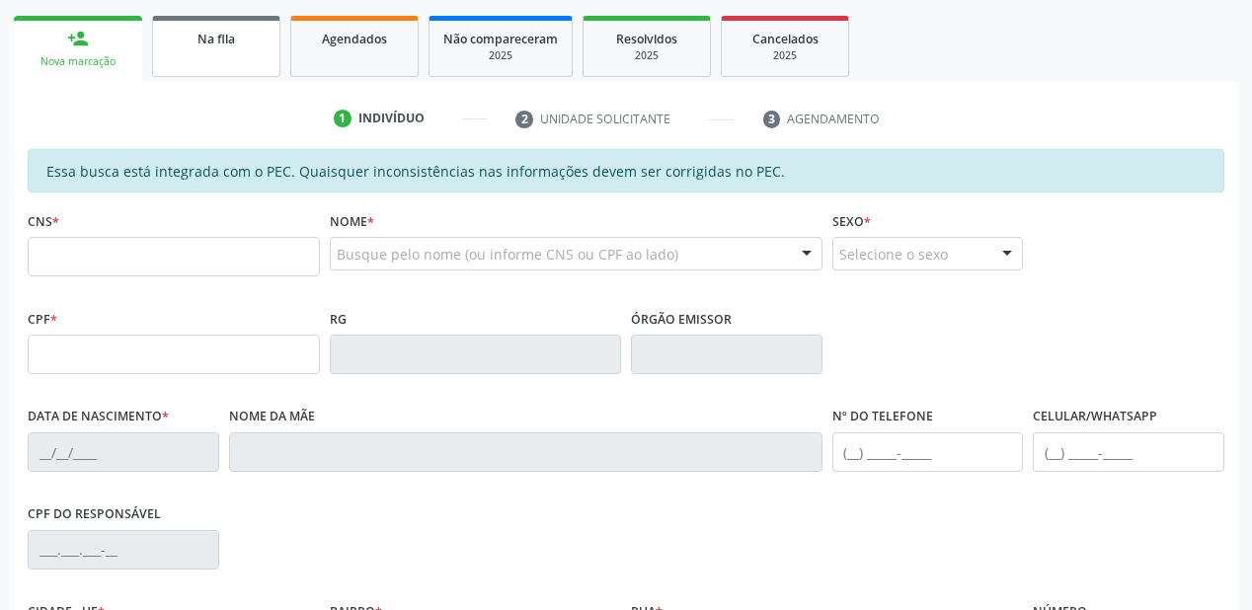
click at [225, 47] on div "Na fila" at bounding box center [216, 38] width 99 height 21
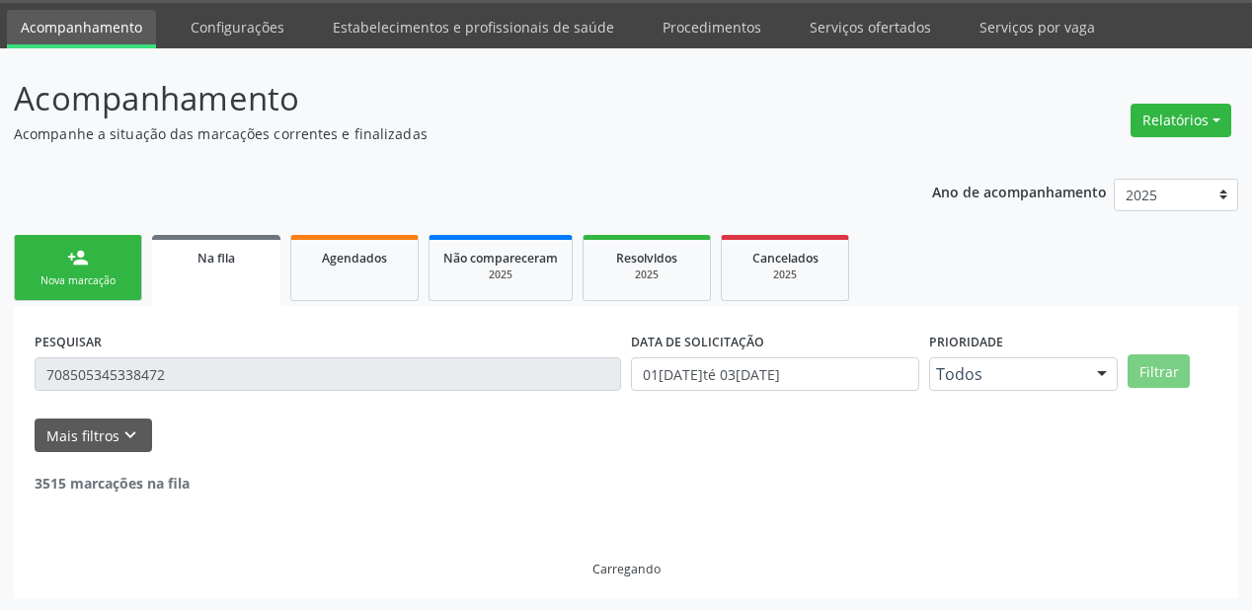
scroll to position [190, 0]
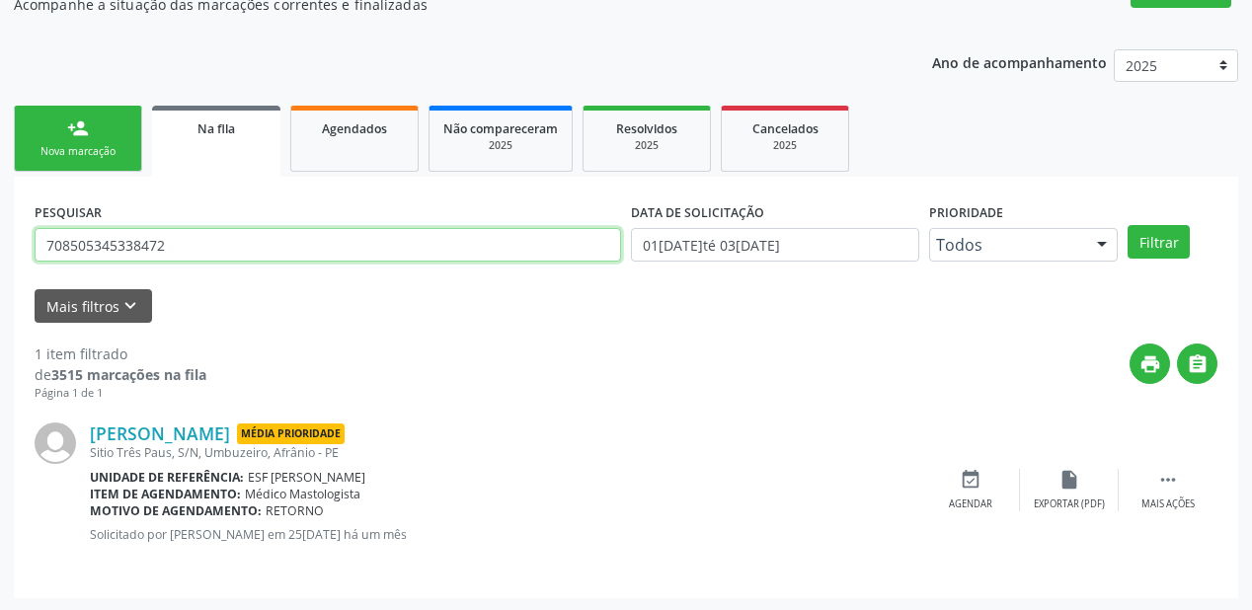
click at [229, 245] on input "708505345338472" at bounding box center [328, 245] width 586 height 34
type input "7"
type input "702100861911970"
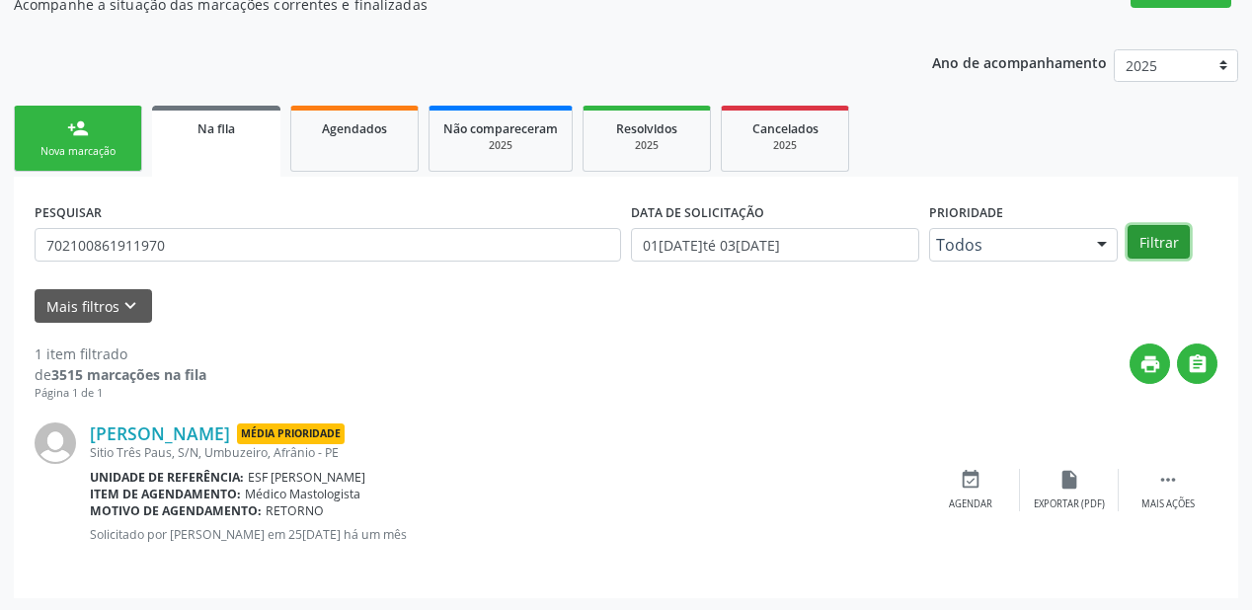
click at [1157, 237] on button "Filtrar" at bounding box center [1158, 242] width 62 height 34
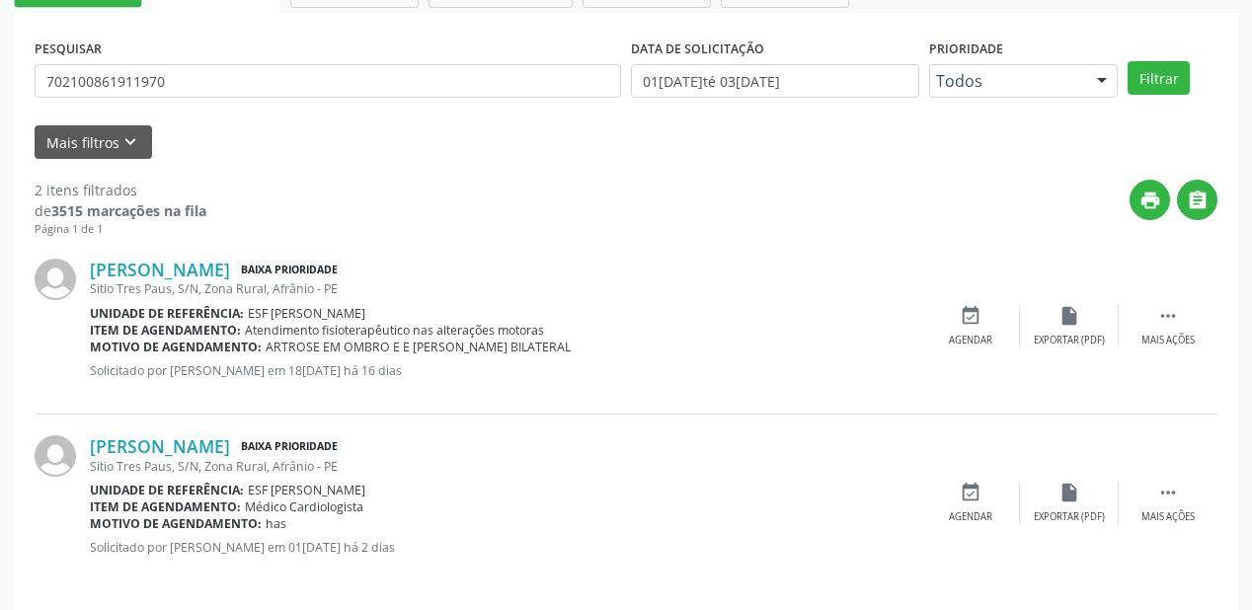
scroll to position [366, 0]
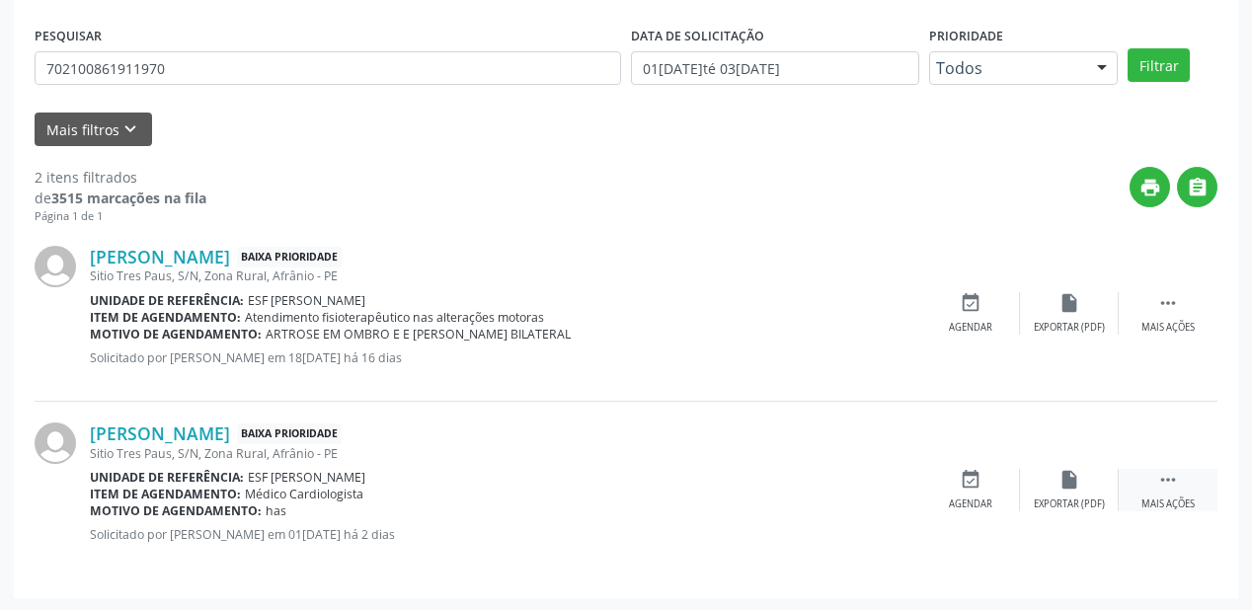
click at [1164, 475] on icon "" at bounding box center [1168, 480] width 22 height 22
click at [704, 486] on div "event_available Agendar" at bounding box center [674, 490] width 99 height 42
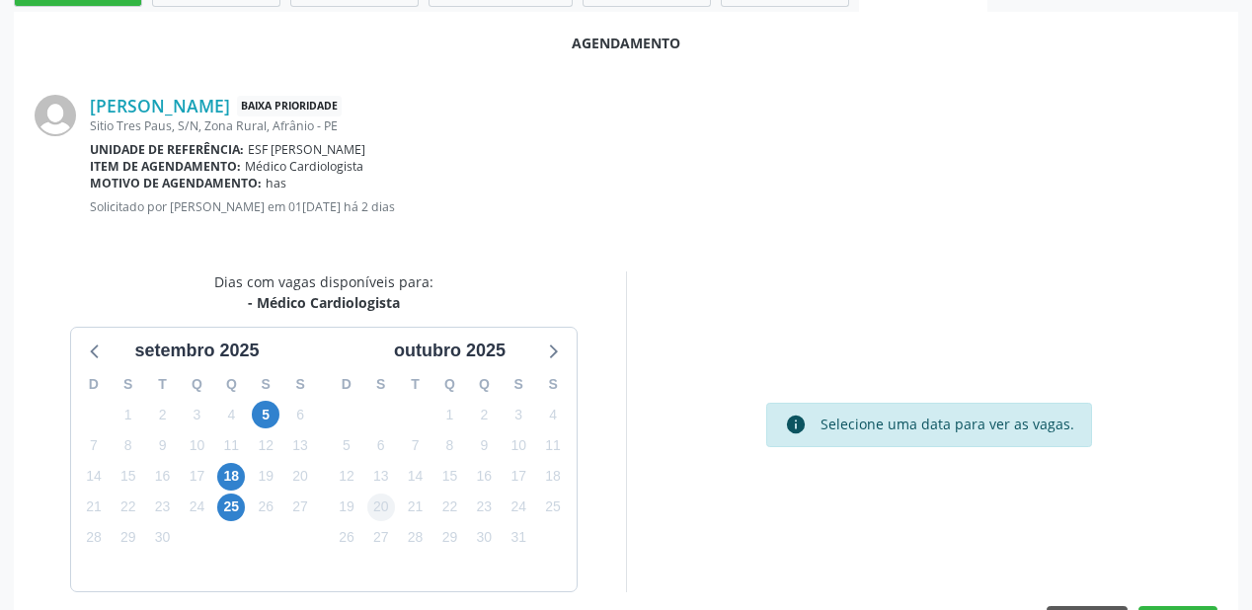
scroll to position [416, 0]
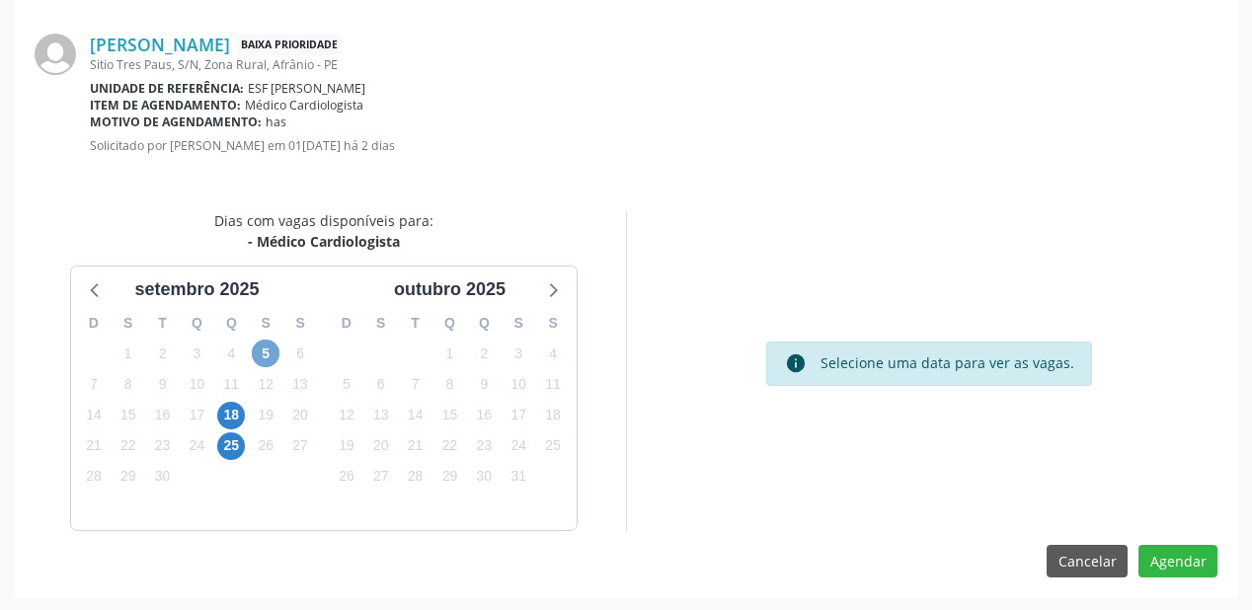
click at [265, 357] on span "5" at bounding box center [266, 354] width 28 height 28
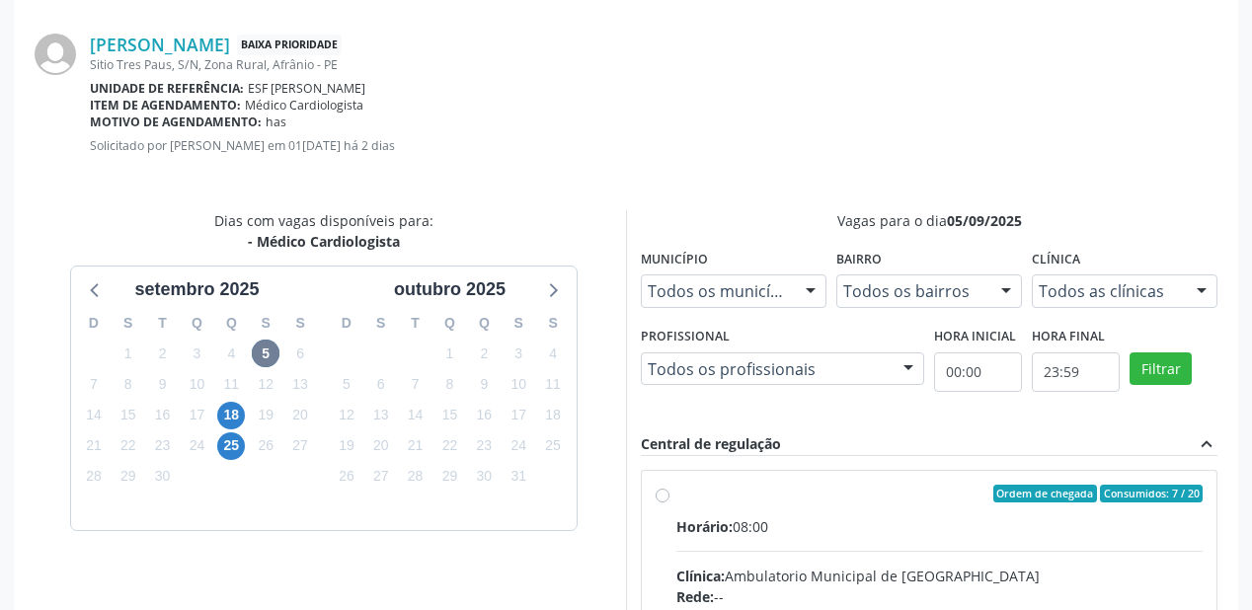
click at [813, 525] on div "Horário: 08:00" at bounding box center [939, 526] width 526 height 21
click at [669, 502] on input "Ordem de chegada Consumidos: 7 / 20 Horário: 08:00 Clínica: Ambulatorio Municip…" at bounding box center [662, 494] width 14 height 18
radio input "true"
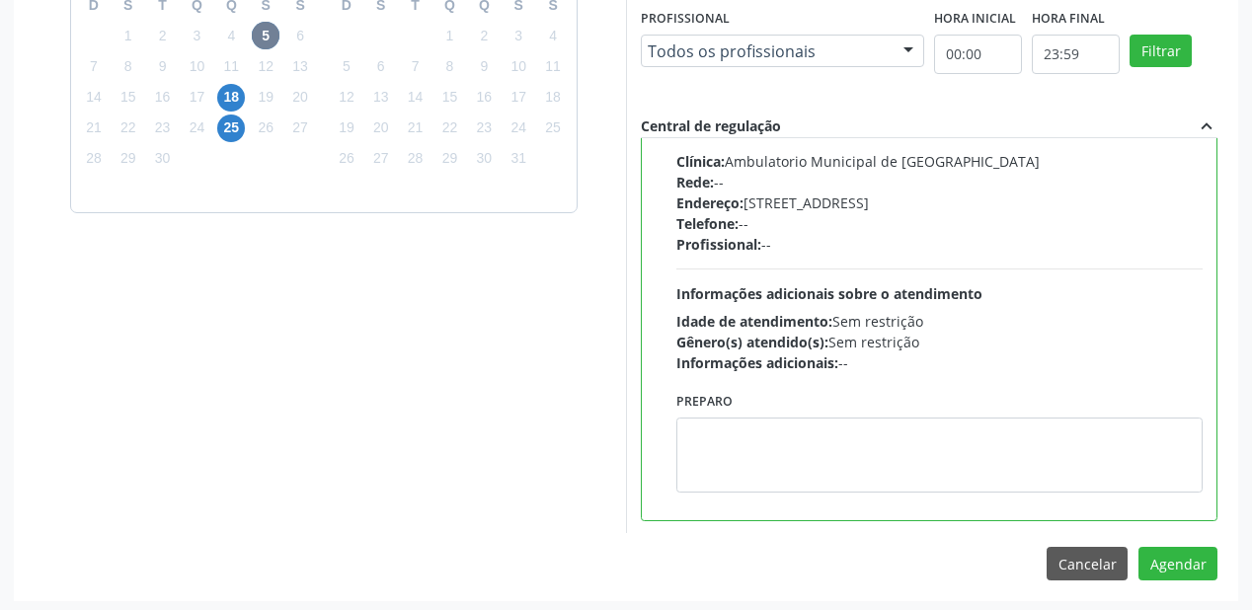
scroll to position [736, 0]
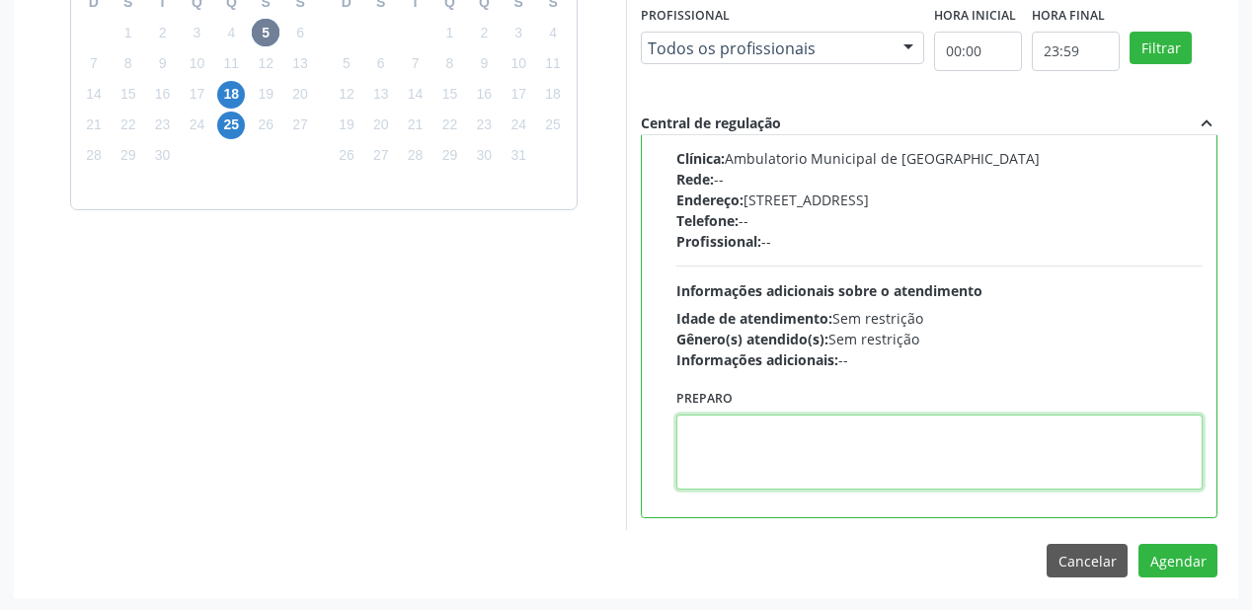
click at [798, 446] on textarea at bounding box center [939, 452] width 526 height 75
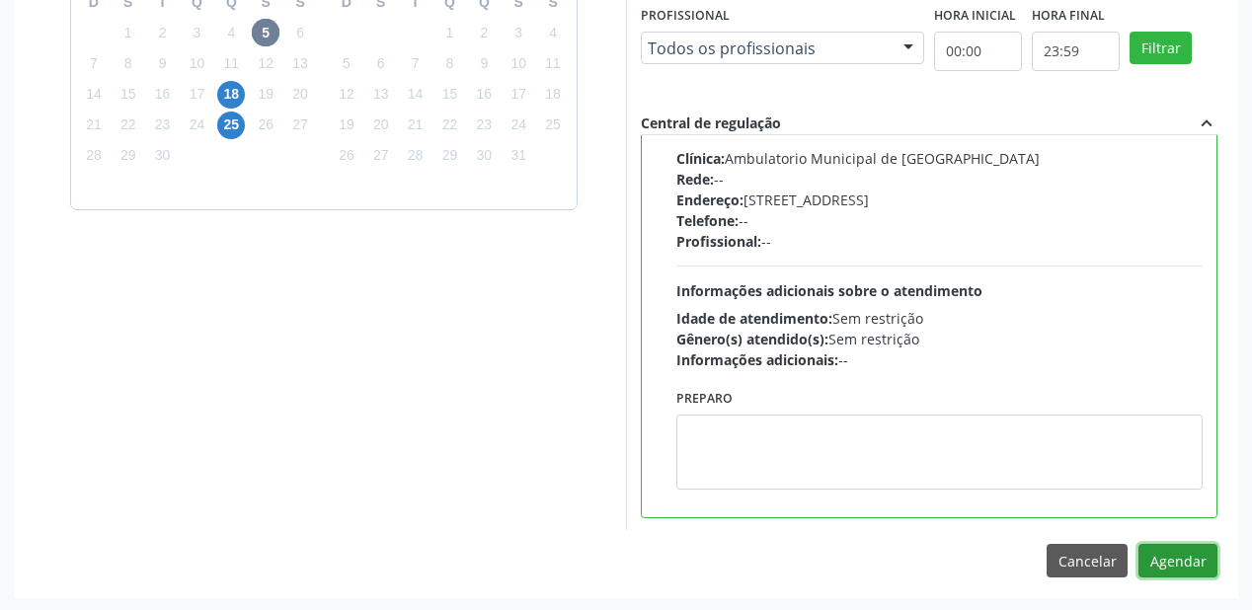
click at [1160, 553] on button "Agendar" at bounding box center [1177, 561] width 79 height 34
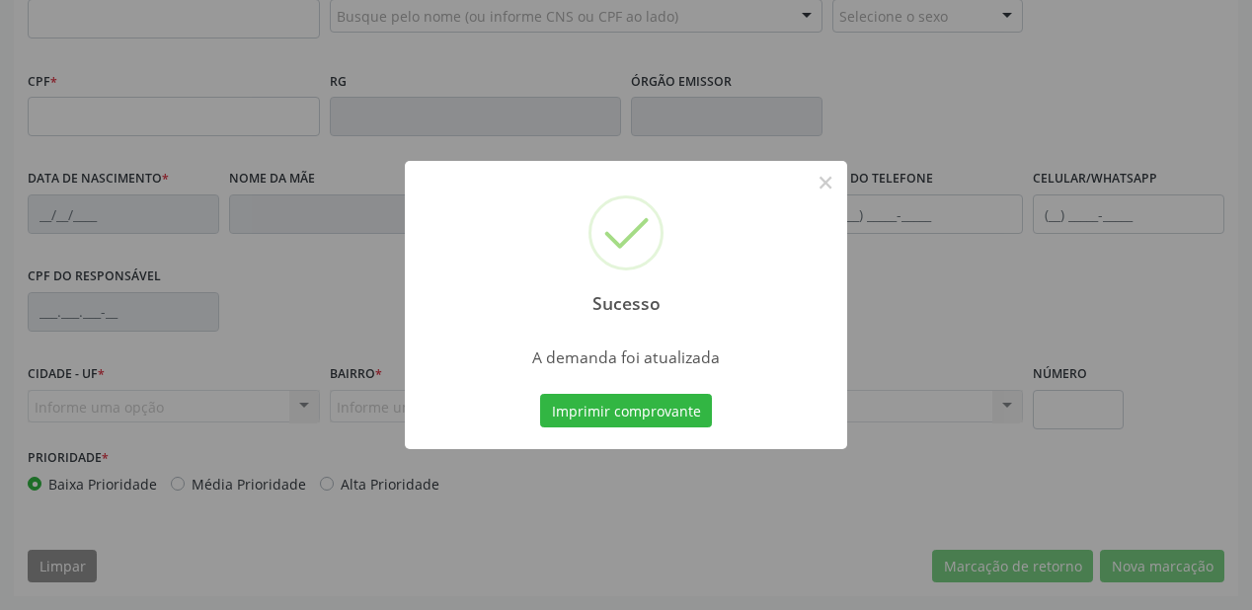
scroll to position [516, 0]
click at [675, 404] on button "Imprimir comprovante" at bounding box center [626, 411] width 172 height 34
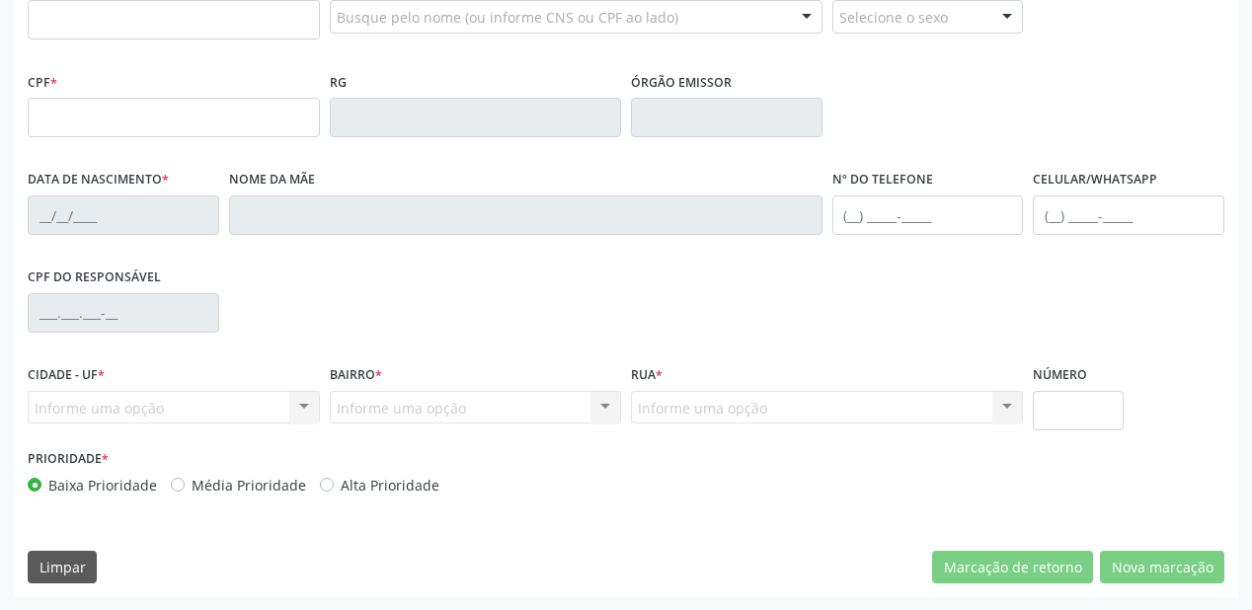
scroll to position [200, 0]
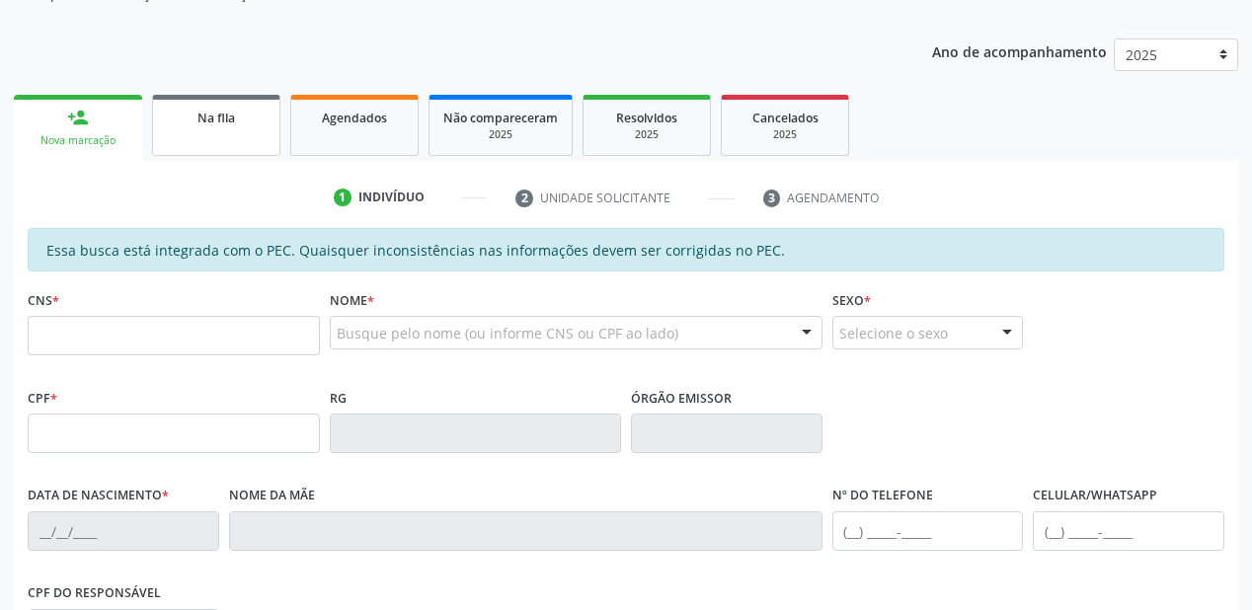
click at [206, 126] on div "Na fila" at bounding box center [216, 117] width 99 height 21
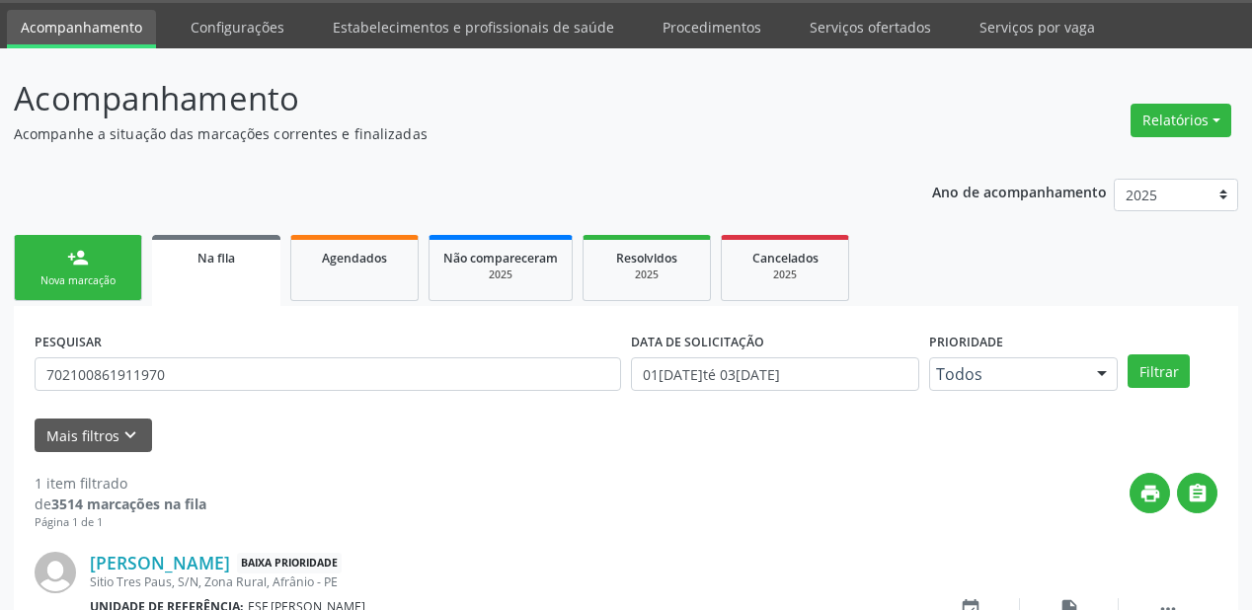
scroll to position [190, 0]
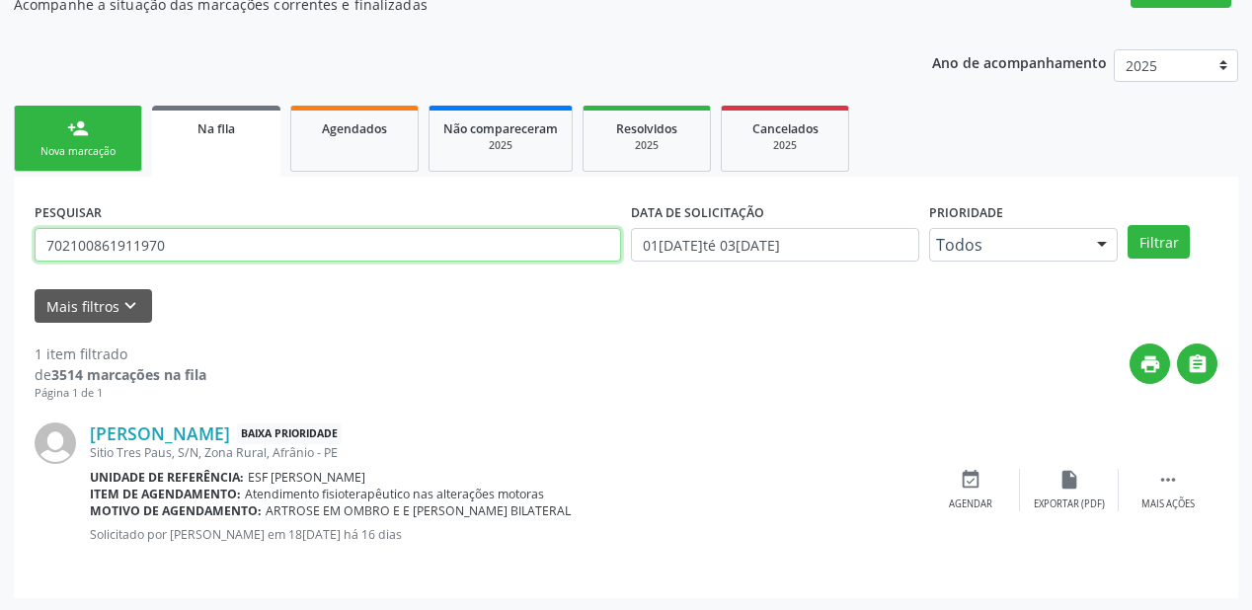
click at [186, 253] on input "702100861911970" at bounding box center [328, 245] width 586 height 34
type input "7"
type input "708707183855892"
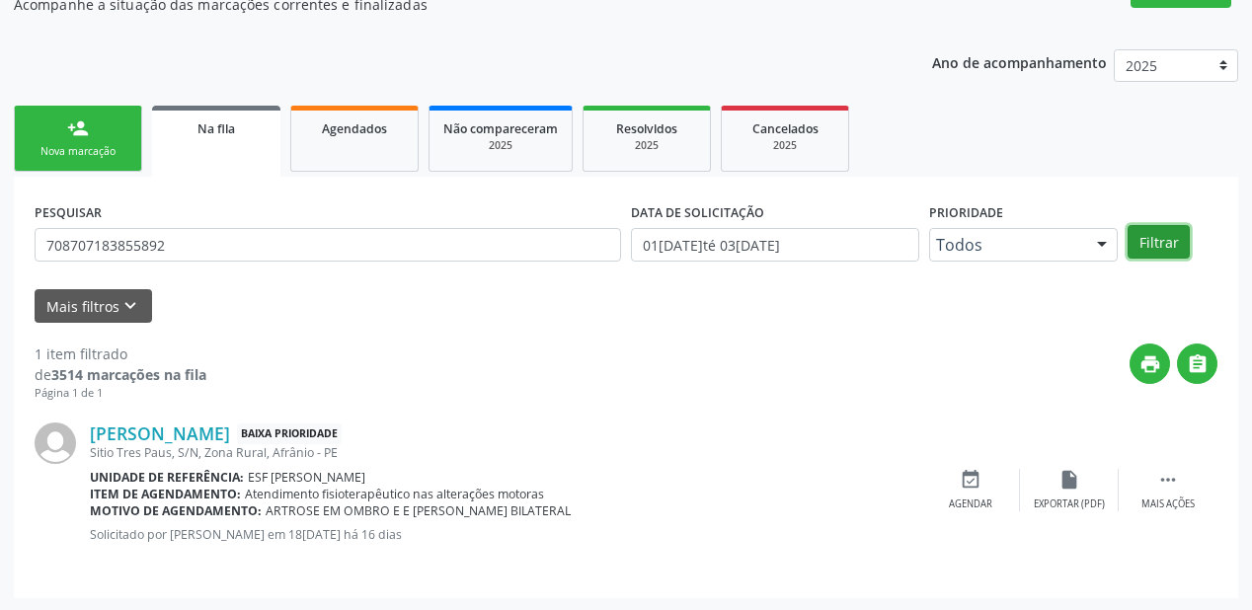
click at [1147, 234] on button "Filtrar" at bounding box center [1158, 242] width 62 height 34
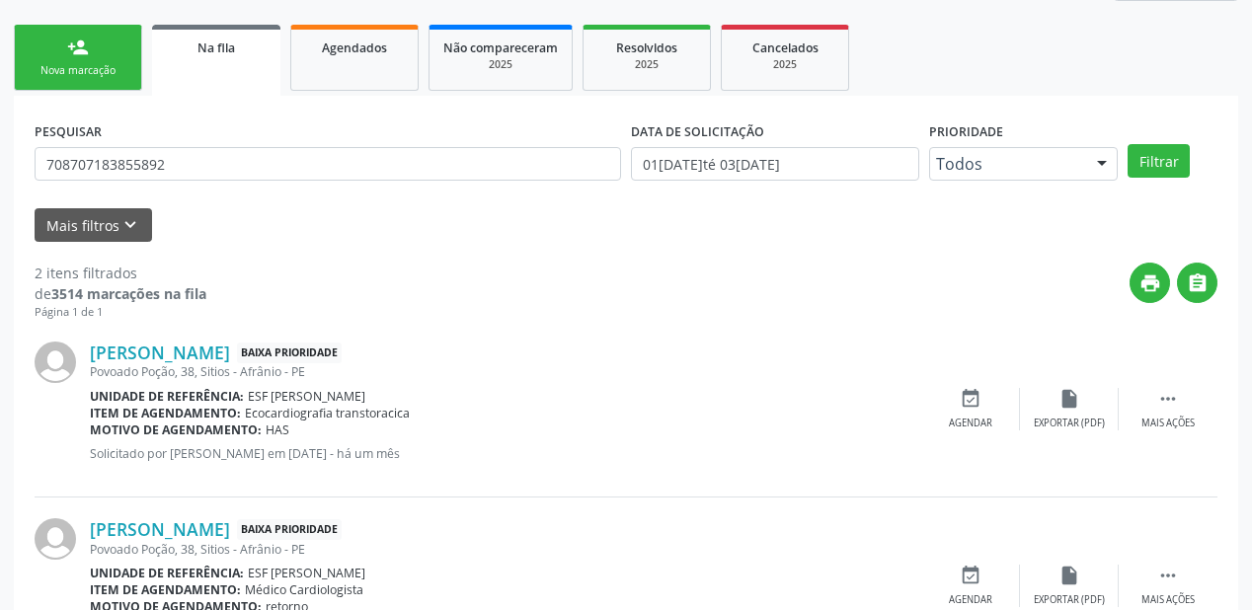
scroll to position [366, 0]
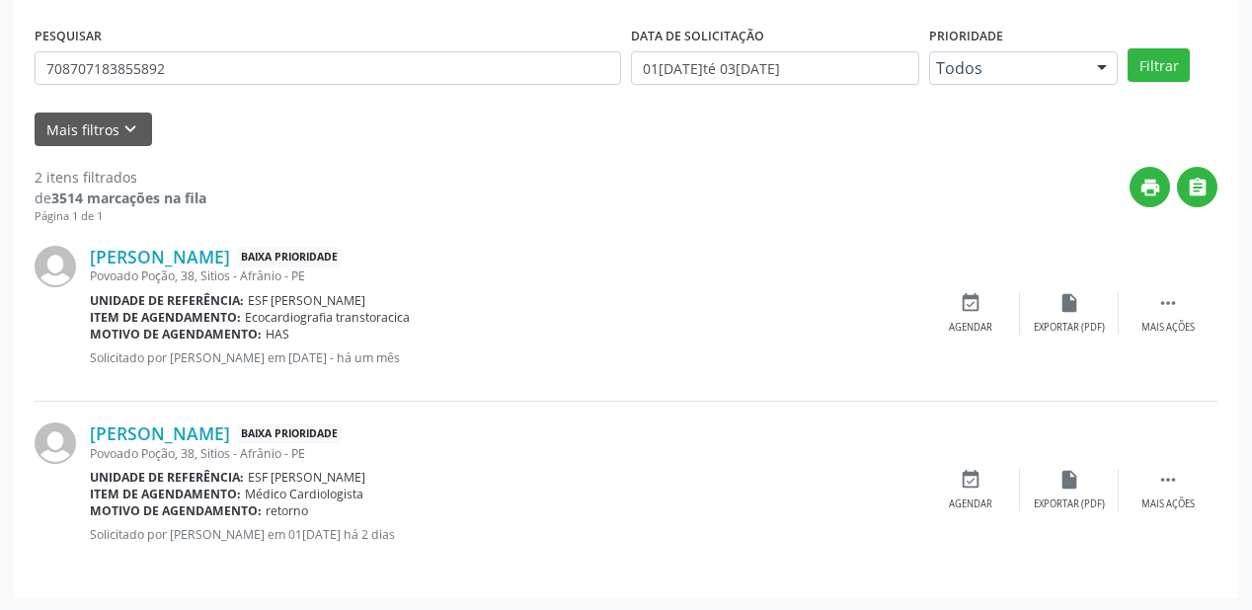
drag, startPoint x: 1164, startPoint y: 474, endPoint x: 1027, endPoint y: 462, distance: 137.7
click at [1157, 473] on icon "" at bounding box center [1168, 480] width 22 height 22
click at [691, 494] on div "event_available Agendar" at bounding box center [674, 490] width 99 height 42
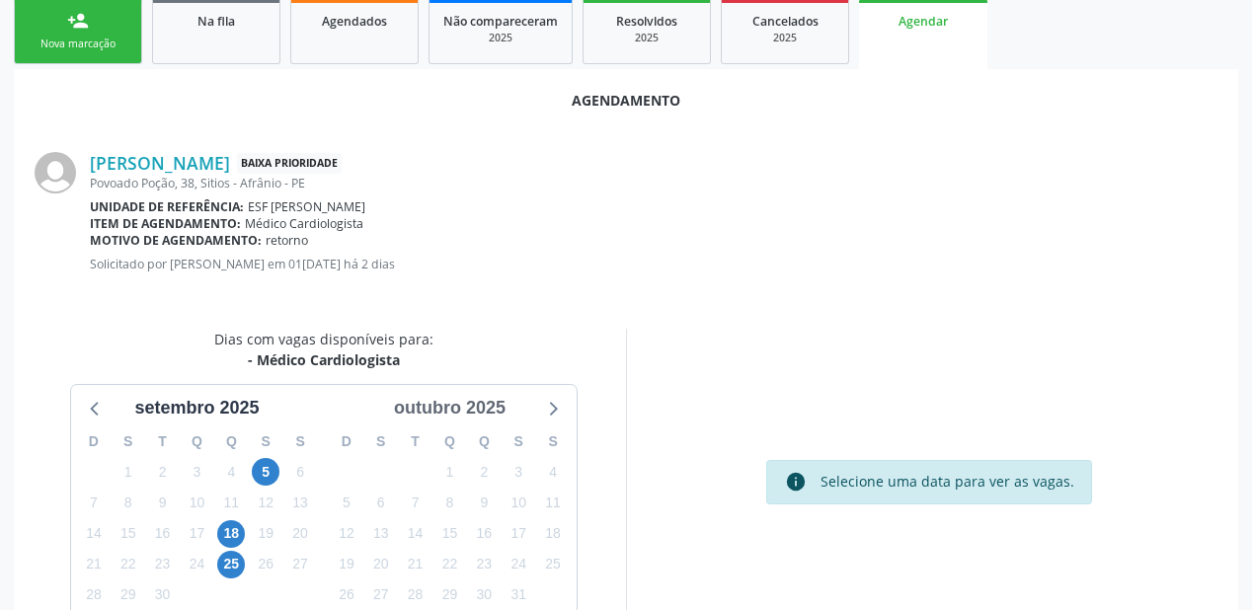
scroll to position [416, 0]
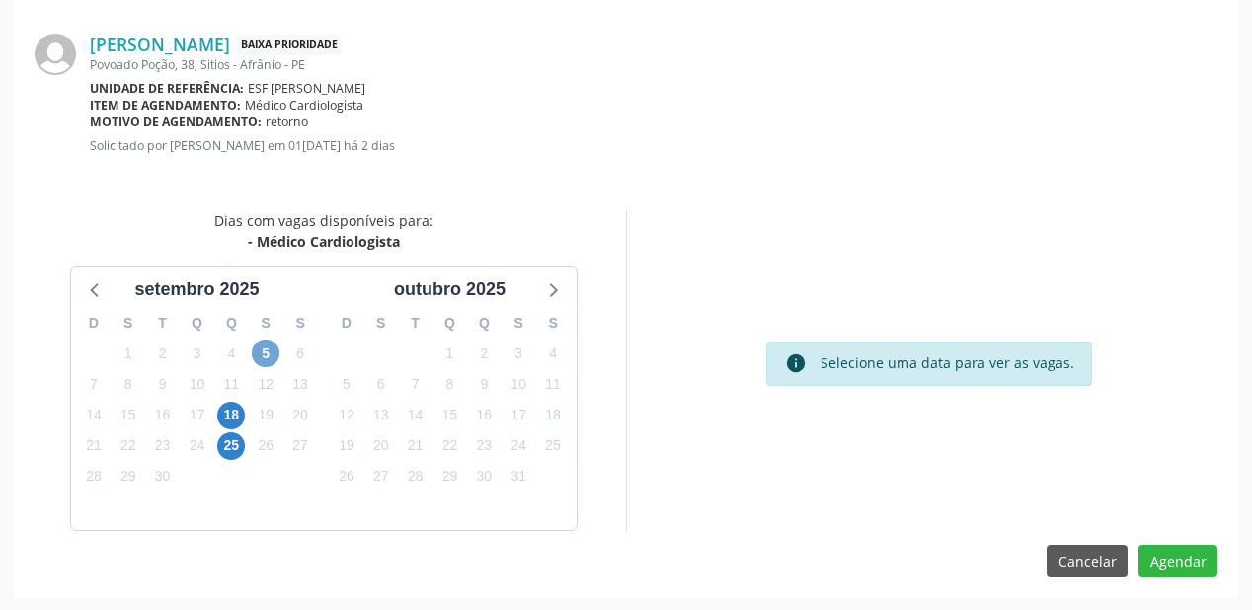
click at [265, 346] on span "5" at bounding box center [266, 354] width 28 height 28
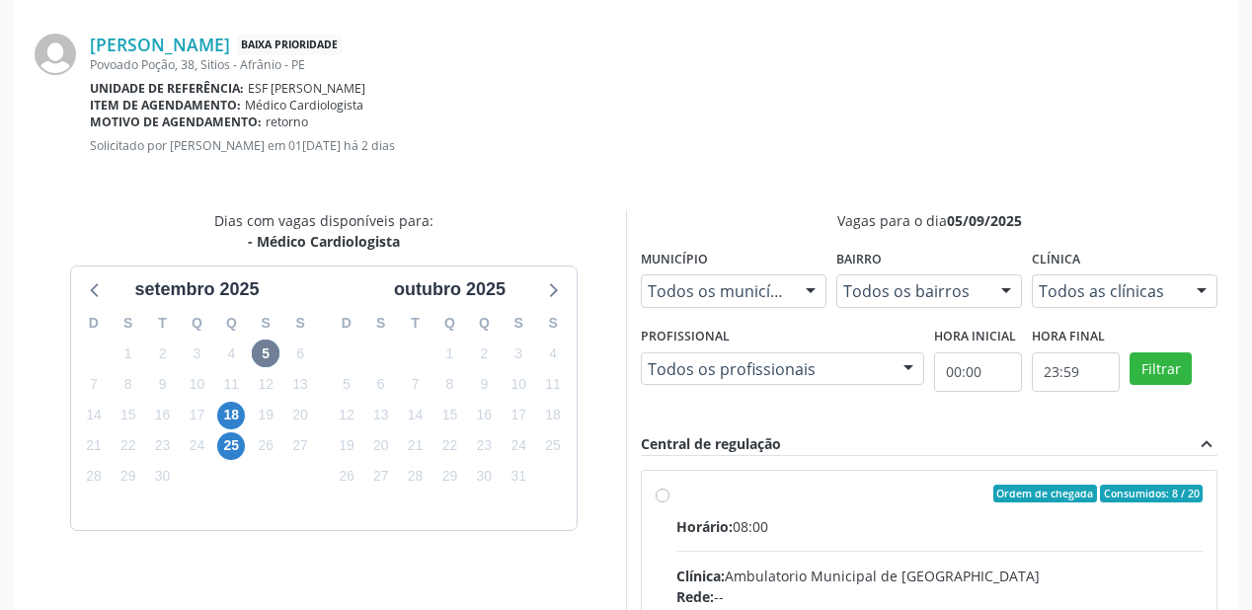
drag, startPoint x: 904, startPoint y: 529, endPoint x: 920, endPoint y: 510, distance: 24.5
click at [902, 526] on div "Horário: 08:00" at bounding box center [939, 526] width 526 height 21
click at [669, 502] on input "Ordem de chegada Consumidos: 8 / 20 Horário: 08:00 Clínica: Ambulatorio Municip…" at bounding box center [662, 494] width 14 height 18
radio input "true"
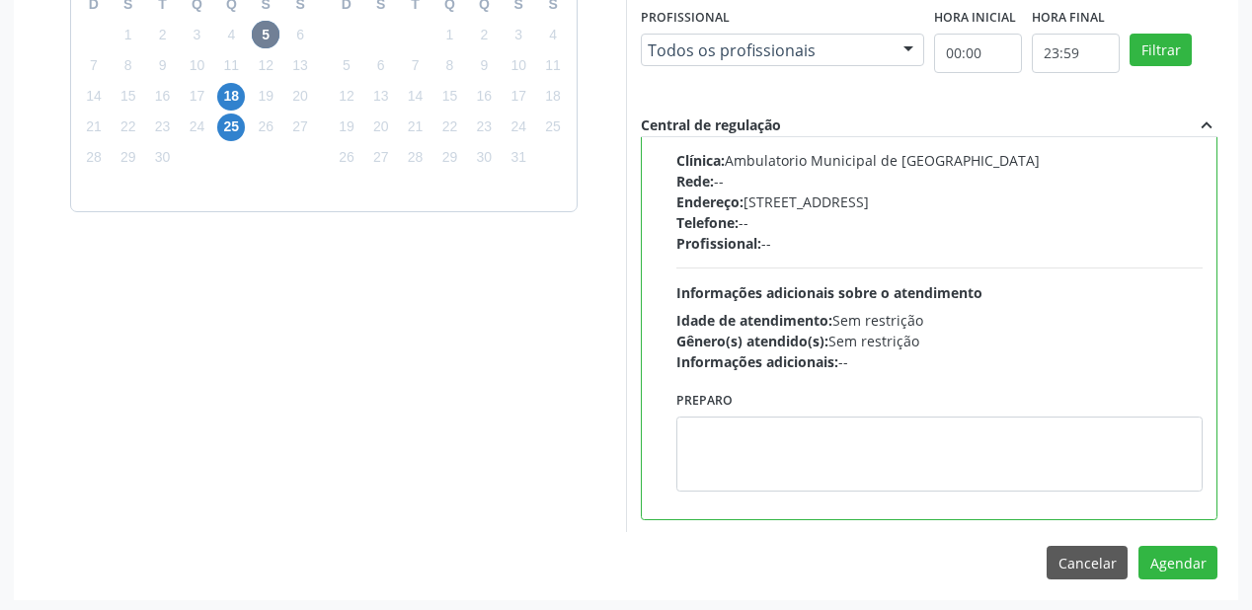
scroll to position [736, 0]
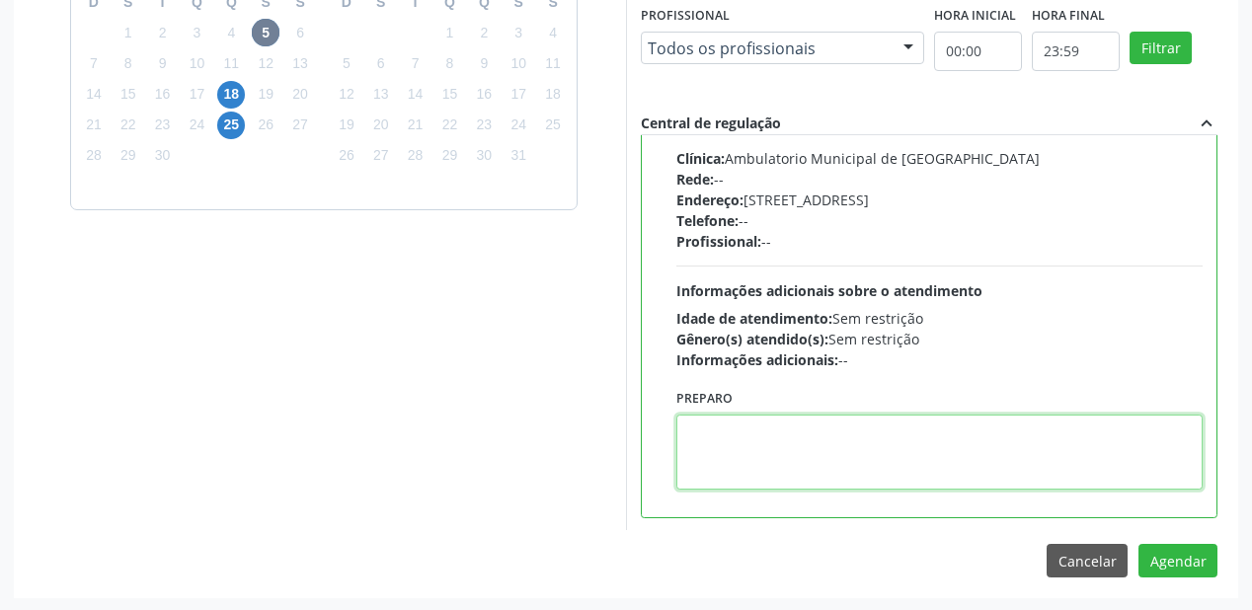
click at [812, 442] on textarea at bounding box center [939, 452] width 526 height 75
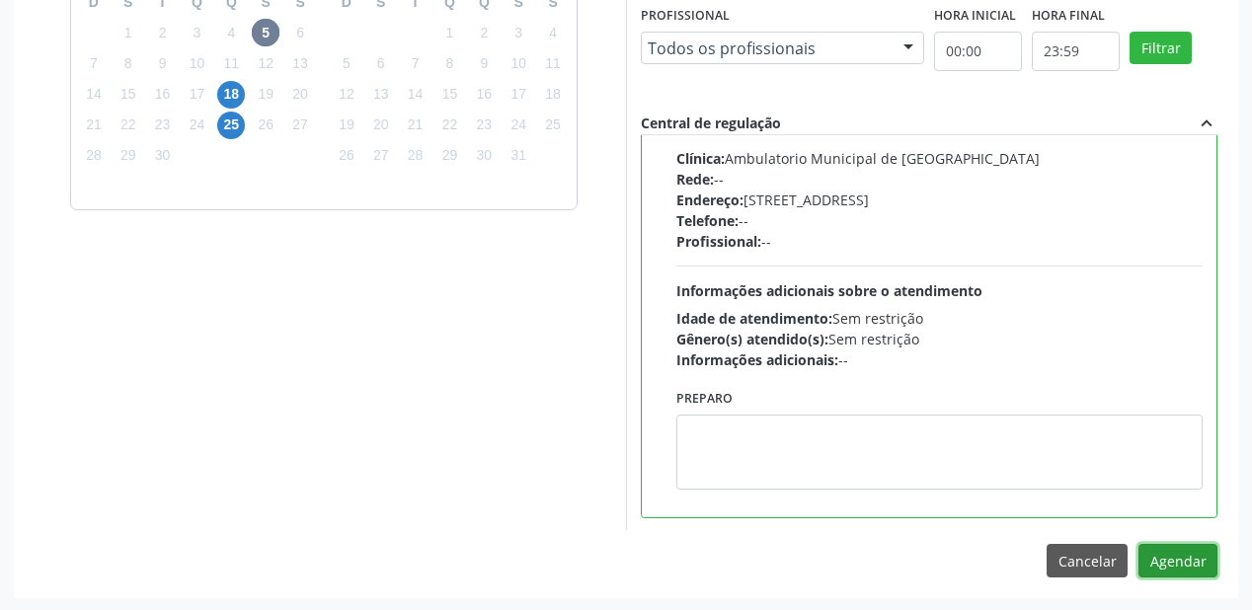
click at [1184, 560] on button "Agendar" at bounding box center [1177, 561] width 79 height 34
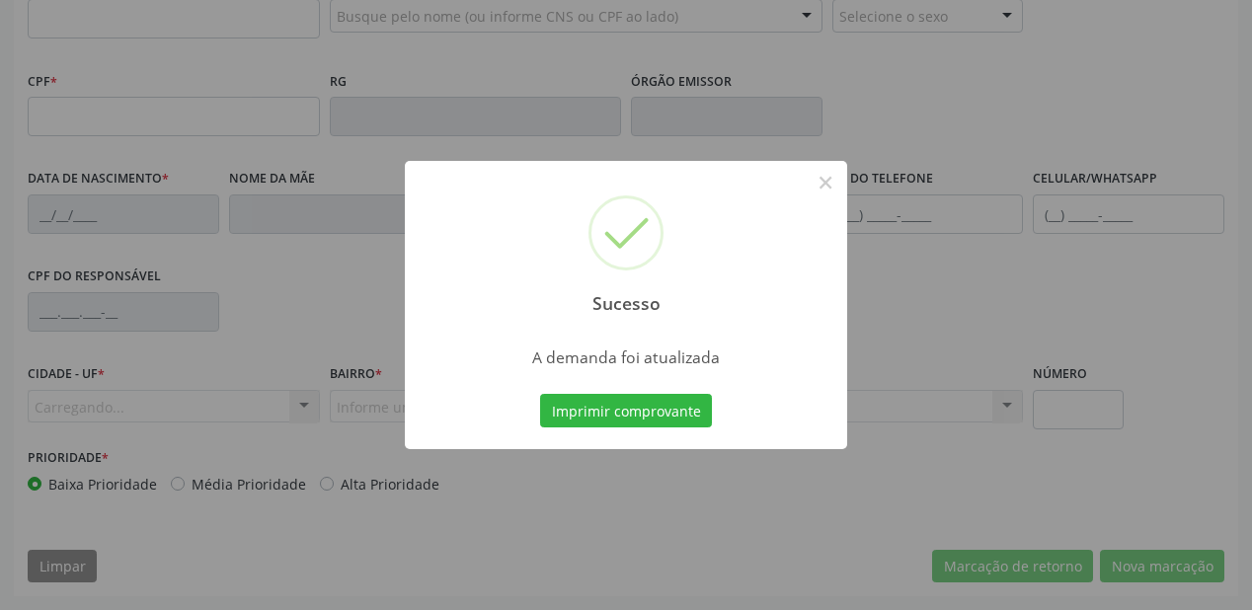
scroll to position [516, 0]
click at [673, 404] on button "Imprimir comprovante" at bounding box center [626, 411] width 172 height 34
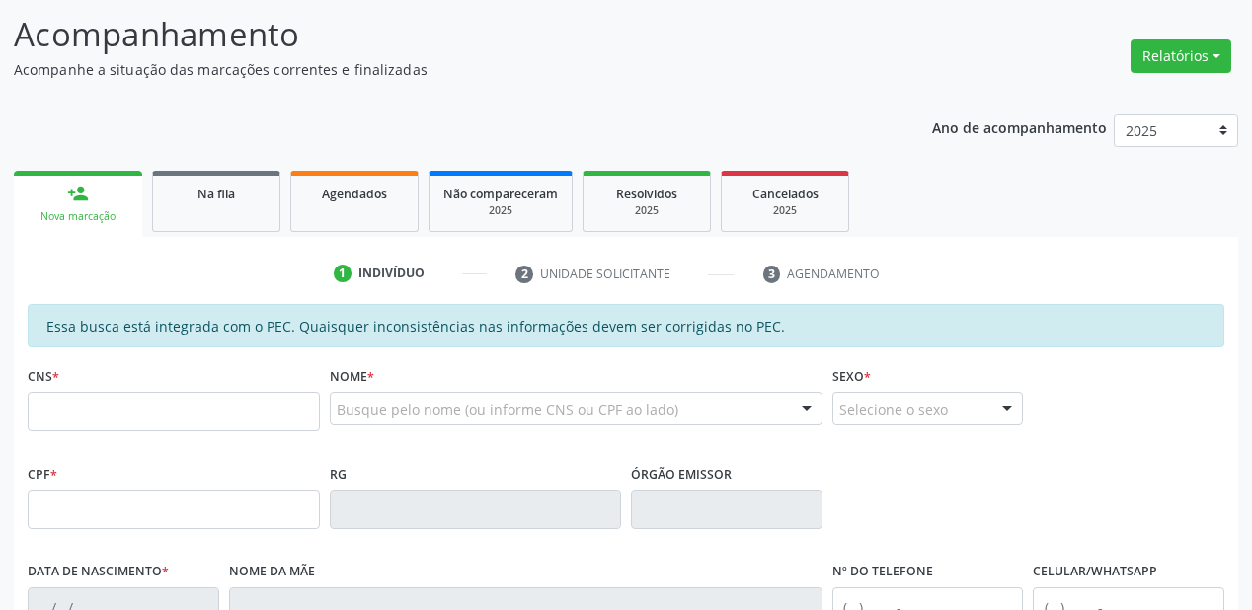
scroll to position [121, 0]
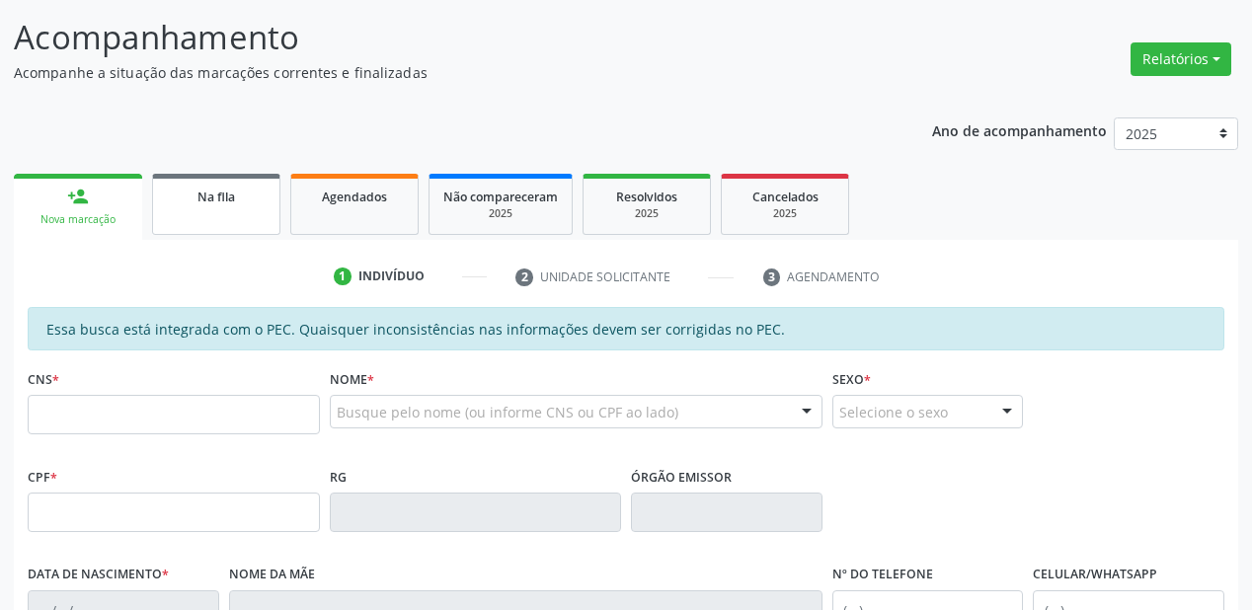
drag, startPoint x: 200, startPoint y: 194, endPoint x: 232, endPoint y: 212, distance: 36.2
click at [200, 195] on span "Na fila" at bounding box center [216, 197] width 38 height 17
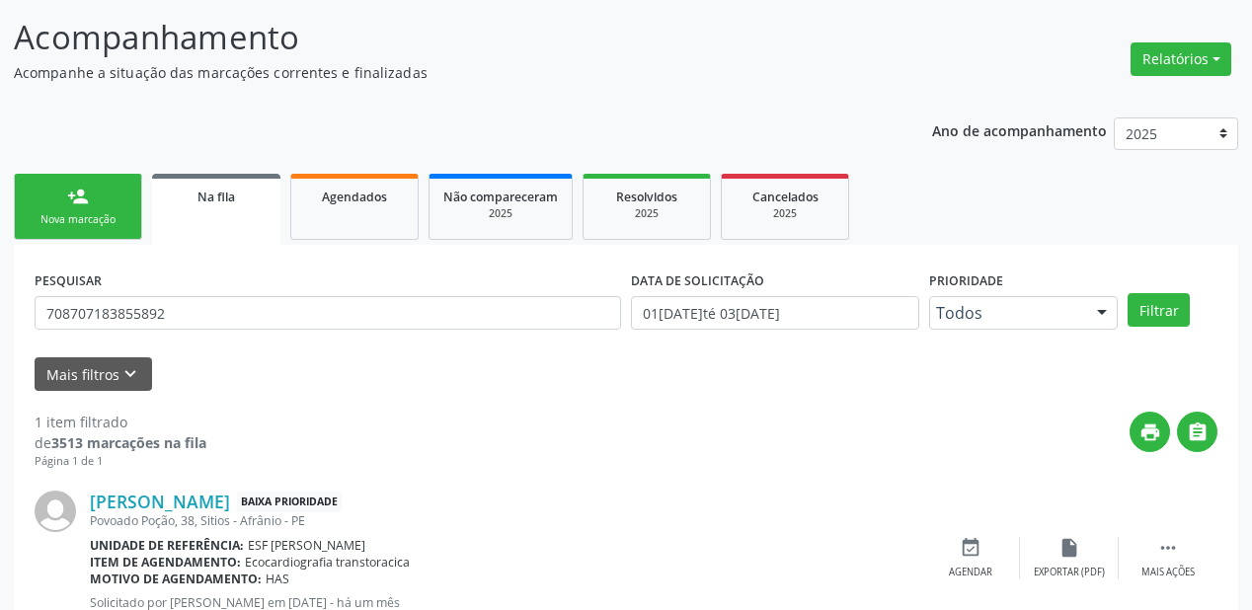
click at [99, 212] on div "Nova marcação" at bounding box center [78, 219] width 99 height 15
click at [206, 209] on link "Na fila" at bounding box center [216, 209] width 128 height 71
click at [190, 245] on link "Na fila" at bounding box center [216, 209] width 128 height 71
click at [189, 245] on link "Na fila" at bounding box center [216, 209] width 128 height 71
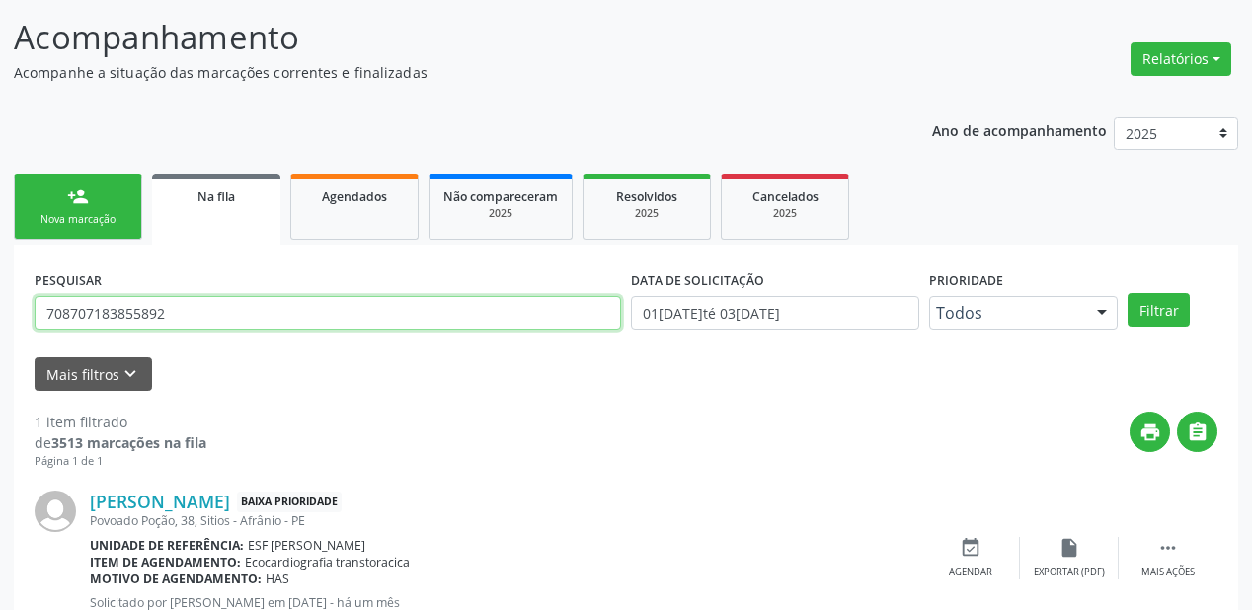
click at [192, 303] on input "708707183855892" at bounding box center [328, 313] width 586 height 34
type input "7"
type input "702404010688324"
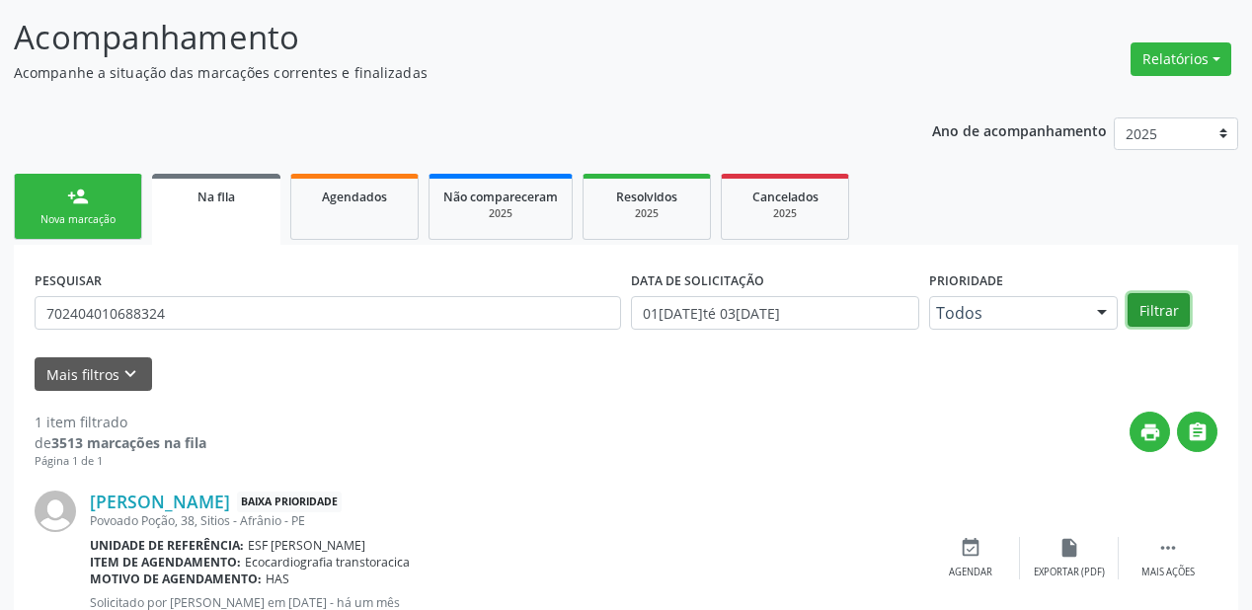
click at [1139, 316] on button "Filtrar" at bounding box center [1158, 310] width 62 height 34
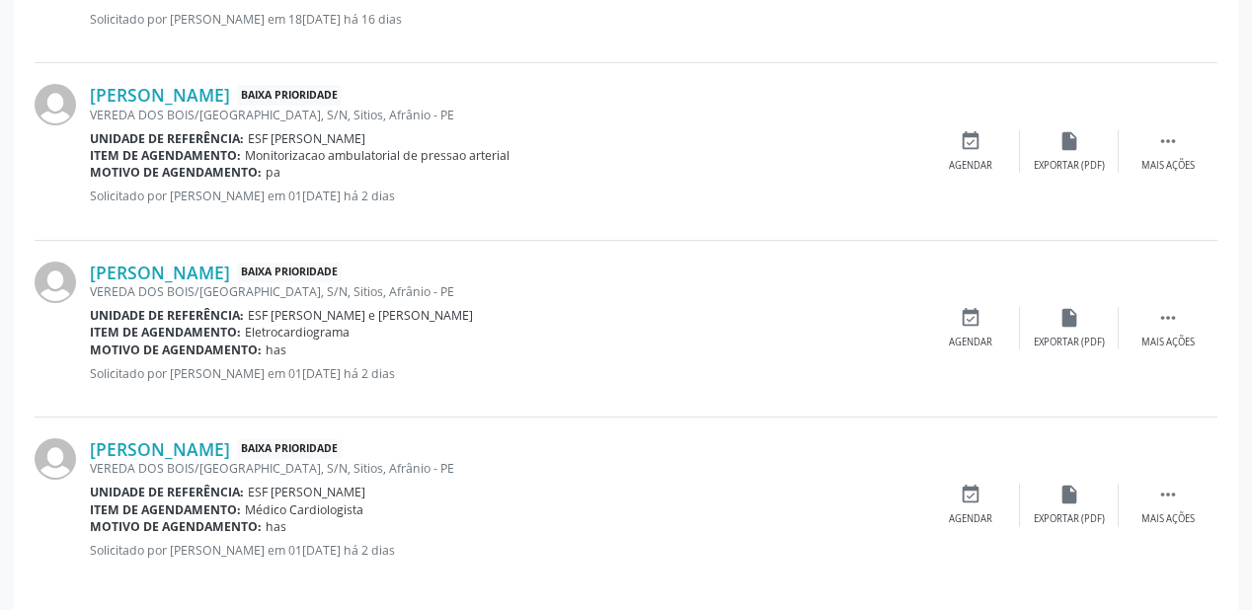
scroll to position [896, 0]
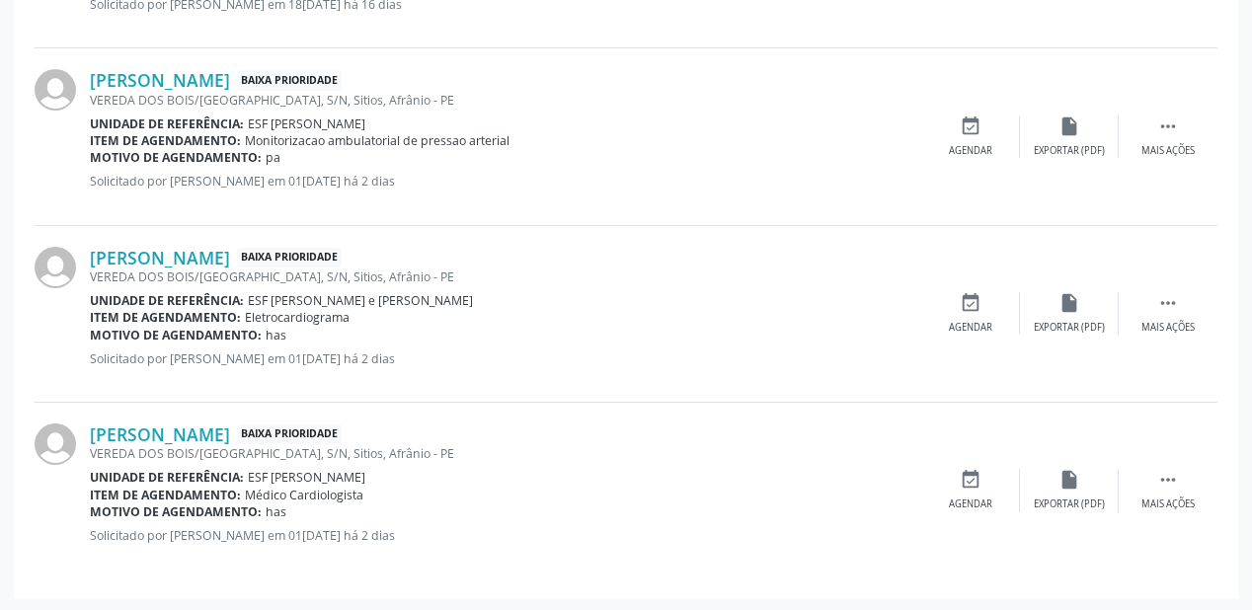
drag, startPoint x: 1170, startPoint y: 475, endPoint x: 1129, endPoint y: 462, distance: 42.5
click at [1163, 473] on icon "" at bounding box center [1168, 480] width 22 height 22
click at [659, 497] on div "Agendar" at bounding box center [673, 504] width 43 height 14
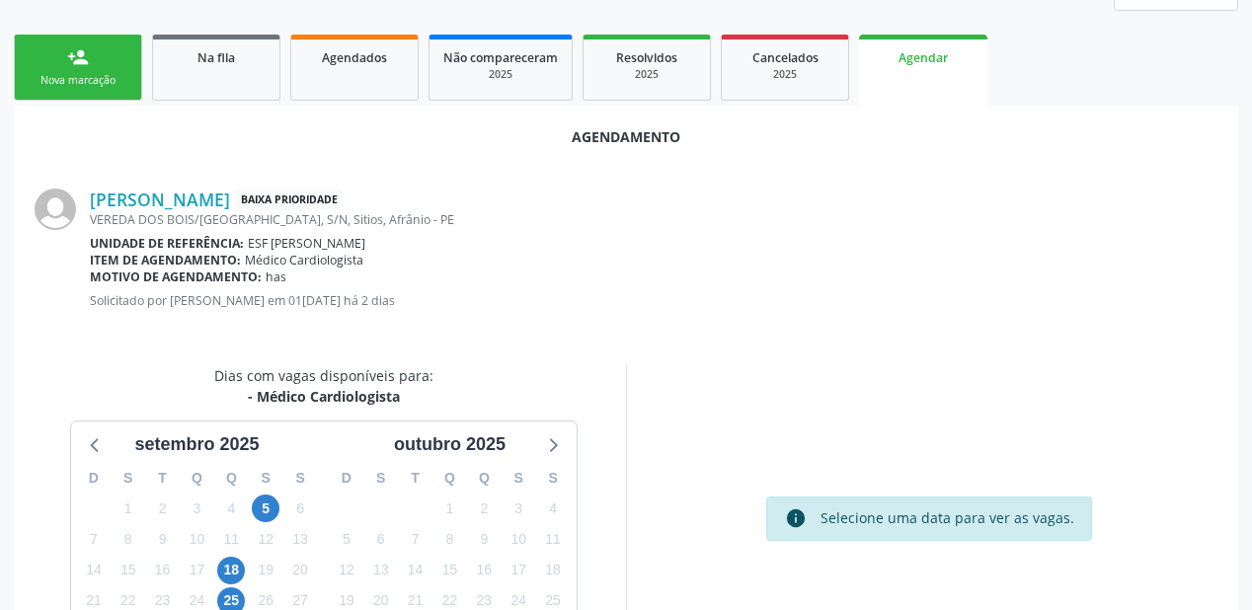
scroll to position [316, 0]
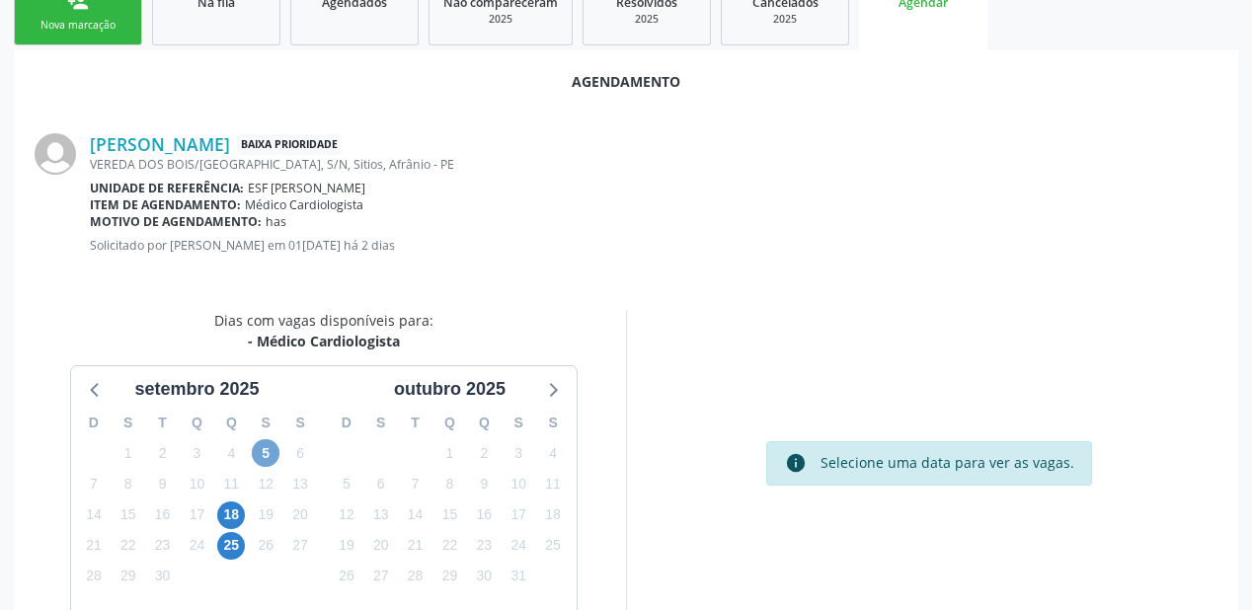
click at [256, 441] on span "5" at bounding box center [266, 453] width 28 height 28
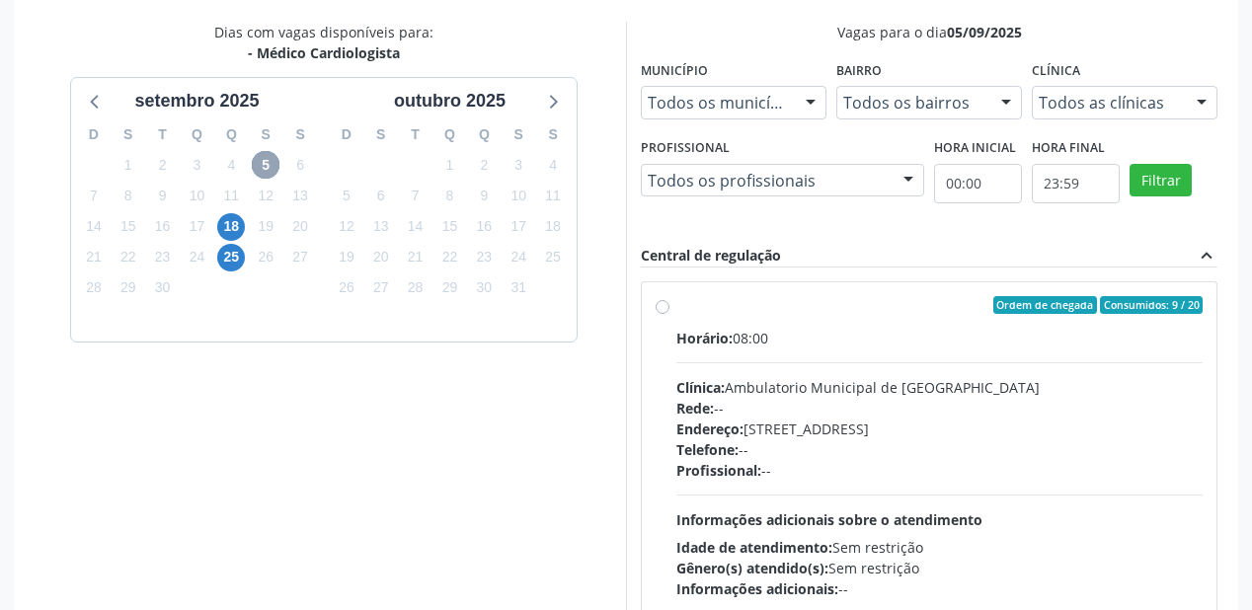
scroll to position [700, 0]
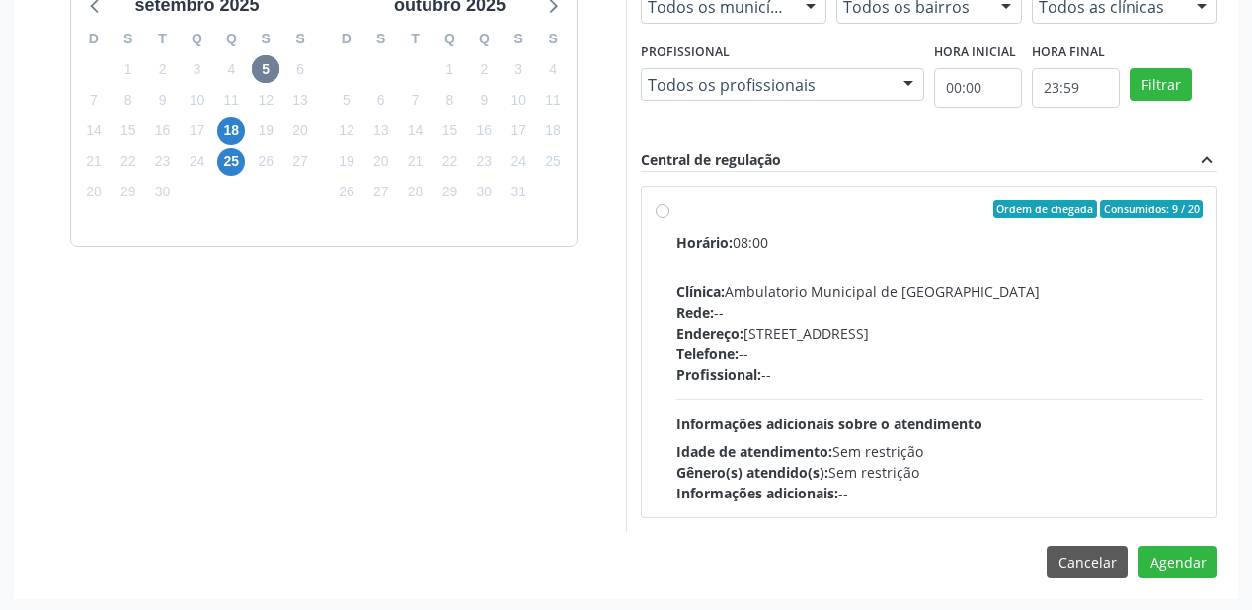
click at [900, 275] on div "Horário: 08:00 Clínica: Ambulatorio Municipal de Saude Rede: -- Endereço: [STRE…" at bounding box center [939, 367] width 526 height 271
click at [669, 218] on input "Ordem de chegada Consumidos: 9 / 20 Horário: 08:00 Clínica: Ambulatorio Municip…" at bounding box center [662, 209] width 14 height 18
radio input "true"
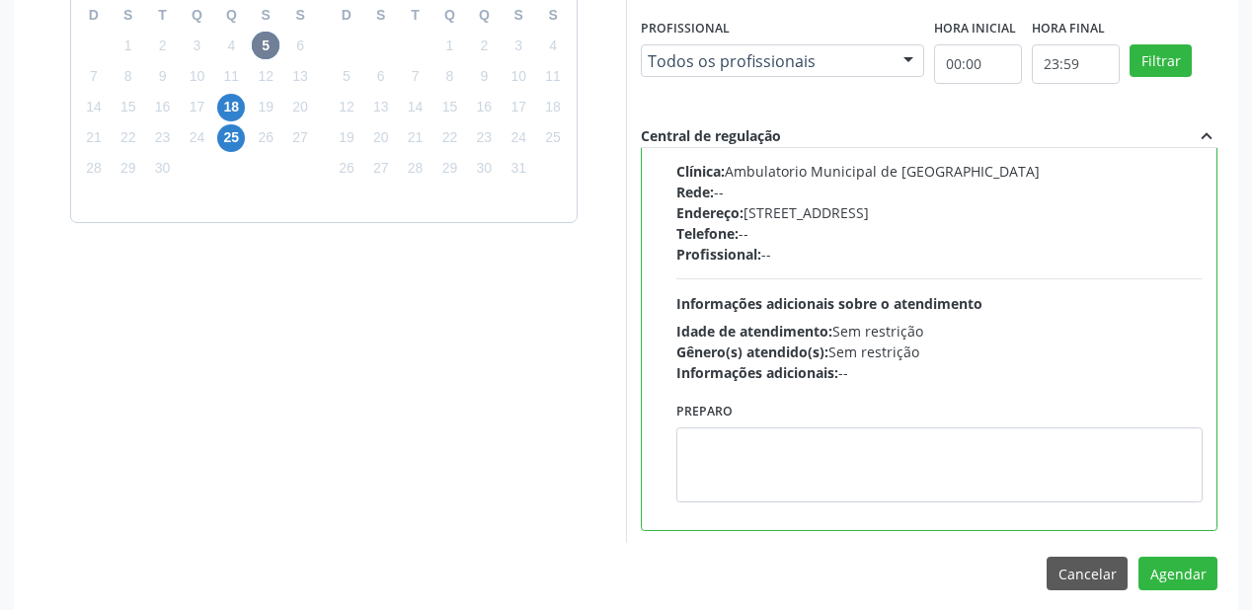
scroll to position [736, 0]
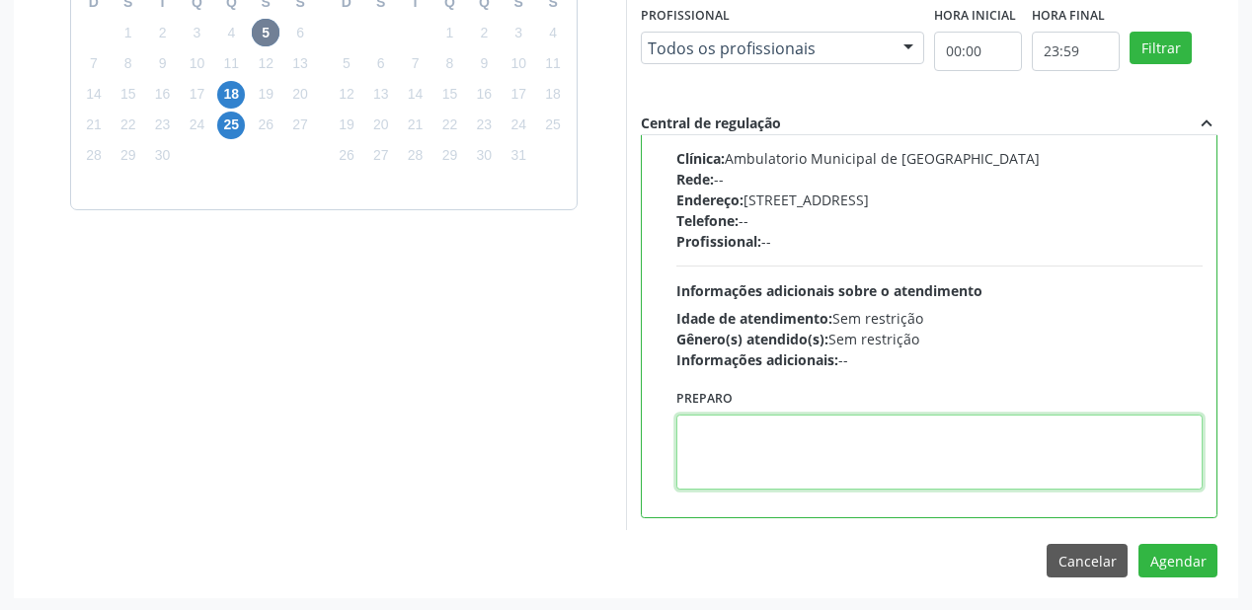
click at [794, 454] on textarea at bounding box center [939, 452] width 526 height 75
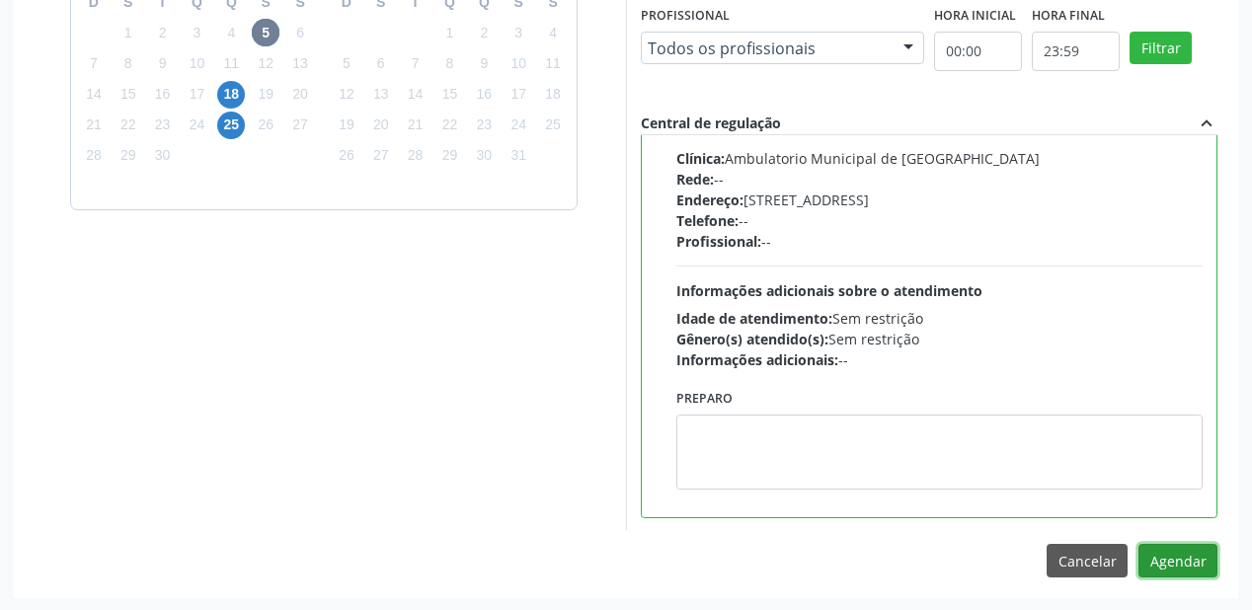
click at [1159, 561] on button "Agendar" at bounding box center [1177, 561] width 79 height 34
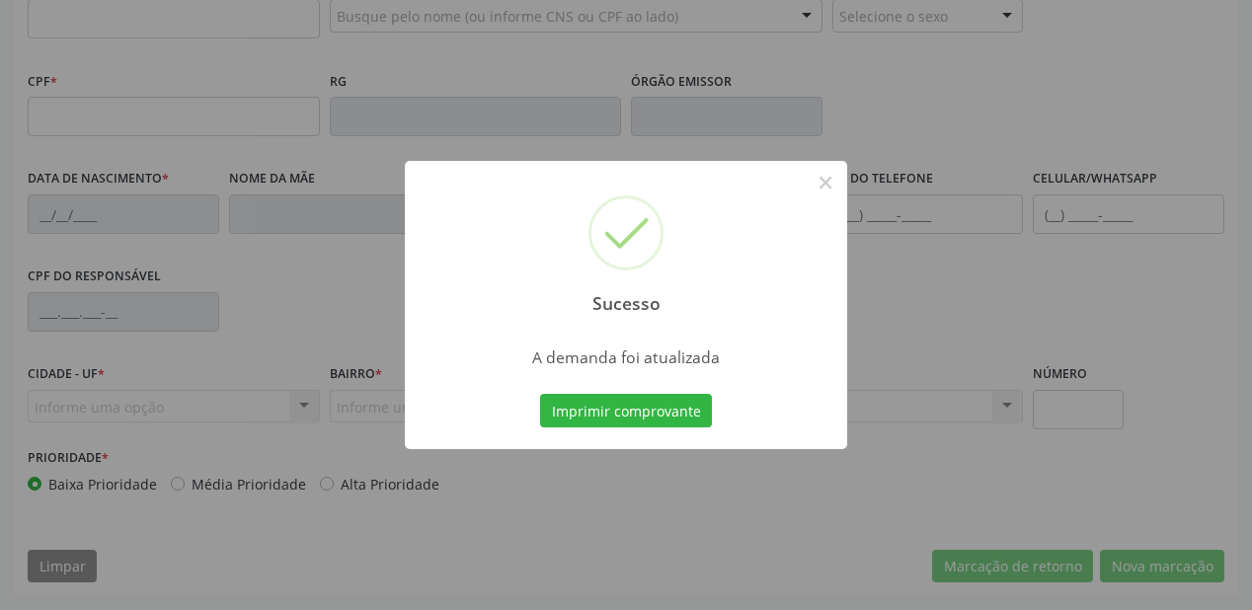
scroll to position [516, 0]
click at [675, 413] on button "Imprimir comprovante" at bounding box center [626, 411] width 172 height 34
